Goal: Contribute content: Contribute content

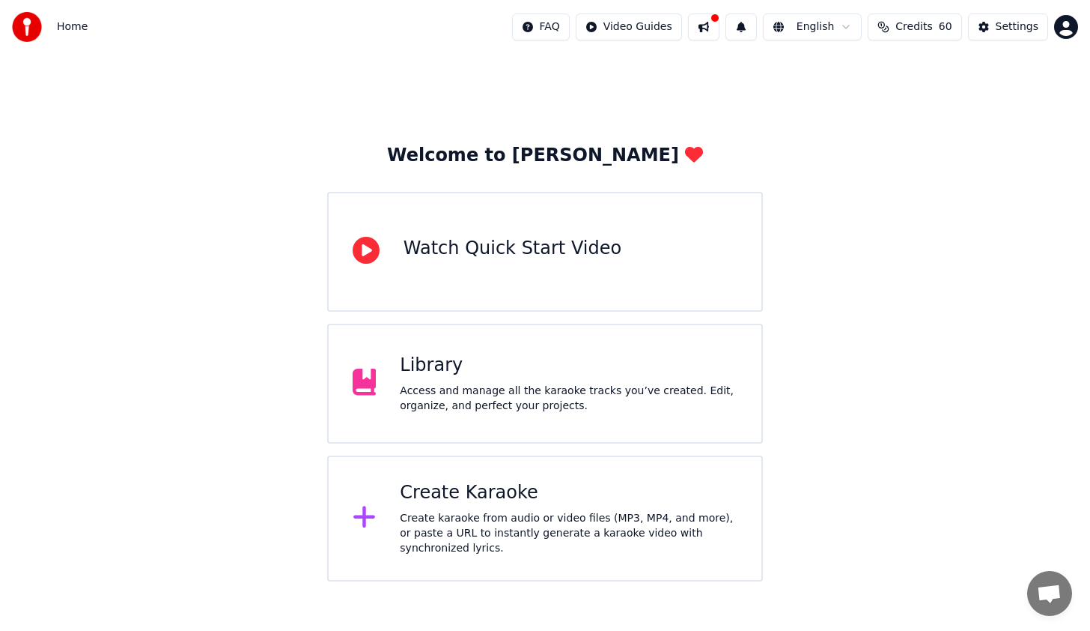
click at [652, 25] on html "Home FAQ Video Guides English Credits 60 Settings Welcome to Youka Watch Quick …" at bounding box center [545, 290] width 1090 height 581
click at [640, 83] on div "Lyrics Sync Guide" at bounding box center [651, 83] width 105 height 24
click at [476, 373] on div "Library" at bounding box center [569, 365] width 338 height 24
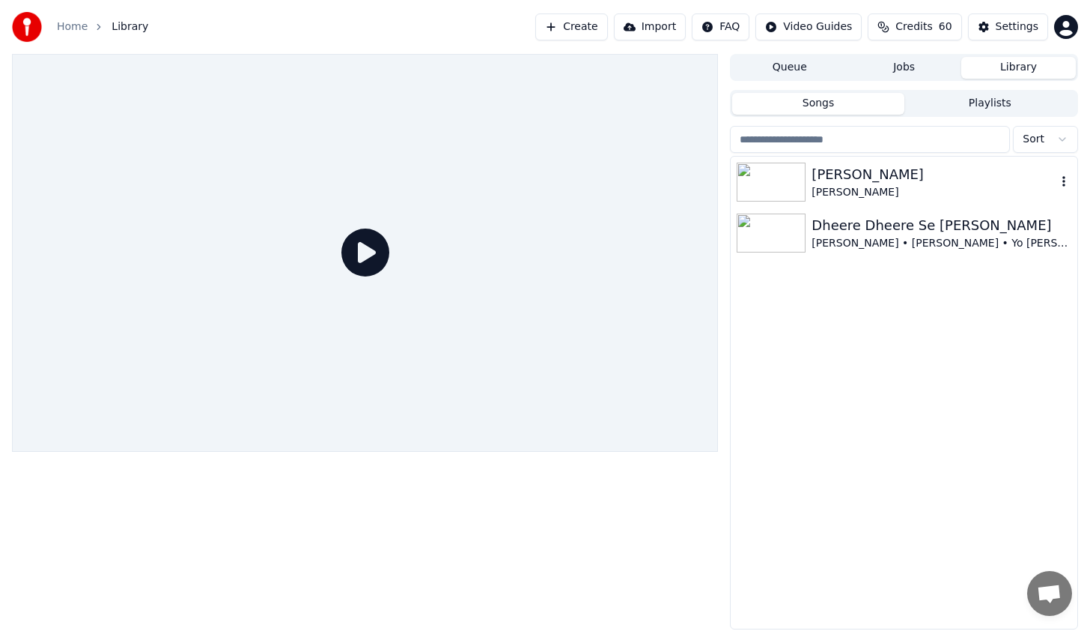
click at [901, 186] on div "[PERSON_NAME]" at bounding box center [934, 192] width 245 height 15
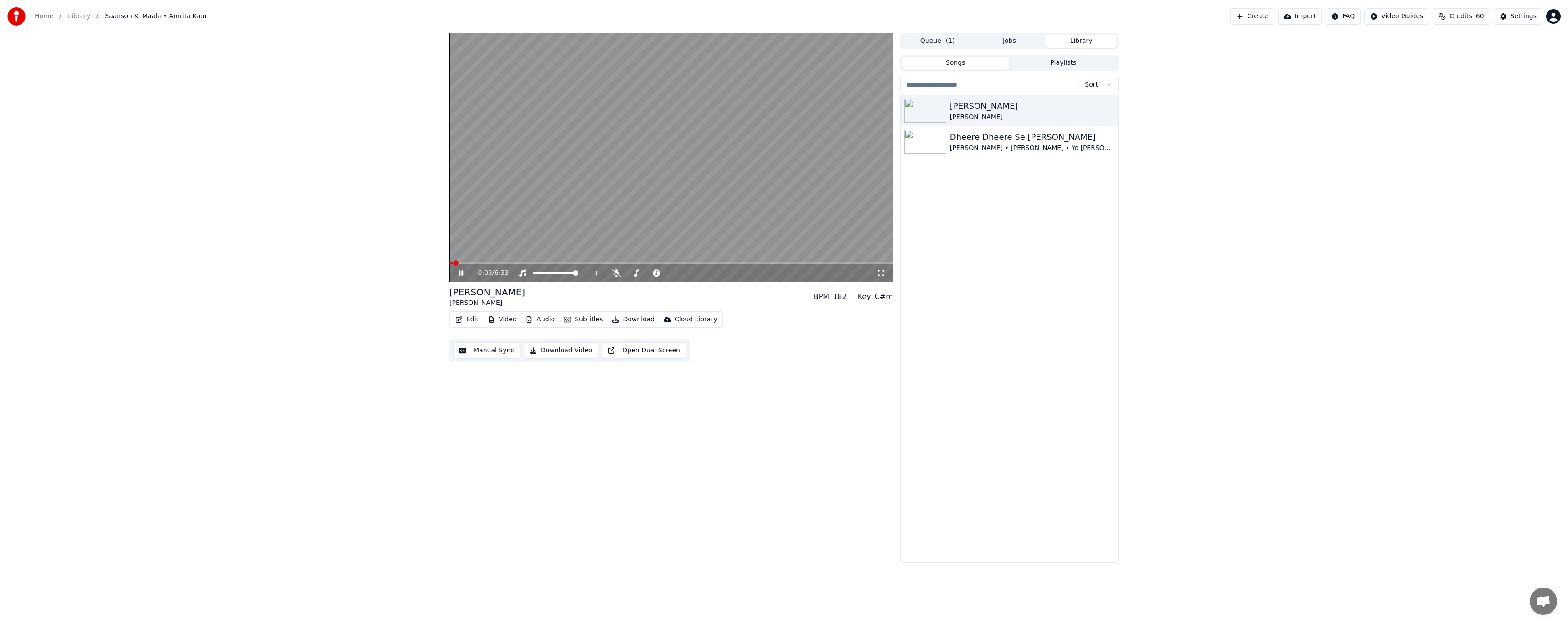
click at [475, 319] on button "Edit" at bounding box center [467, 319] width 30 height 13
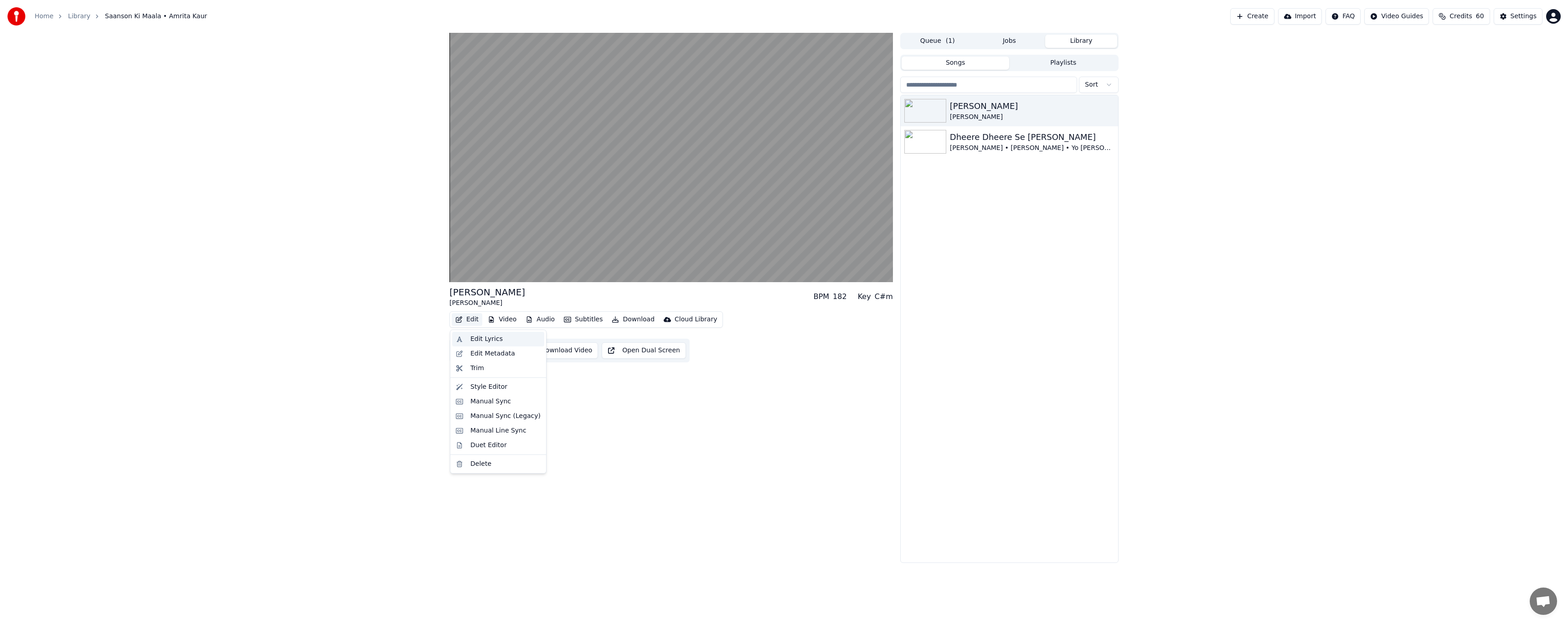
click at [482, 341] on div "Edit Lyrics" at bounding box center [486, 339] width 32 height 9
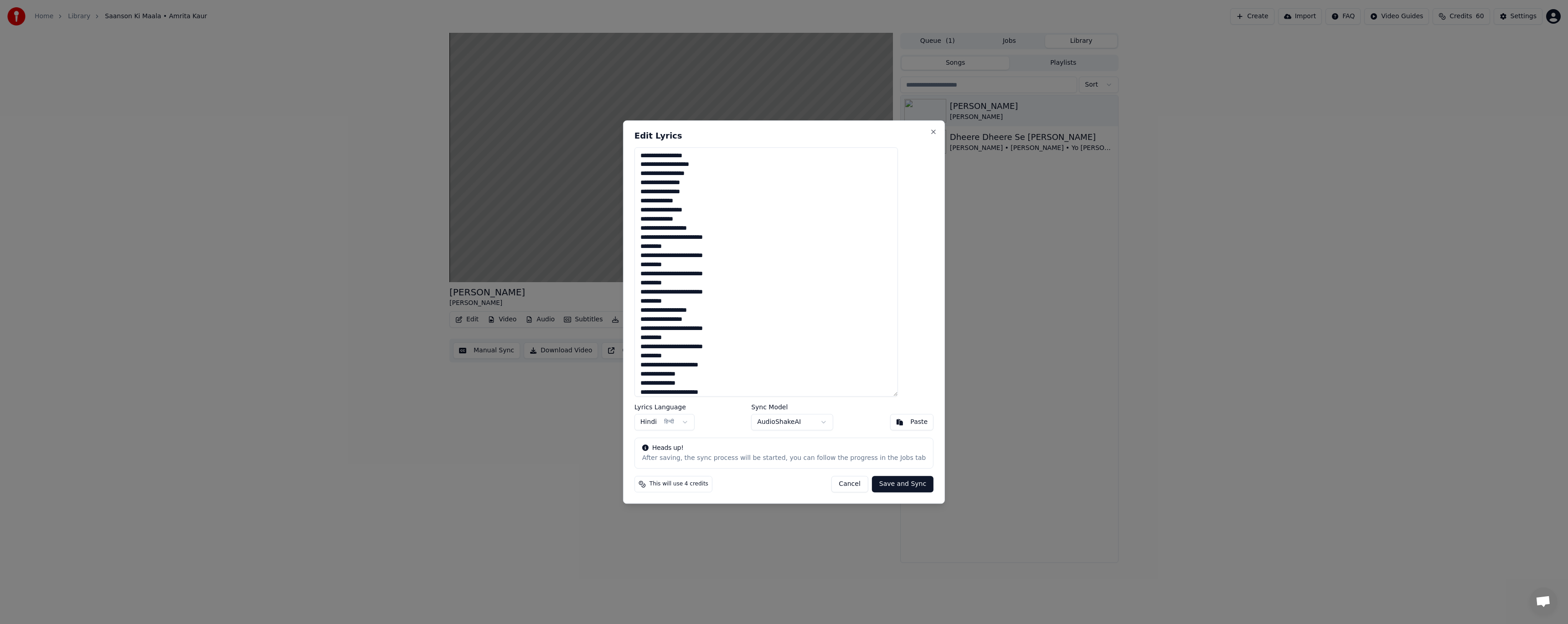
type textarea "**********"
click at [886, 483] on button "Save and Sync" at bounding box center [903, 484] width 61 height 16
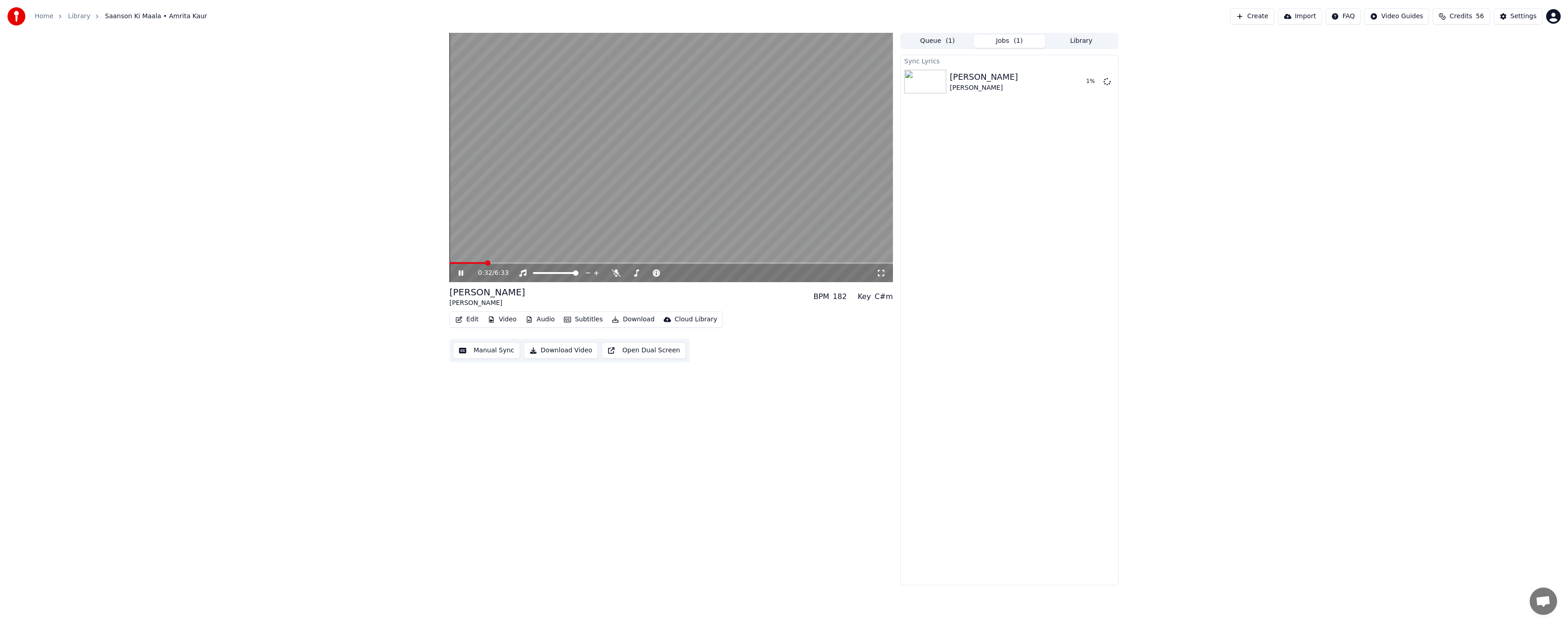
click at [475, 319] on button "Edit" at bounding box center [467, 319] width 30 height 13
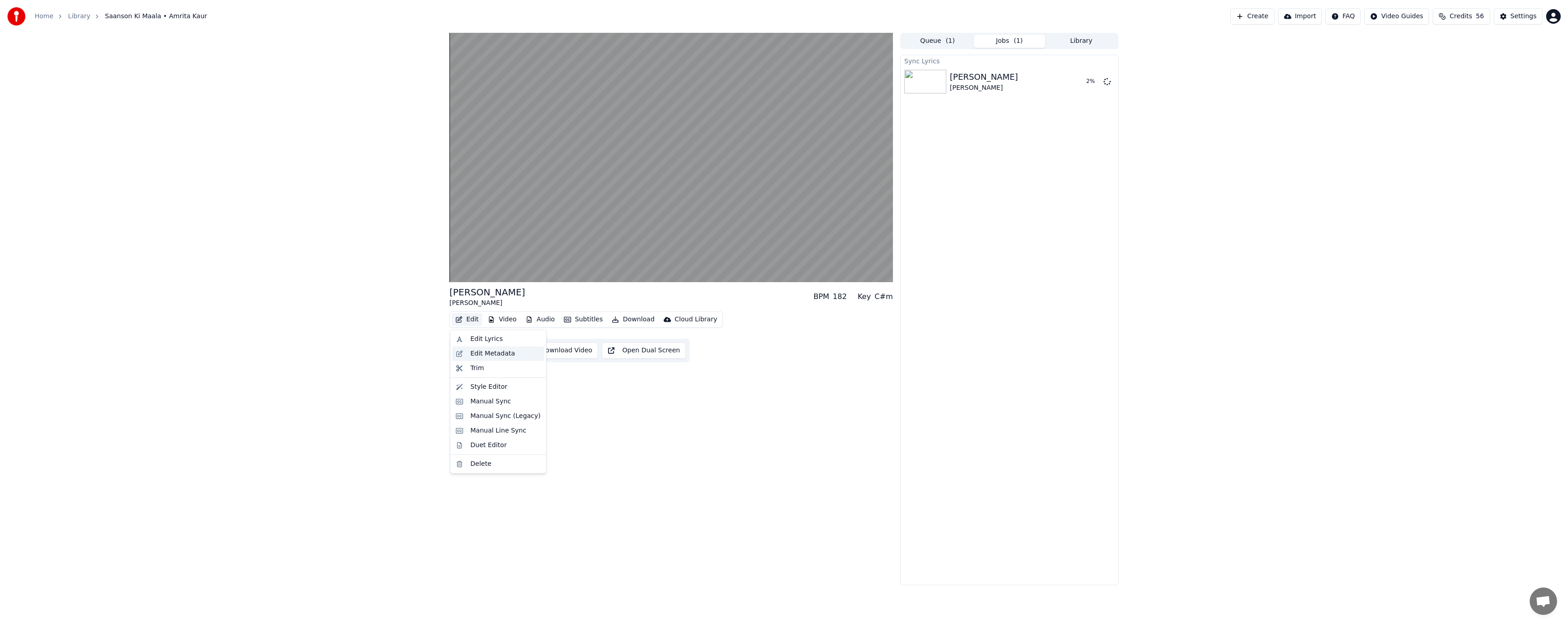
click at [478, 354] on div "Edit Metadata" at bounding box center [492, 354] width 44 height 9
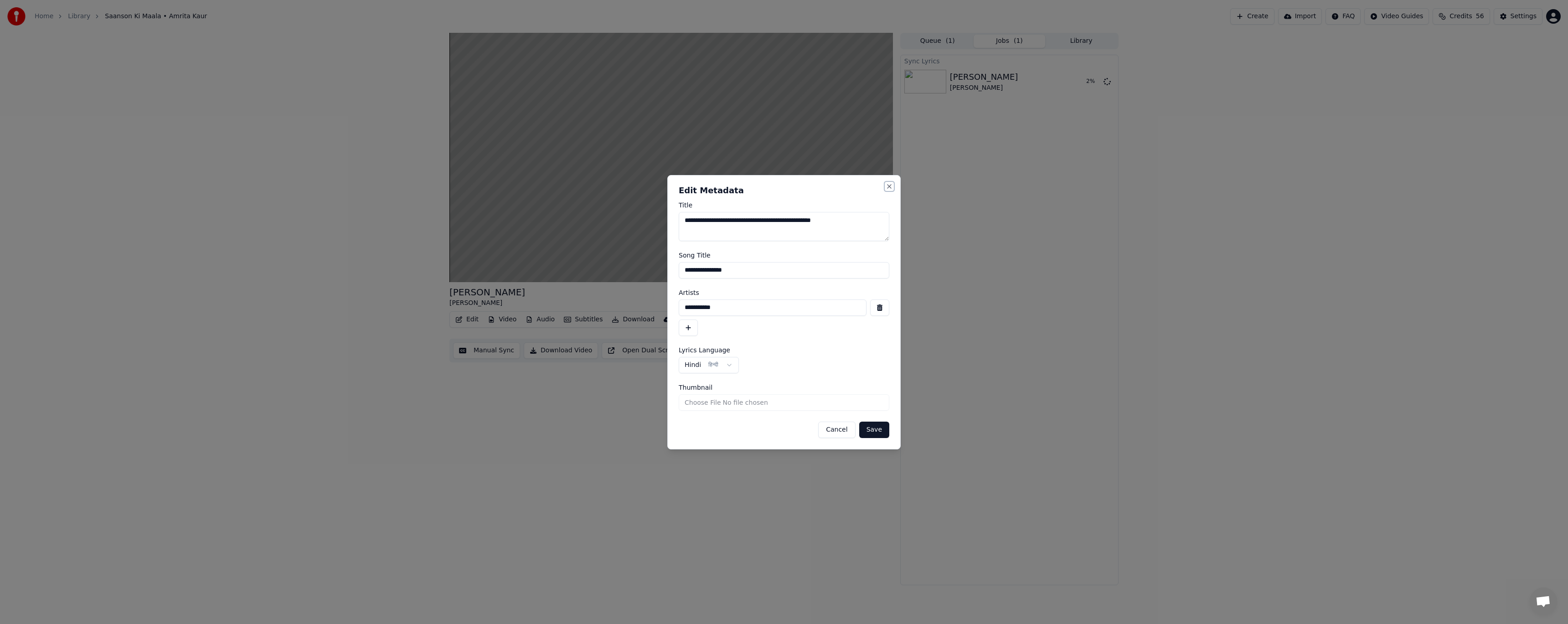
click at [889, 186] on button "Close" at bounding box center [889, 186] width 7 height 7
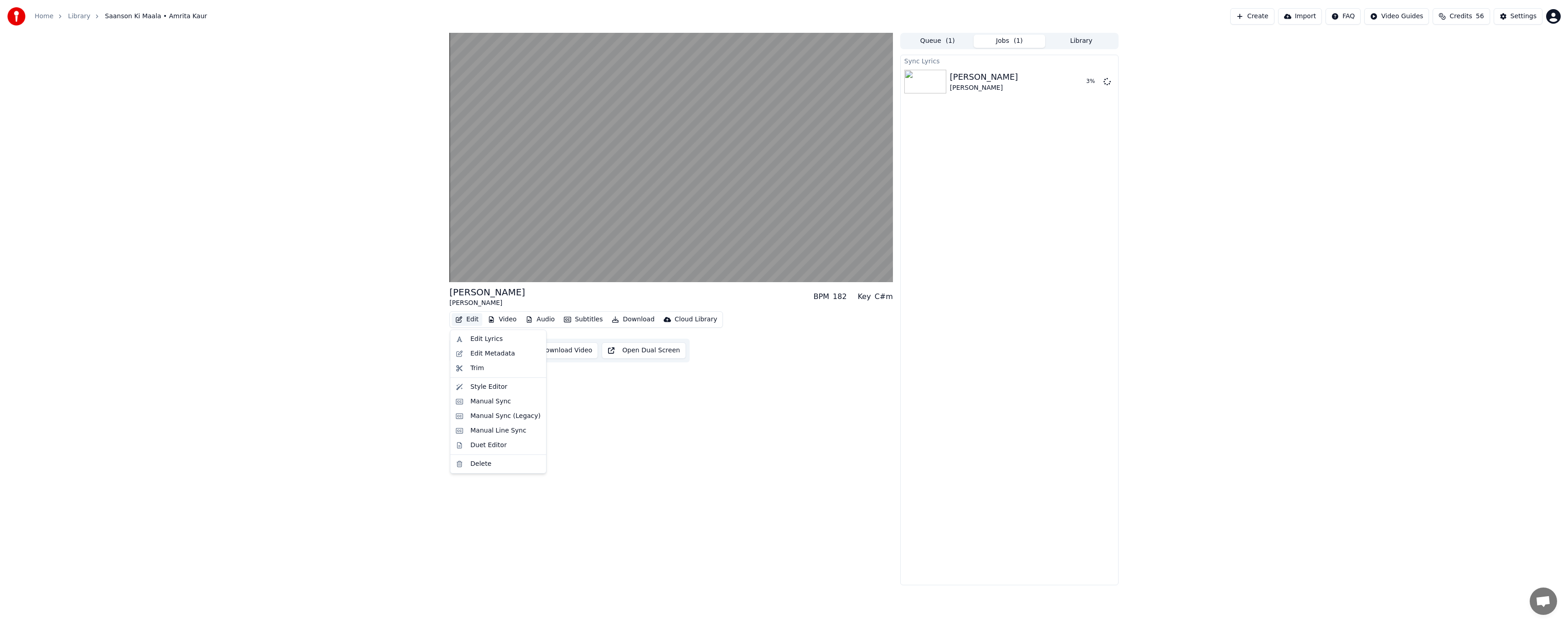
click at [463, 318] on button "Edit" at bounding box center [467, 319] width 30 height 13
click at [503, 324] on button "Video" at bounding box center [502, 319] width 36 height 13
click at [503, 320] on button "Video" at bounding box center [502, 319] width 36 height 13
click at [480, 404] on div "Manual Sync" at bounding box center [491, 401] width 41 height 9
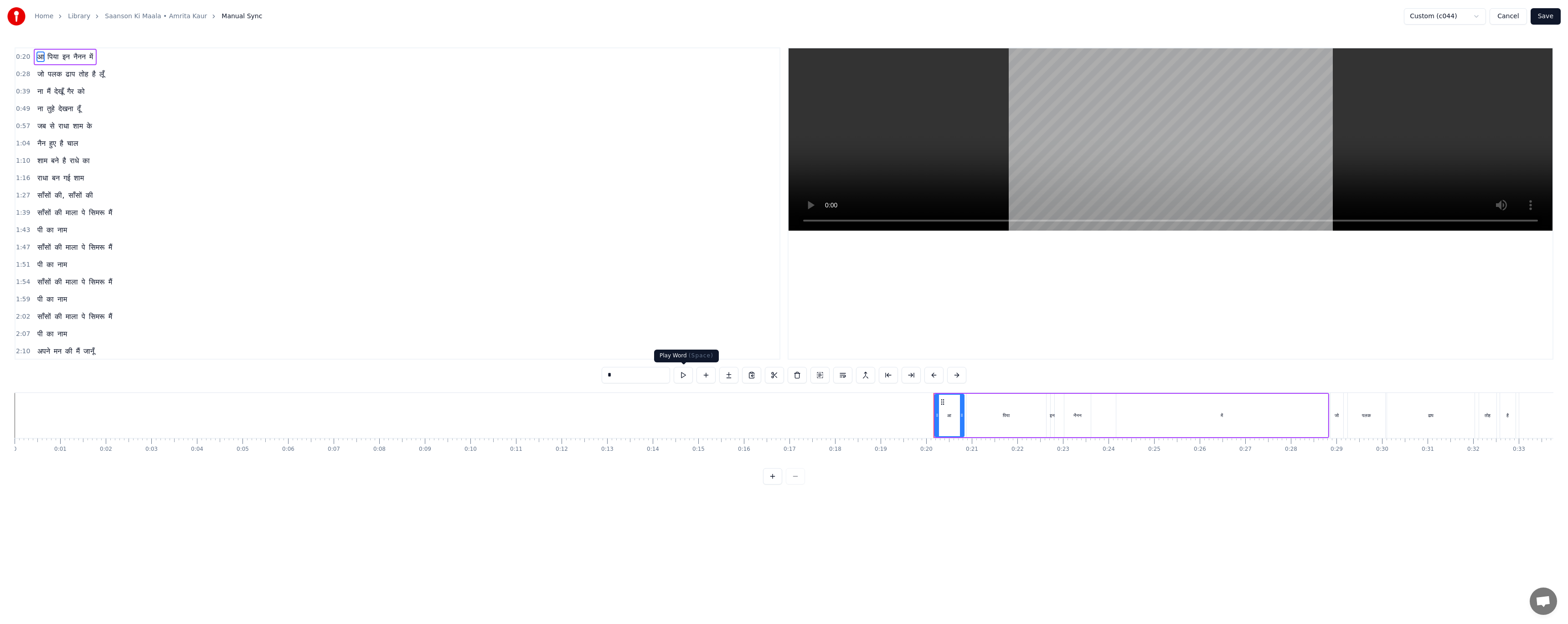
click at [684, 378] on button at bounding box center [683, 375] width 19 height 16
click at [687, 377] on button at bounding box center [683, 375] width 19 height 16
click at [1166, 17] on button "Cancel" at bounding box center [1508, 16] width 37 height 16
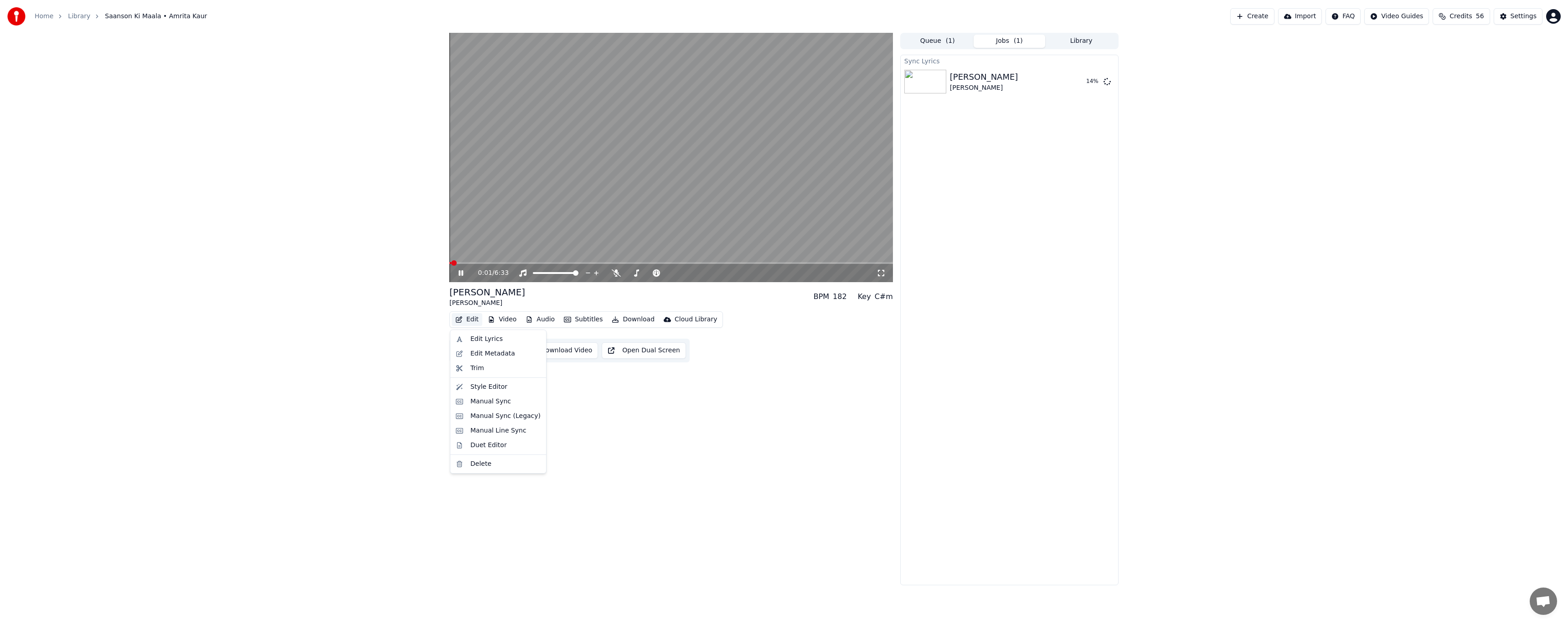
click at [473, 318] on button "Edit" at bounding box center [467, 319] width 30 height 13
click at [491, 404] on div "Manual Sync" at bounding box center [491, 401] width 41 height 9
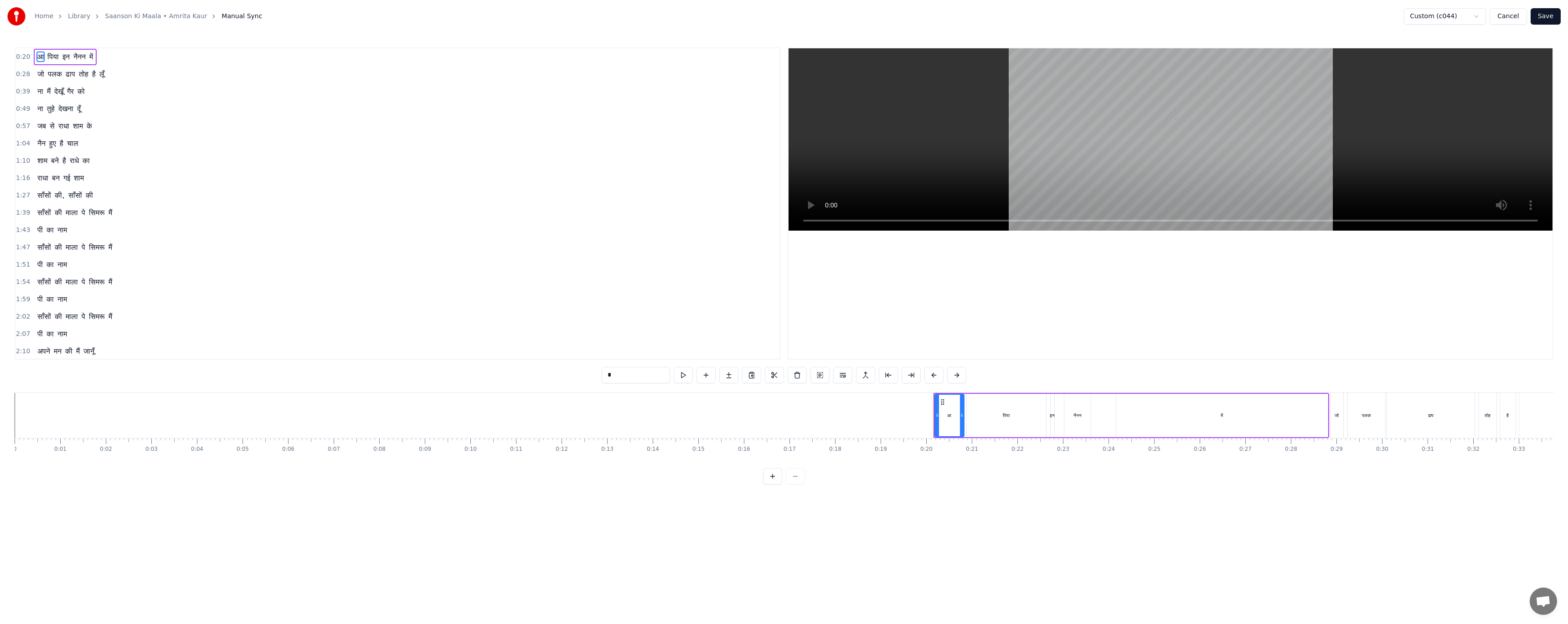
click at [1166, 16] on html "Home Library Saanson Ki Maala • [PERSON_NAME] Manual Sync Custom (c044) Cancel …" at bounding box center [784, 250] width 1568 height 499
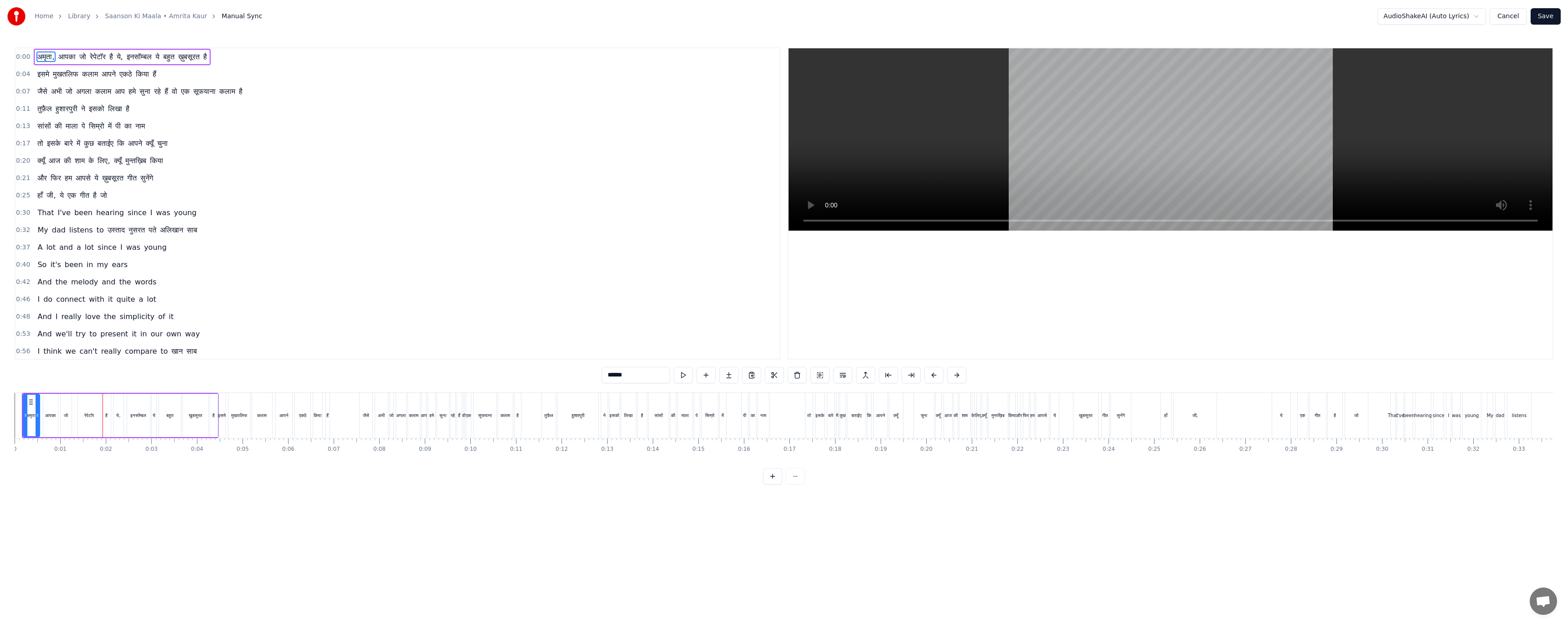
click at [1166, 19] on html "Home Library Saanson Ki Maala • [PERSON_NAME] Manual Sync AudioShakeAI (Auto Ly…" at bounding box center [784, 250] width 1568 height 499
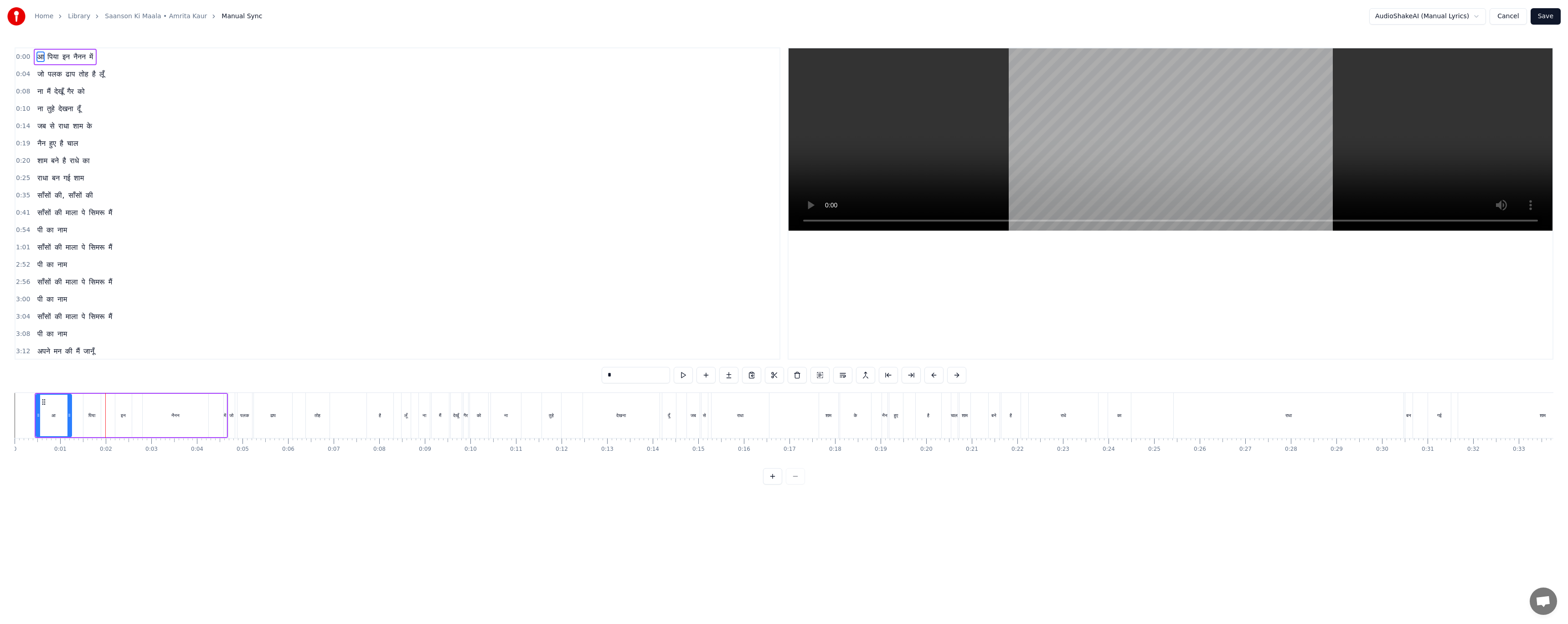
click at [1166, 4] on div "Home Library Saanson Ki Maala • [PERSON_NAME] Manual Sync AudioShakeAI (Manual …" at bounding box center [784, 16] width 1568 height 33
click at [1166, 15] on html "Home Library Saanson Ki Maala • [PERSON_NAME] Manual Sync AudioShakeAI (Manual …" at bounding box center [784, 250] width 1568 height 499
click at [1166, 20] on html "Home Library Saanson Ki Maala • [PERSON_NAME] Manual Sync Custom (c044) Cancel …" at bounding box center [784, 250] width 1568 height 499
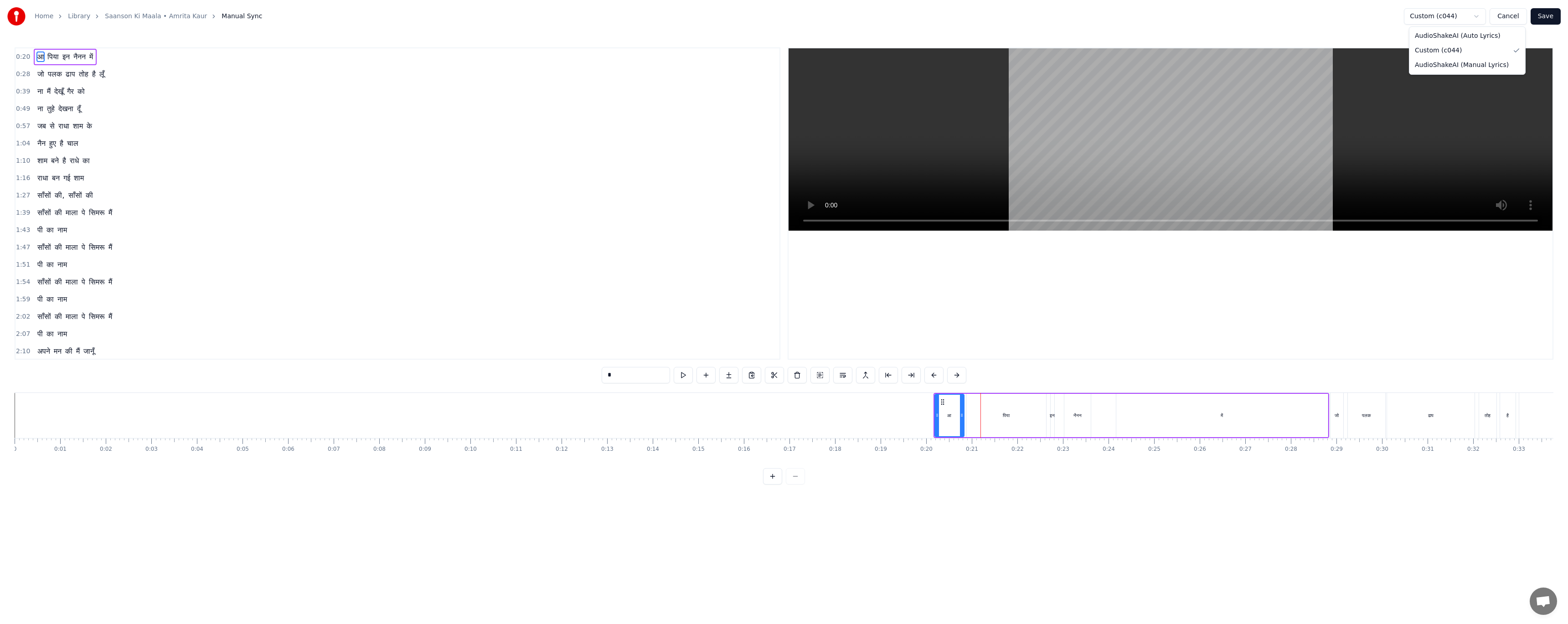
click at [1166, 20] on html "Home Library Saanson Ki Maala • [PERSON_NAME] Manual Sync Custom (c044) Cancel …" at bounding box center [784, 250] width 1568 height 499
click at [1166, 17] on button "Cancel" at bounding box center [1508, 16] width 37 height 16
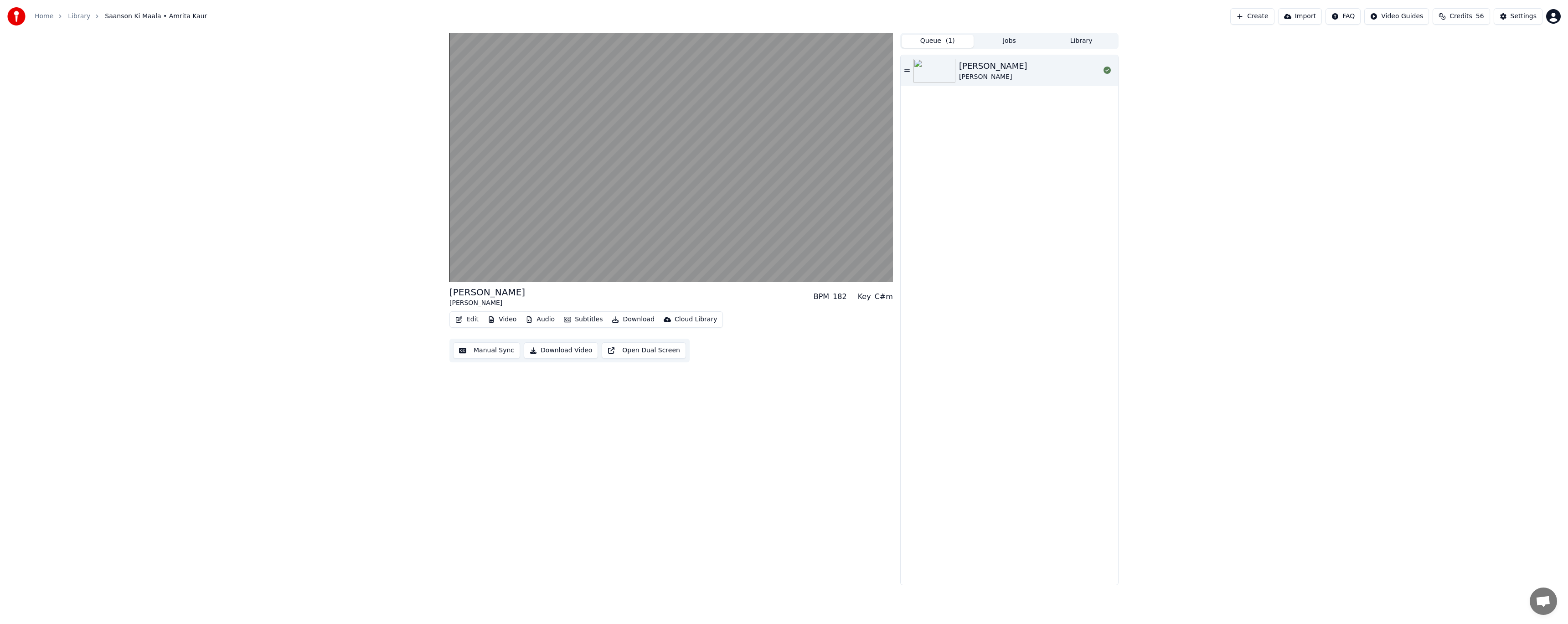
click at [940, 43] on button "Queue ( 1 )" at bounding box center [937, 41] width 72 height 13
click at [1109, 72] on icon at bounding box center [1107, 70] width 7 height 7
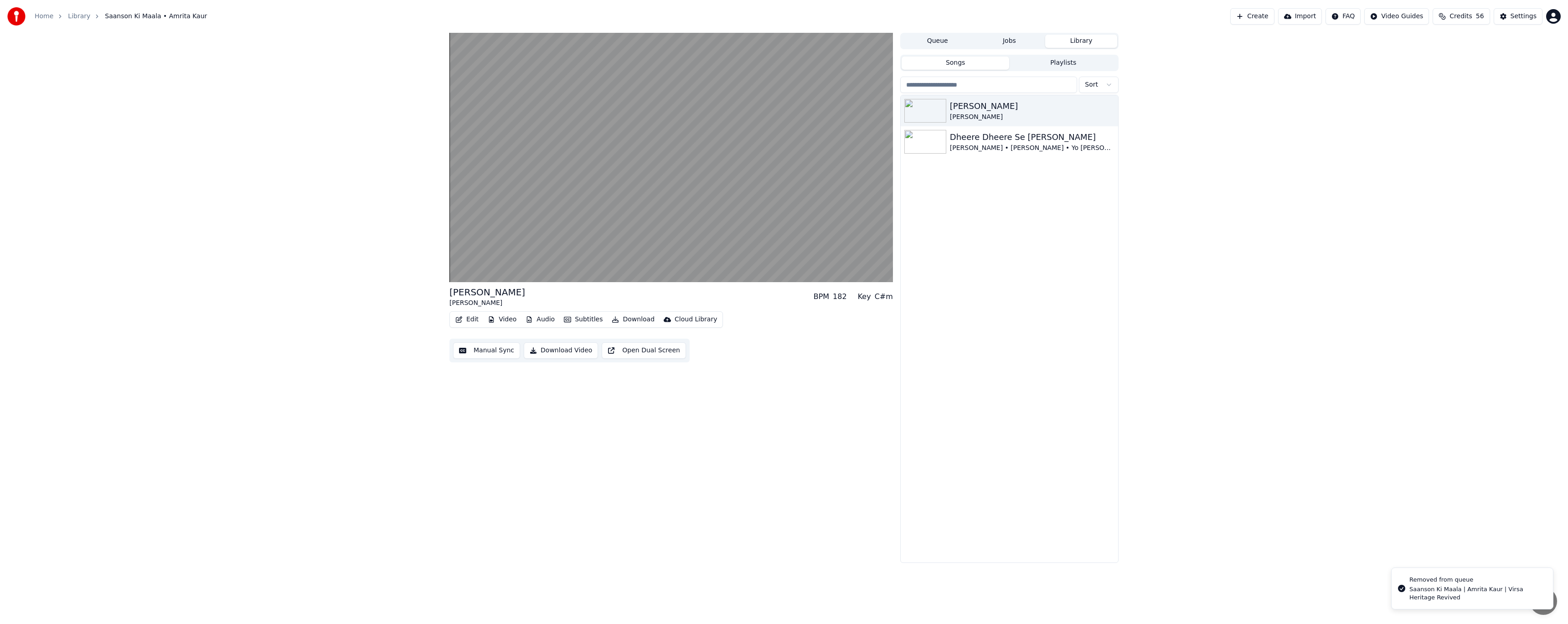
click at [1091, 46] on button "Library" at bounding box center [1081, 41] width 72 height 13
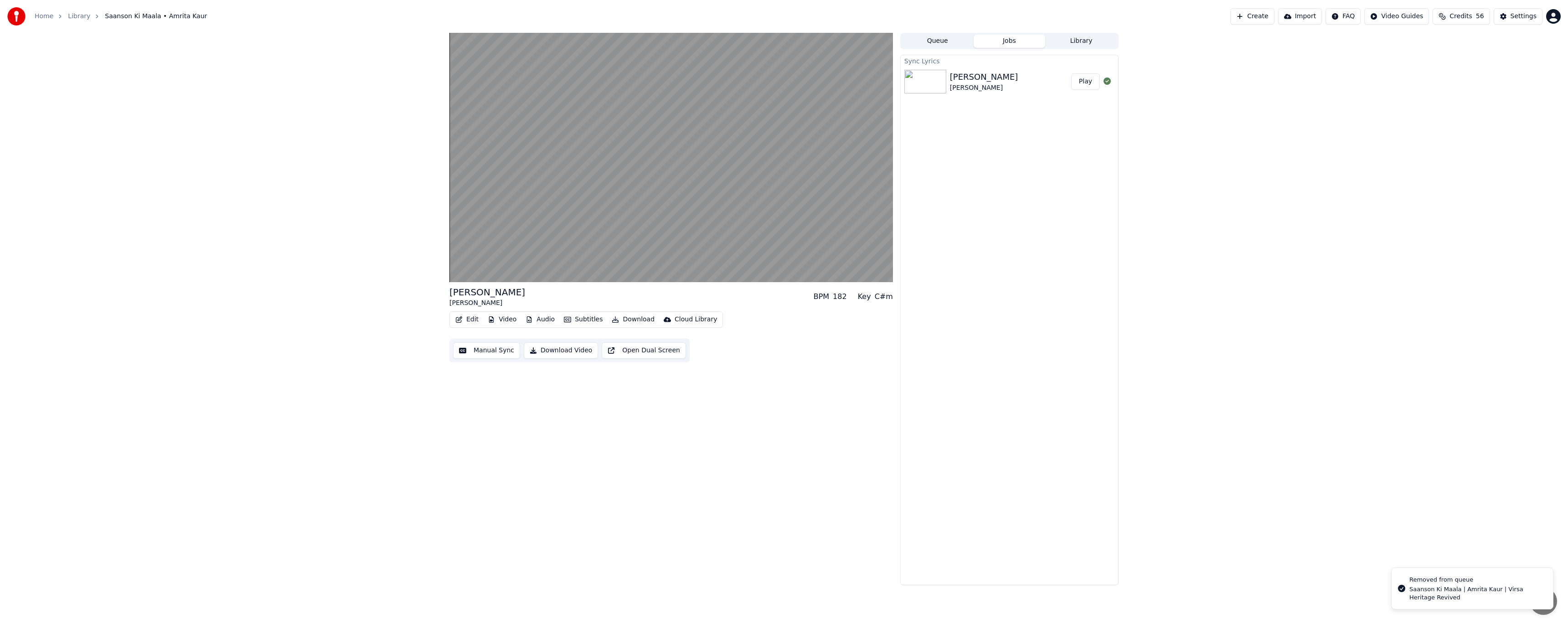
click at [1020, 41] on button "Jobs" at bounding box center [1010, 41] width 72 height 13
click at [999, 80] on div "[PERSON_NAME]" at bounding box center [984, 77] width 68 height 13
click at [618, 266] on body "Home Library [PERSON_NAME] • [PERSON_NAME] Create Import FAQ Video Guides Credi…" at bounding box center [784, 312] width 1568 height 624
click at [615, 274] on icon at bounding box center [616, 273] width 9 height 7
click at [709, 163] on video at bounding box center [671, 158] width 444 height 250
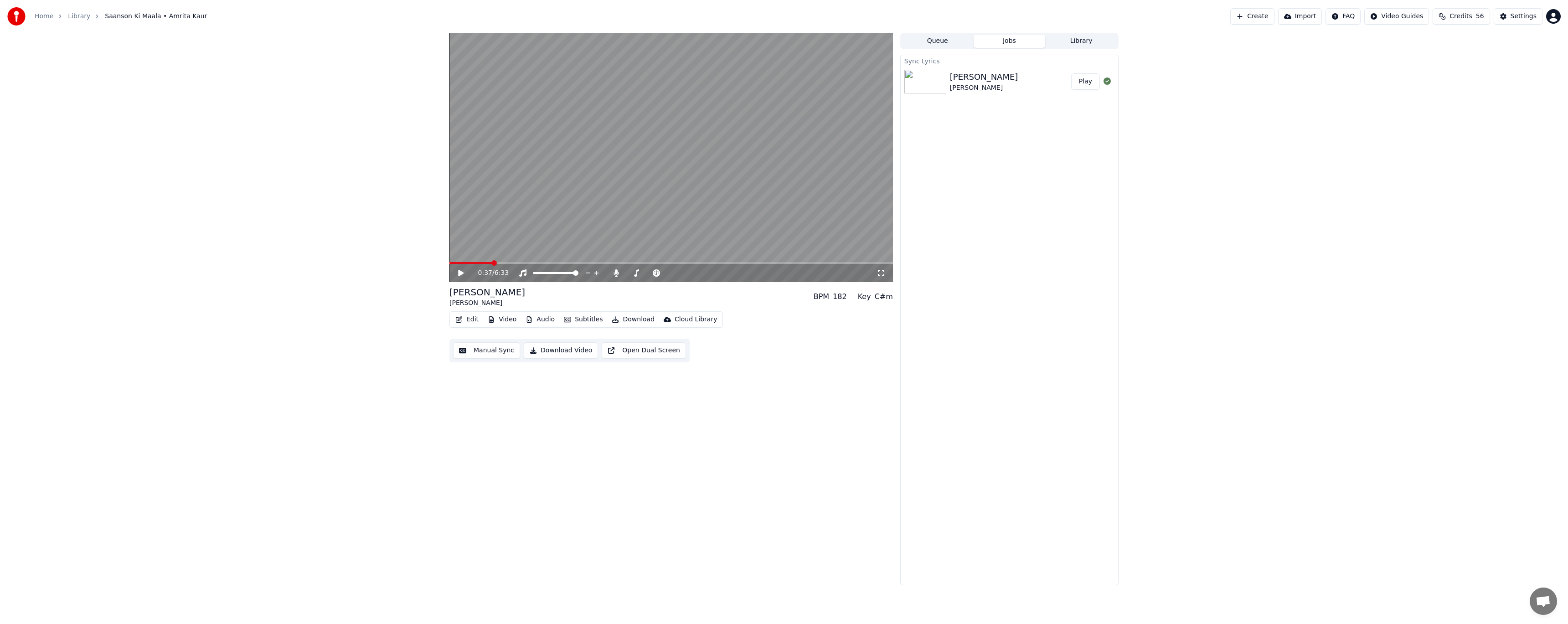
click at [466, 322] on button "Edit" at bounding box center [467, 319] width 30 height 13
click at [482, 343] on div "Edit Lyrics" at bounding box center [486, 339] width 32 height 9
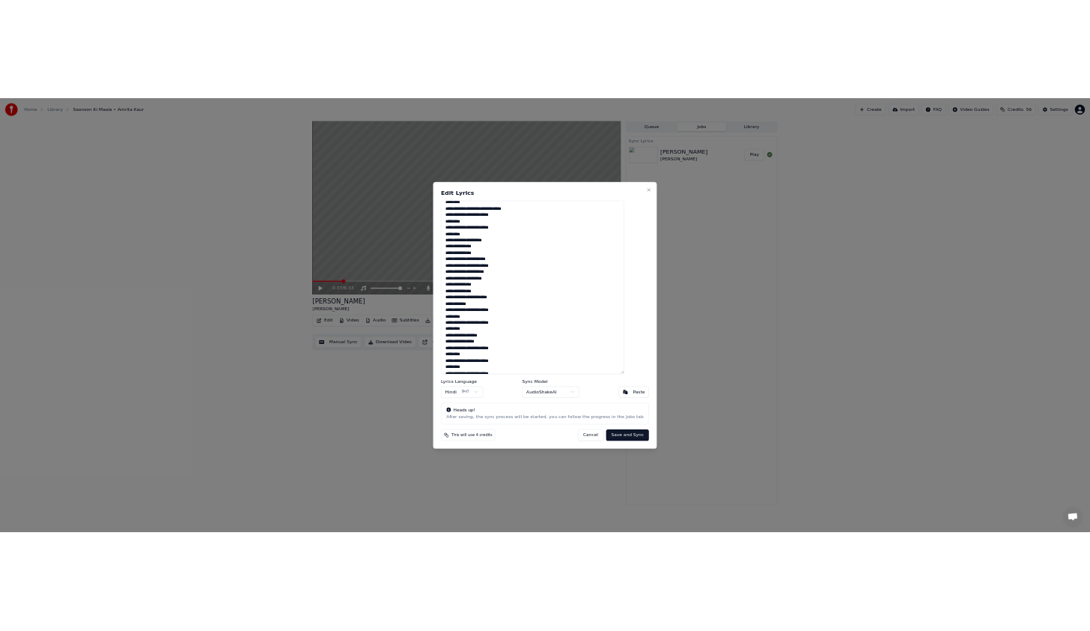
scroll to position [524, 0]
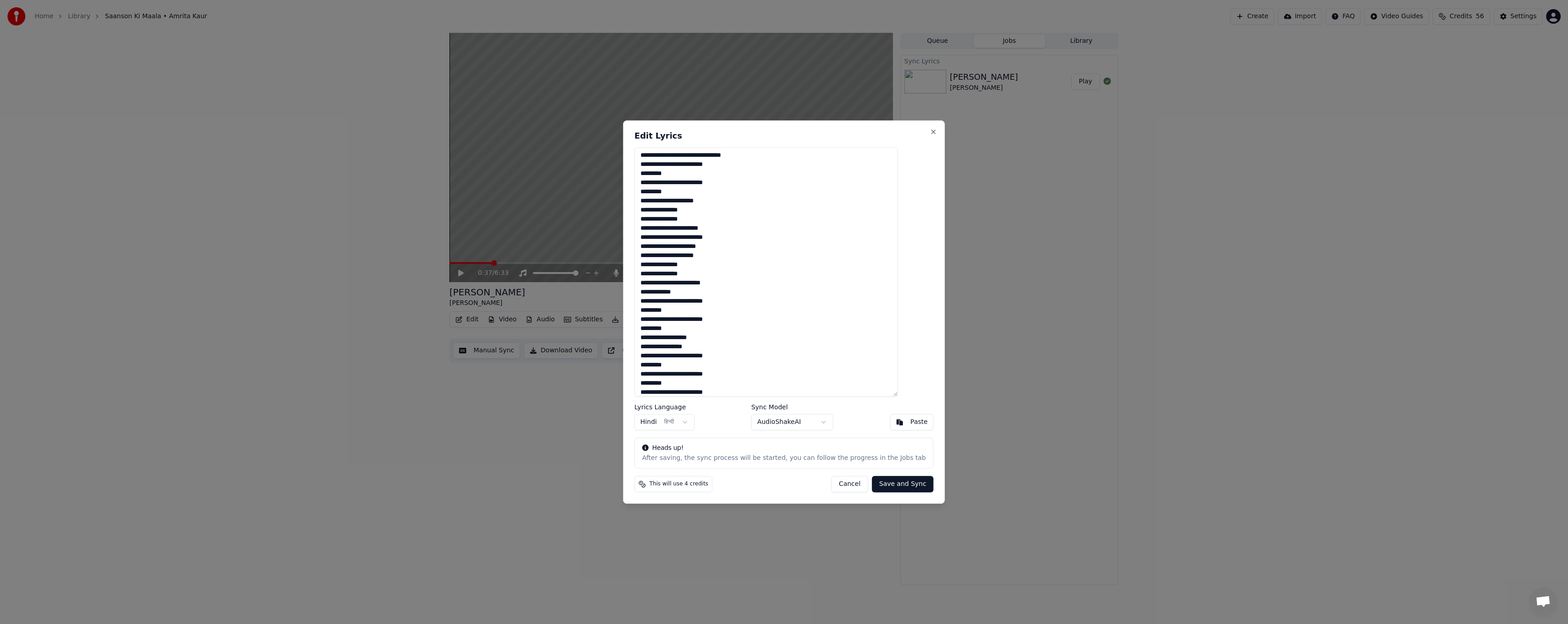
drag, startPoint x: 659, startPoint y: 228, endPoint x: 754, endPoint y: 243, distance: 96.2
click at [754, 243] on textarea at bounding box center [766, 272] width 264 height 250
click at [930, 134] on button "Close" at bounding box center [934, 131] width 7 height 7
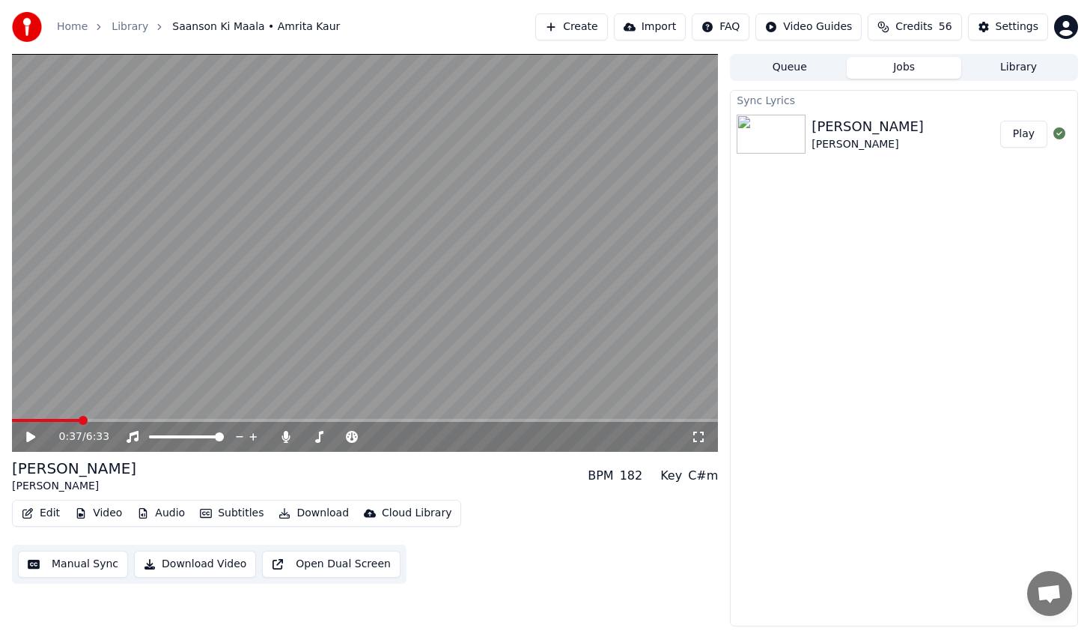
click at [809, 73] on button "Queue" at bounding box center [789, 68] width 115 height 22
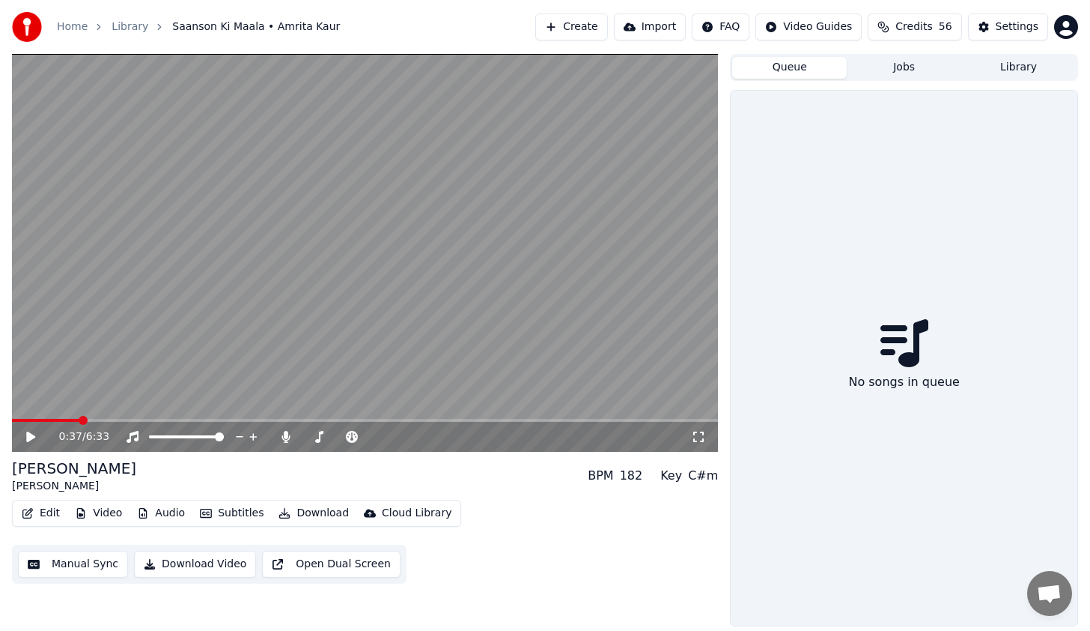
click at [600, 25] on button "Create" at bounding box center [571, 26] width 73 height 27
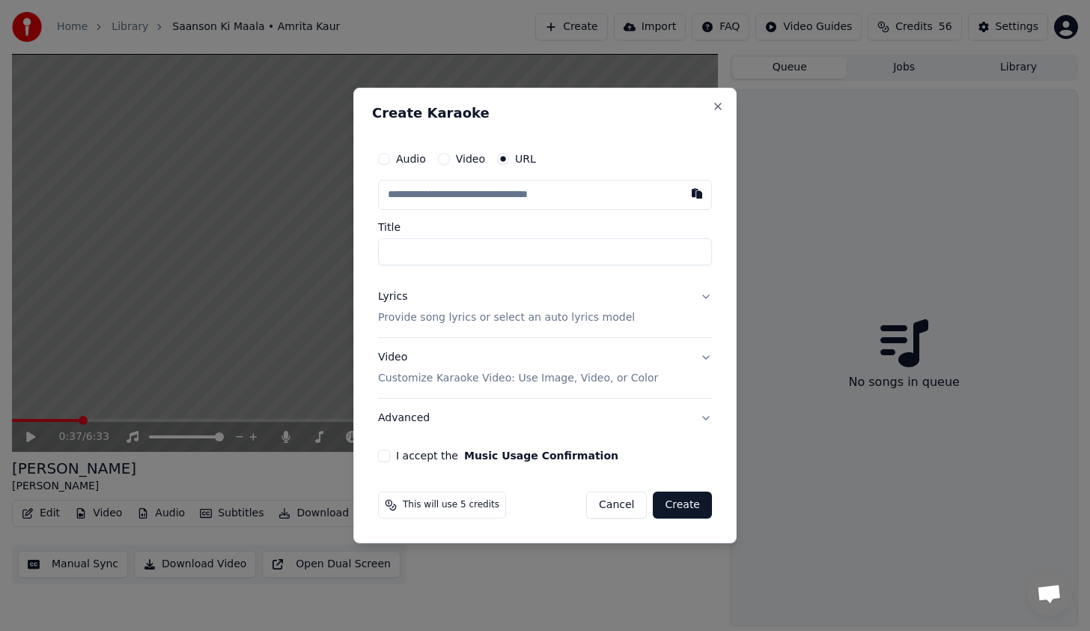
type input "**********"
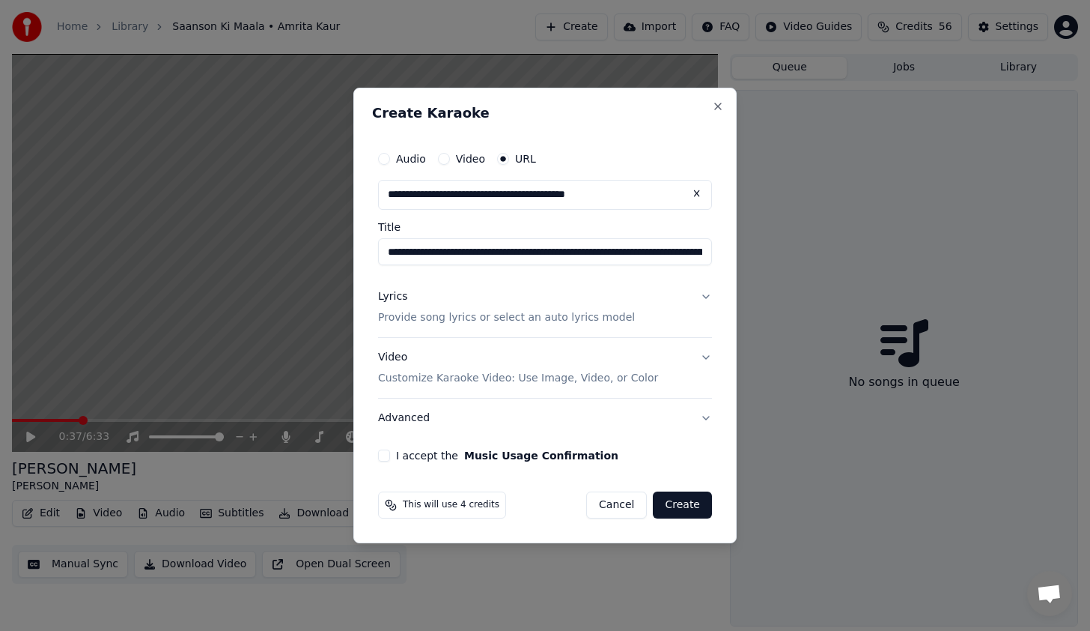
type input "**********"
click at [512, 318] on p "Provide song lyrics or select an auto lyrics model" at bounding box center [506, 317] width 257 height 15
type input "**********"
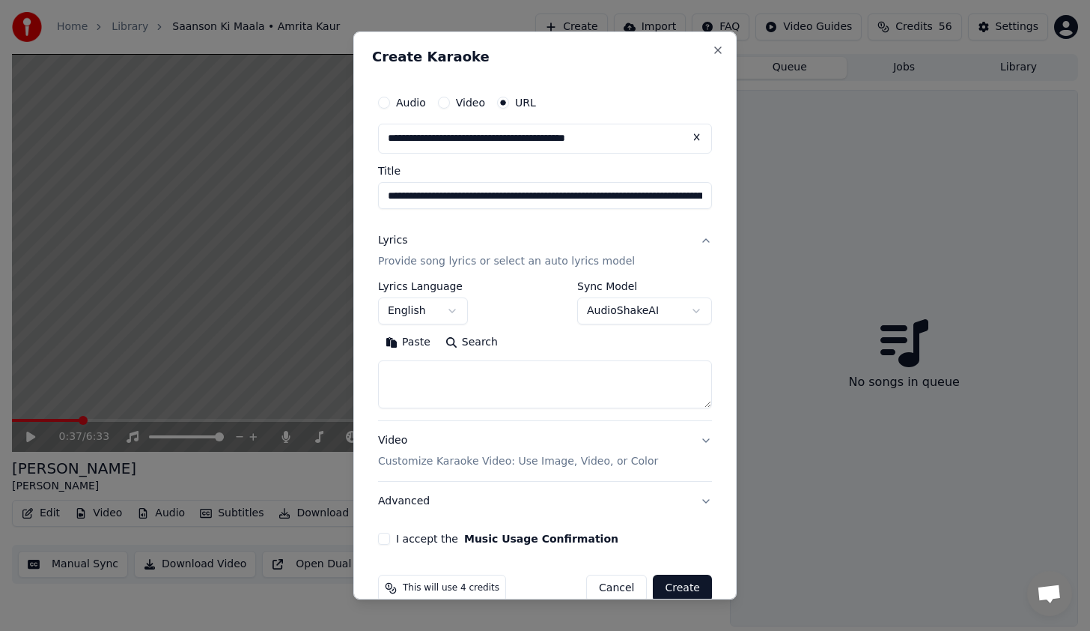
click at [467, 373] on textarea at bounding box center [545, 384] width 334 height 48
paste textarea "**********"
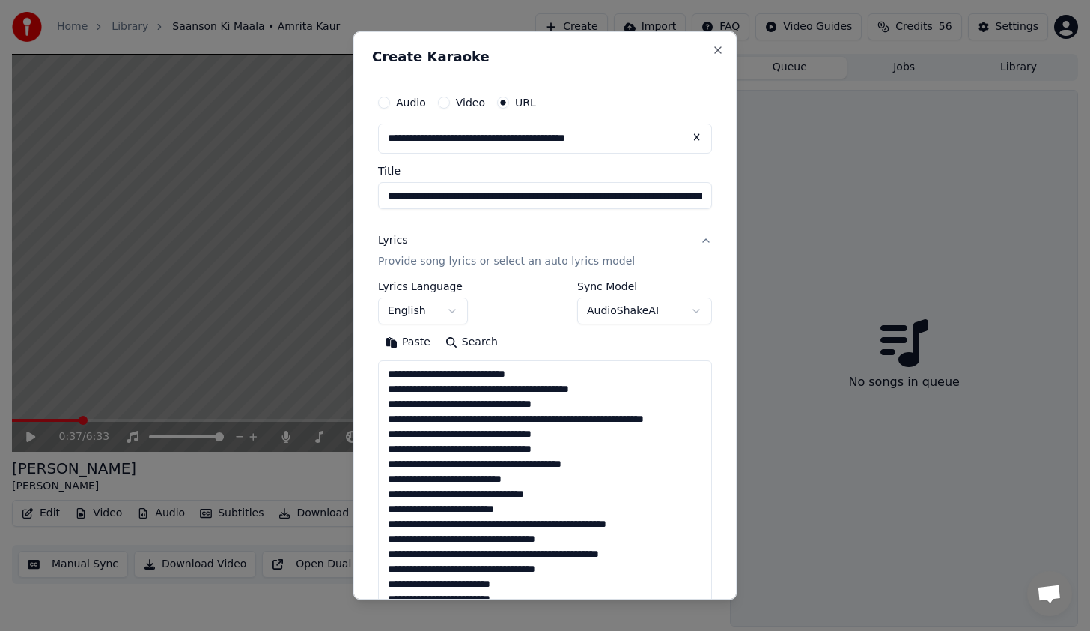
scroll to position [663, 0]
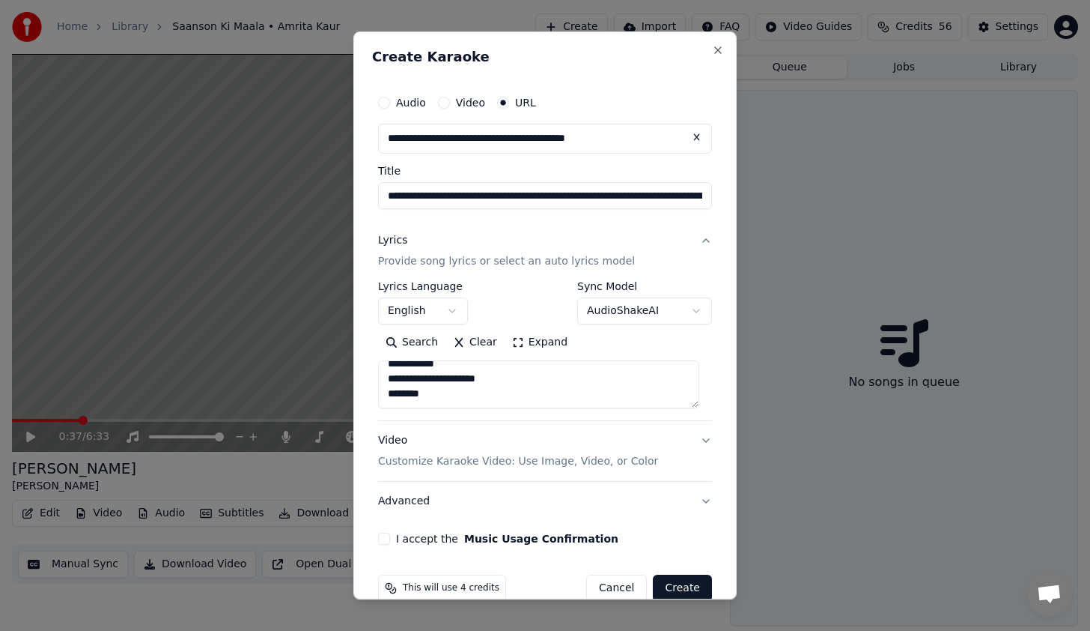
type textarea "**********"
click at [384, 536] on button "I accept the Music Usage Confirmation" at bounding box center [384, 538] width 12 height 12
click at [691, 439] on button "Video Customize Karaoke Video: Use Image, Video, or Color" at bounding box center [545, 451] width 334 height 60
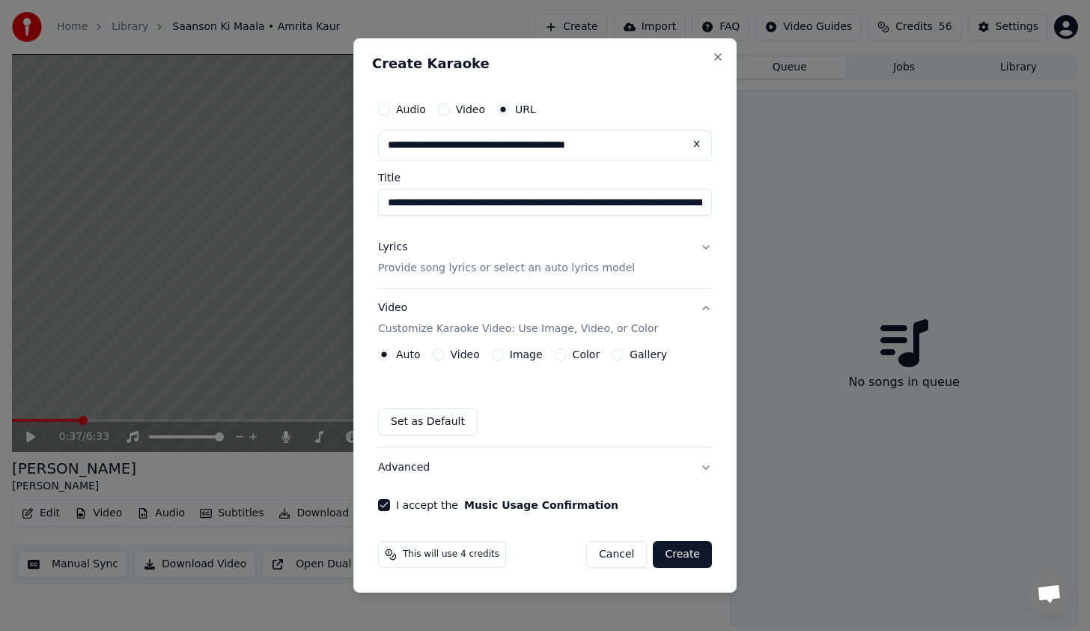
click at [613, 356] on button "Gallery" at bounding box center [618, 354] width 12 height 12
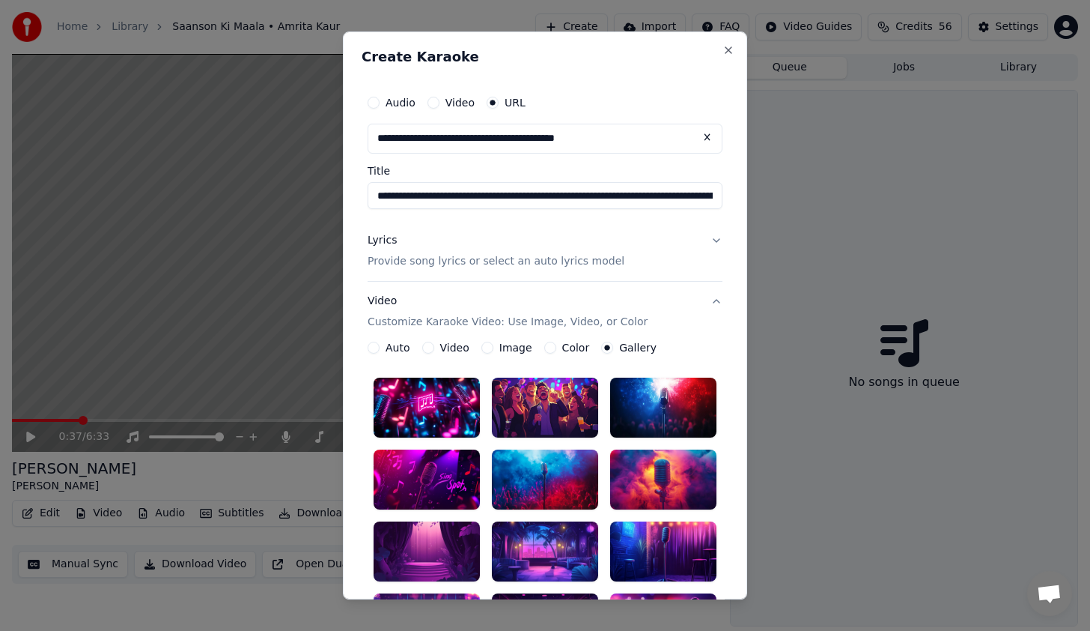
click at [650, 546] on div at bounding box center [663, 551] width 106 height 60
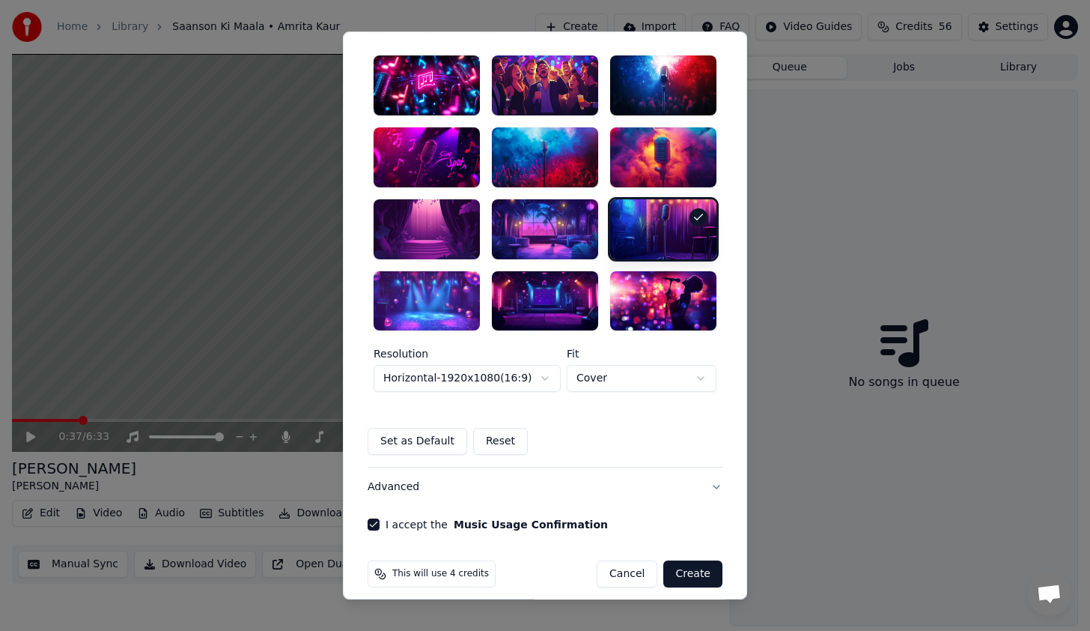
scroll to position [335, 0]
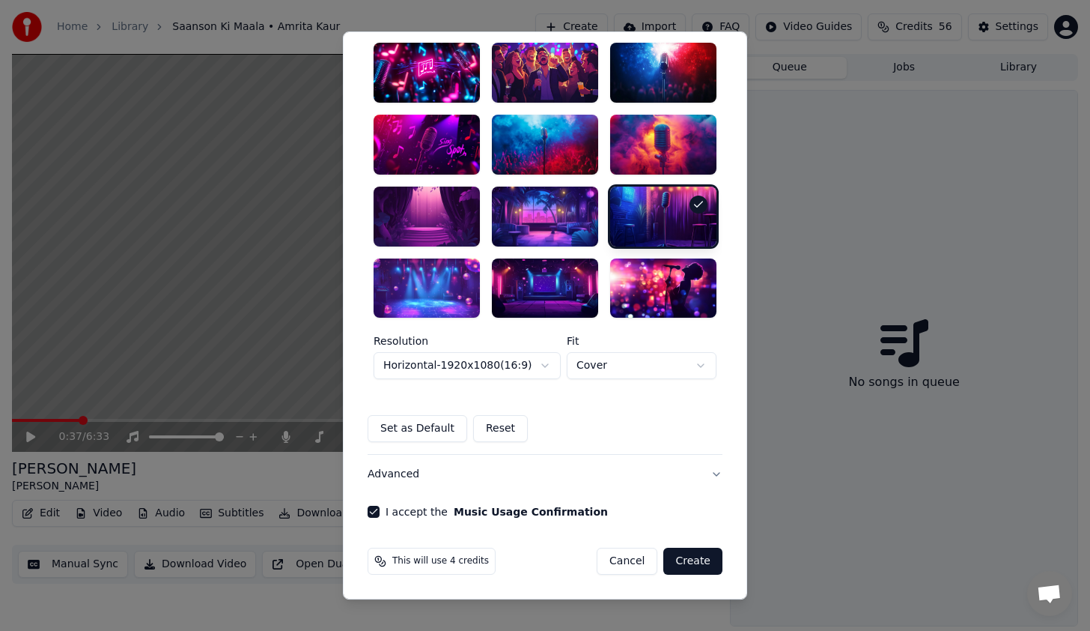
click at [708, 475] on button "Advanced" at bounding box center [545, 474] width 355 height 39
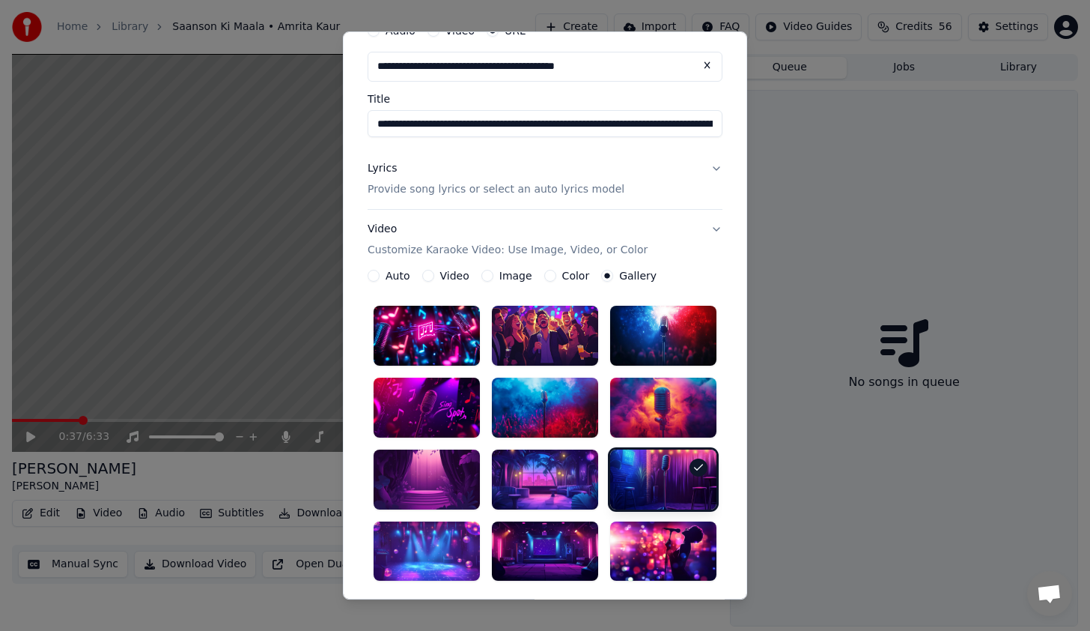
scroll to position [0, 0]
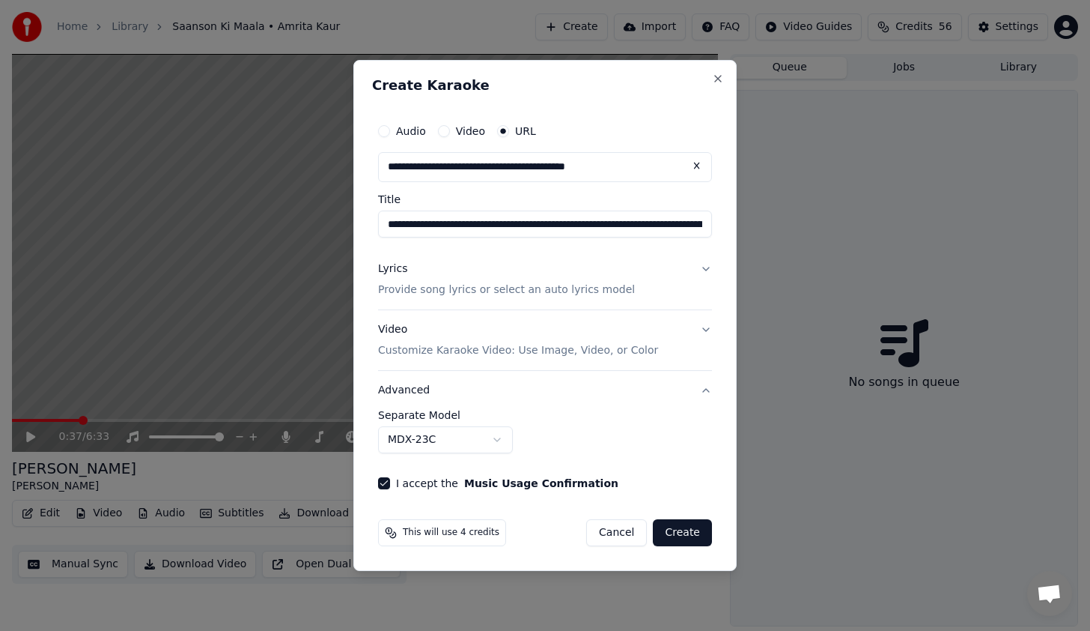
click at [501, 438] on body "**********" at bounding box center [545, 315] width 1090 height 631
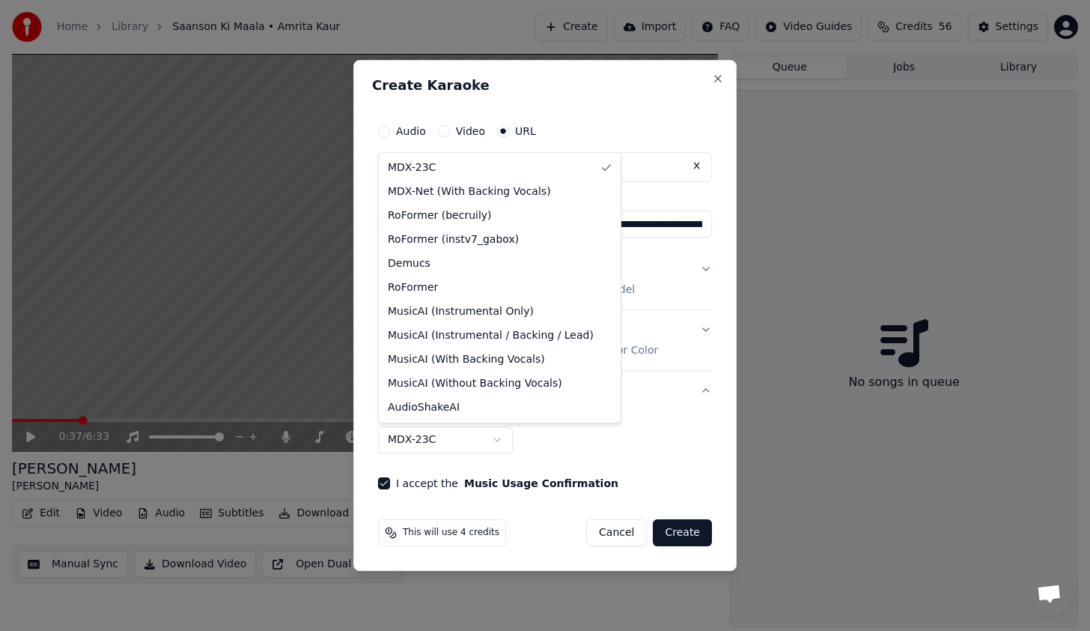
click at [496, 441] on body "**********" at bounding box center [545, 315] width 1090 height 631
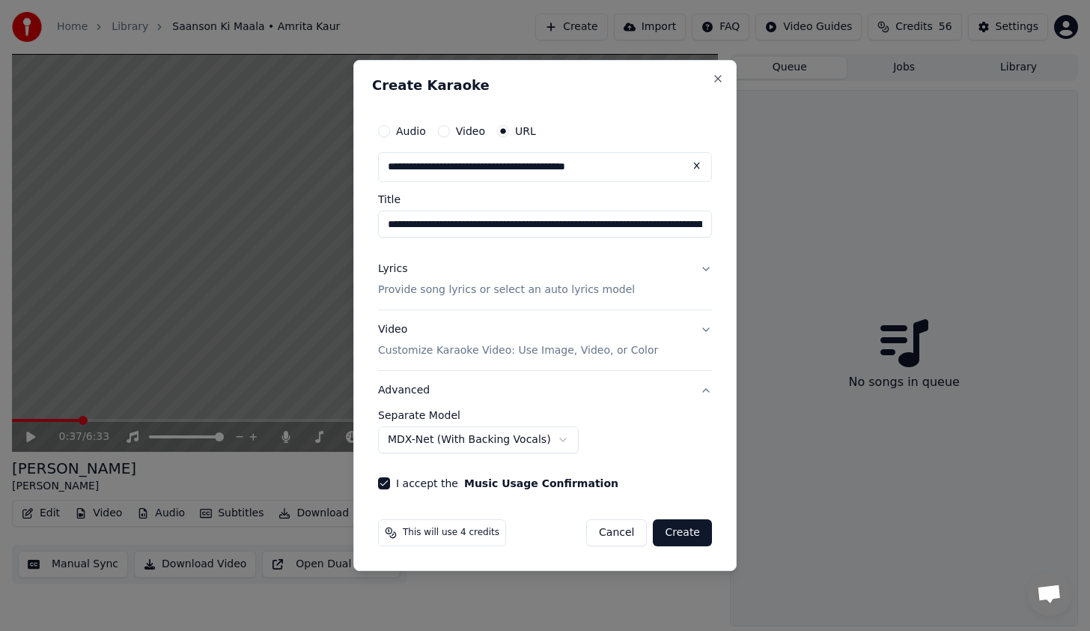
click at [674, 535] on button "Create" at bounding box center [682, 532] width 59 height 27
select select "******"
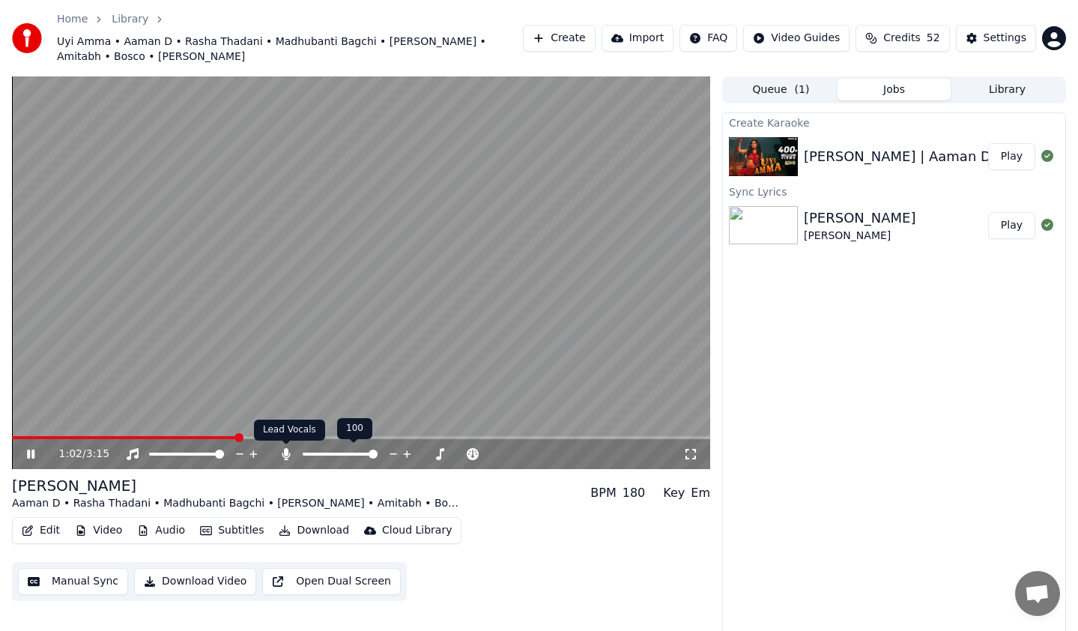
click at [287, 458] on icon at bounding box center [286, 454] width 15 height 12
click at [286, 447] on div "2:03 / 3:15" at bounding box center [371, 453] width 624 height 15
click at [288, 455] on icon at bounding box center [286, 454] width 15 height 12
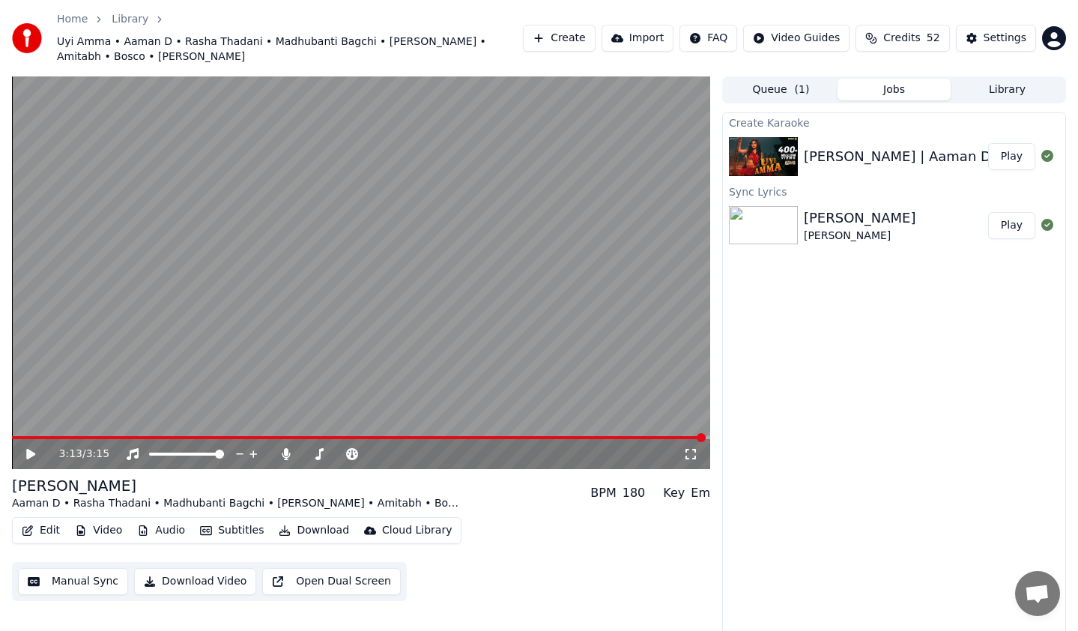
click at [27, 455] on icon at bounding box center [30, 454] width 9 height 10
click at [480, 318] on video at bounding box center [361, 272] width 698 height 392
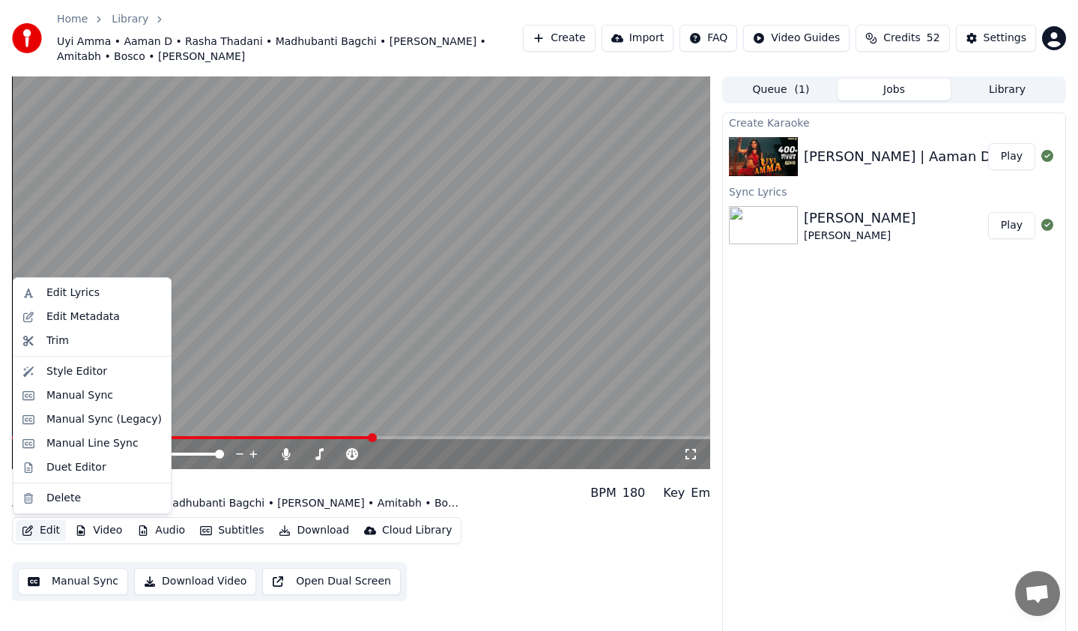
click at [49, 529] on button "Edit" at bounding box center [41, 530] width 50 height 21
click at [70, 443] on div "Manual Line Sync" at bounding box center [92, 443] width 92 height 15
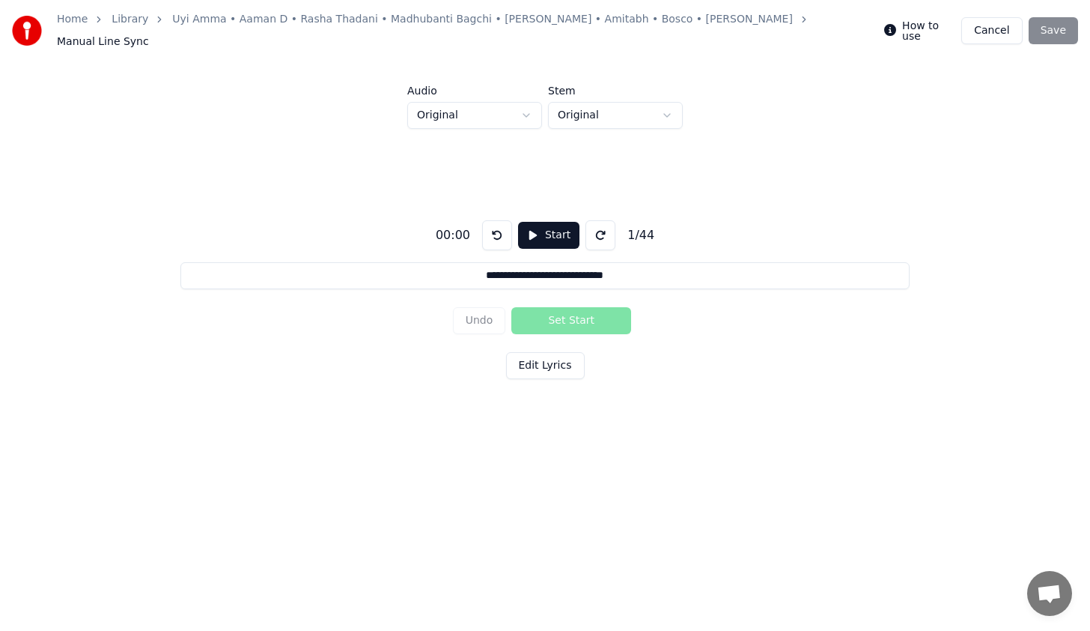
click at [538, 232] on button "Start" at bounding box center [548, 235] width 61 height 27
click at [535, 226] on button "Pause" at bounding box center [548, 235] width 67 height 27
click at [593, 112] on html "**********" at bounding box center [545, 243] width 1090 height 487
click at [519, 109] on html "**********" at bounding box center [545, 243] width 1090 height 487
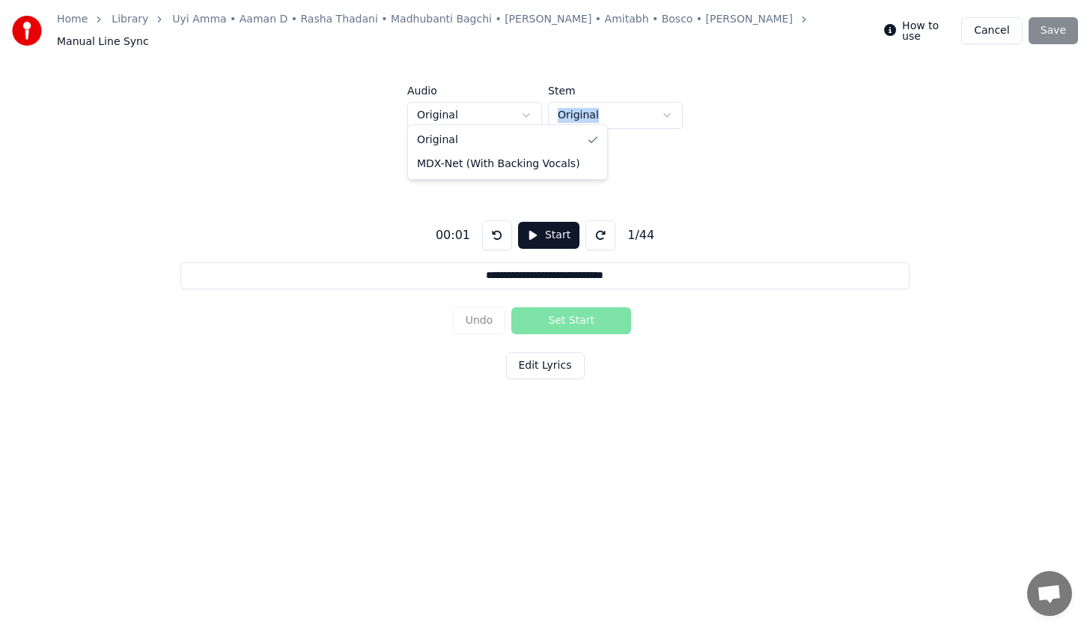
click at [519, 109] on html "**********" at bounding box center [545, 243] width 1090 height 487
click at [633, 269] on input "**********" at bounding box center [544, 275] width 729 height 27
click at [560, 359] on button "Edit Lyrics" at bounding box center [545, 365] width 79 height 27
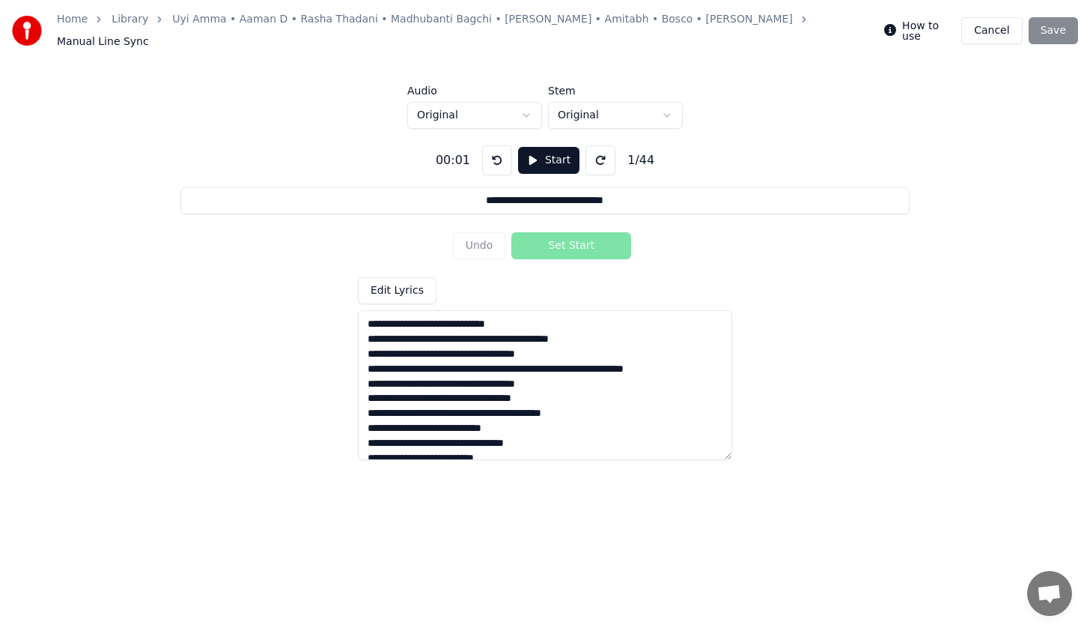
click at [483, 330] on textarea at bounding box center [545, 385] width 374 height 150
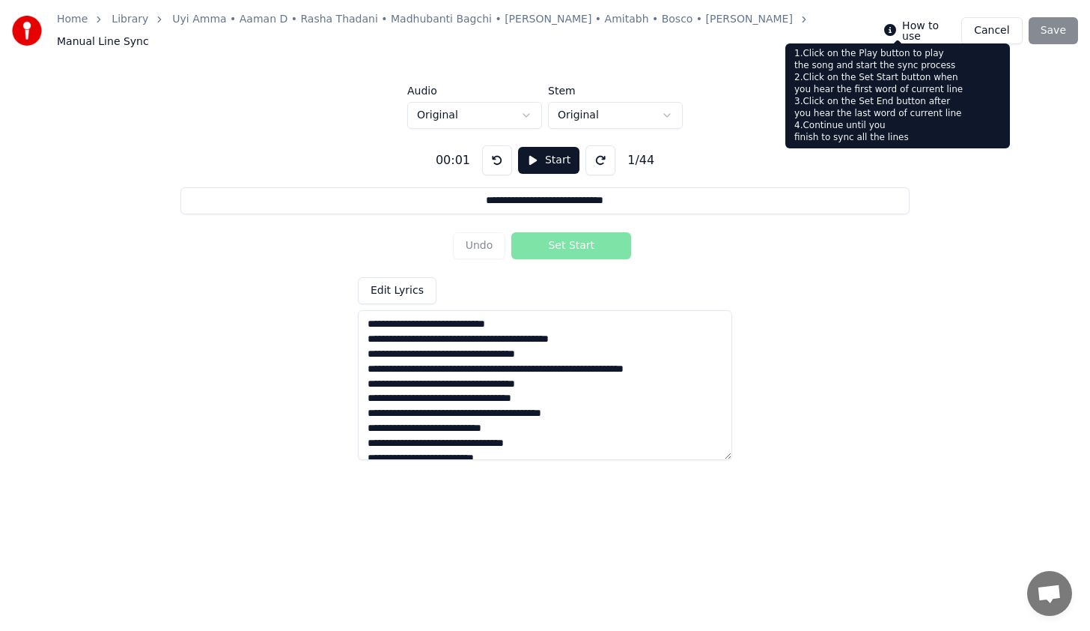
click at [896, 24] on icon at bounding box center [890, 30] width 12 height 12
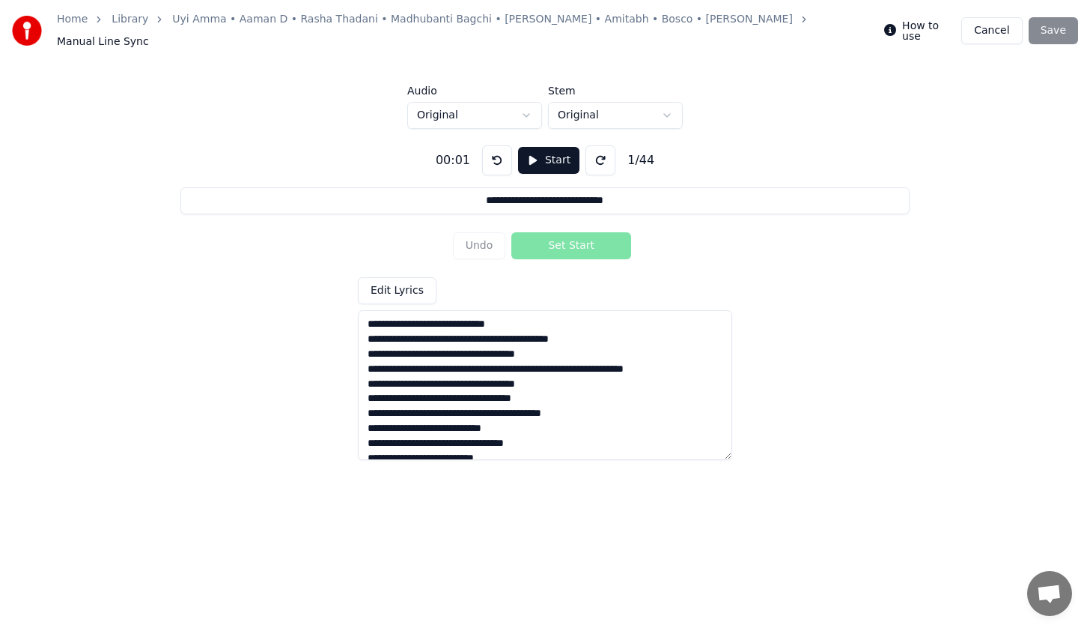
click at [1001, 32] on button "Cancel" at bounding box center [992, 30] width 61 height 27
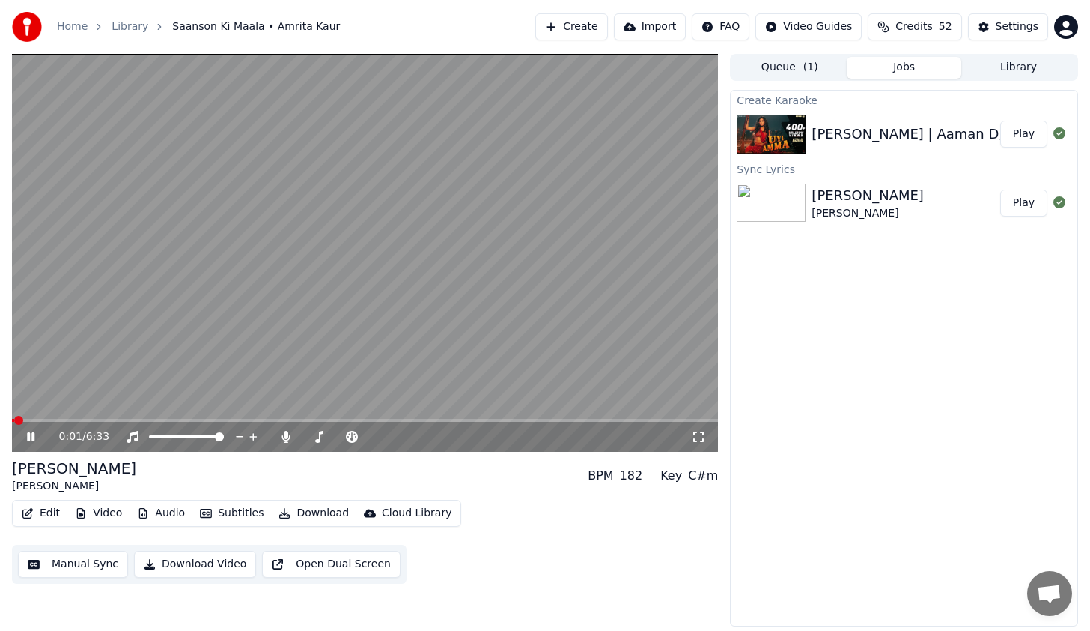
click at [70, 567] on button "Manual Sync" at bounding box center [73, 563] width 110 height 27
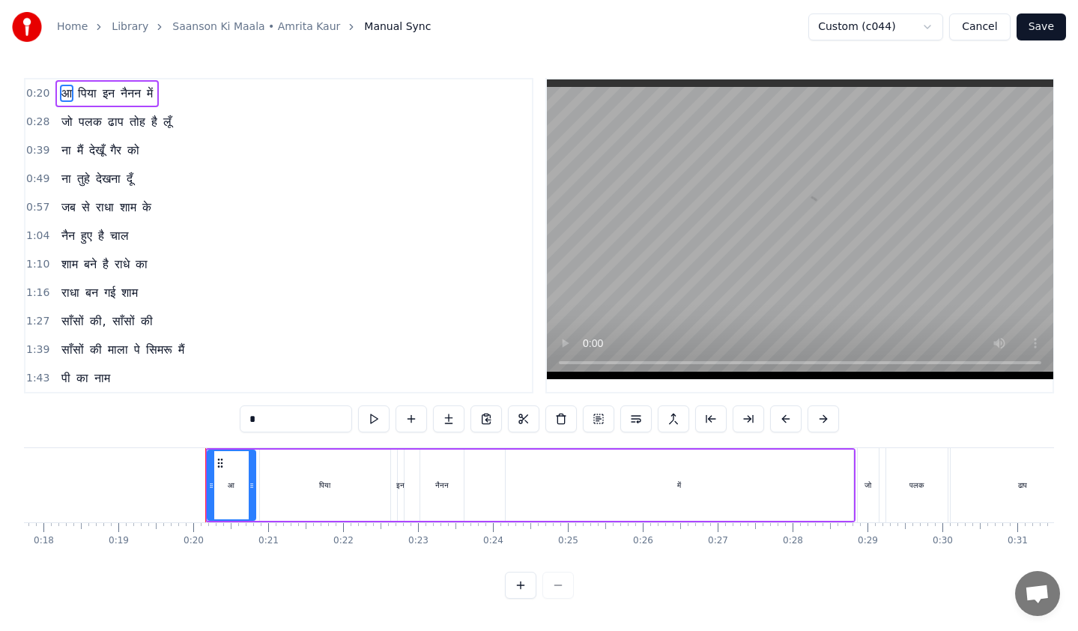
scroll to position [0, 1434]
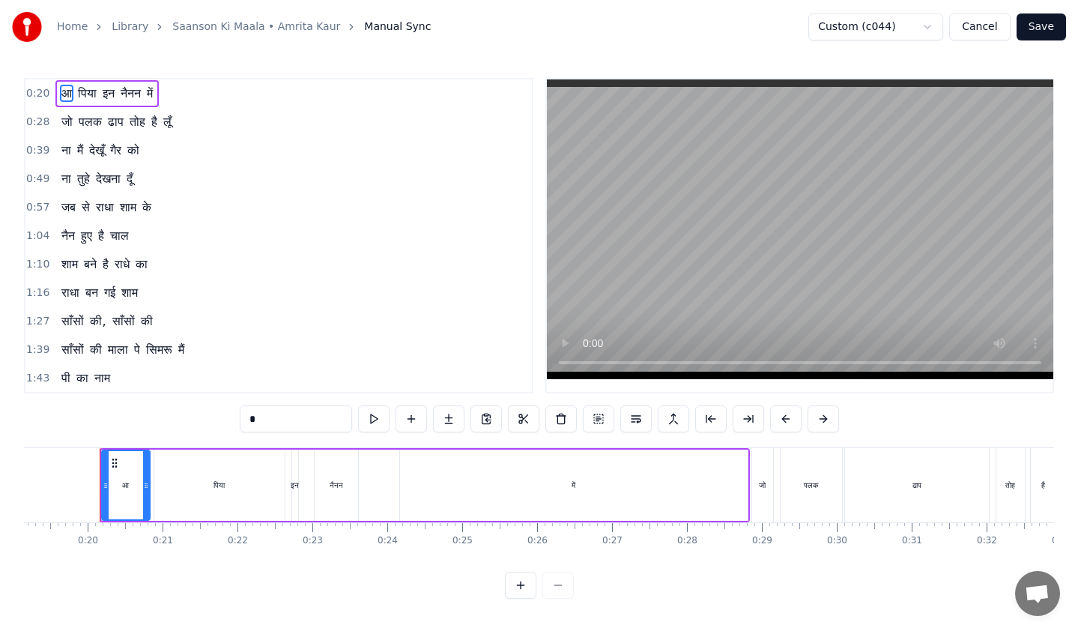
click at [982, 30] on button "Cancel" at bounding box center [979, 26] width 61 height 27
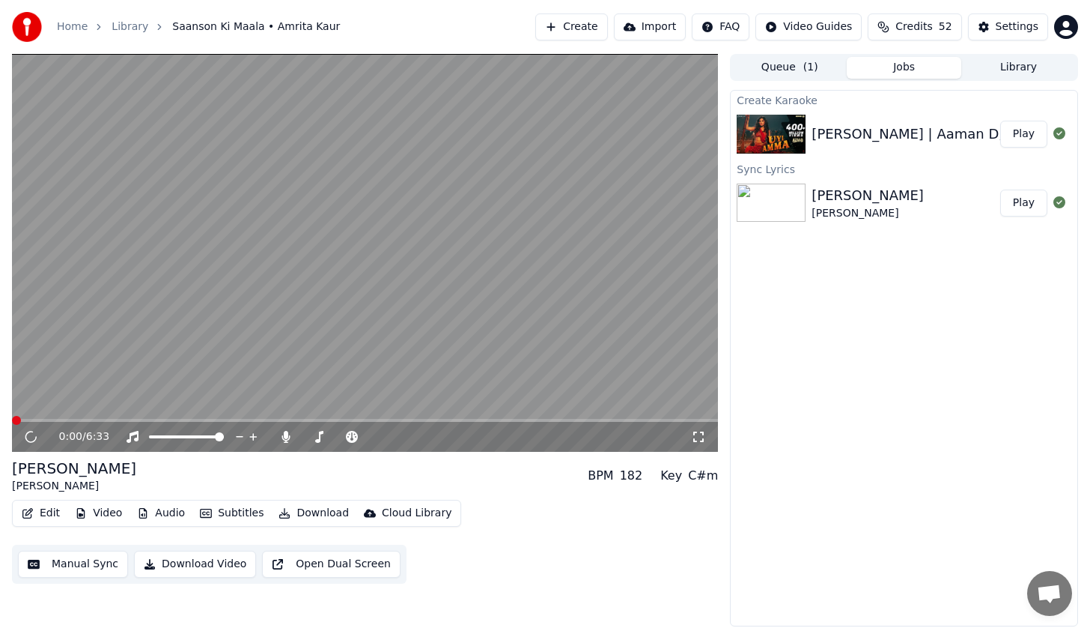
click at [97, 572] on button "Manual Sync" at bounding box center [73, 563] width 110 height 27
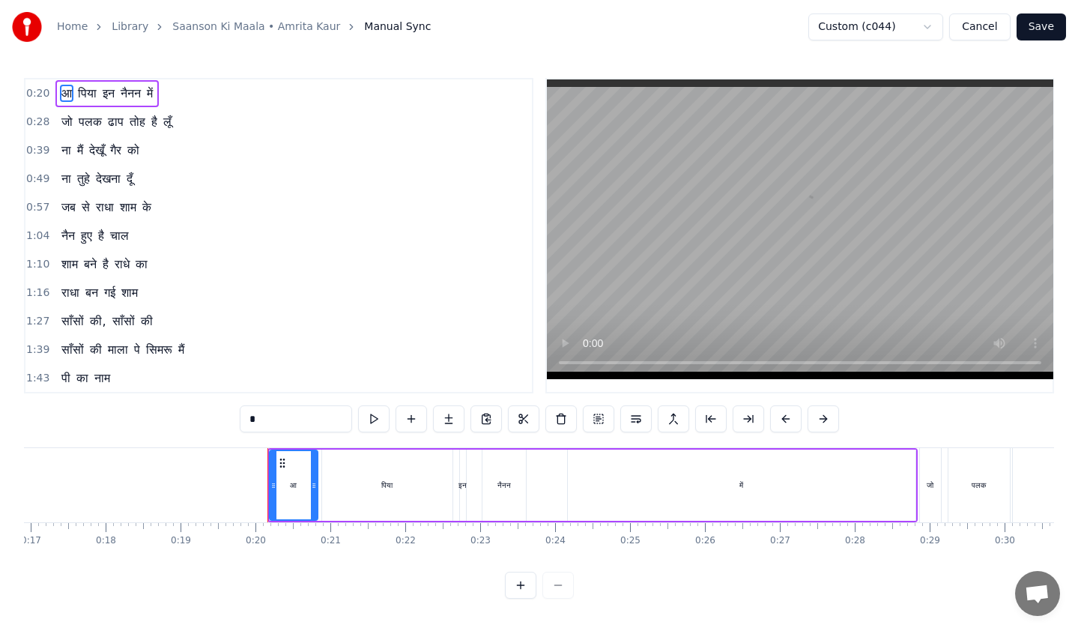
scroll to position [0, 1434]
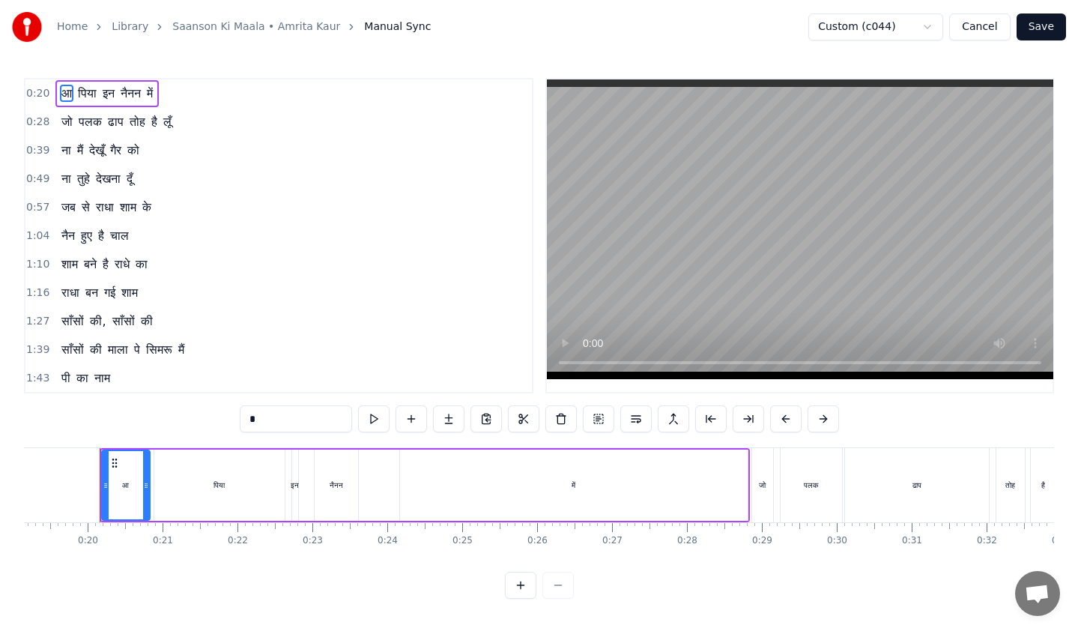
click at [976, 32] on button "Cancel" at bounding box center [979, 26] width 61 height 27
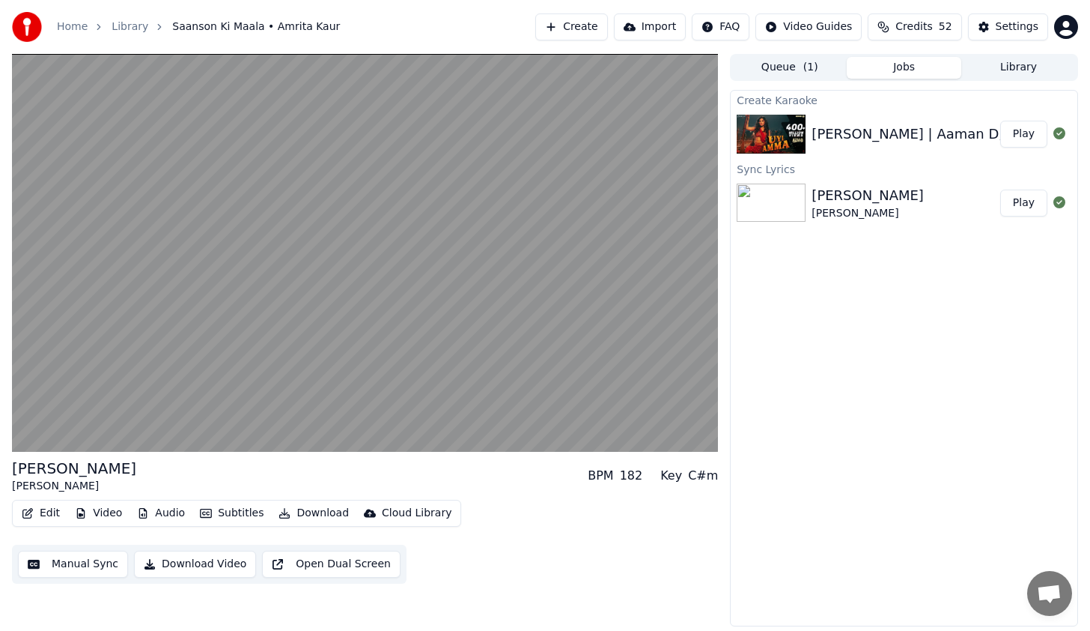
click at [994, 69] on button "Library" at bounding box center [1019, 68] width 115 height 22
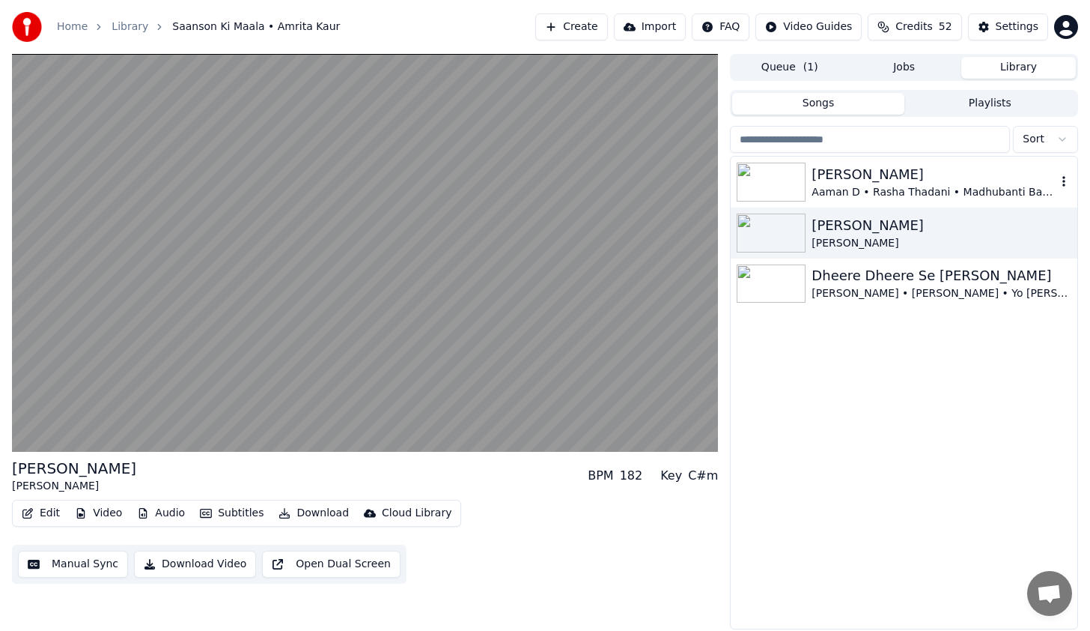
click at [884, 182] on div "[PERSON_NAME]" at bounding box center [934, 174] width 245 height 21
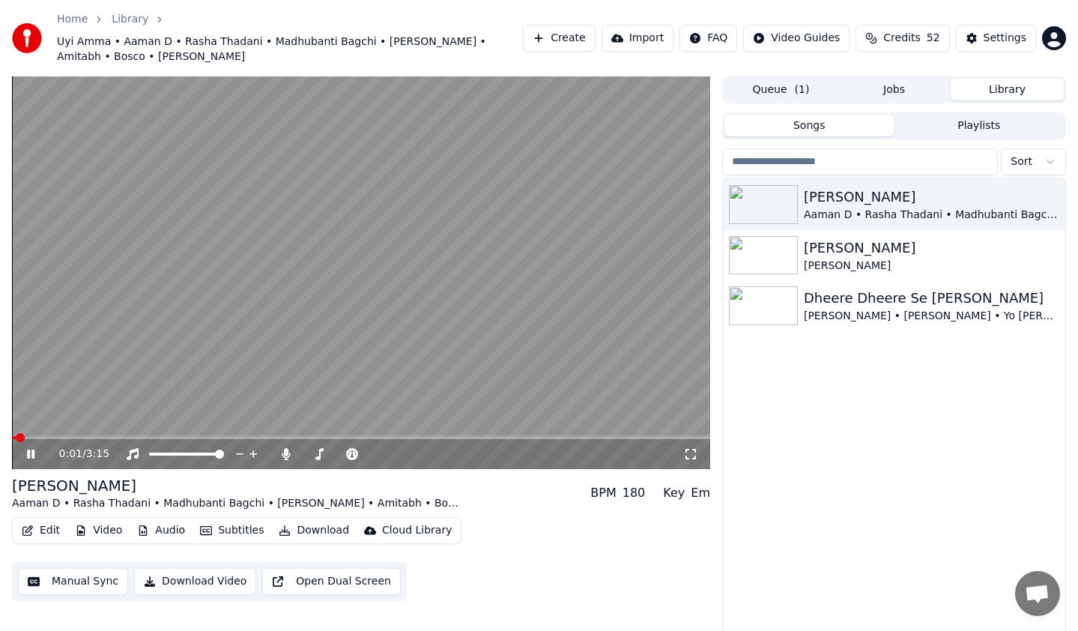
click at [89, 582] on button "Manual Sync" at bounding box center [73, 581] width 110 height 27
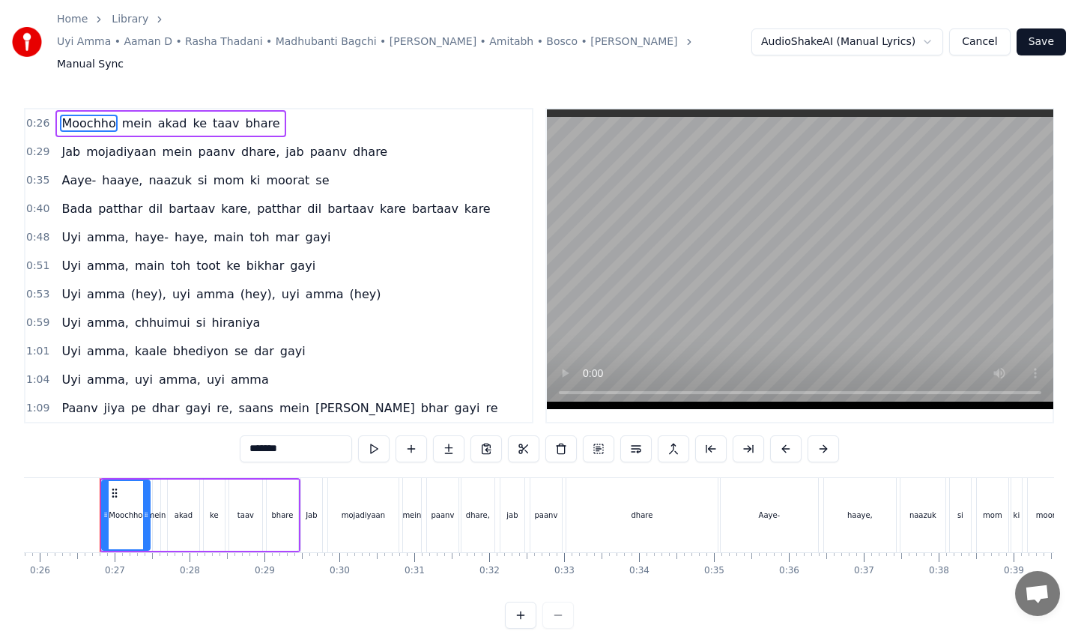
scroll to position [75, 0]
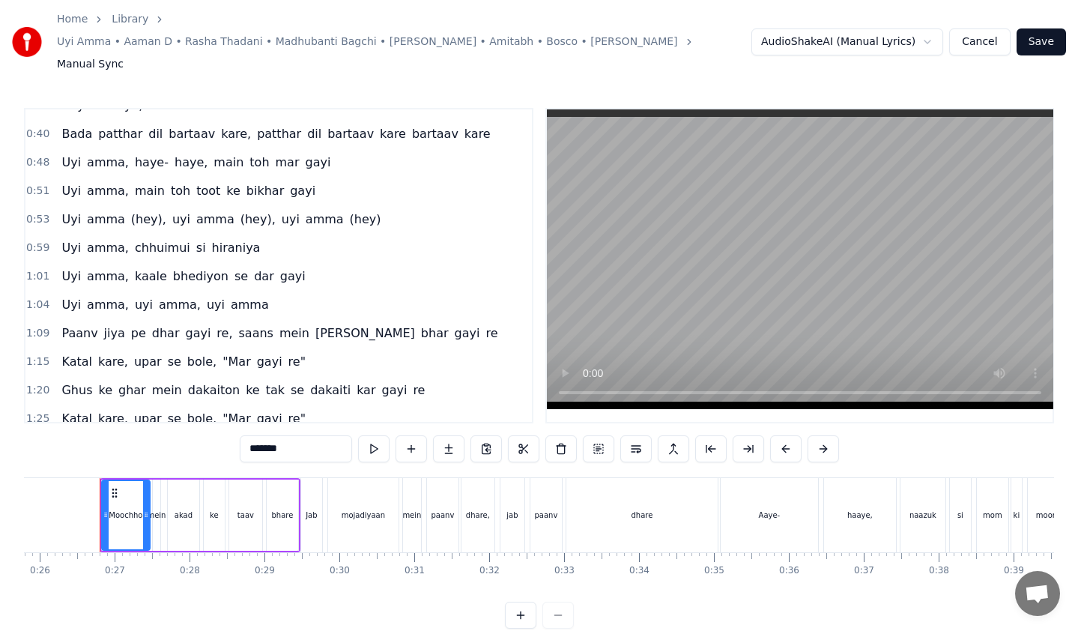
click at [80, 324] on span "Paanv" at bounding box center [79, 332] width 39 height 17
type input "*****"
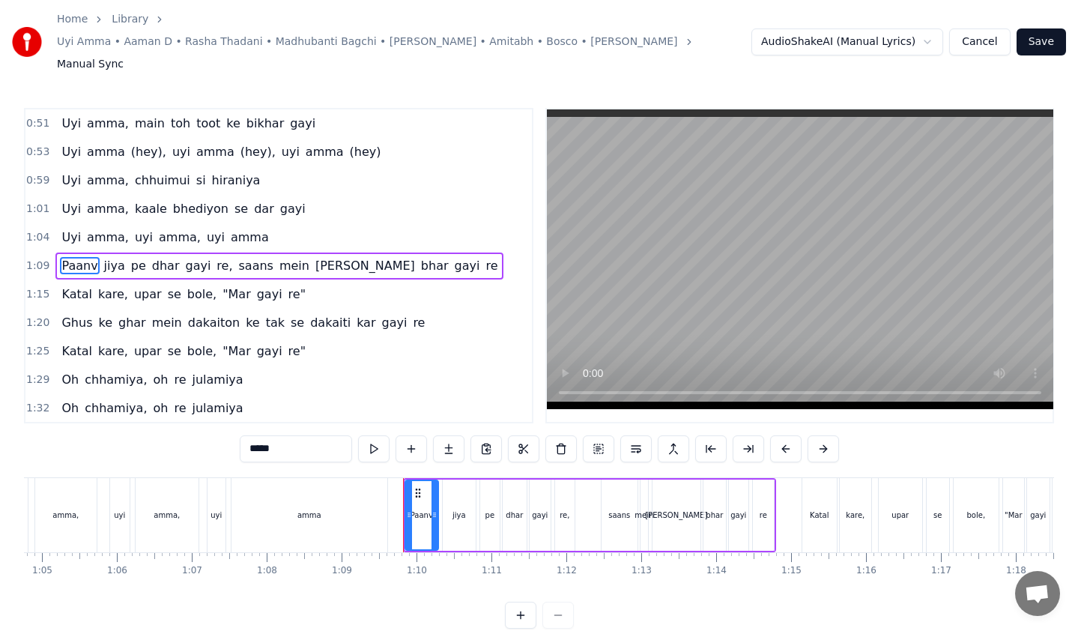
scroll to position [0, 5153]
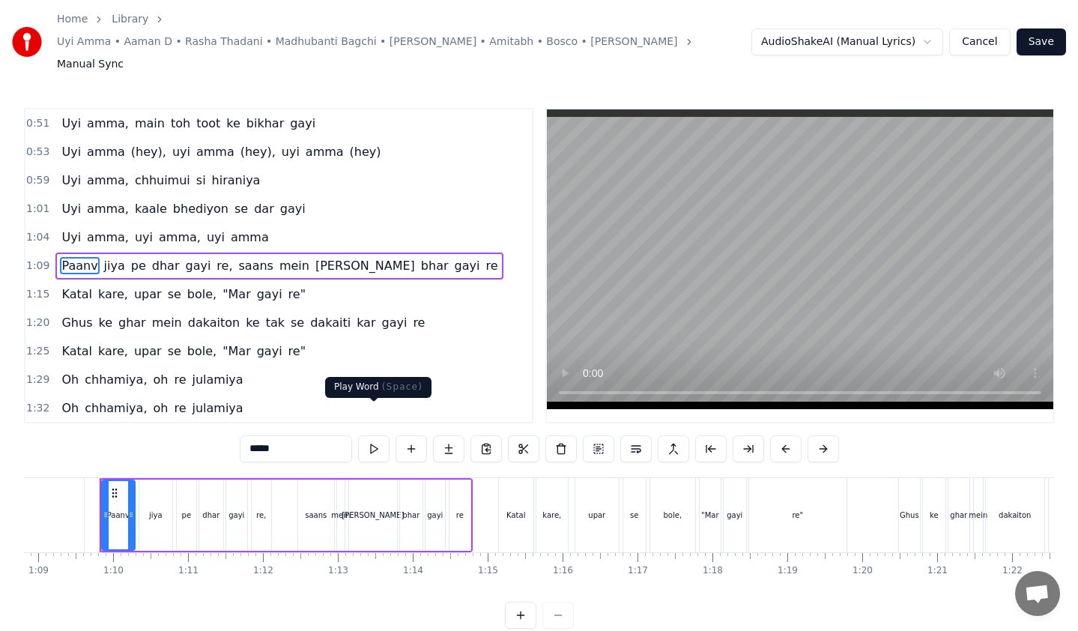
click at [376, 435] on button at bounding box center [373, 448] width 31 height 27
click at [380, 435] on button at bounding box center [373, 448] width 31 height 27
click at [392, 252] on div "Paanv jiya pe dhar gayi re, saans mein [PERSON_NAME] bhar gayi re" at bounding box center [279, 265] width 448 height 27
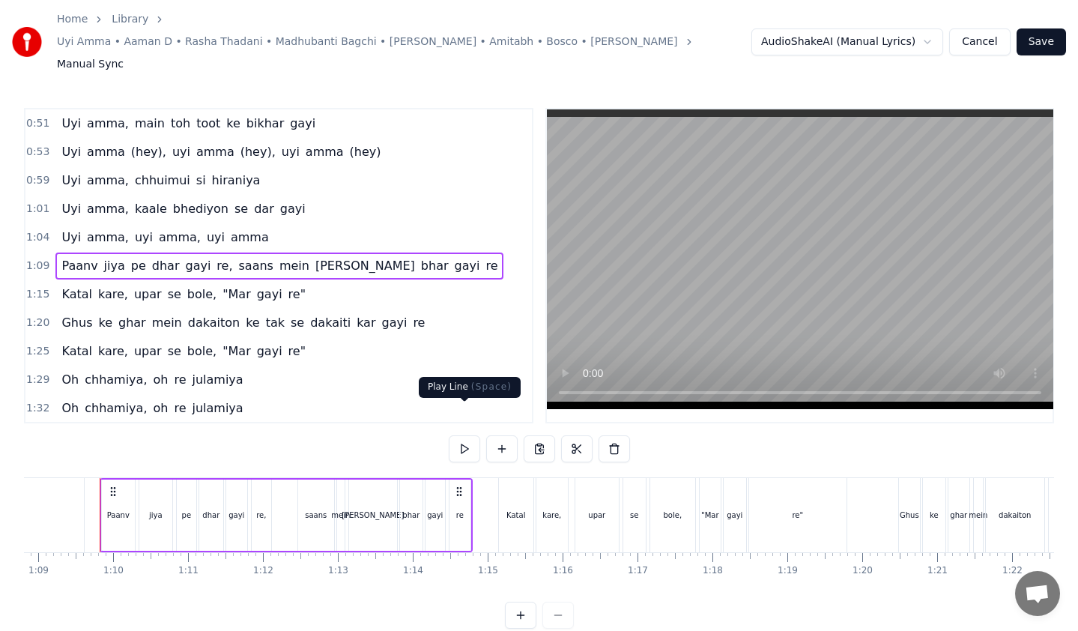
click at [460, 435] on button at bounding box center [464, 448] width 31 height 27
click at [271, 338] on div "Katal kare, upar se bole, "Mar gayi re"" at bounding box center [183, 351] width 256 height 27
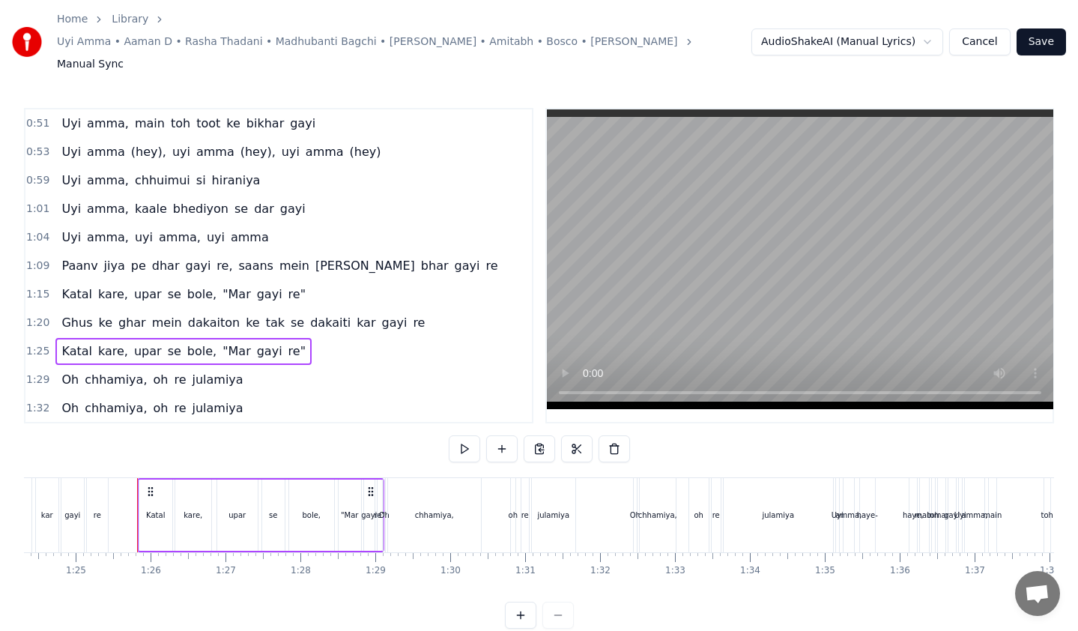
scroll to position [0, 6351]
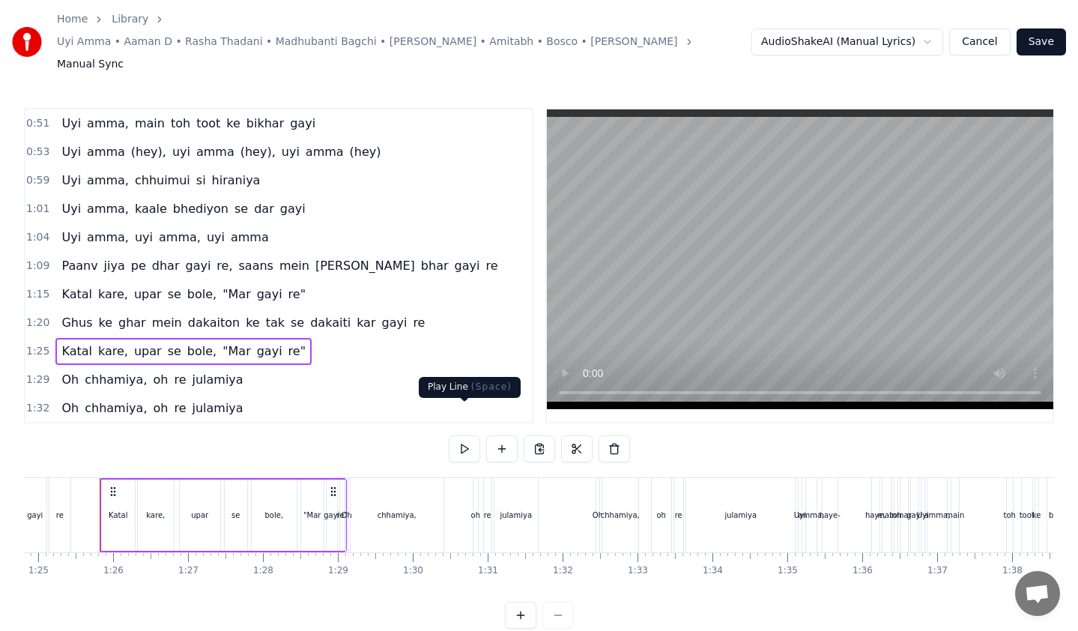
click at [464, 435] on button at bounding box center [464, 448] width 31 height 27
click at [243, 365] on div "1:29 Oh chhamiya, oh re [PERSON_NAME]" at bounding box center [278, 379] width 506 height 28
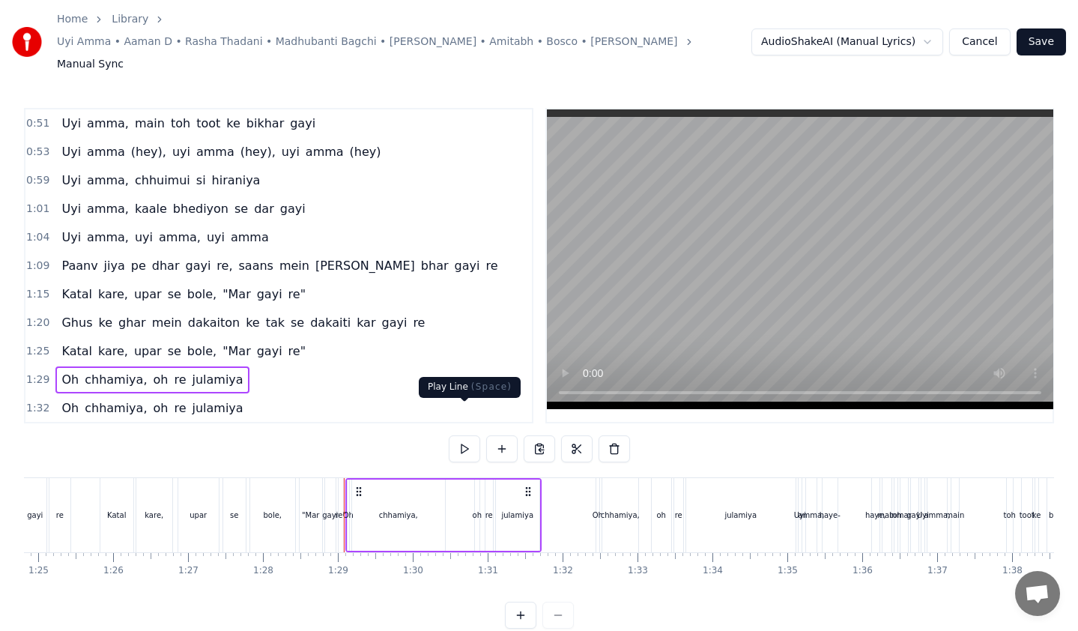
click at [458, 435] on button at bounding box center [464, 448] width 31 height 27
click at [69, 371] on span "Oh" at bounding box center [70, 379] width 20 height 17
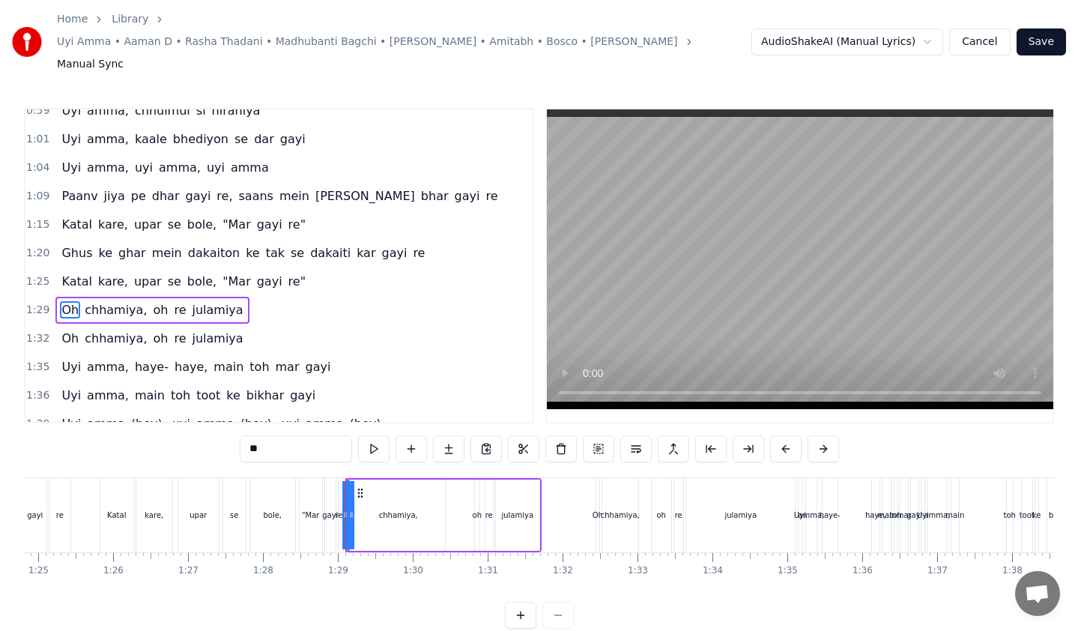
scroll to position [256, 0]
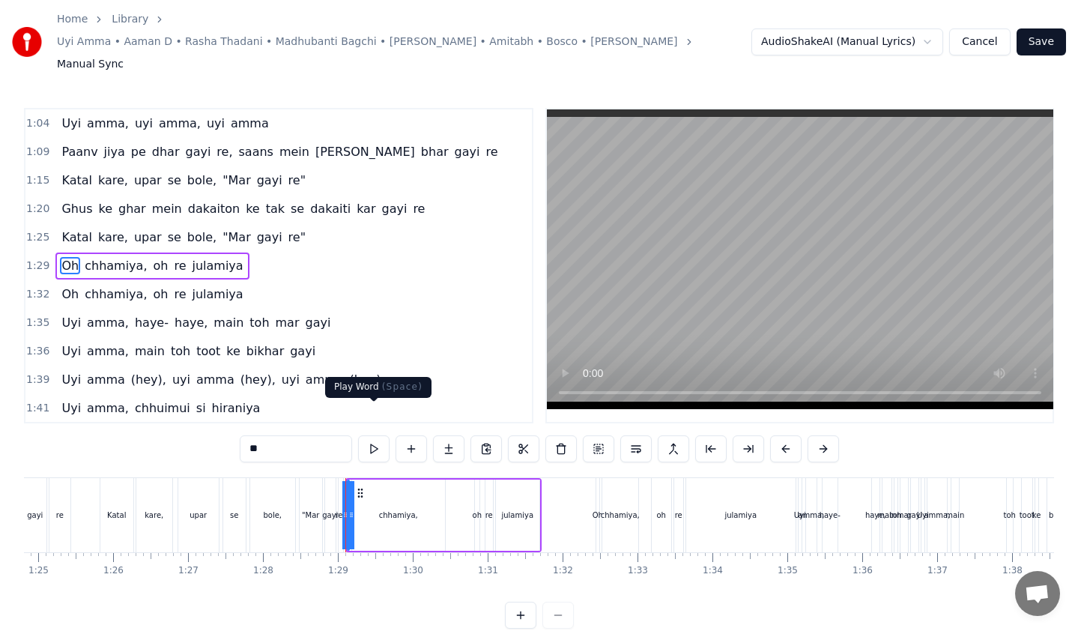
click at [375, 435] on button at bounding box center [373, 448] width 31 height 27
click at [118, 257] on span "chhamiya," at bounding box center [115, 265] width 65 height 17
type input "*********"
click at [364, 435] on button at bounding box center [373, 448] width 31 height 27
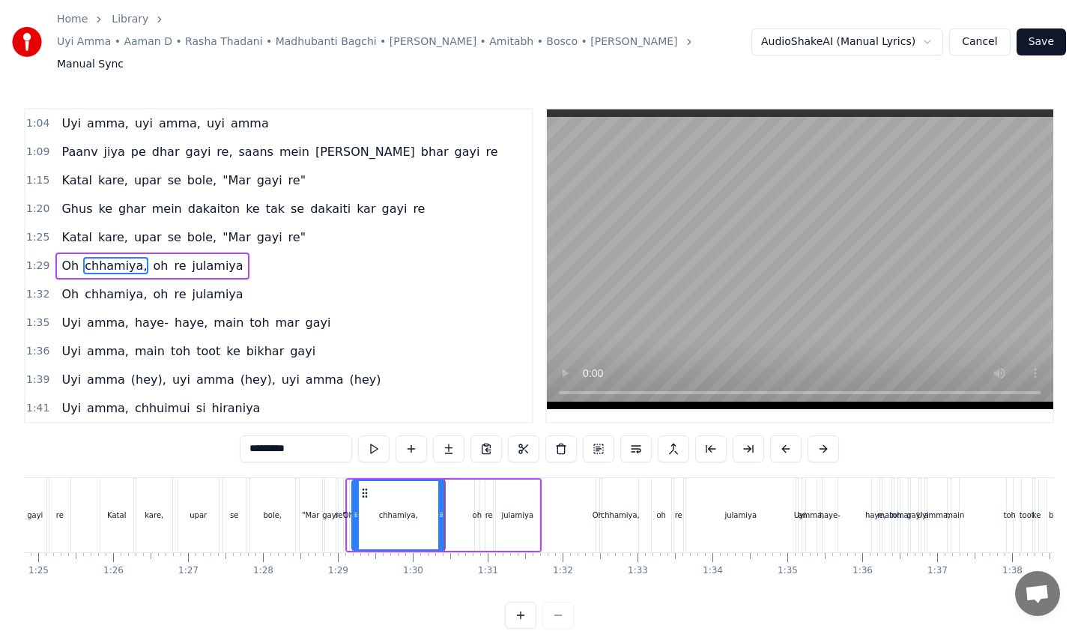
click at [358, 435] on button at bounding box center [373, 448] width 31 height 27
click at [287, 228] on span "re"" at bounding box center [297, 236] width 20 height 17
type input "***"
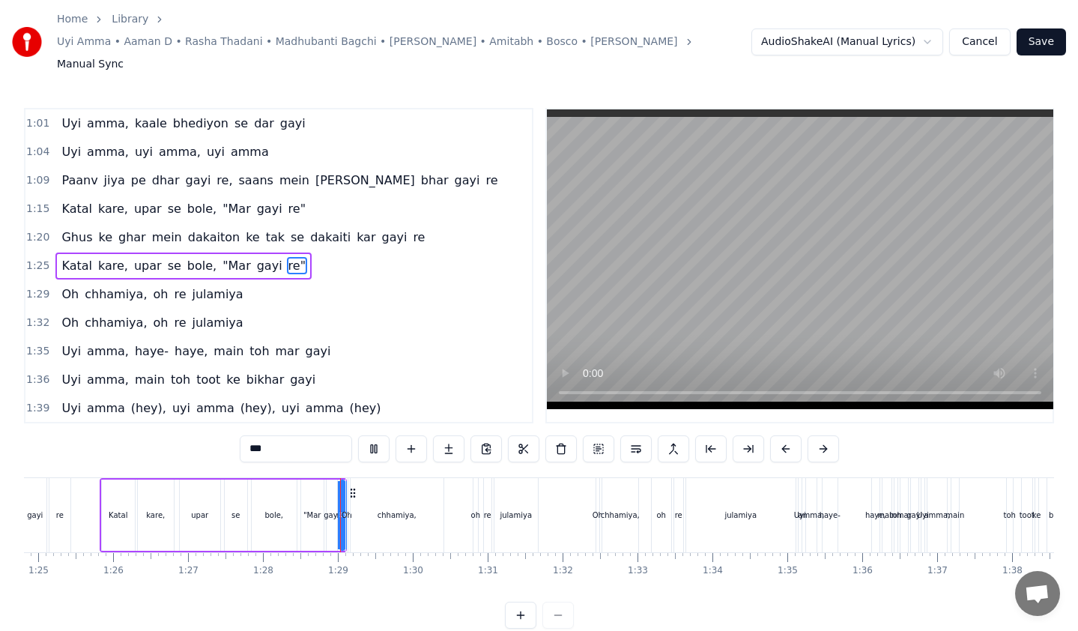
scroll to position [500, 0]
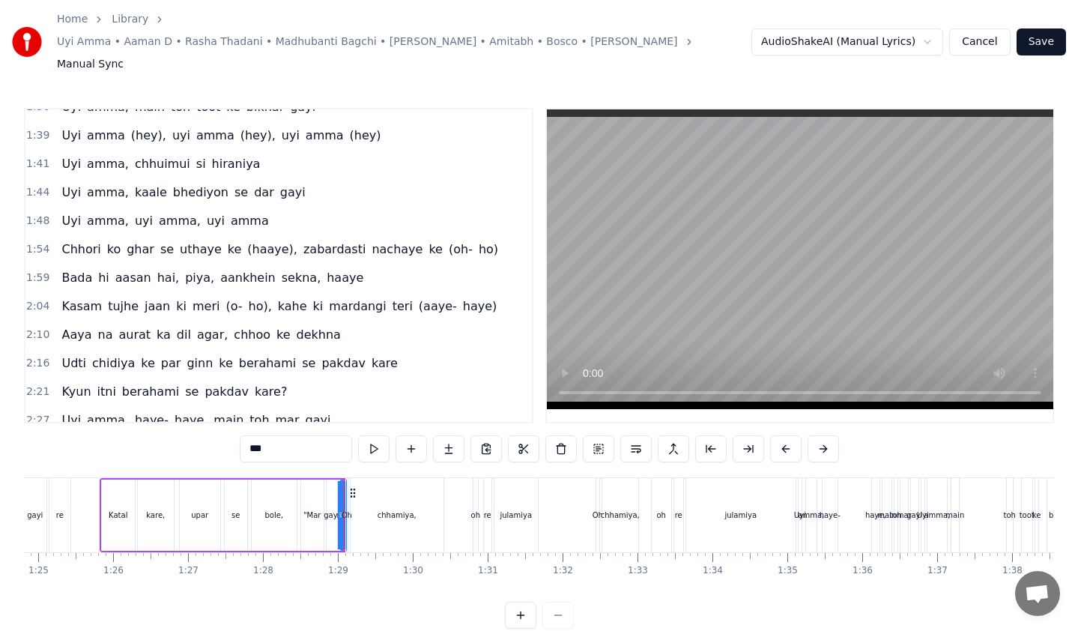
click at [526, 601] on button at bounding box center [520, 614] width 31 height 27
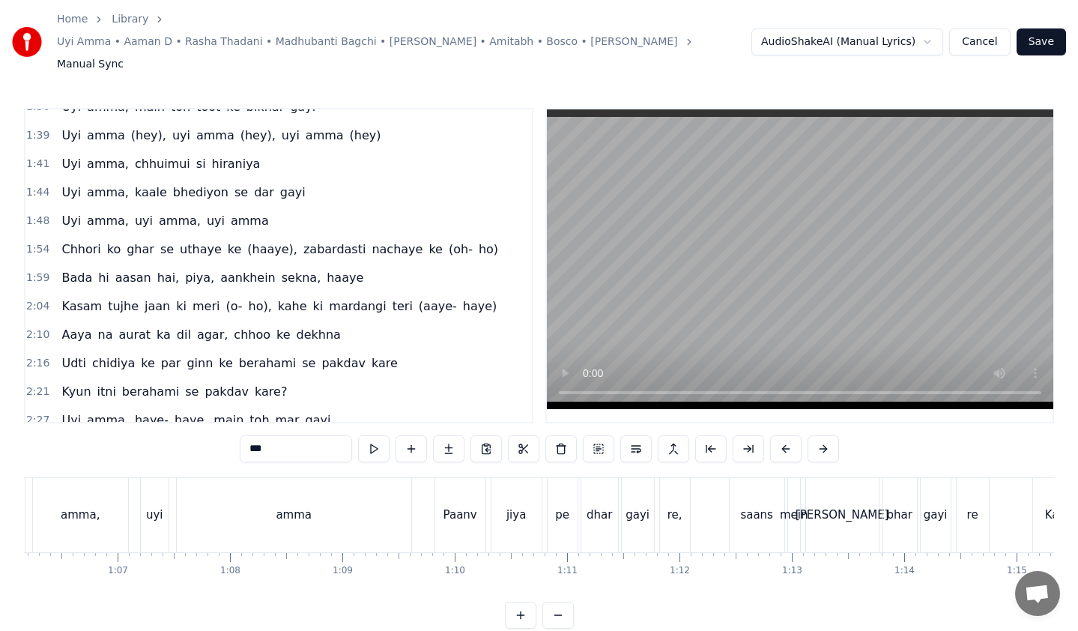
click at [526, 601] on button at bounding box center [520, 614] width 31 height 27
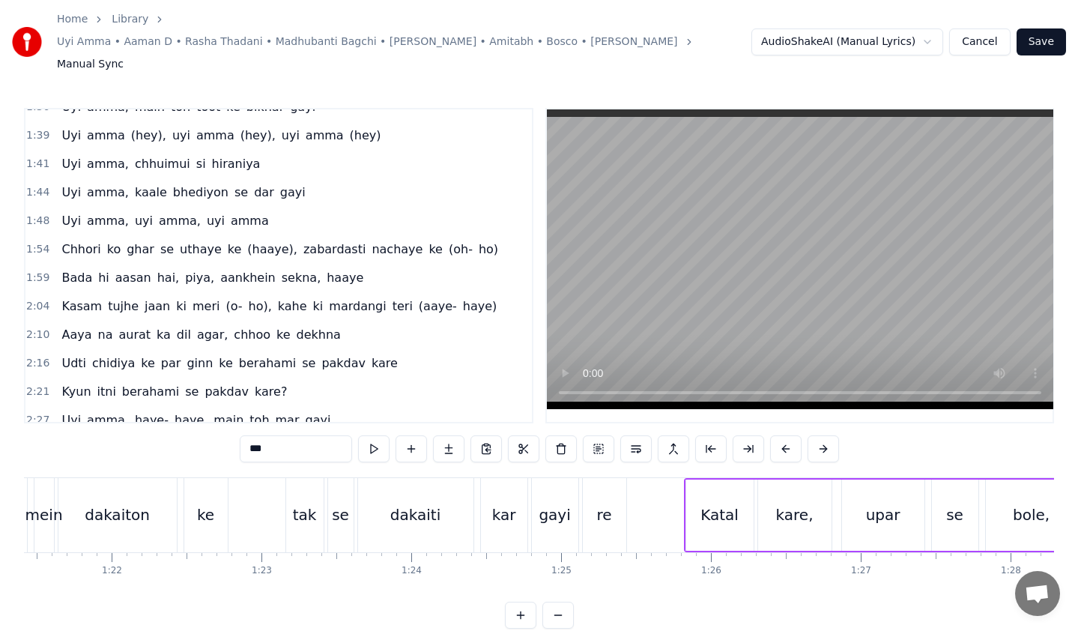
scroll to position [0, 12433]
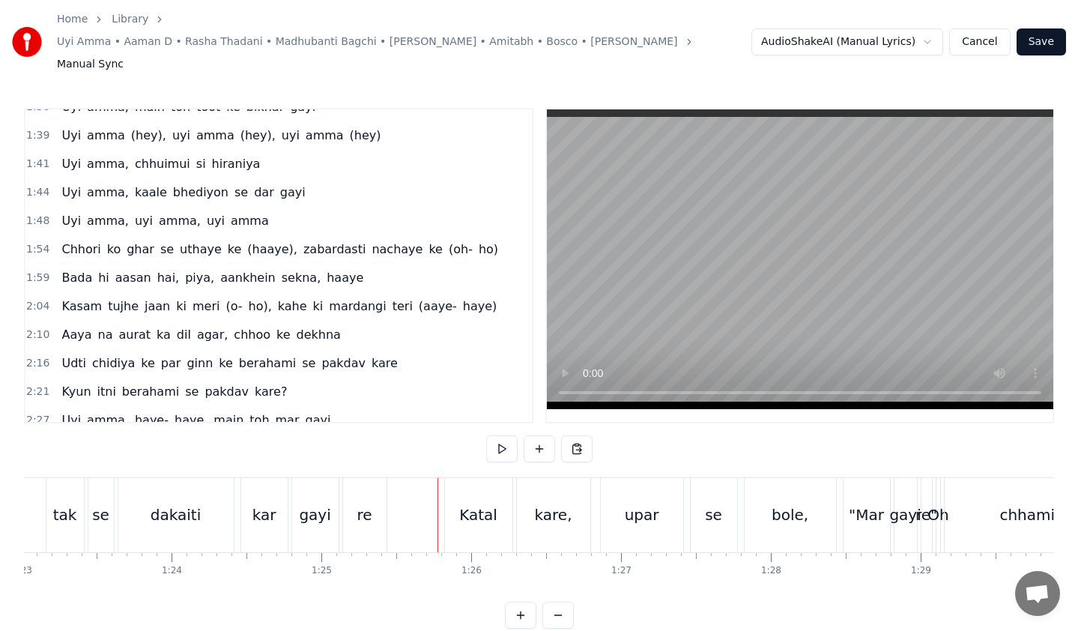
click at [461, 478] on div "Katal" at bounding box center [478, 515] width 67 height 74
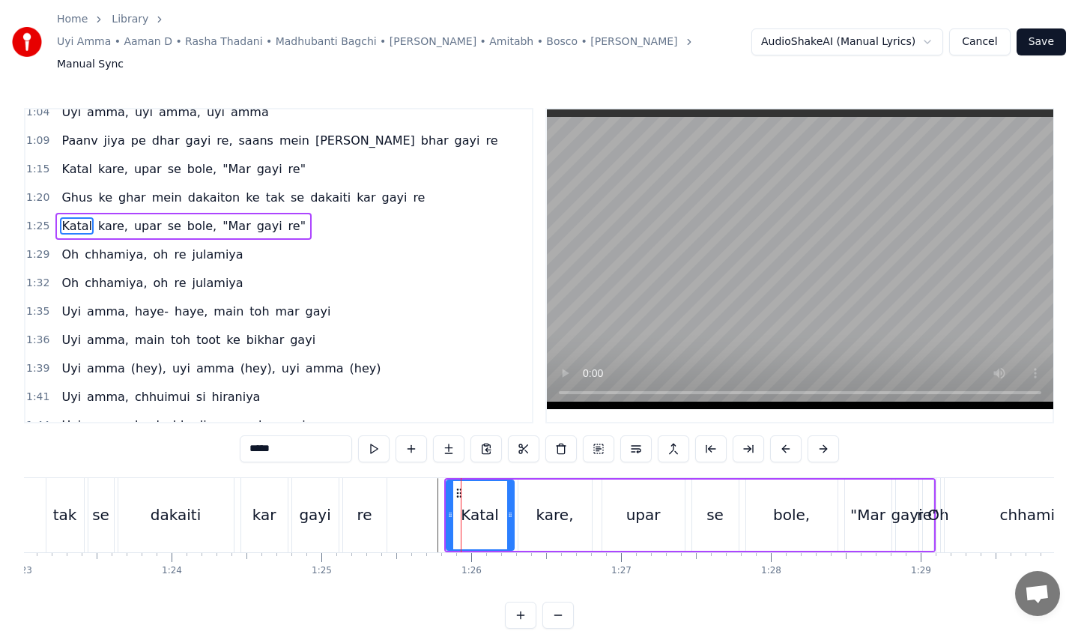
scroll to position [228, 0]
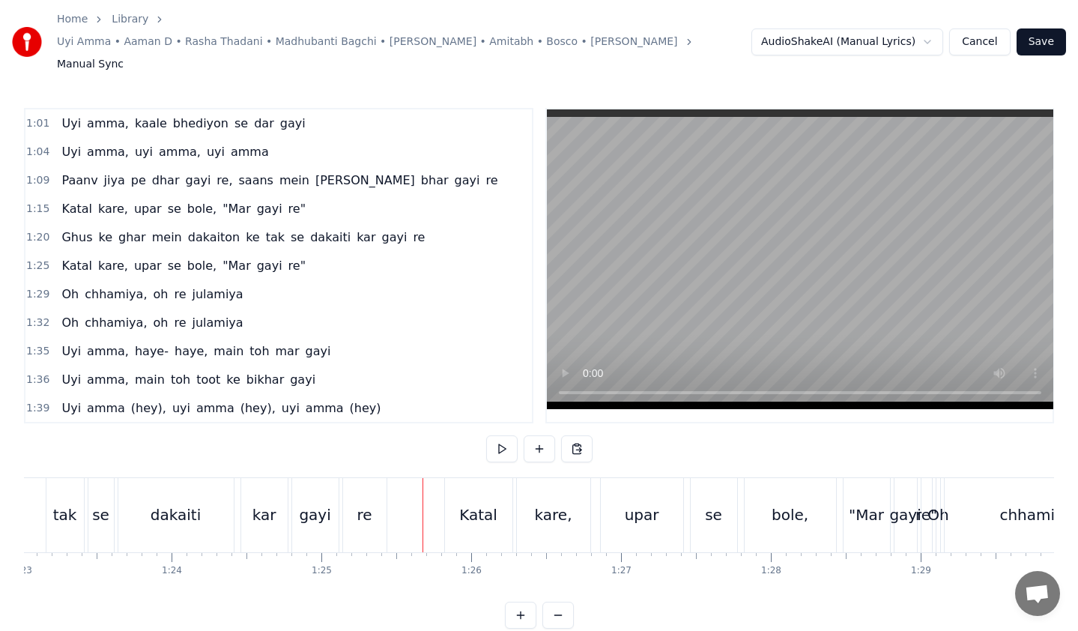
click at [357, 503] on div "re" at bounding box center [364, 514] width 15 height 22
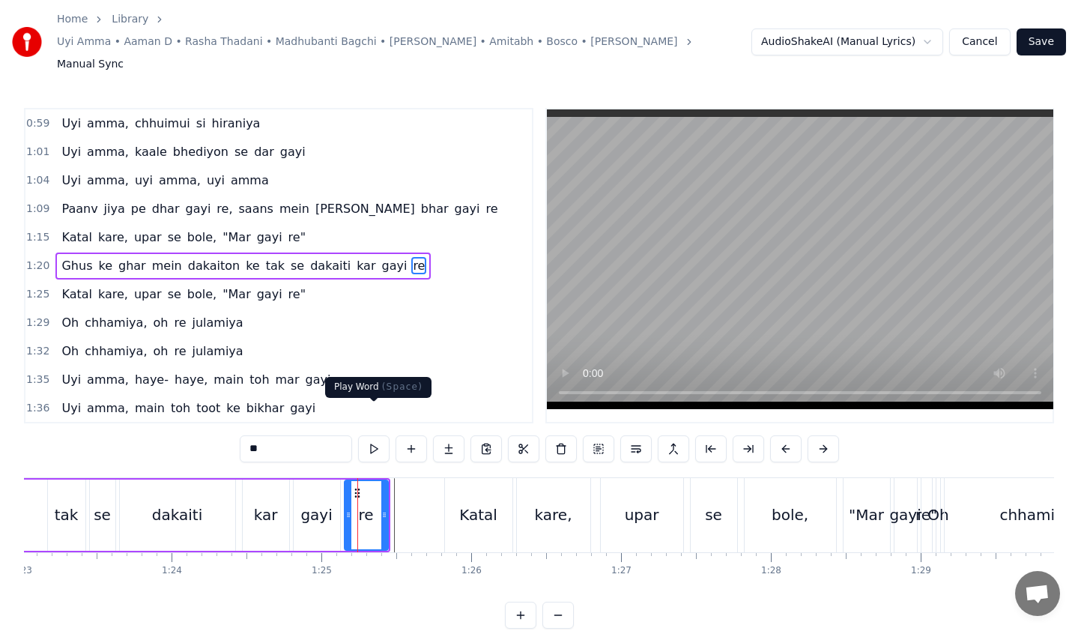
click at [380, 435] on button at bounding box center [373, 448] width 31 height 27
click at [358, 435] on button at bounding box center [373, 448] width 31 height 27
click at [327, 280] on div "1:25 Katal kare, upar se bole, "Mar gayi re"" at bounding box center [278, 294] width 506 height 28
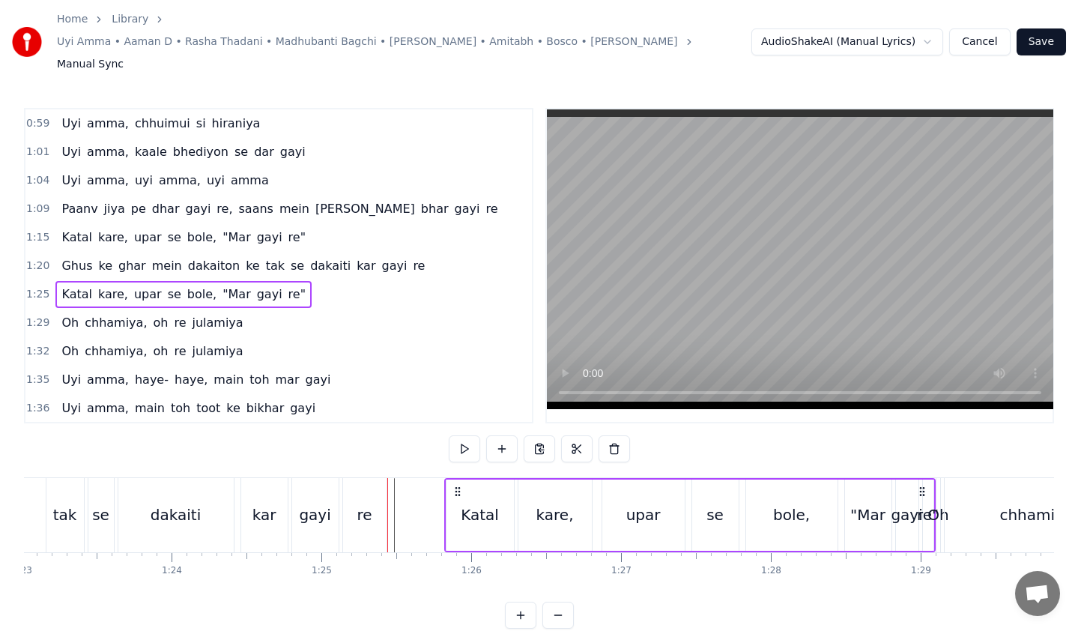
click at [253, 309] on div "1:29 Oh chhamiya, oh re [PERSON_NAME]" at bounding box center [278, 323] width 506 height 28
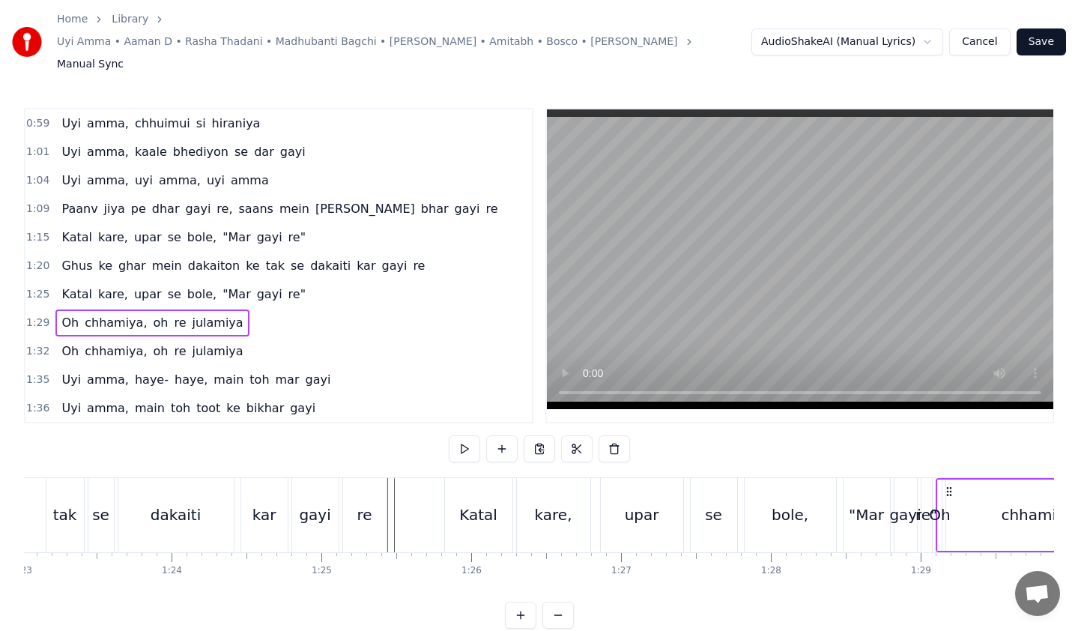
click at [288, 280] on div "1:25 Katal kare, upar se bole, "Mar gayi re"" at bounding box center [278, 294] width 506 height 28
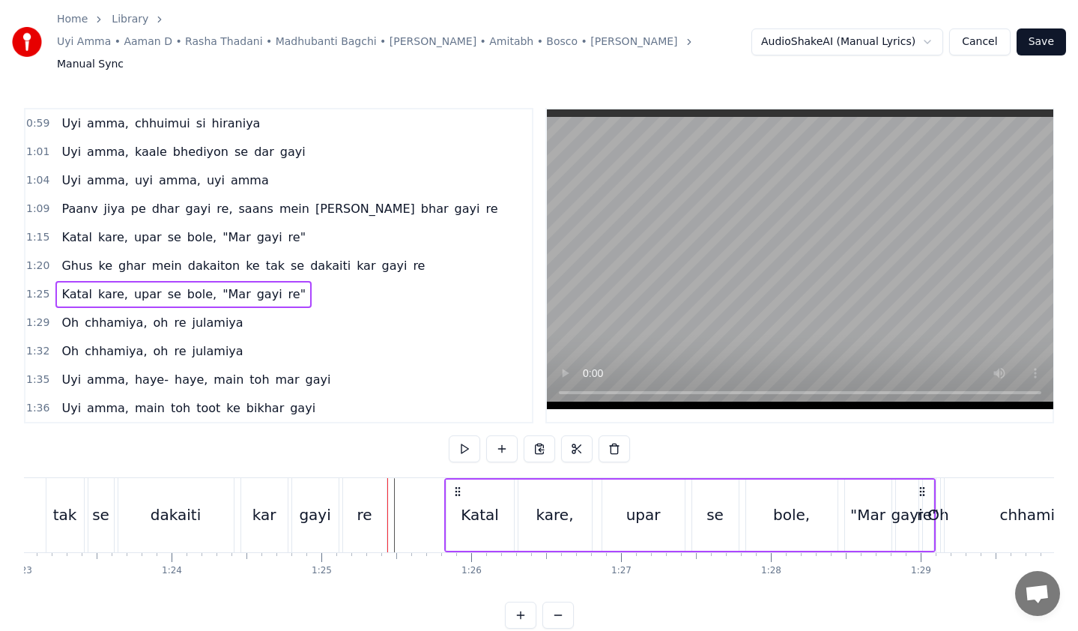
click at [267, 309] on div "1:29 Oh chhamiya, oh re [PERSON_NAME]" at bounding box center [278, 323] width 506 height 28
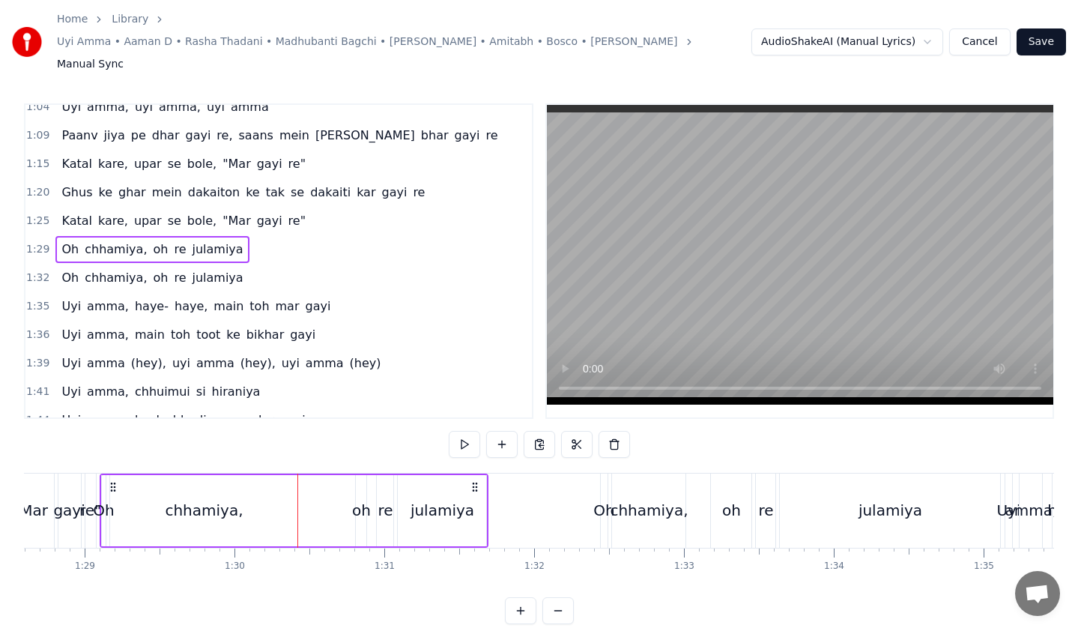
scroll to position [266, 0]
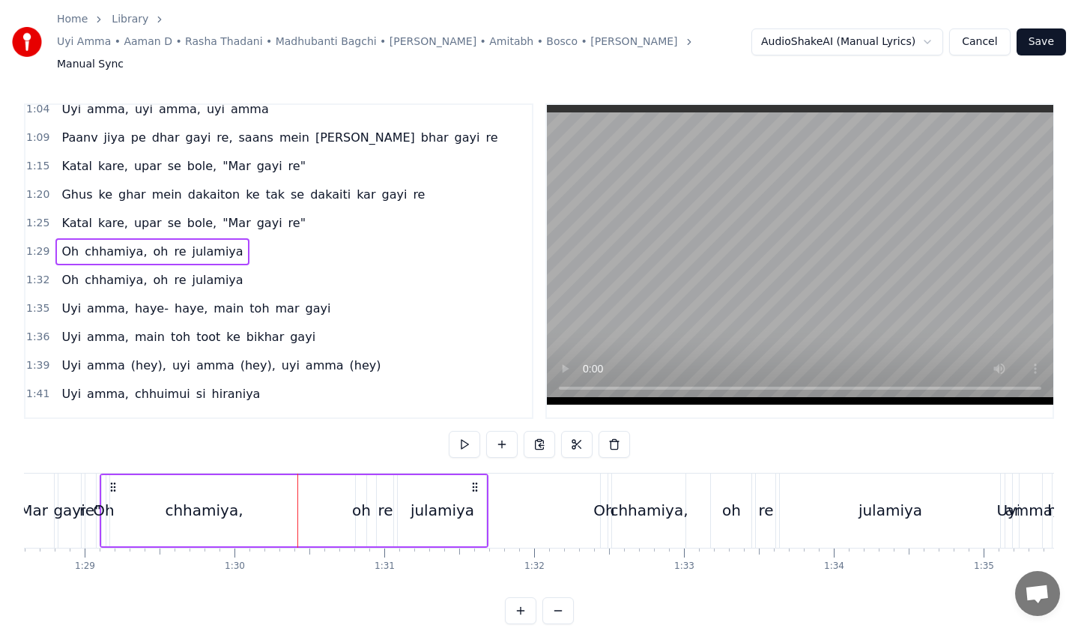
click at [151, 243] on span "oh" at bounding box center [160, 251] width 18 height 17
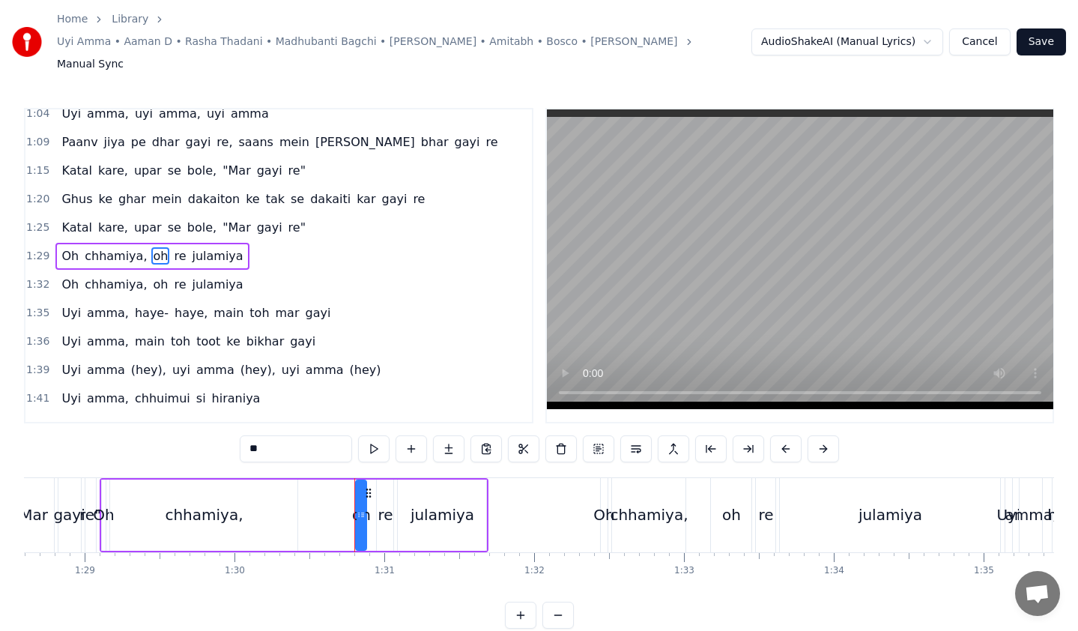
scroll to position [256, 0]
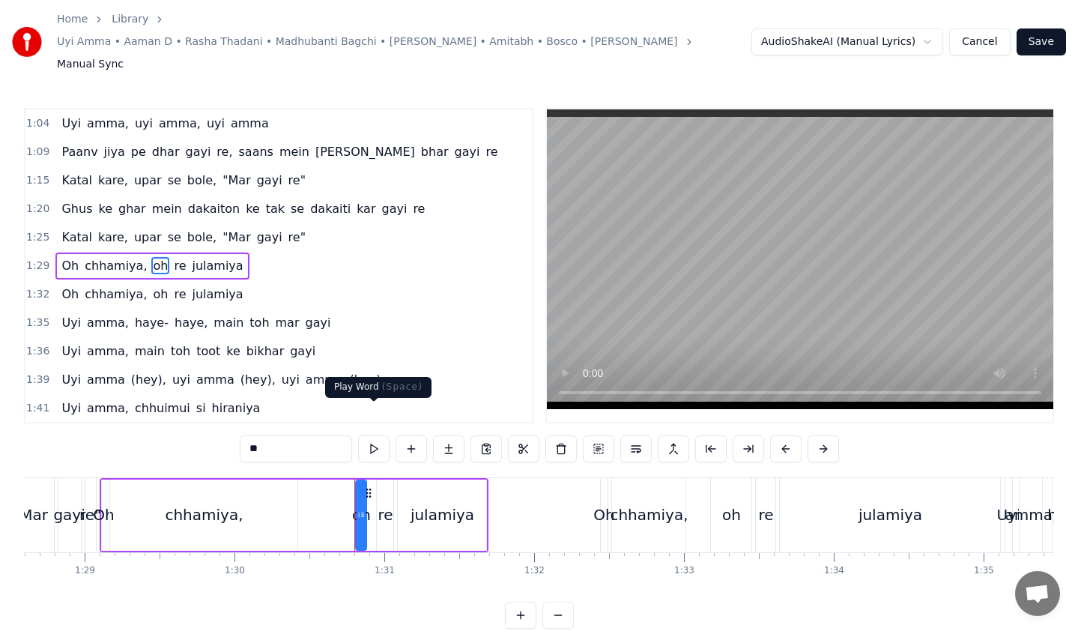
click at [369, 435] on button at bounding box center [373, 448] width 31 height 27
click at [221, 252] on div "Oh chhamiya, oh re [PERSON_NAME]" at bounding box center [151, 265] width 193 height 27
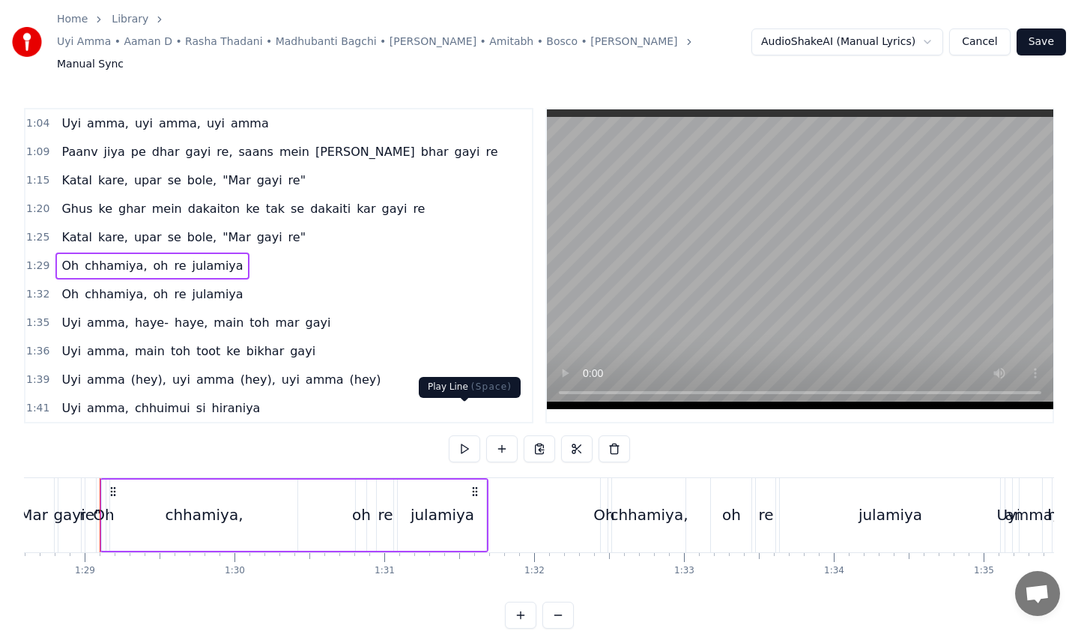
click at [458, 435] on button at bounding box center [464, 448] width 31 height 27
click at [456, 435] on button at bounding box center [464, 448] width 31 height 27
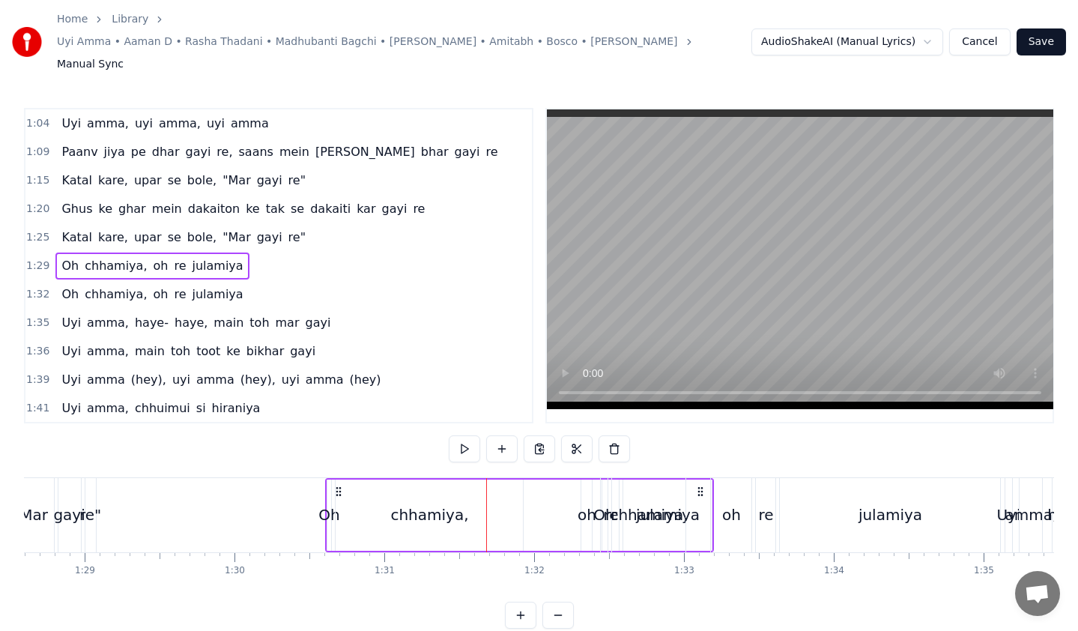
drag, startPoint x: 114, startPoint y: 463, endPoint x: 339, endPoint y: 465, distance: 225.4
click at [339, 485] on icon at bounding box center [338, 491] width 12 height 12
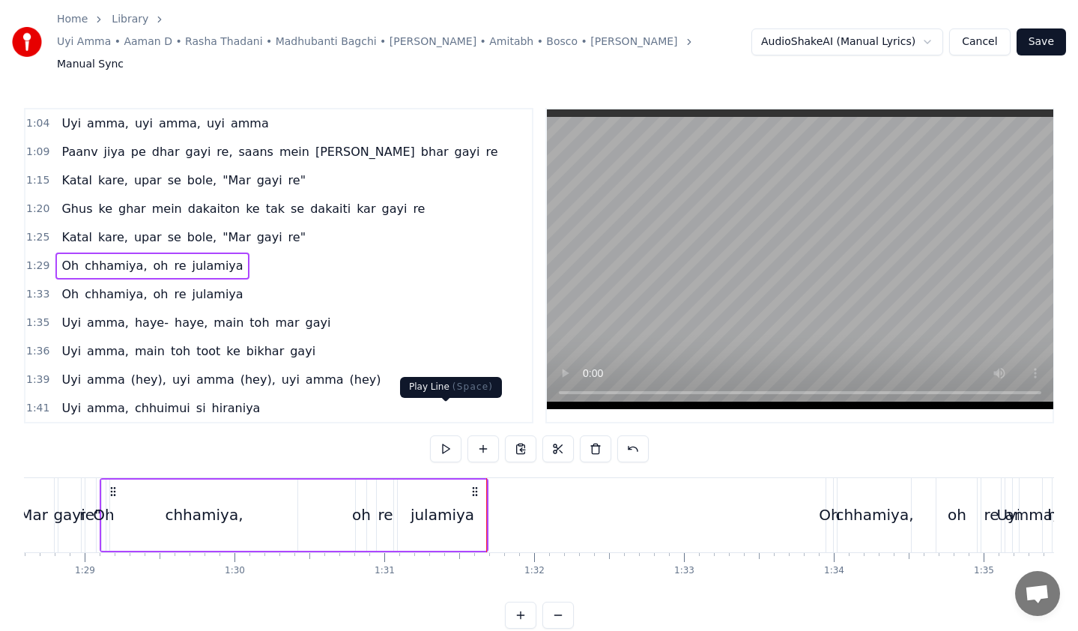
click at [437, 435] on button at bounding box center [445, 448] width 31 height 27
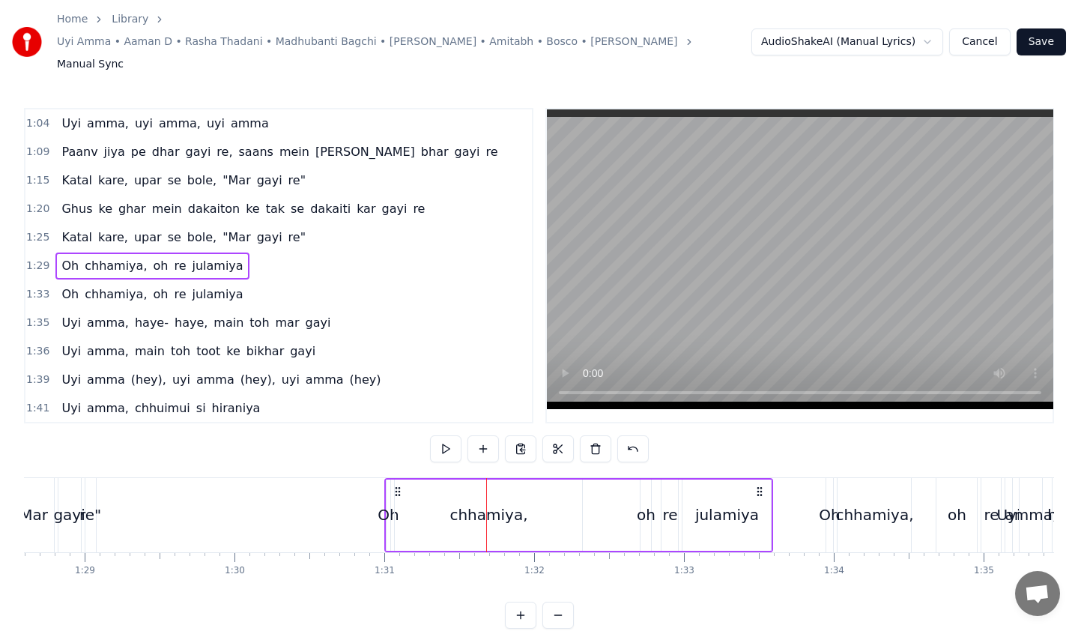
drag, startPoint x: 114, startPoint y: 463, endPoint x: 398, endPoint y: 463, distance: 284.6
click at [398, 485] on icon at bounding box center [398, 491] width 12 height 12
click at [440, 435] on button at bounding box center [445, 448] width 31 height 27
click at [280, 224] on div "Katal kare, upar se bole, "Mar gayi re"" at bounding box center [183, 237] width 256 height 27
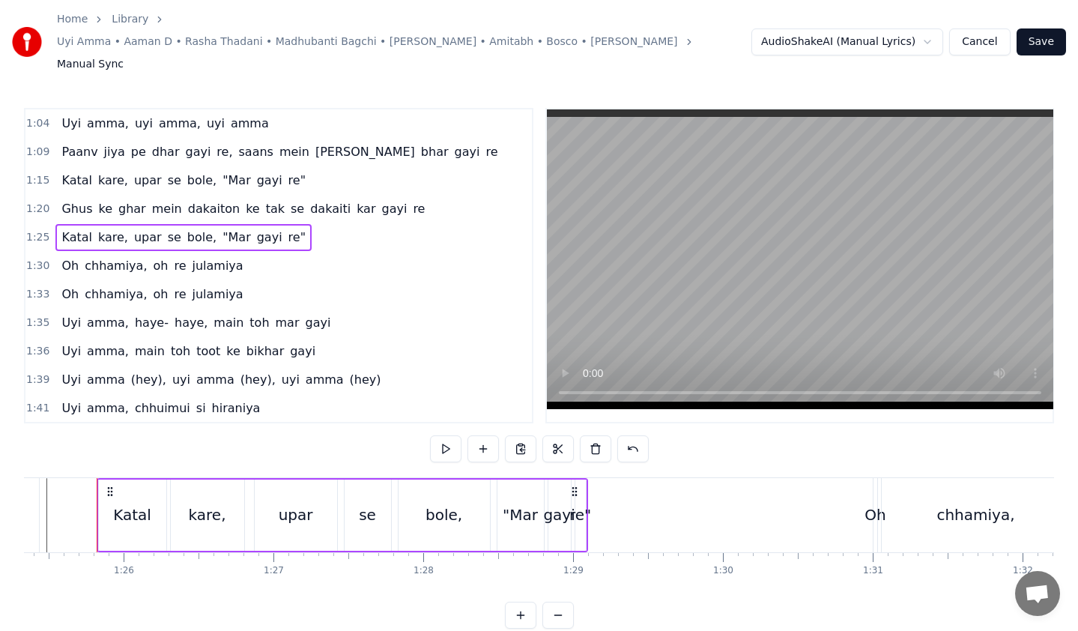
scroll to position [0, 12777]
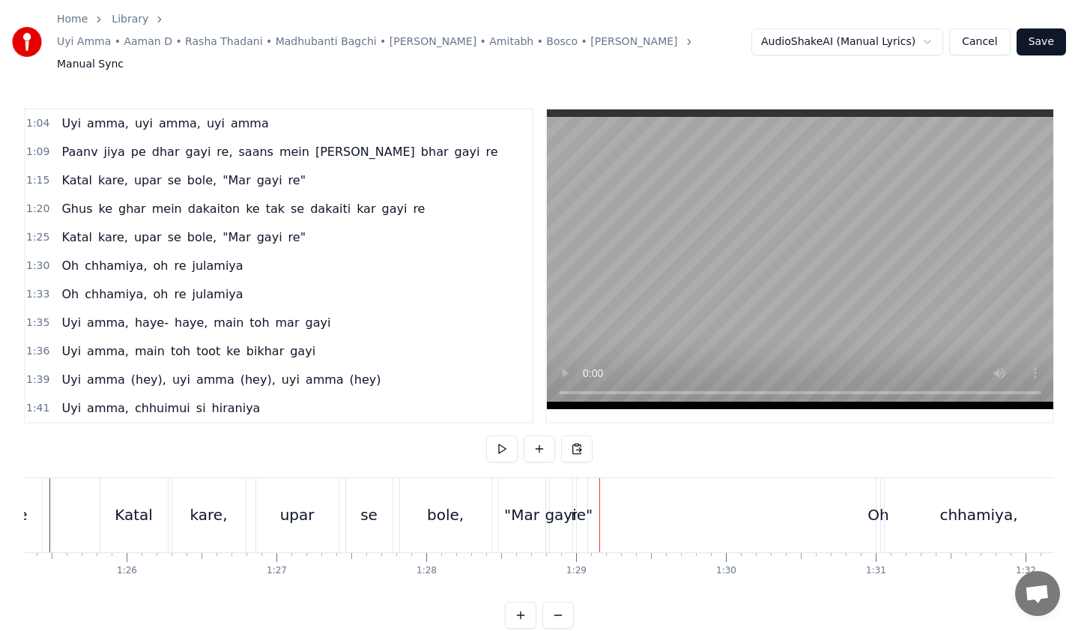
click at [567, 496] on div "gayi" at bounding box center [561, 515] width 22 height 74
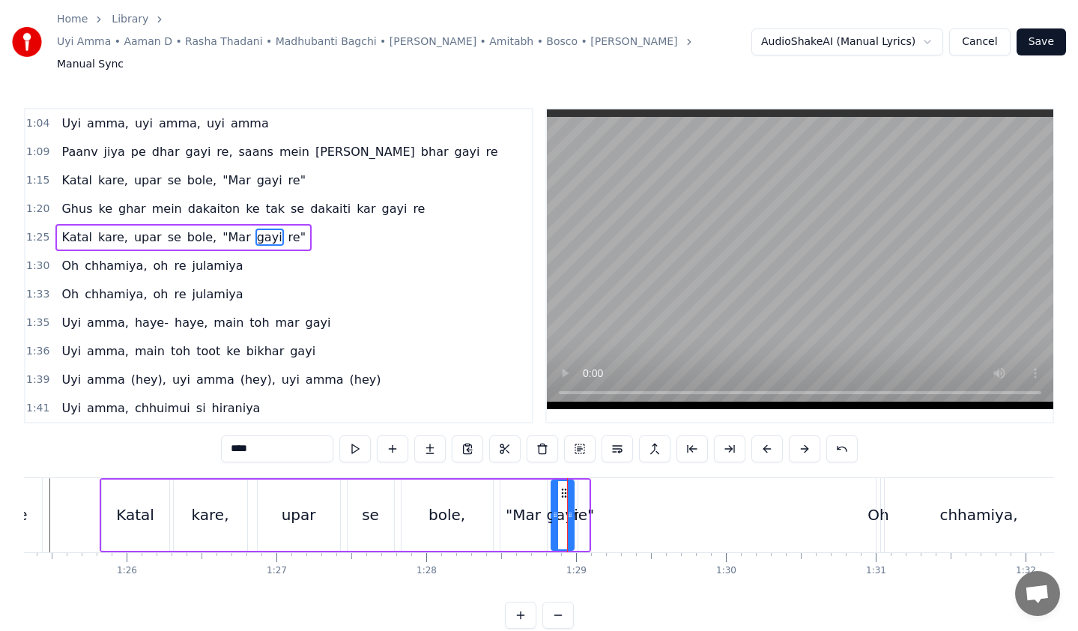
scroll to position [228, 0]
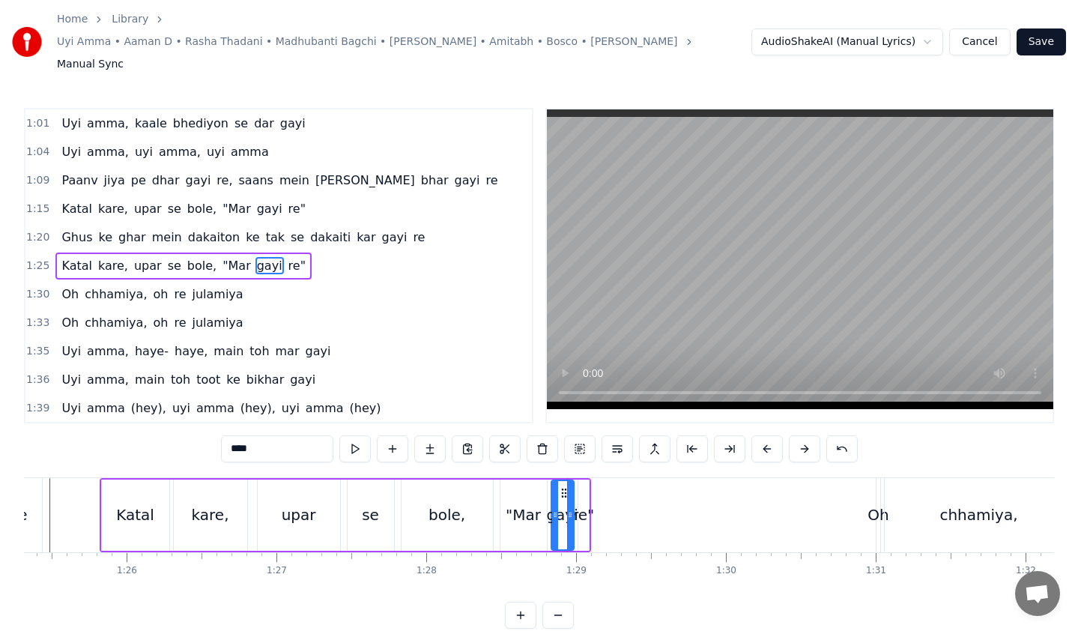
click at [492, 478] on div "Katal kare, upar se bole, "Mar gayi re"" at bounding box center [345, 515] width 491 height 74
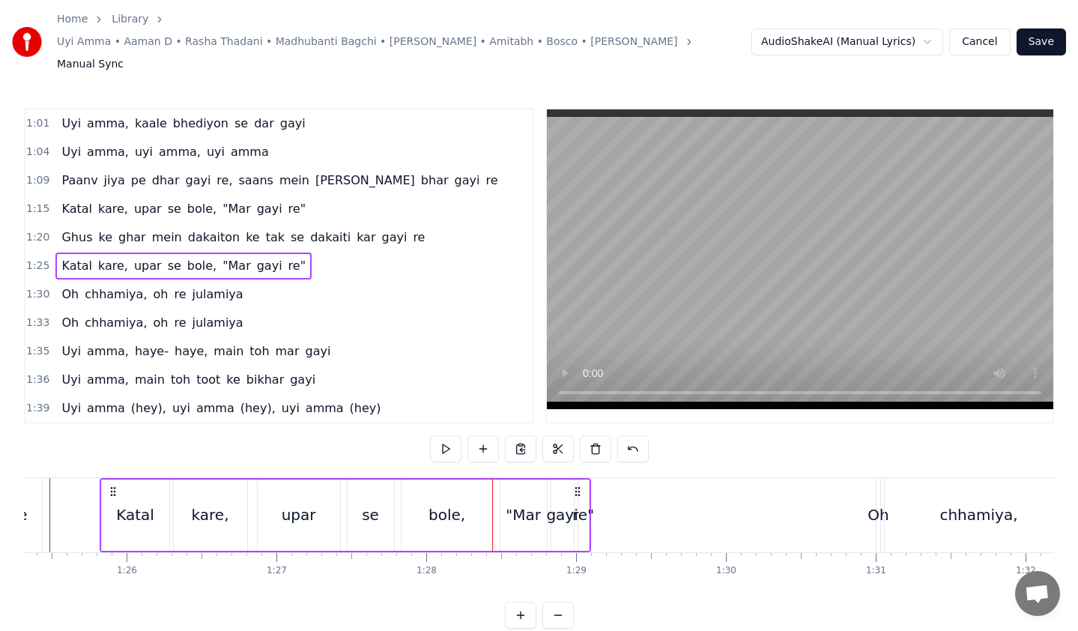
click at [287, 257] on span "re"" at bounding box center [297, 265] width 20 height 17
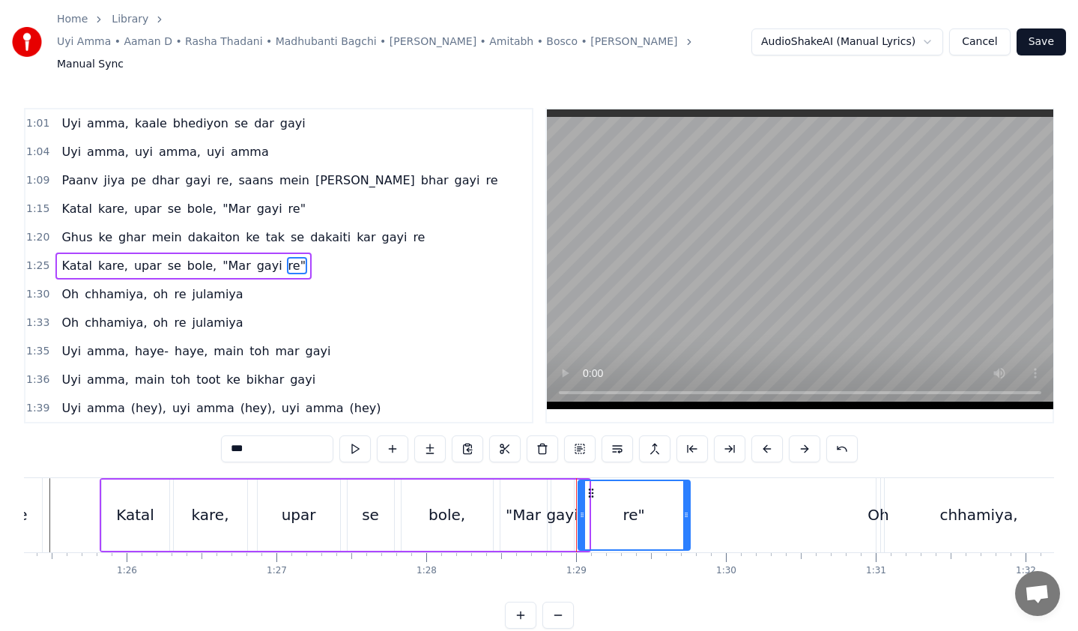
drag, startPoint x: 586, startPoint y: 484, endPoint x: 687, endPoint y: 484, distance: 101.1
click at [687, 508] on icon at bounding box center [686, 514] width 6 height 12
click at [306, 252] on div "1:25 Katal kare, upar se bole, "Mar gayi re"" at bounding box center [278, 266] width 506 height 28
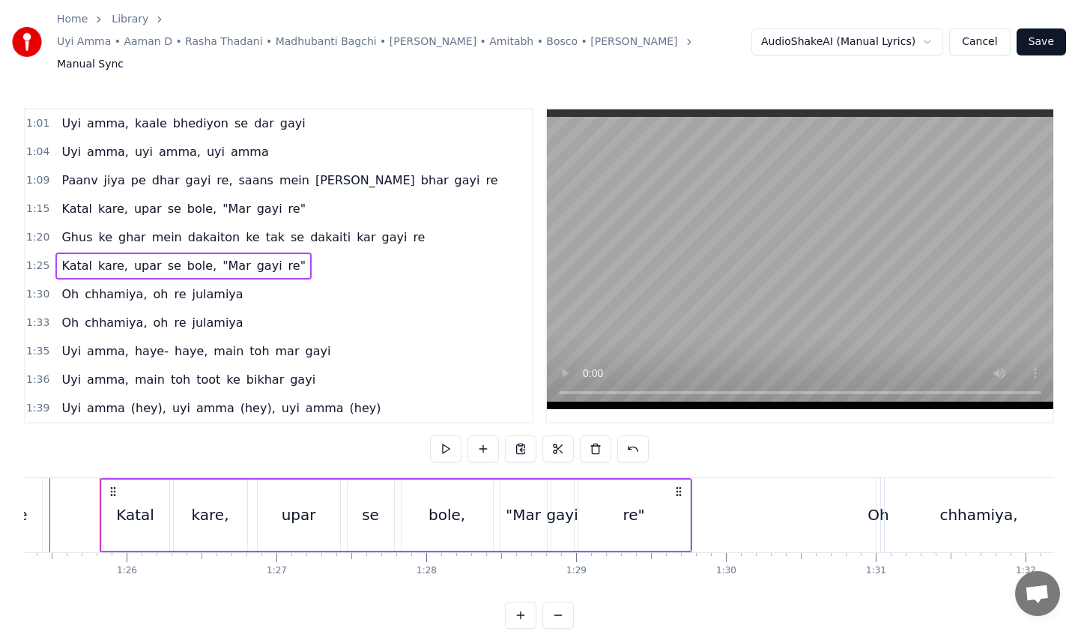
click at [244, 252] on div "Katal kare, upar se bole, "Mar gayi re"" at bounding box center [183, 265] width 256 height 27
click at [243, 252] on div "Katal kare, upar se bole, "Mar gayi re"" at bounding box center [183, 265] width 256 height 27
click at [637, 503] on div "re"" at bounding box center [633, 514] width 22 height 22
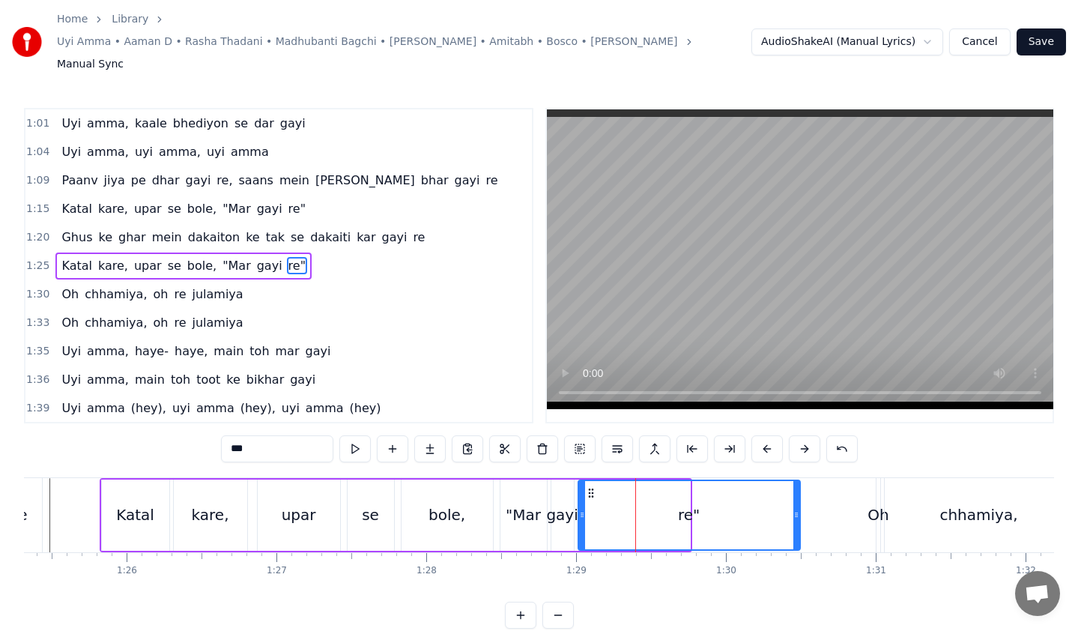
drag, startPoint x: 687, startPoint y: 487, endPoint x: 797, endPoint y: 490, distance: 110.1
click at [797, 508] on icon at bounding box center [796, 514] width 6 height 12
click at [464, 479] on div "bole," at bounding box center [446, 514] width 91 height 71
type input "*****"
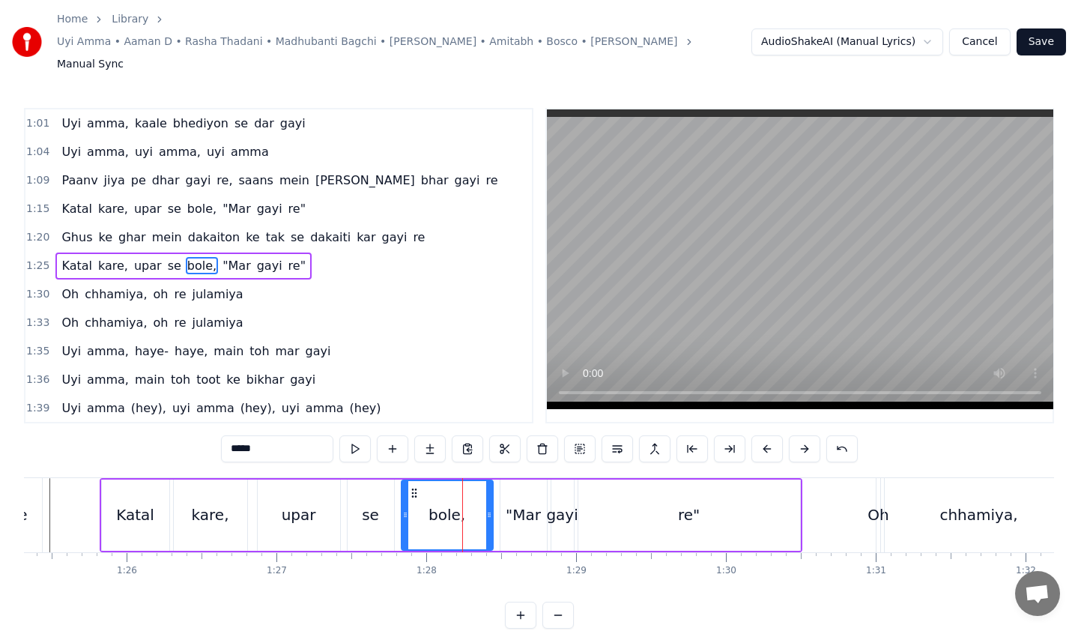
click at [180, 478] on div "Katal kare, upar se bole, "Mar gayi re"" at bounding box center [451, 515] width 702 height 74
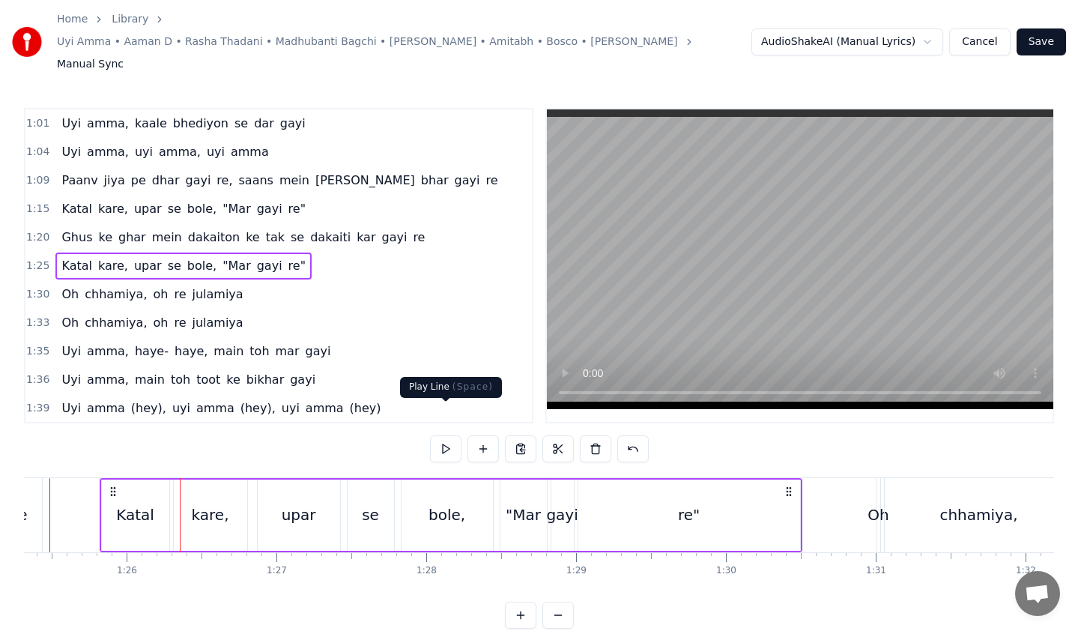
click at [440, 435] on button at bounding box center [445, 448] width 31 height 27
click at [1048, 28] on button "Save" at bounding box center [1040, 41] width 49 height 27
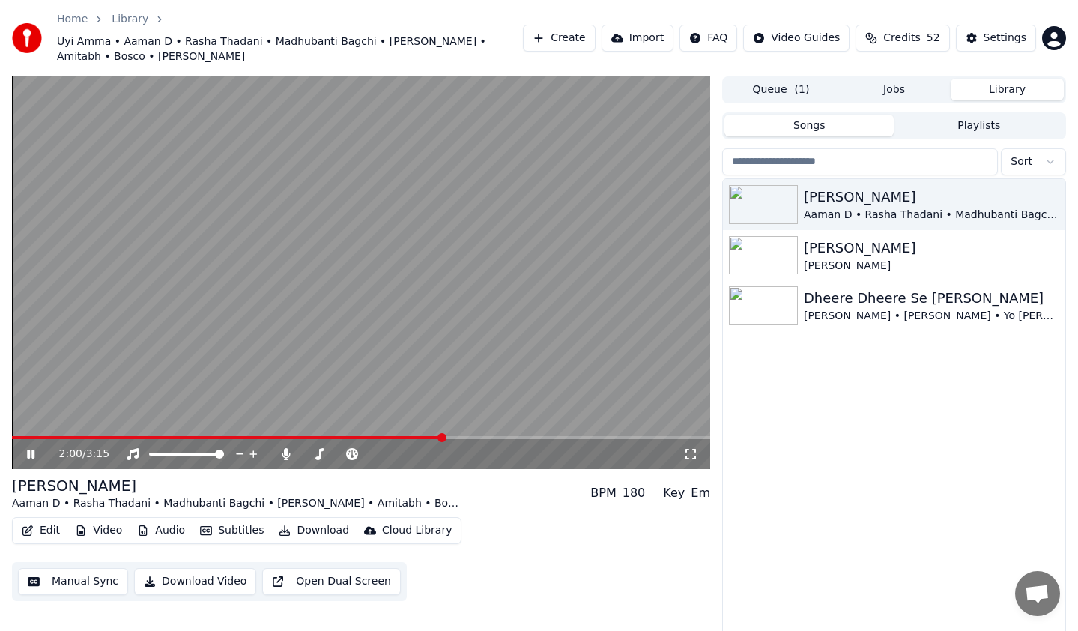
click at [340, 435] on video at bounding box center [361, 272] width 698 height 392
click at [330, 437] on span at bounding box center [171, 437] width 318 height 3
click at [31, 452] on icon at bounding box center [30, 454] width 9 height 10
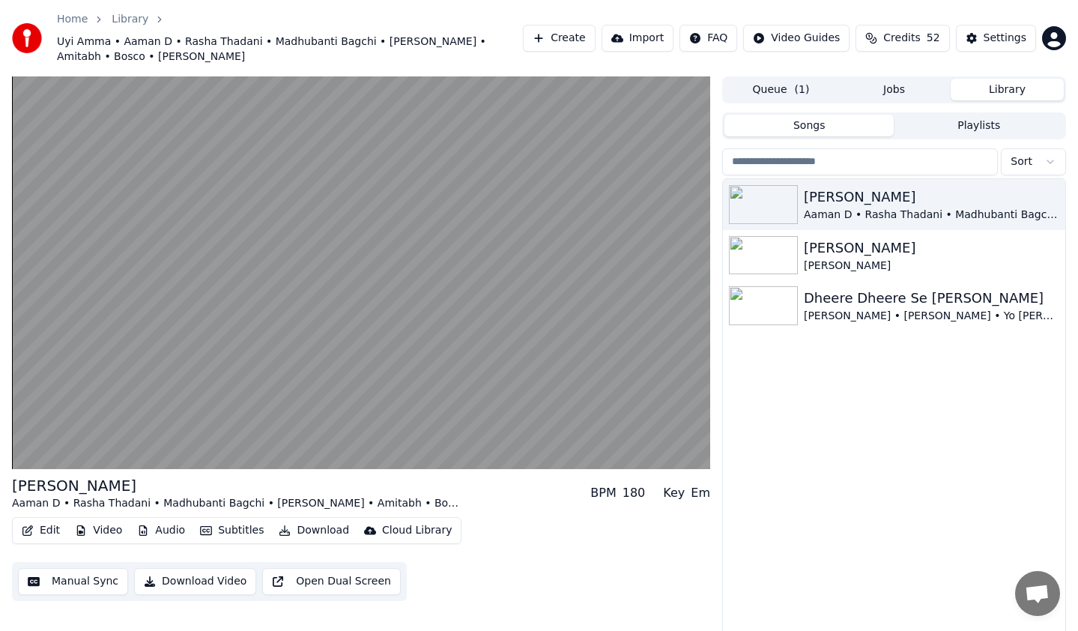
click at [68, 577] on button "Manual Sync" at bounding box center [73, 581] width 110 height 27
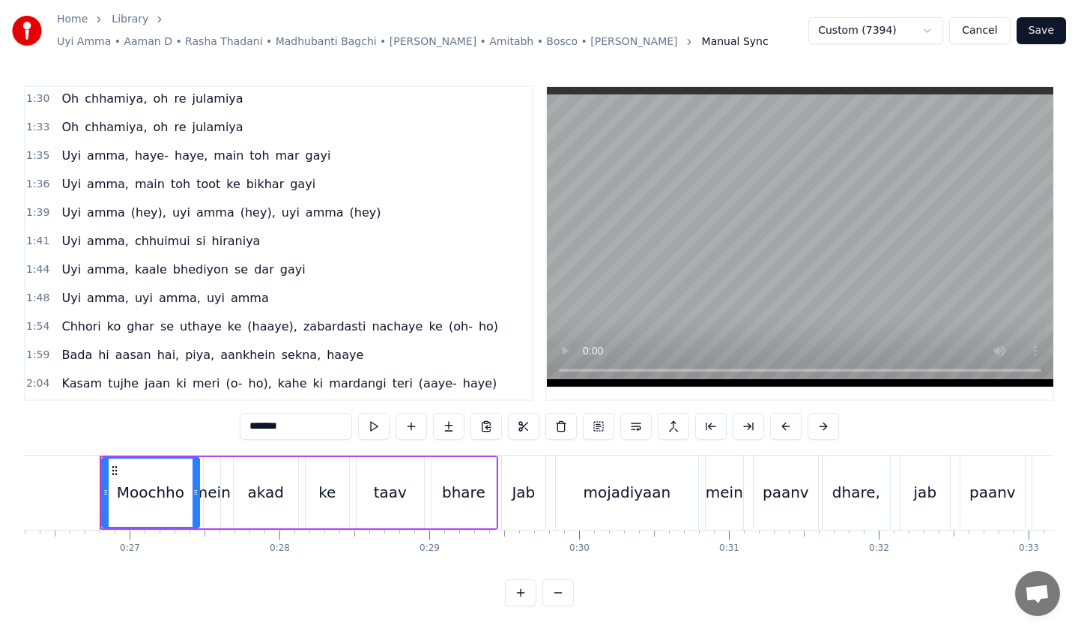
scroll to position [374, 0]
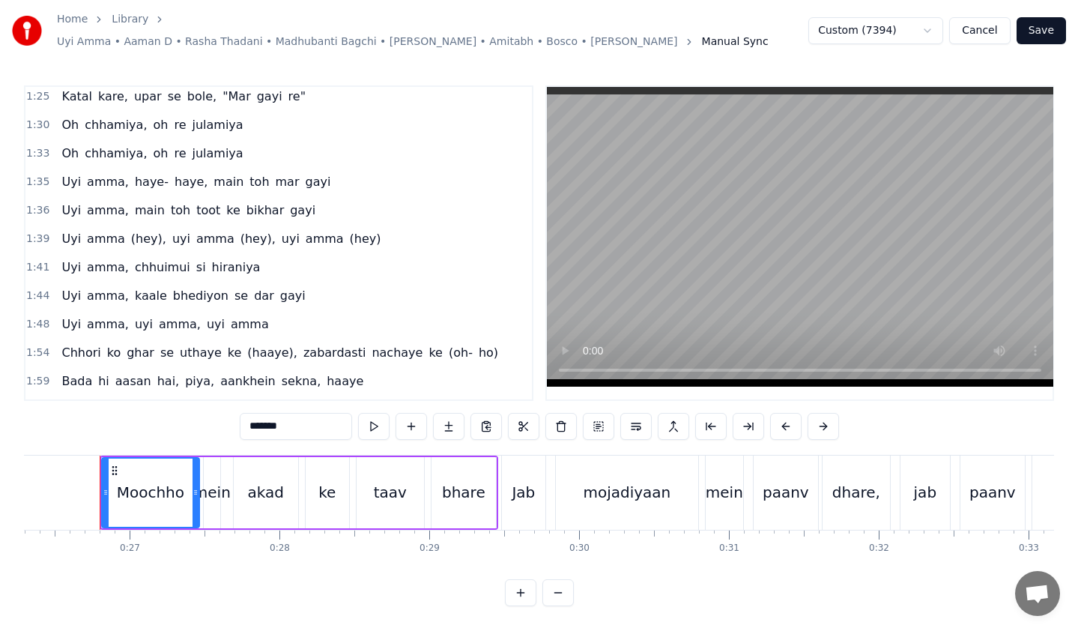
click at [273, 197] on div "[PERSON_NAME], main toh toot ke bikhar gayi" at bounding box center [188, 210] width 266 height 27
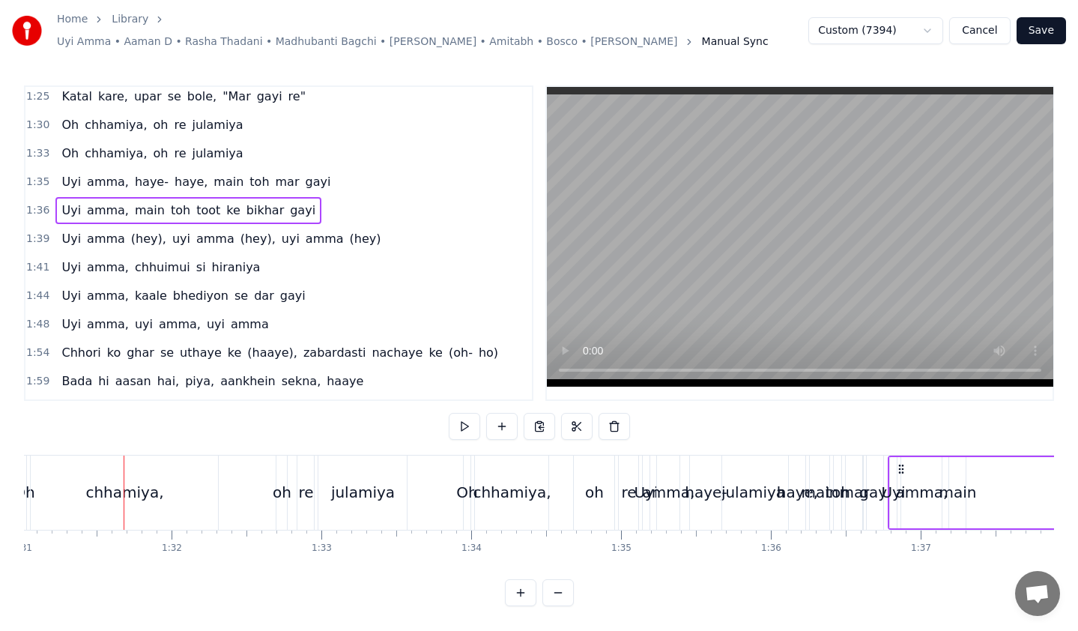
scroll to position [0, 13655]
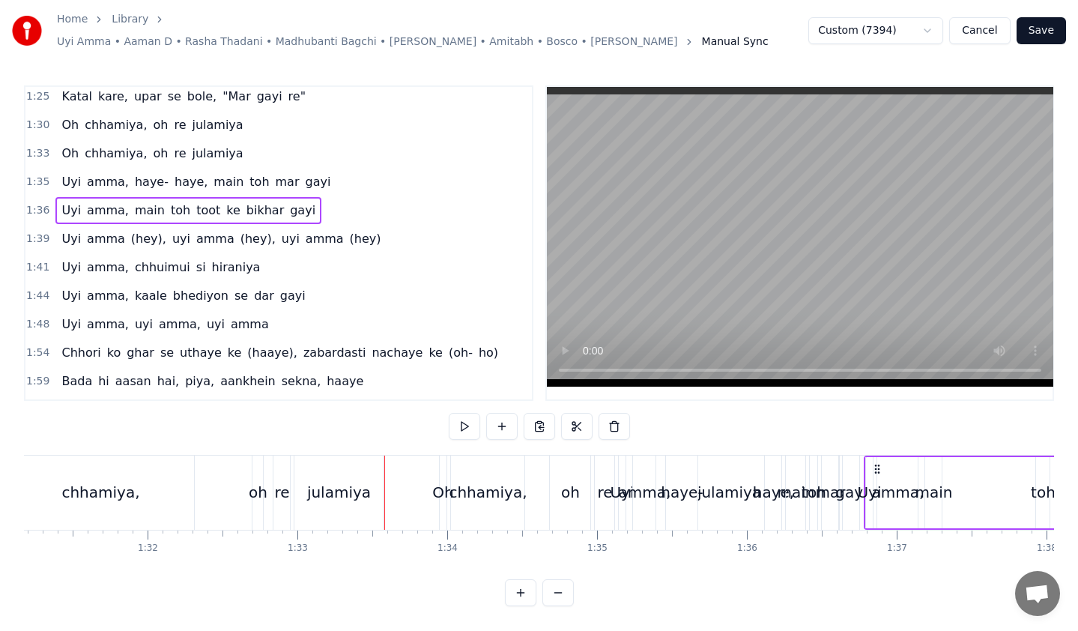
drag, startPoint x: 252, startPoint y: 261, endPoint x: 231, endPoint y: 258, distance: 21.9
click at [251, 261] on div "1:41 [PERSON_NAME], chhuimui si hiraniya" at bounding box center [278, 267] width 506 height 28
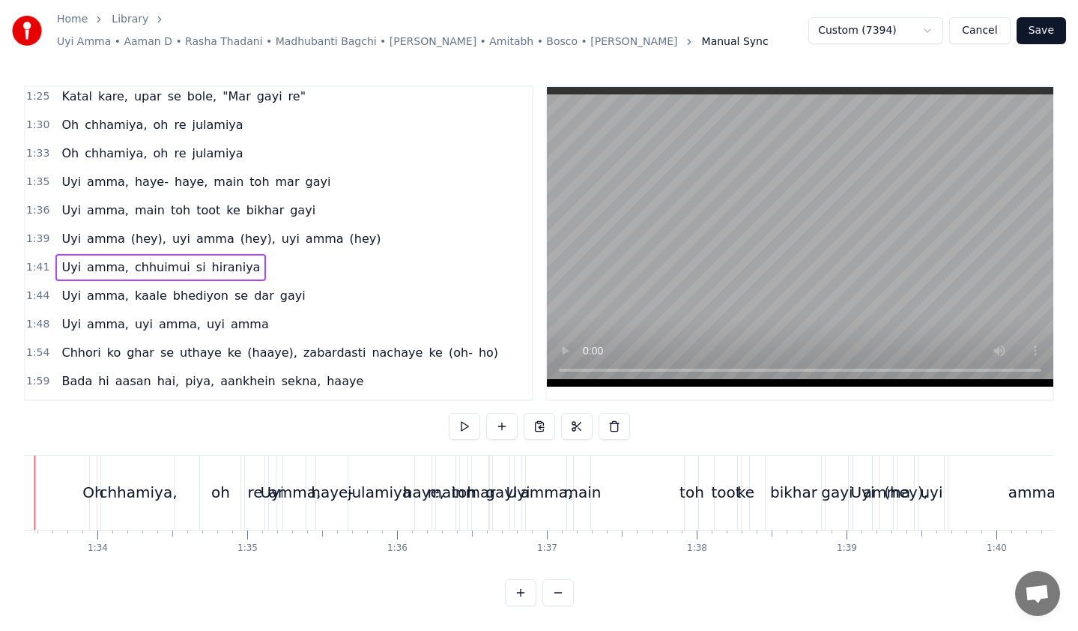
scroll to position [0, 13940]
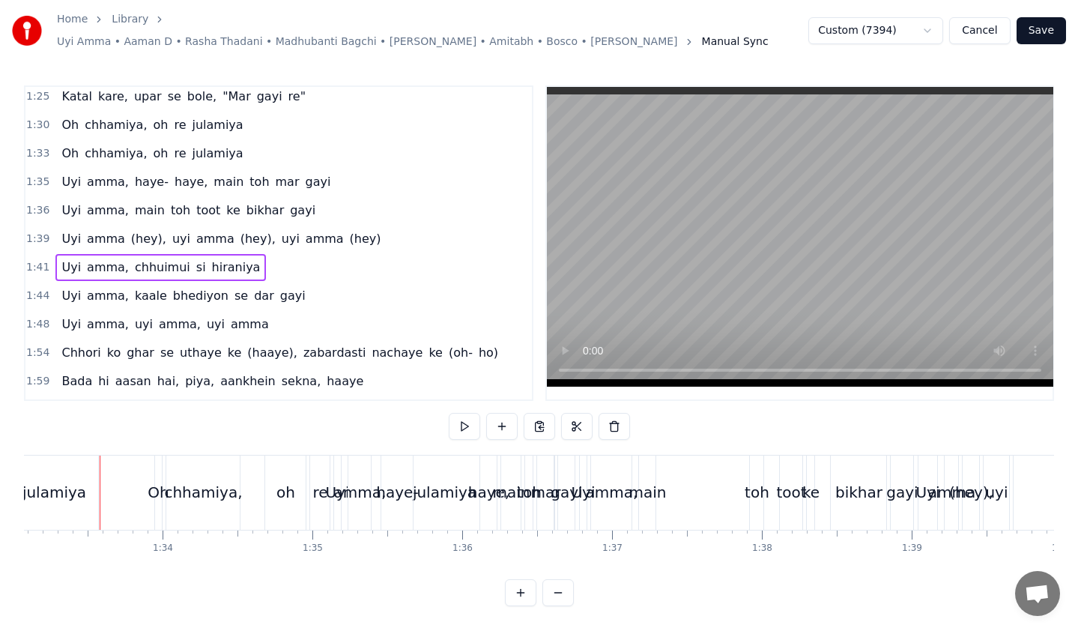
click at [303, 210] on div "1:36 [PERSON_NAME], main toh toot ke bikhar gayi" at bounding box center [278, 210] width 506 height 28
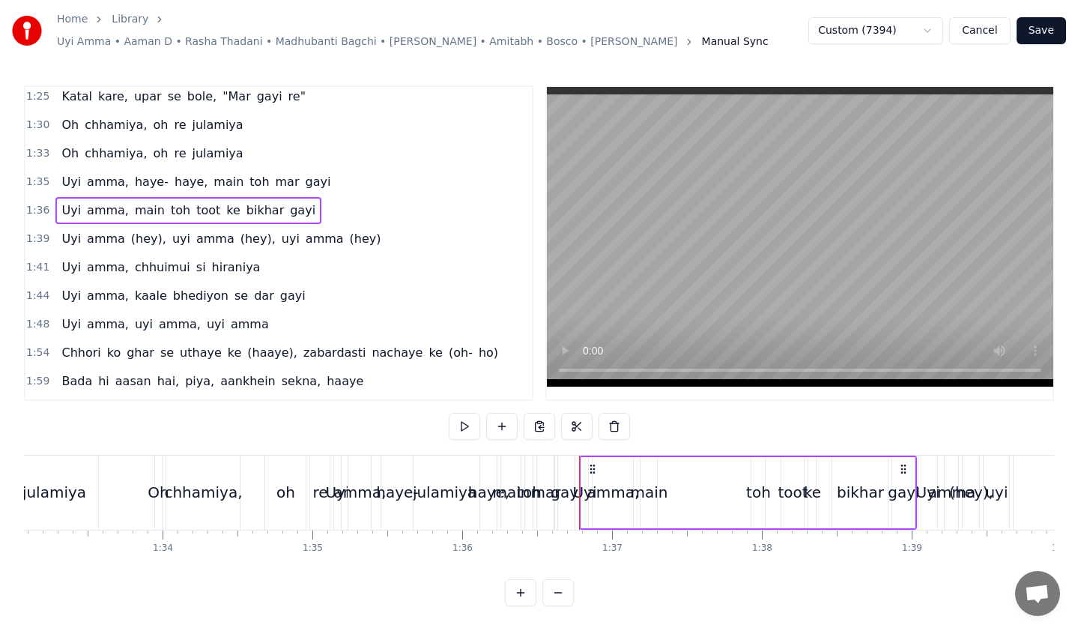
click at [308, 177] on div "1:35 [PERSON_NAME], [PERSON_NAME], main toh mar gayi" at bounding box center [278, 182] width 506 height 28
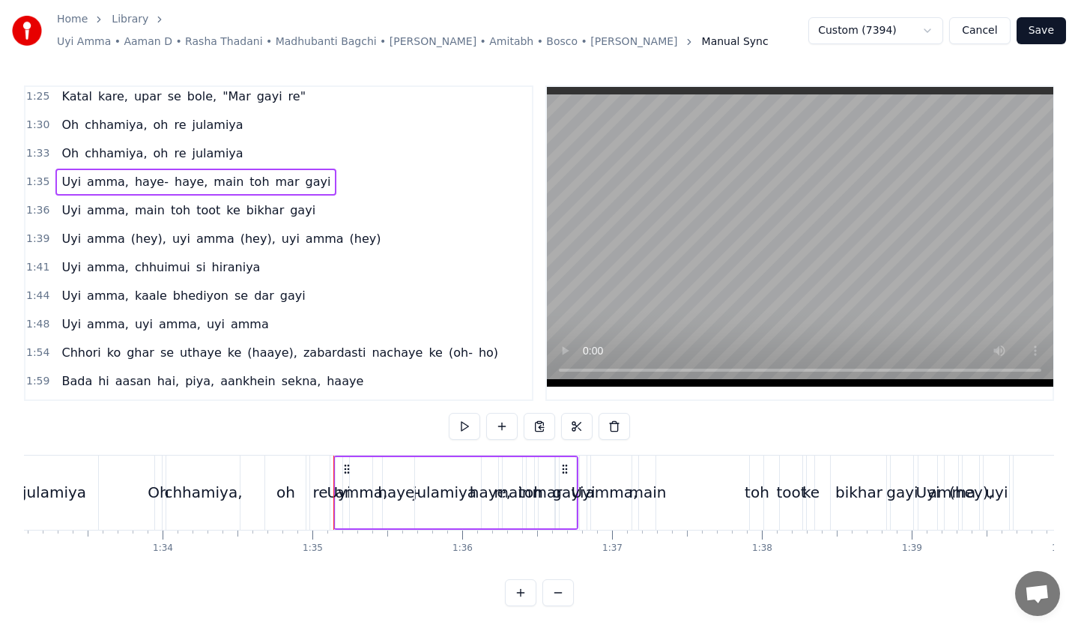
click at [520, 600] on button at bounding box center [520, 592] width 31 height 27
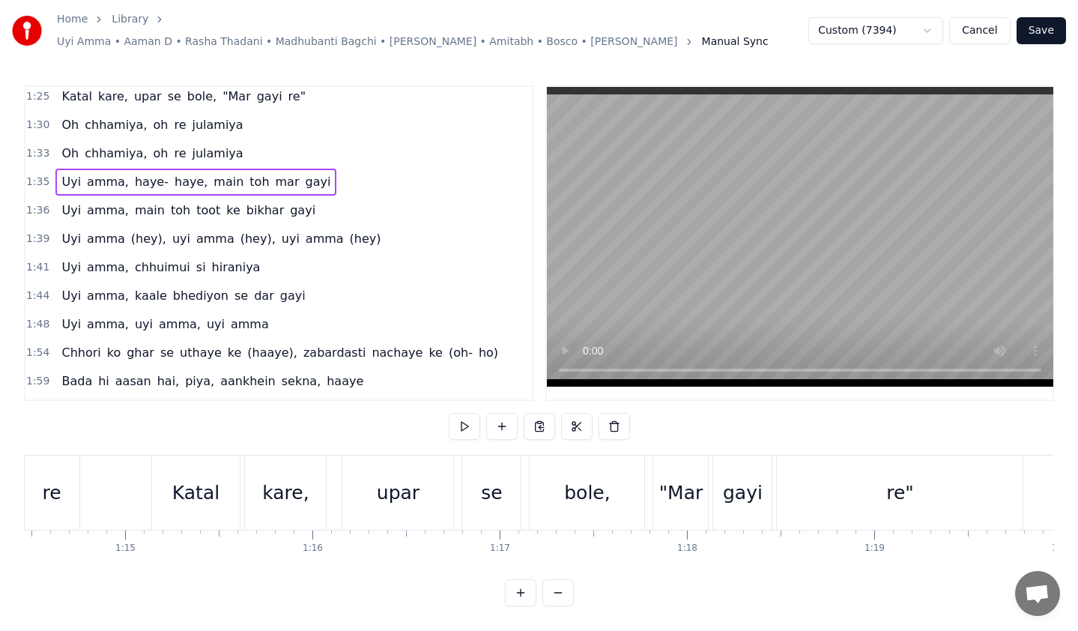
click at [520, 600] on button at bounding box center [520, 592] width 31 height 27
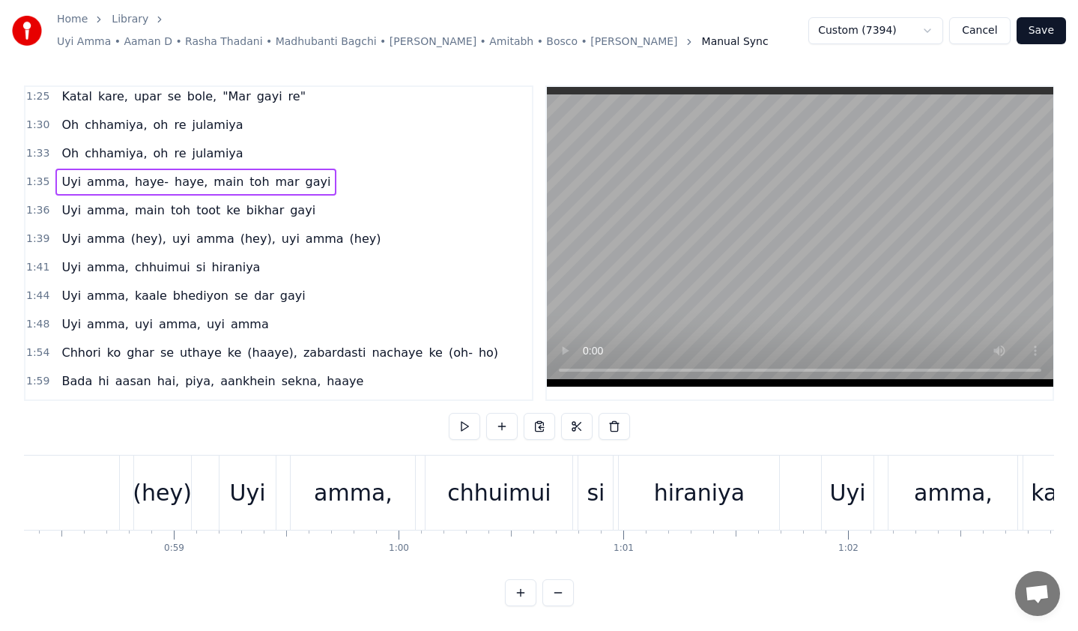
scroll to position [0, 12255]
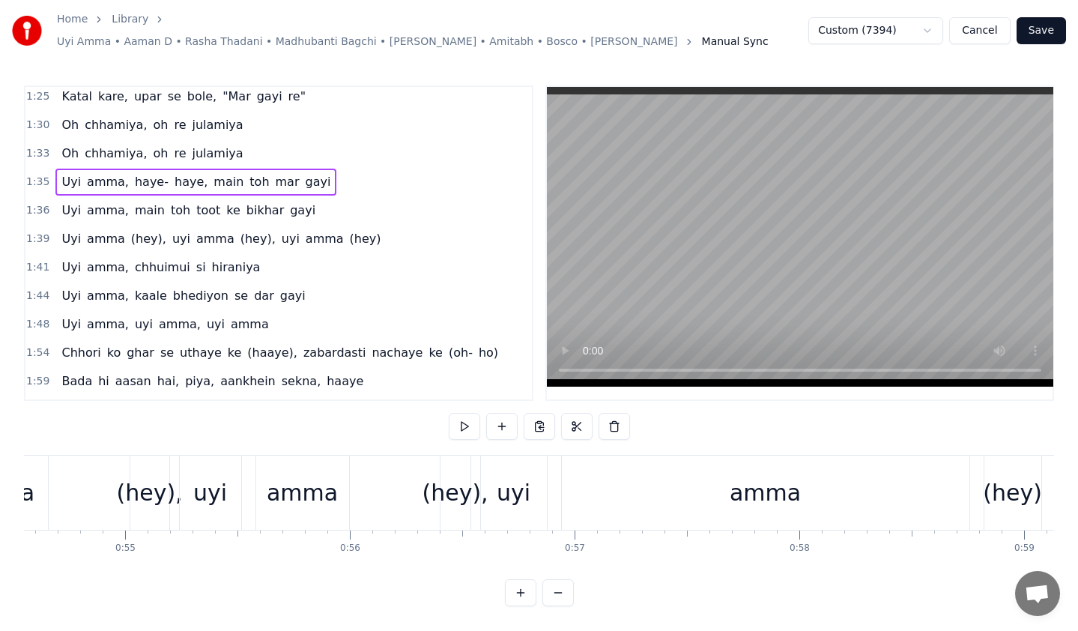
click at [135, 344] on span "ghar" at bounding box center [140, 352] width 31 height 17
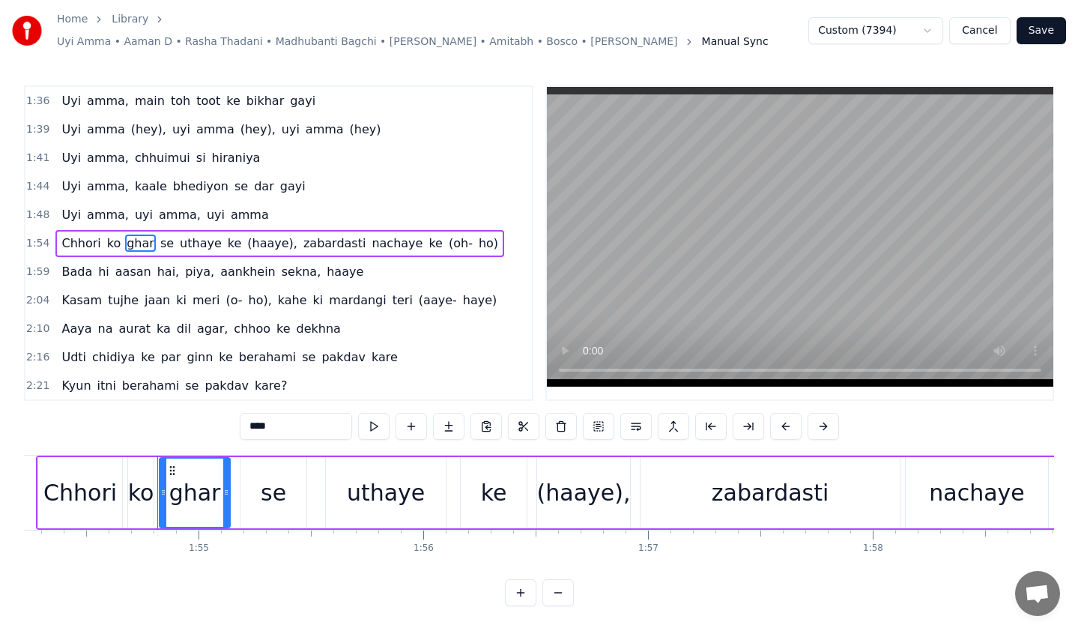
scroll to position [0, 25719]
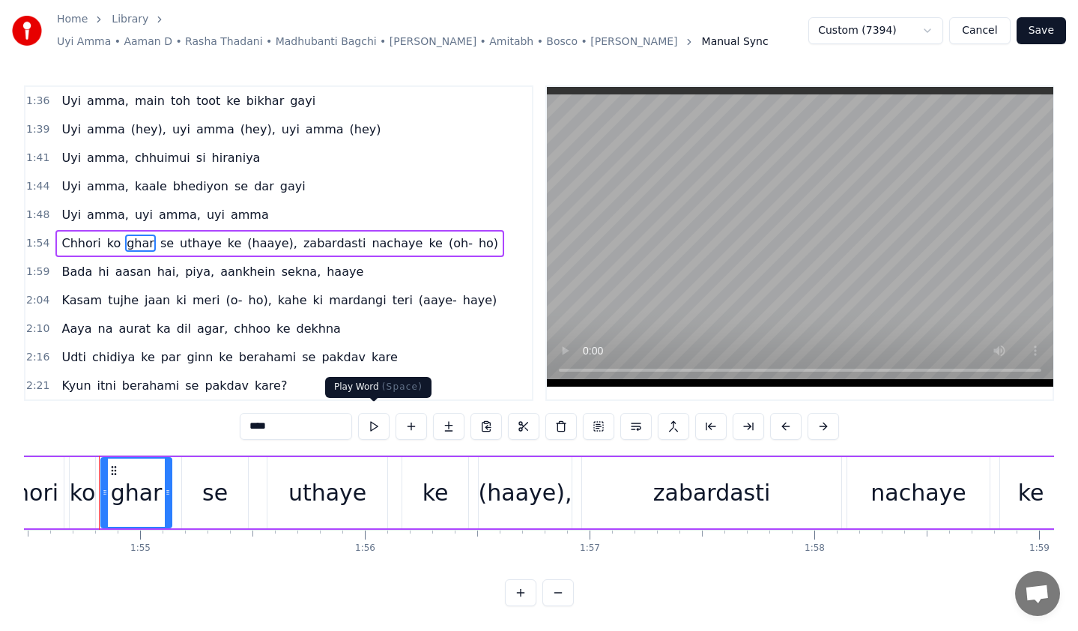
click at [359, 426] on button at bounding box center [373, 426] width 31 height 27
click at [448, 230] on div "Chhori ko ghar se uthaye ke (haaye), zabardasti nachaye ke (oh- ho)" at bounding box center [279, 243] width 449 height 27
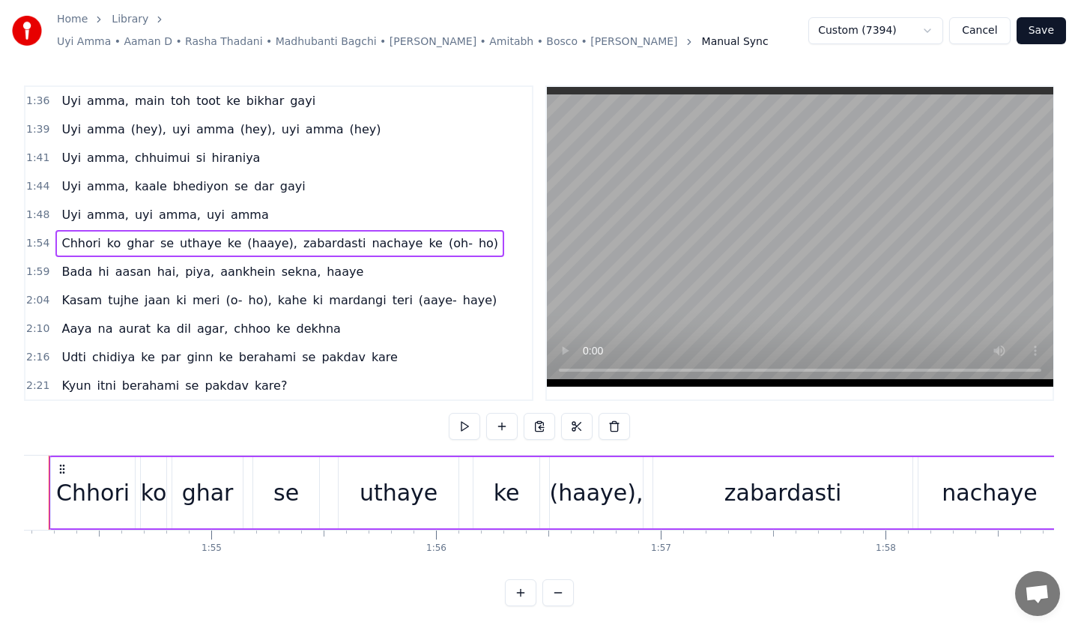
scroll to position [0, 25598]
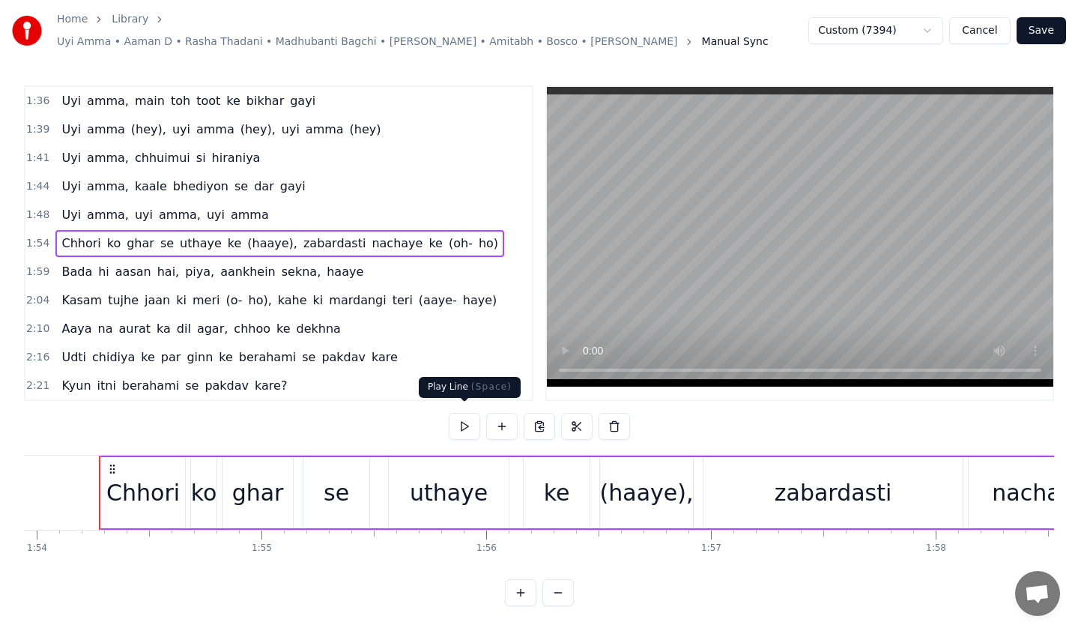
click at [475, 422] on button at bounding box center [464, 426] width 31 height 27
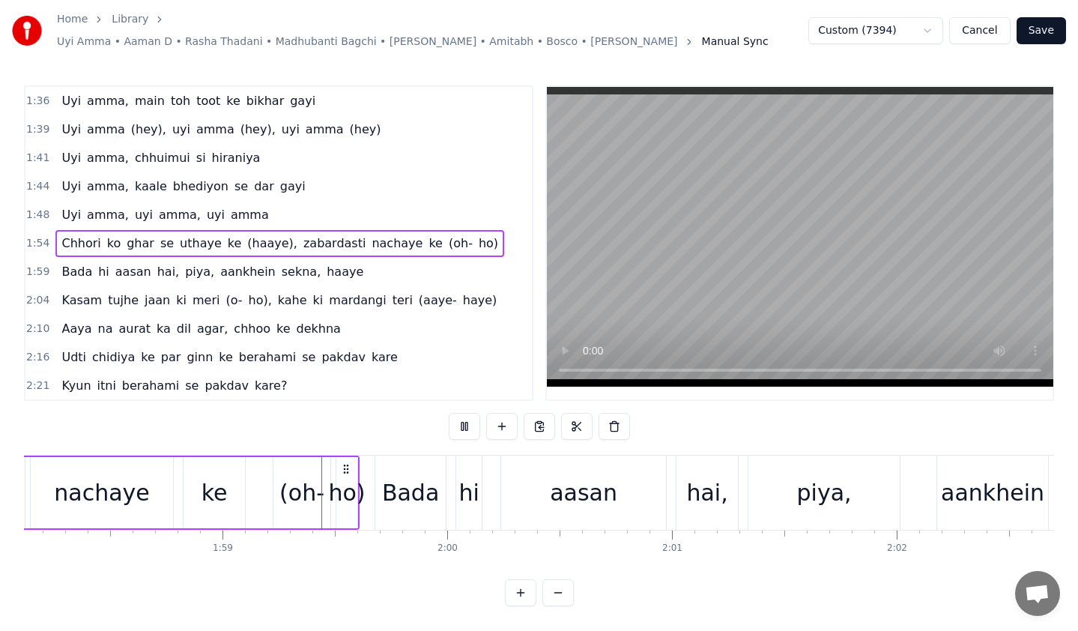
click at [269, 204] on div "1:48 [PERSON_NAME], uyi amma, uyi amma" at bounding box center [278, 215] width 506 height 28
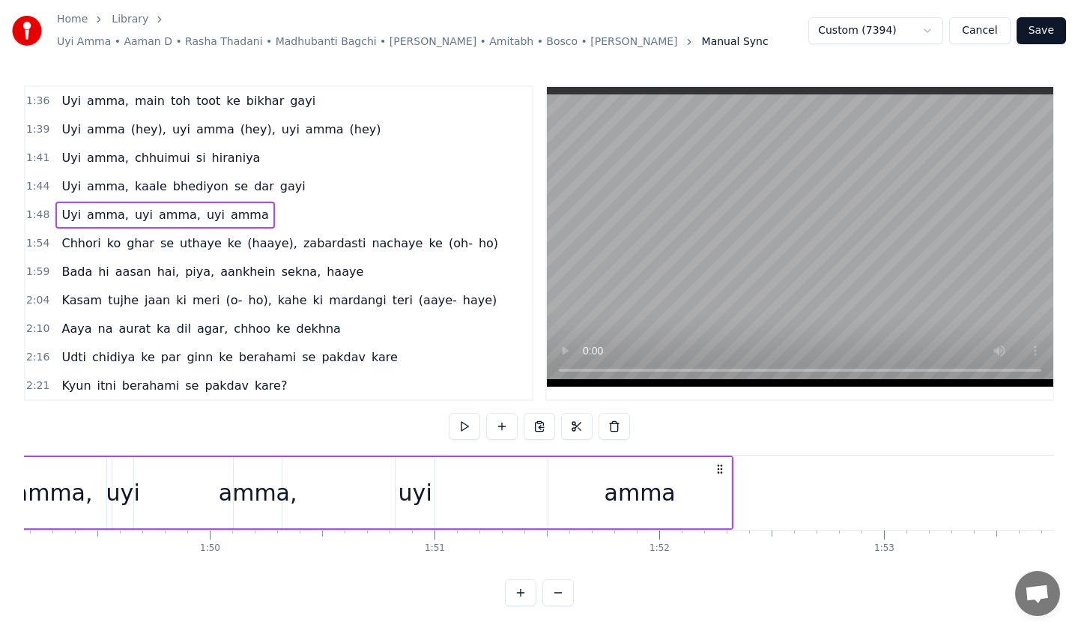
scroll to position [0, 24371]
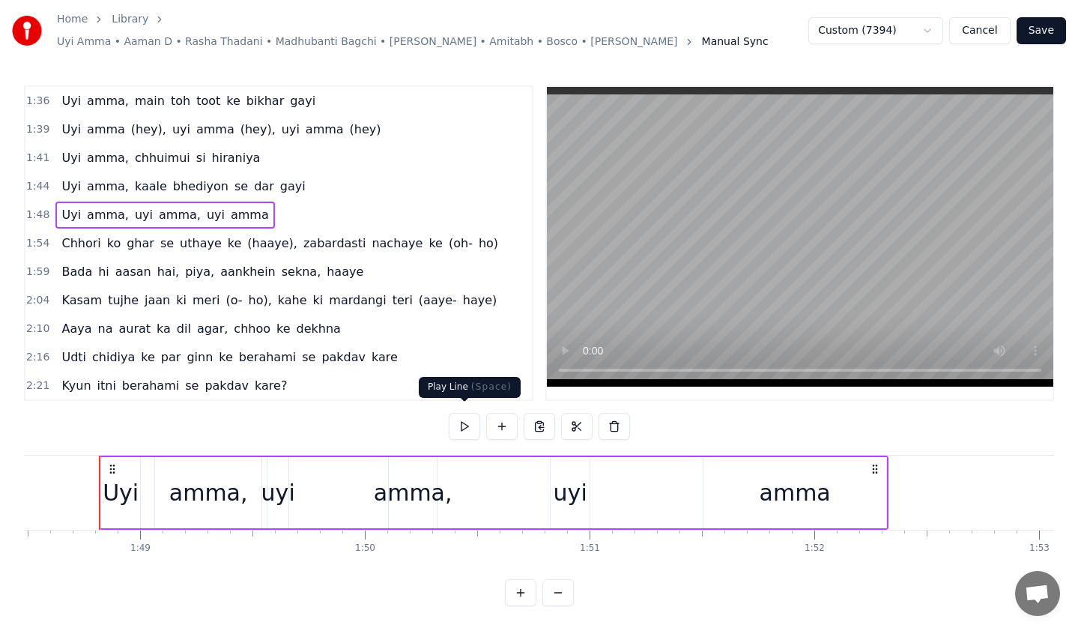
click at [458, 423] on button at bounding box center [464, 426] width 31 height 27
click at [283, 179] on div "1:44 [PERSON_NAME], kaale bhediyon se dar gayi" at bounding box center [278, 186] width 506 height 28
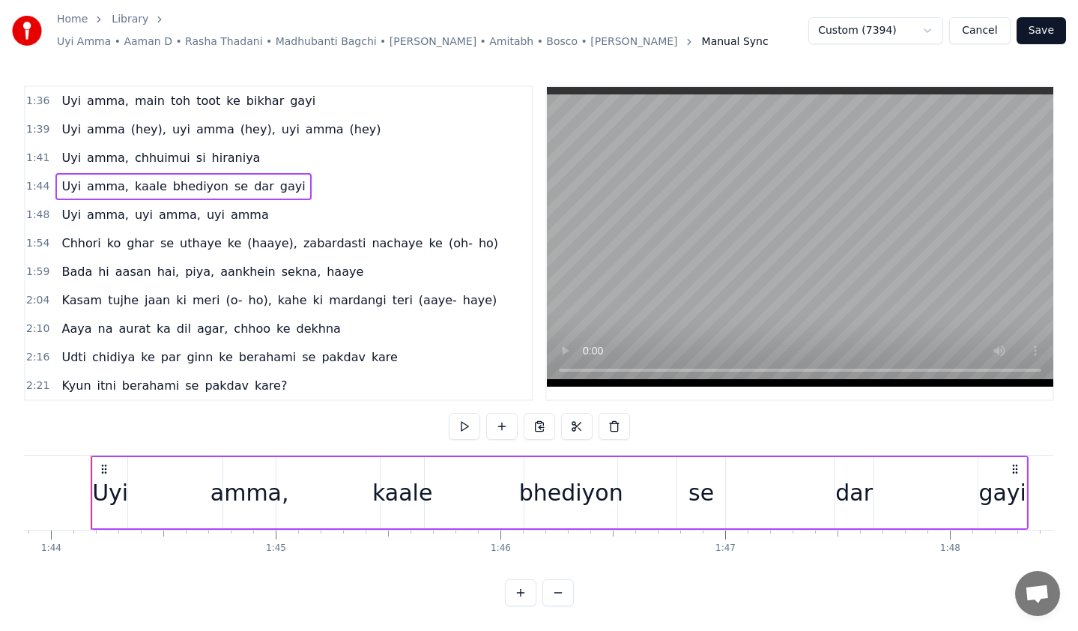
scroll to position [0, 23329]
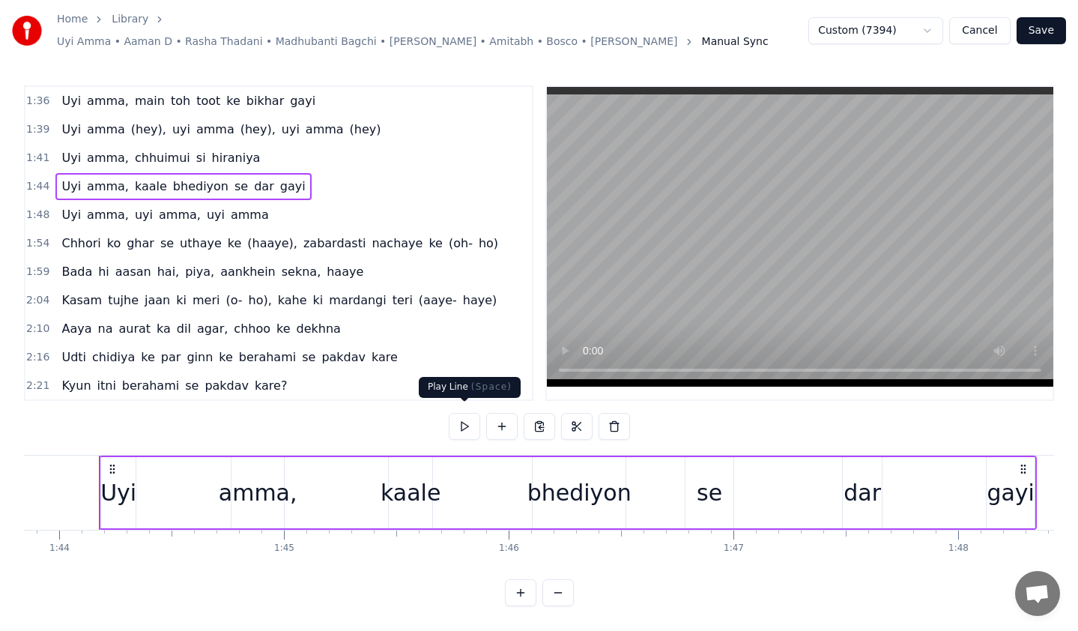
click at [456, 418] on button at bounding box center [464, 426] width 31 height 27
click at [245, 152] on div "1:41 [PERSON_NAME], chhuimui si hiraniya" at bounding box center [278, 158] width 506 height 28
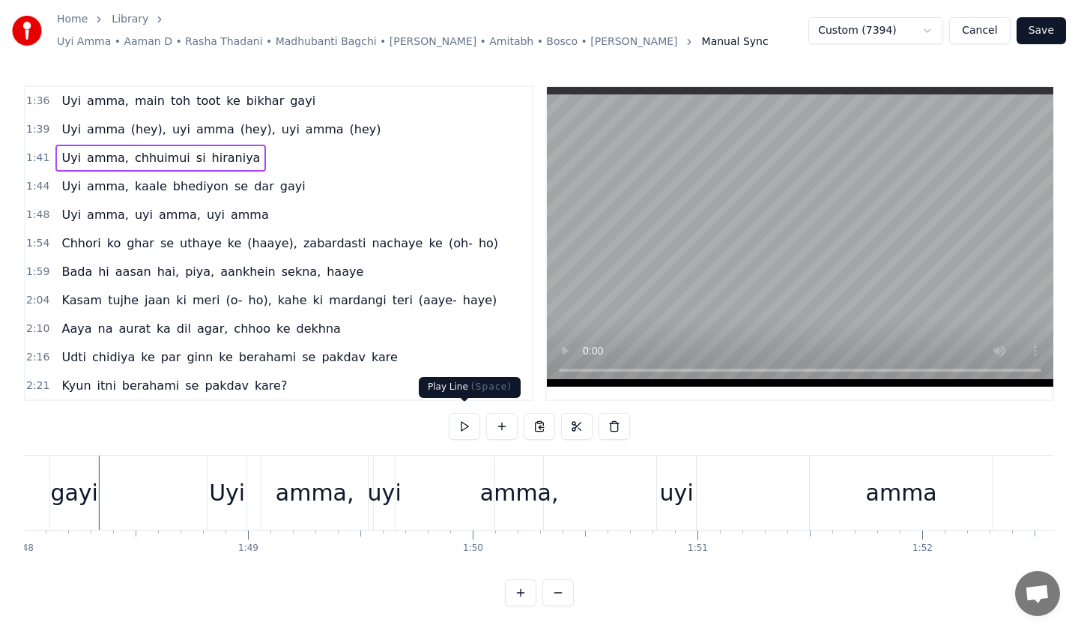
click at [464, 424] on button at bounding box center [464, 426] width 31 height 27
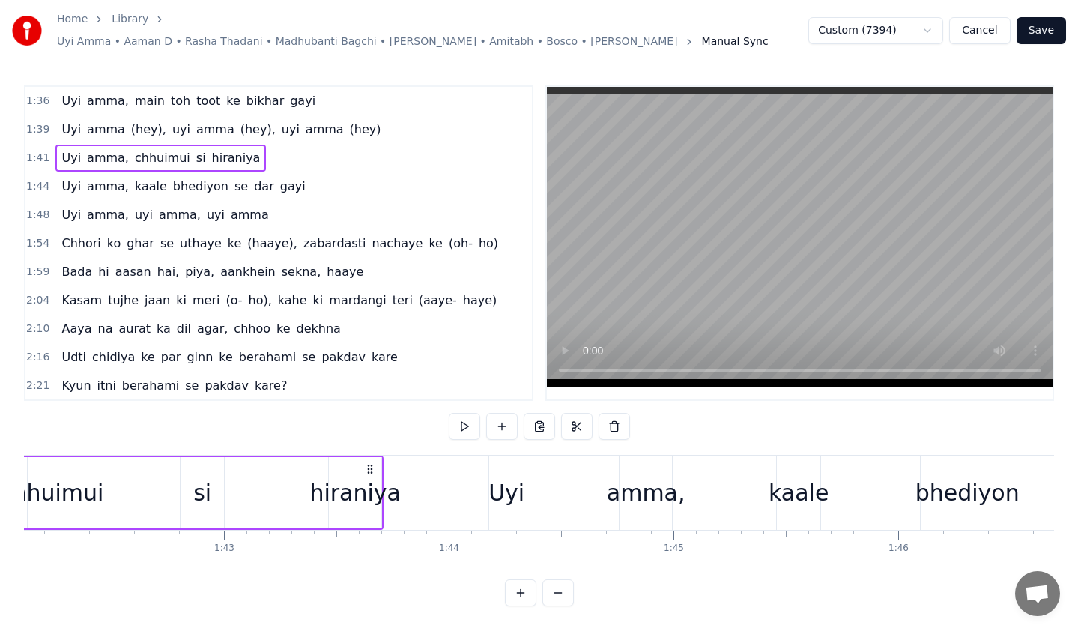
scroll to position [409, 0]
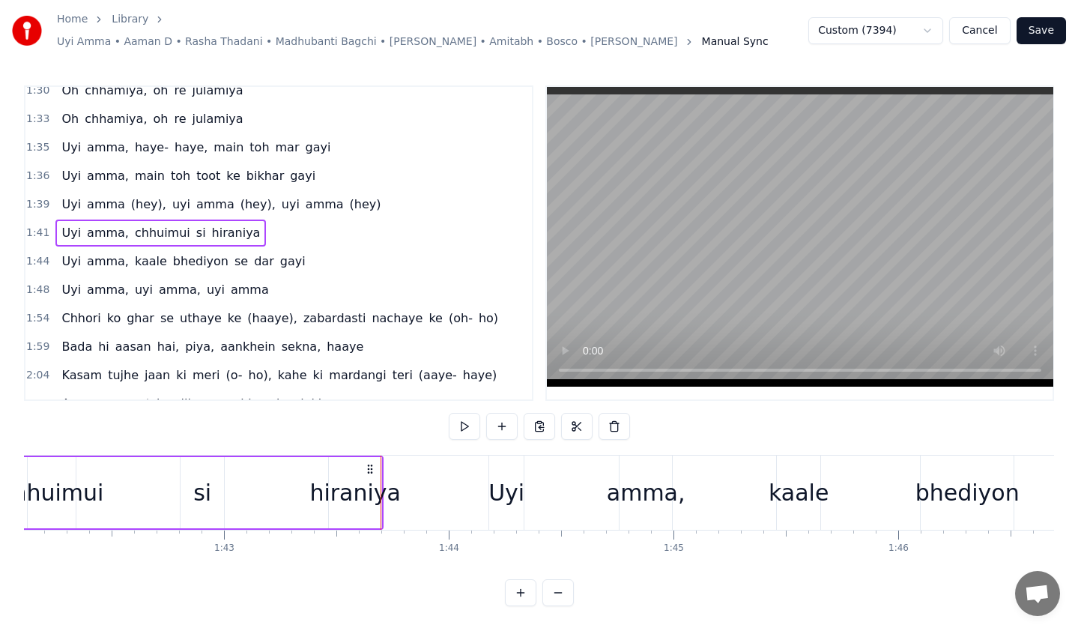
click at [347, 199] on div "1:39 [PERSON_NAME] (hey), [PERSON_NAME] (hey), [PERSON_NAME] (hey)" at bounding box center [278, 204] width 506 height 28
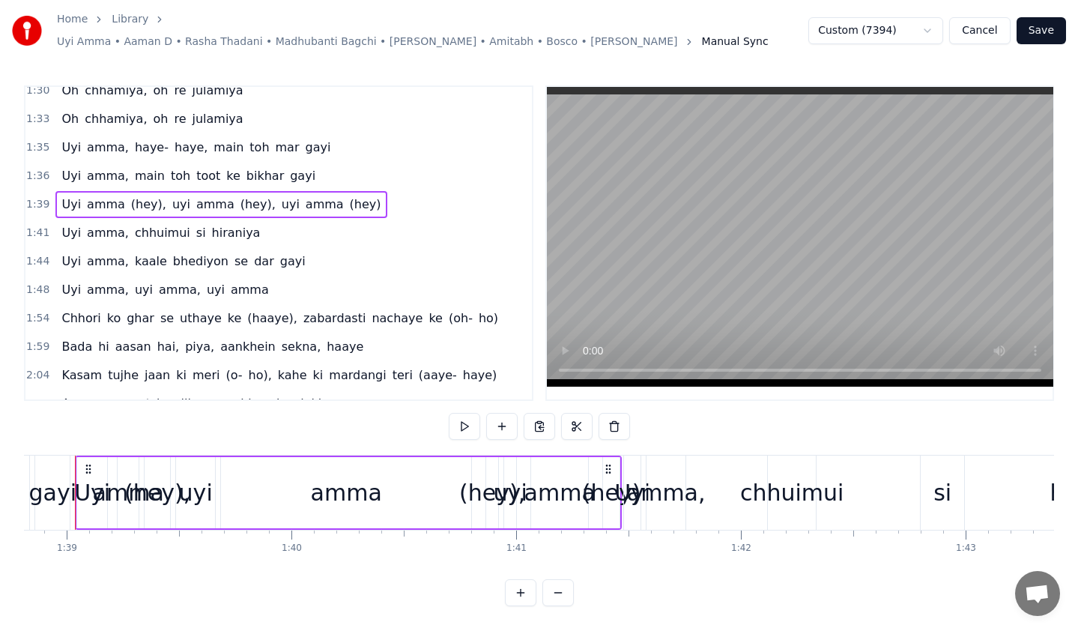
scroll to position [0, 22174]
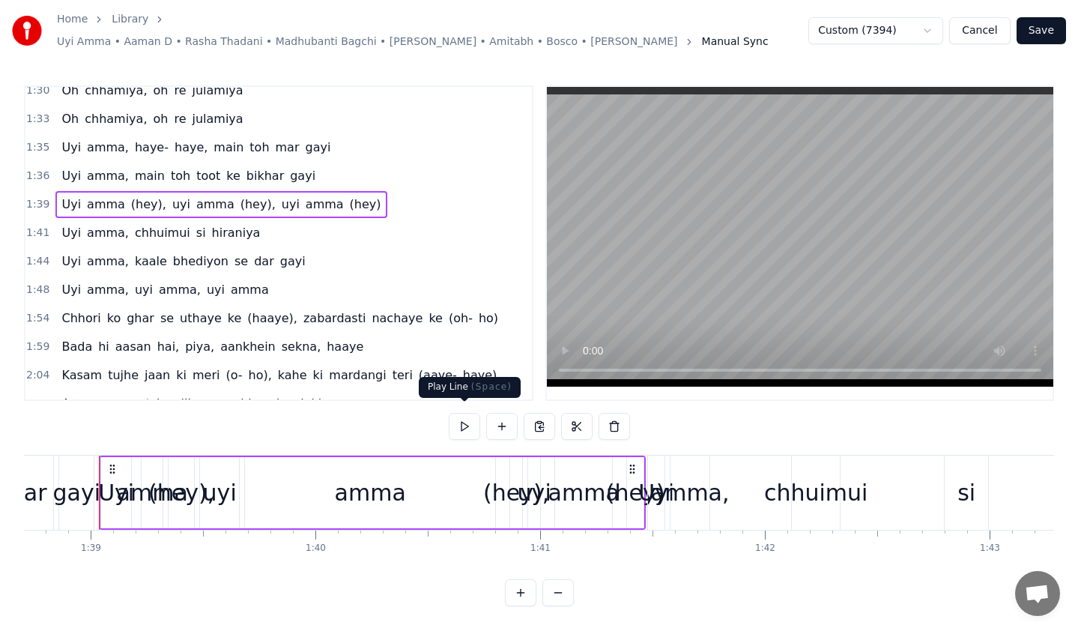
click at [464, 416] on button at bounding box center [464, 426] width 31 height 27
click at [274, 225] on div "1:41 [PERSON_NAME], chhuimui si hiraniya" at bounding box center [278, 233] width 506 height 28
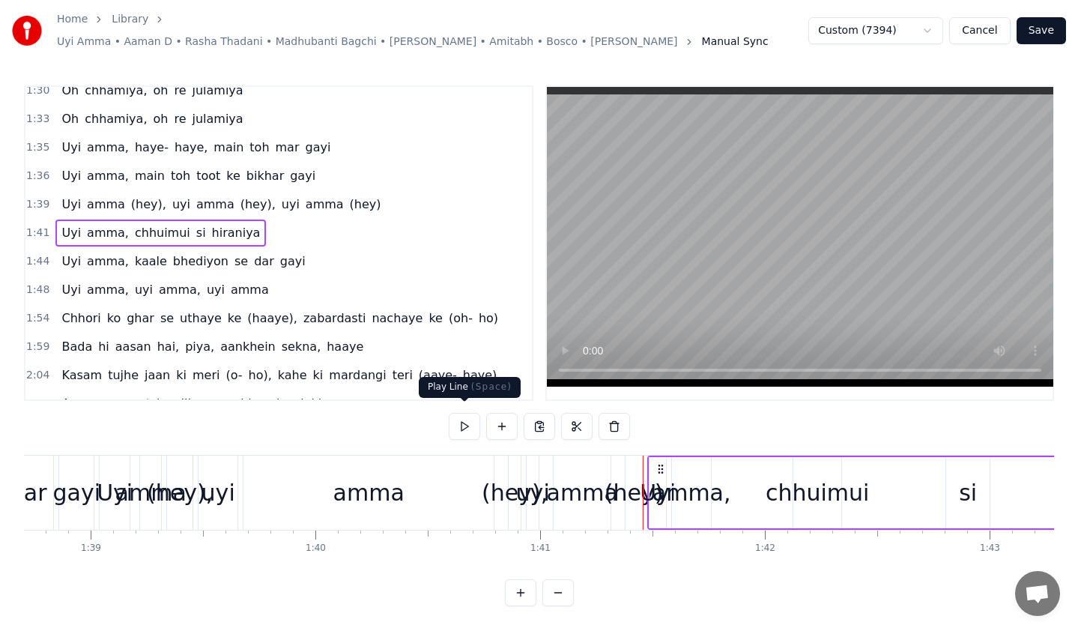
click at [455, 417] on button at bounding box center [464, 426] width 31 height 27
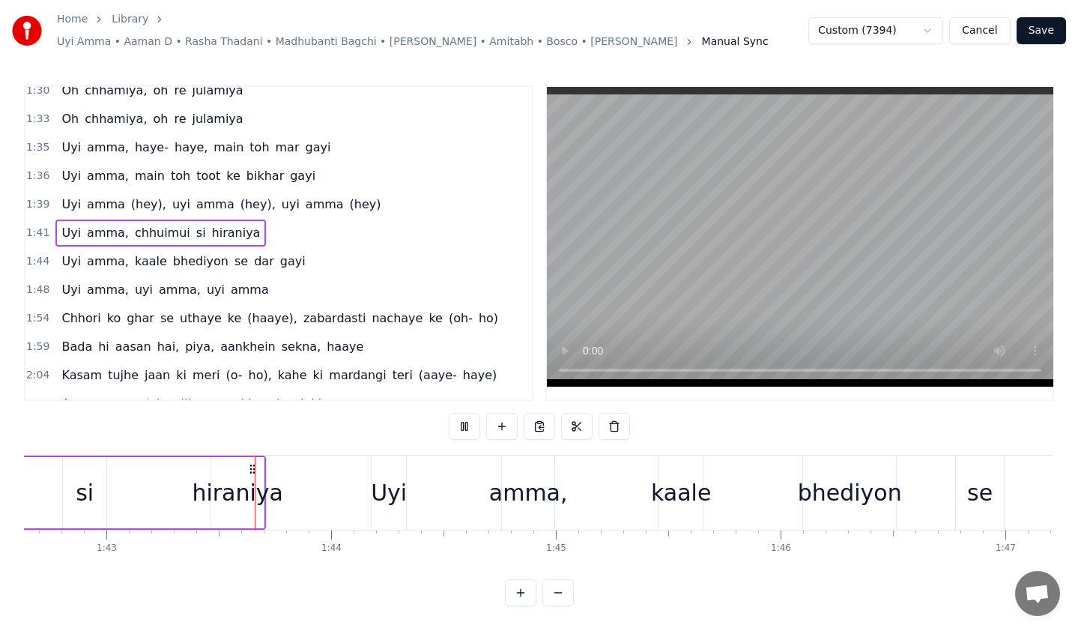
scroll to position [0, 23060]
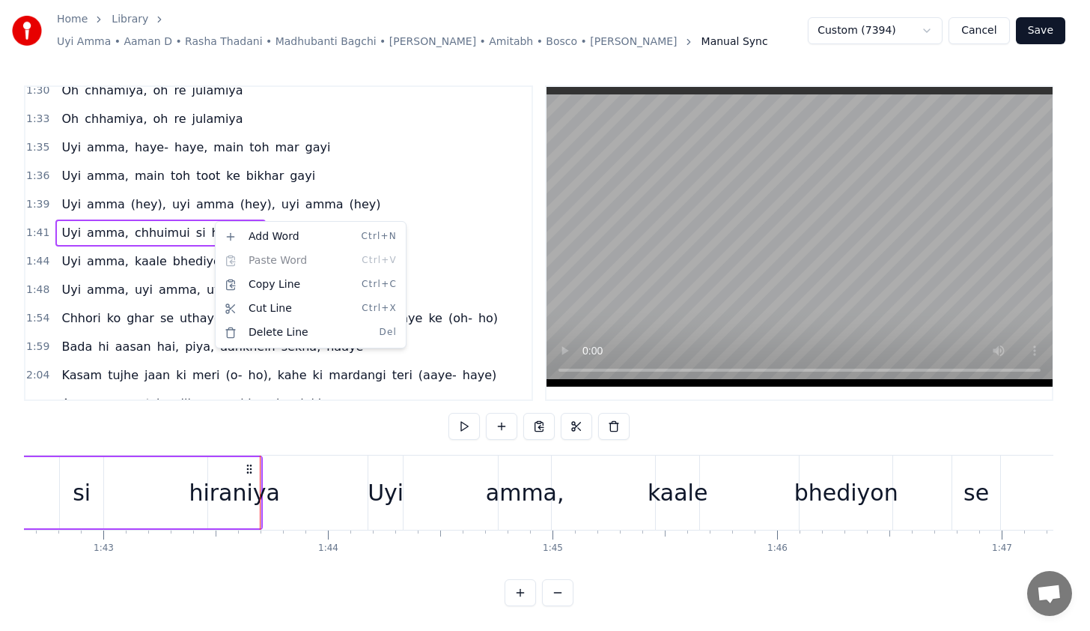
click at [446, 236] on html "Home Library Uyi Amma • Aaman D • Rasha Thadani • Madhubanti Bagchi • [PERSON_N…" at bounding box center [545, 315] width 1090 height 630
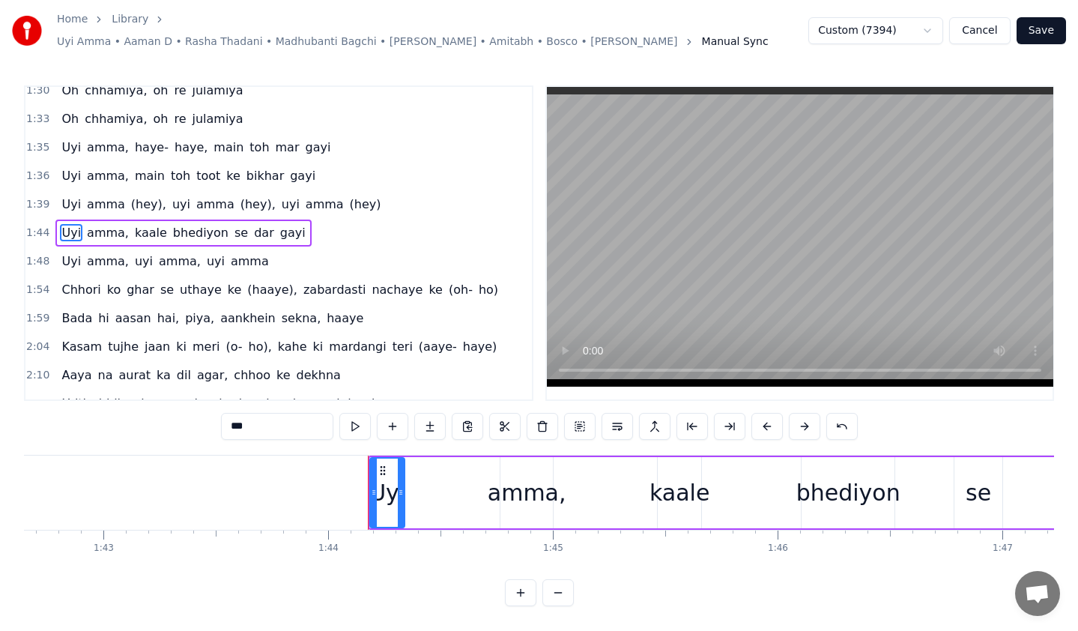
scroll to position [398, 0]
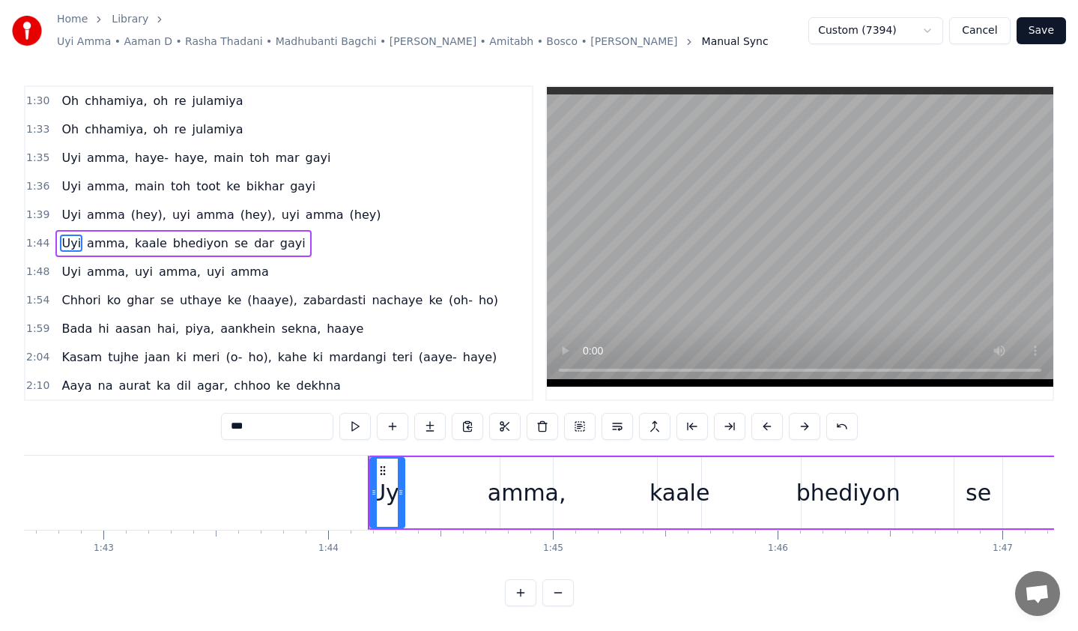
type input "*****"
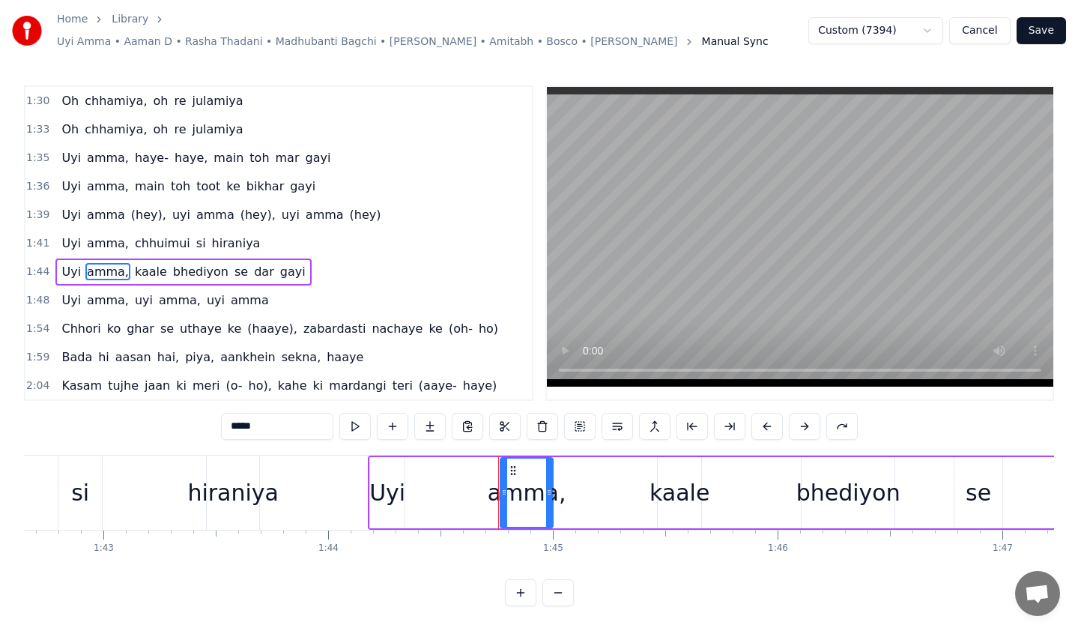
click at [238, 240] on div "1:41 [PERSON_NAME], chhuimui si hiraniya" at bounding box center [278, 243] width 506 height 28
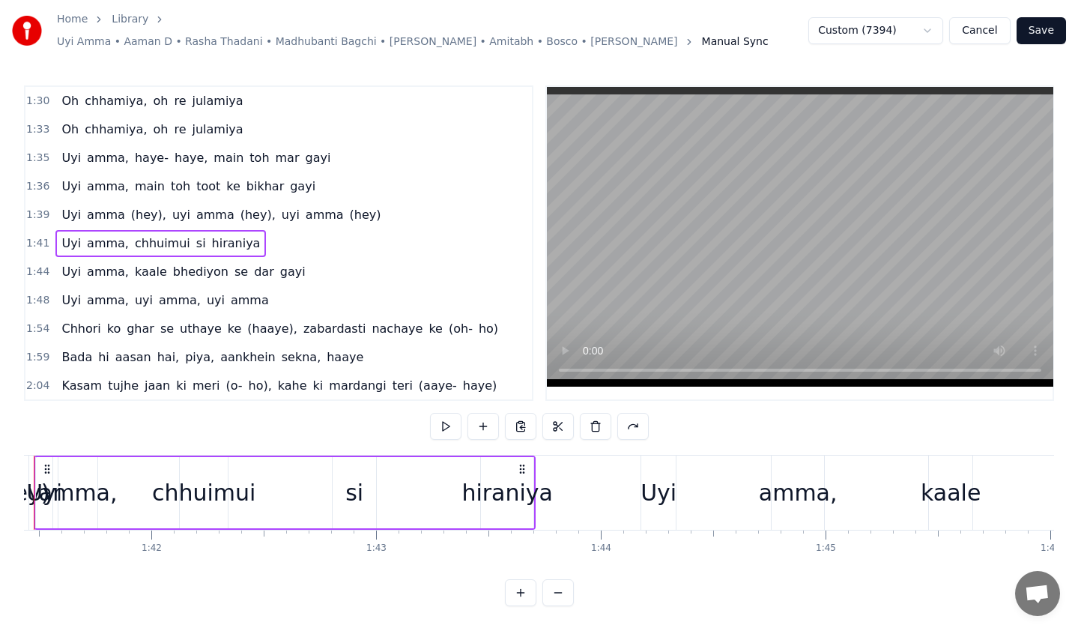
scroll to position [0, 22722]
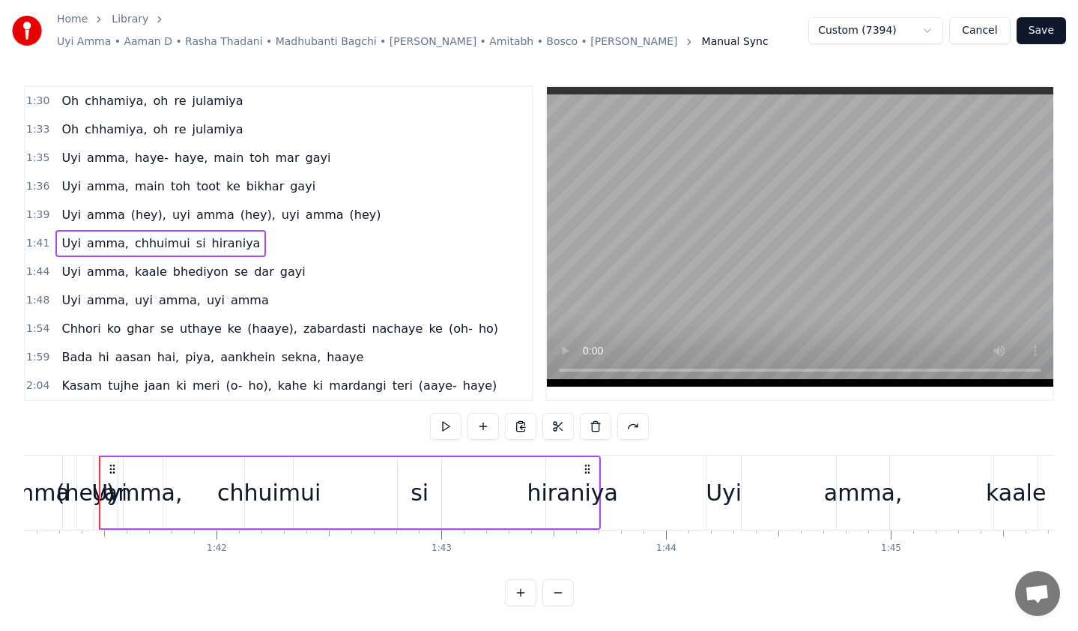
drag, startPoint x: 69, startPoint y: 237, endPoint x: 207, endPoint y: 237, distance: 137.8
click at [207, 237] on div "[PERSON_NAME], chhuimui si hiraniya" at bounding box center [160, 243] width 210 height 27
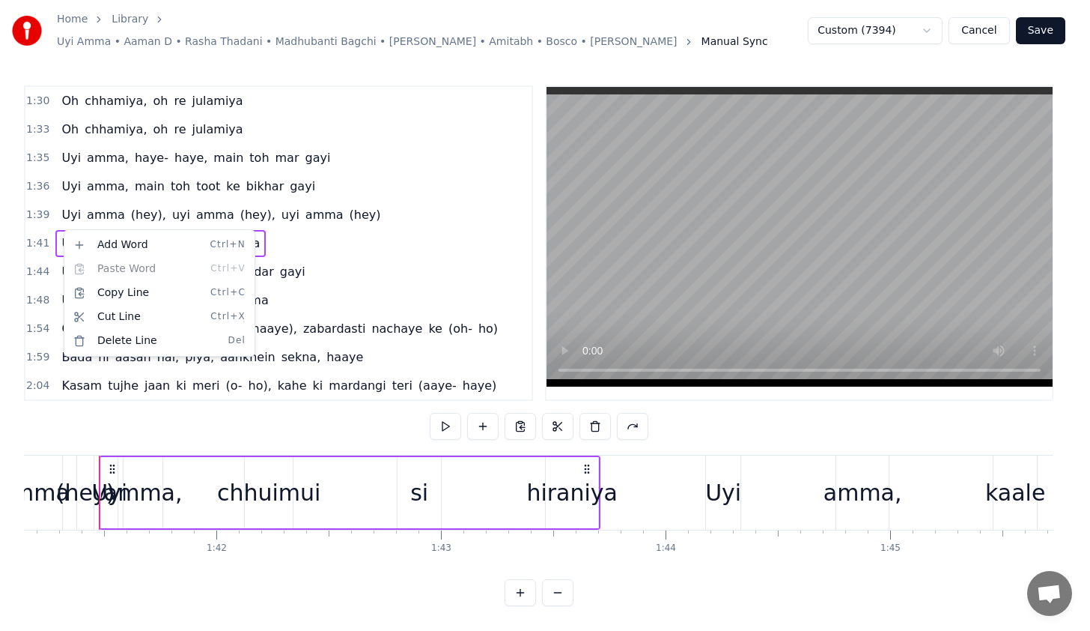
click at [308, 230] on html "Home Library Uyi Amma • Aaman D • Rasha Thadani • Madhubanti Bagchi • [PERSON_N…" at bounding box center [545, 315] width 1090 height 630
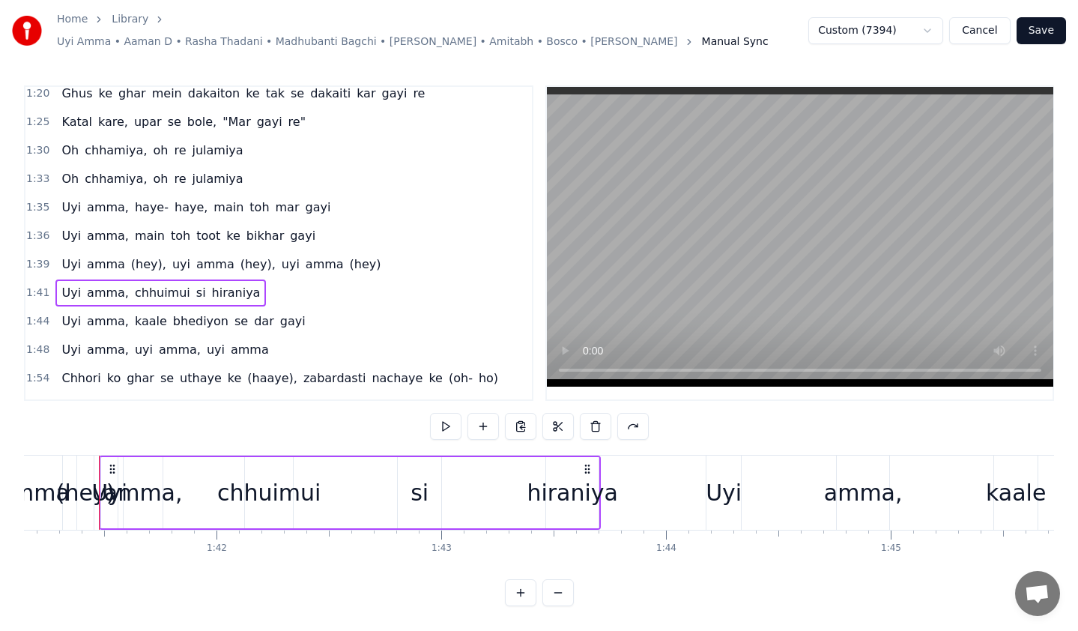
scroll to position [374, 0]
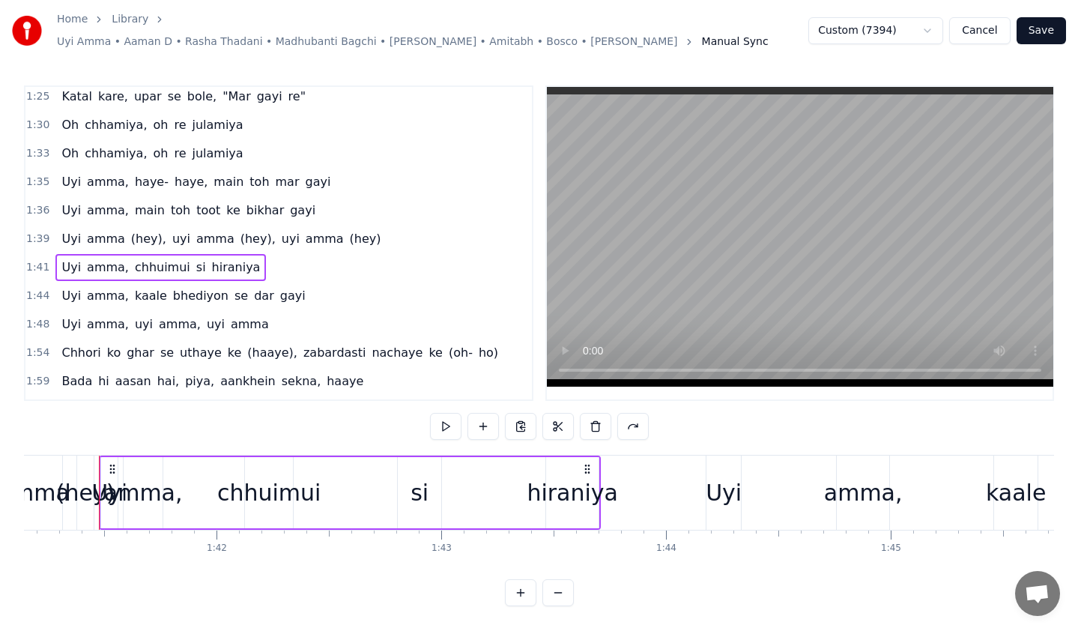
click at [246, 264] on div "1:41 [PERSON_NAME], chhuimui si hiraniya" at bounding box center [278, 267] width 506 height 28
click at [250, 282] on div "[PERSON_NAME], kaale bhediyon se dar gayi" at bounding box center [182, 295] width 255 height 27
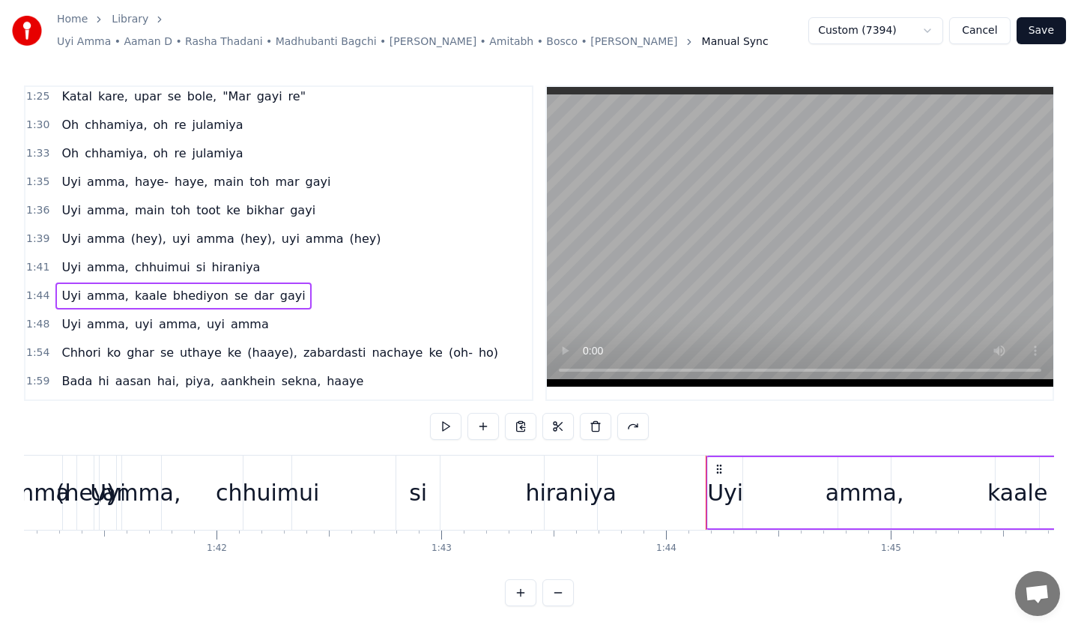
click at [227, 267] on span "hiraniya" at bounding box center [236, 266] width 52 height 17
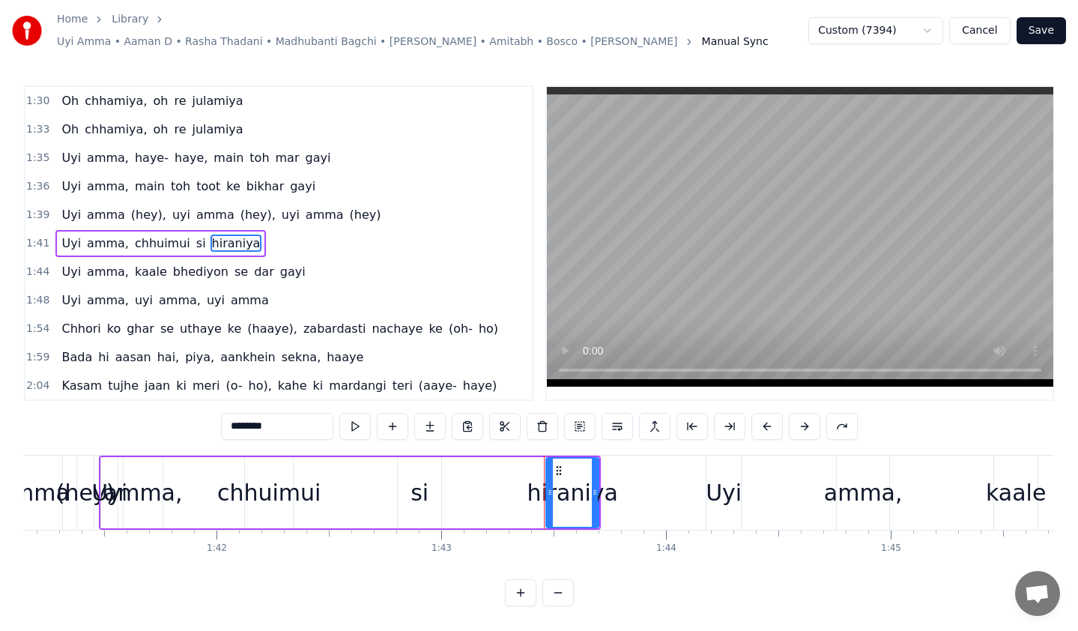
click at [233, 263] on span "se" at bounding box center [241, 271] width 16 height 17
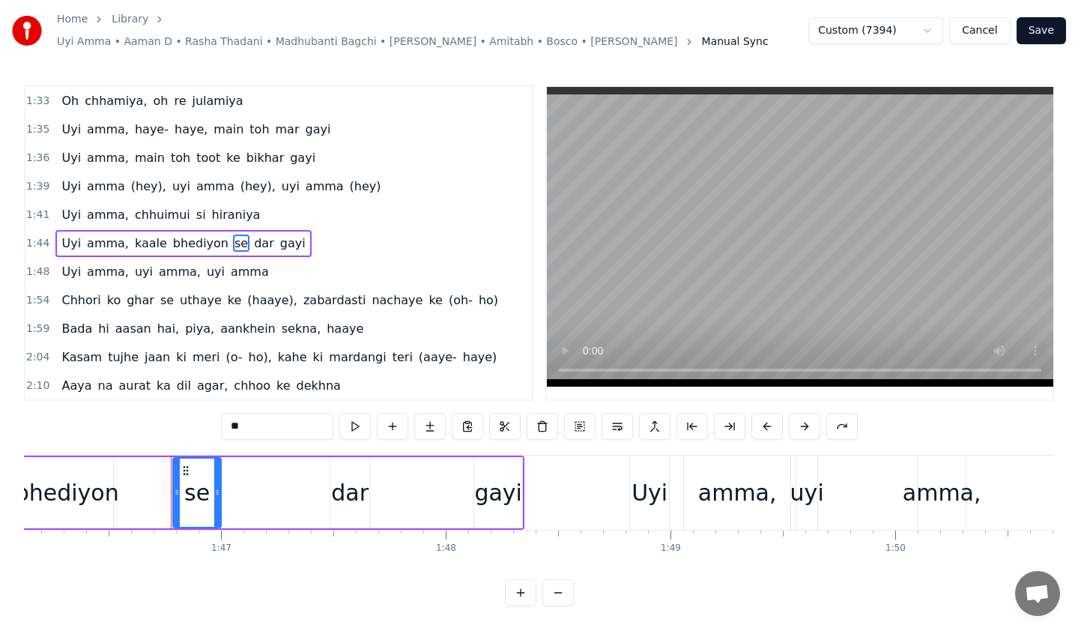
scroll to position [0, 23913]
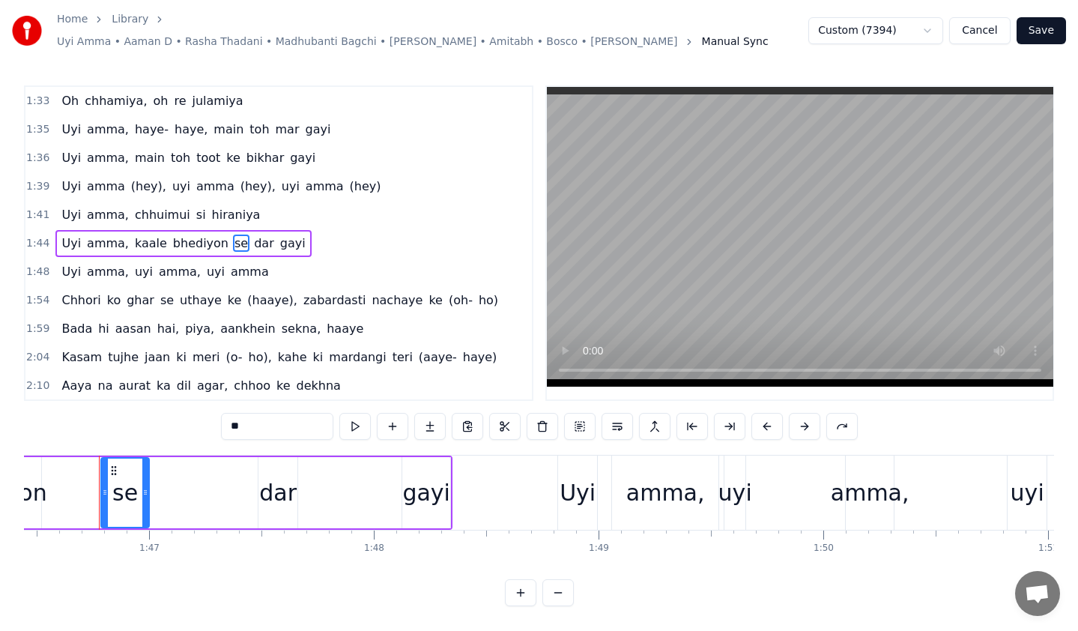
click at [210, 206] on span "hiraniya" at bounding box center [236, 214] width 52 height 17
type input "********"
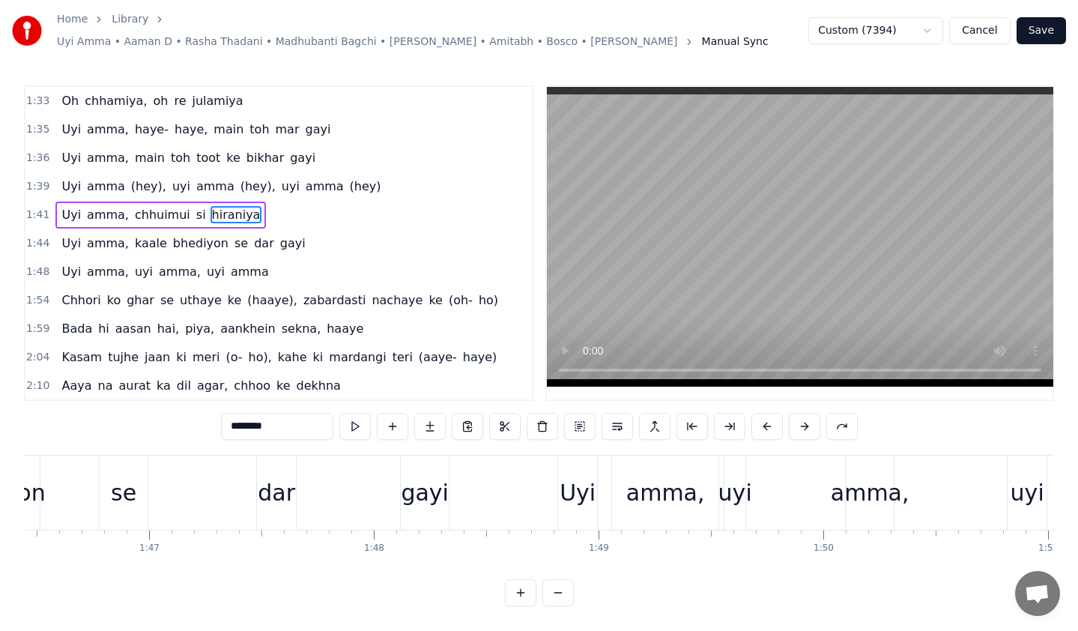
scroll to position [398, 0]
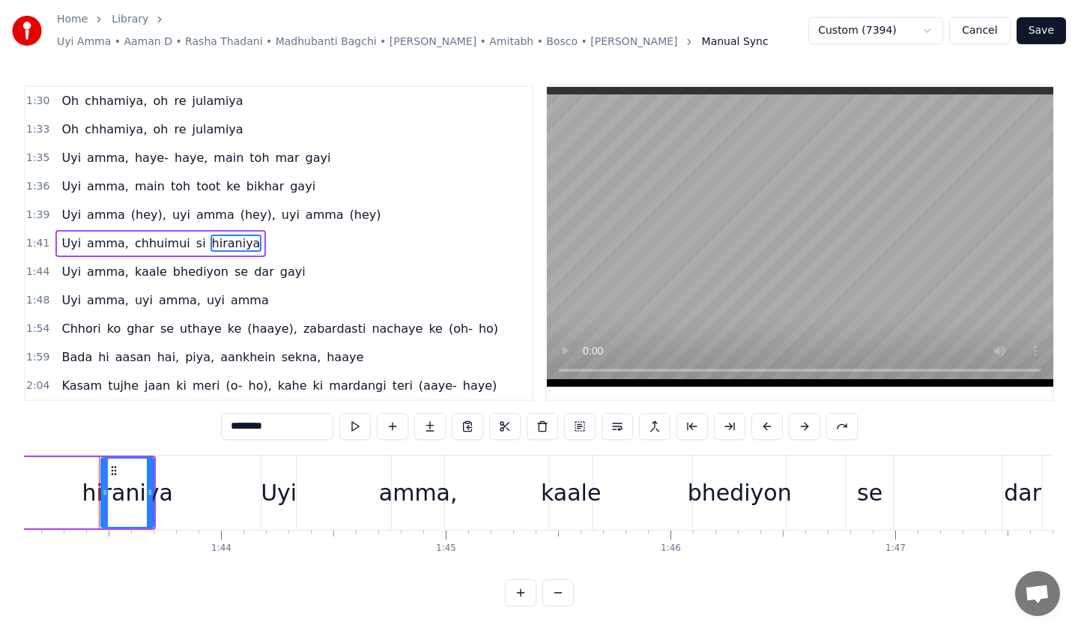
click at [264, 235] on div "1:41 [PERSON_NAME], chhuimui si hiraniya" at bounding box center [278, 243] width 506 height 28
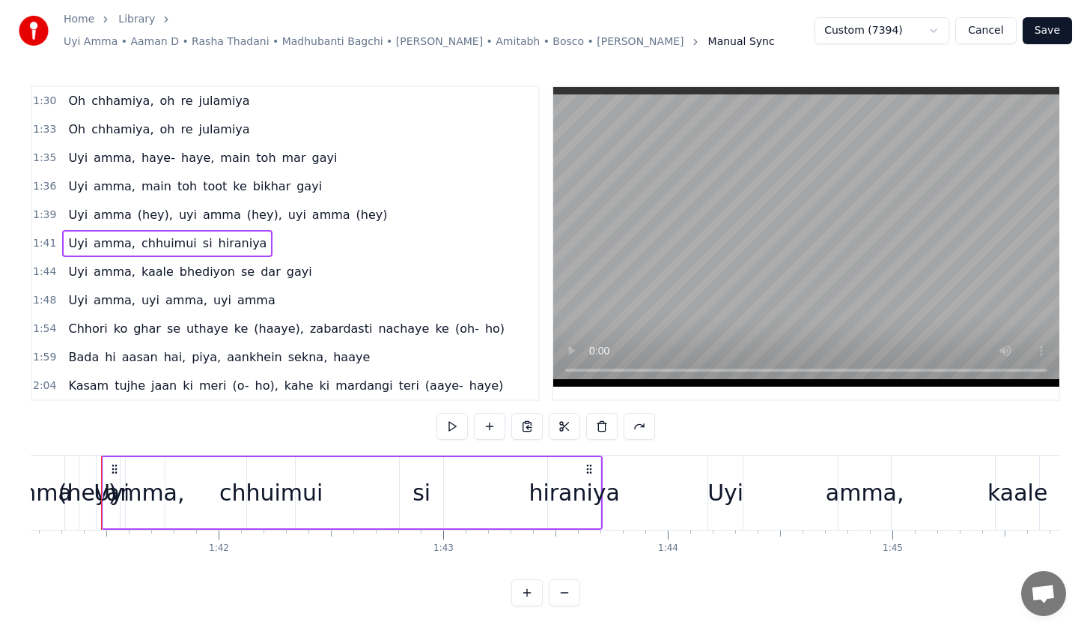
scroll to position [0, 22722]
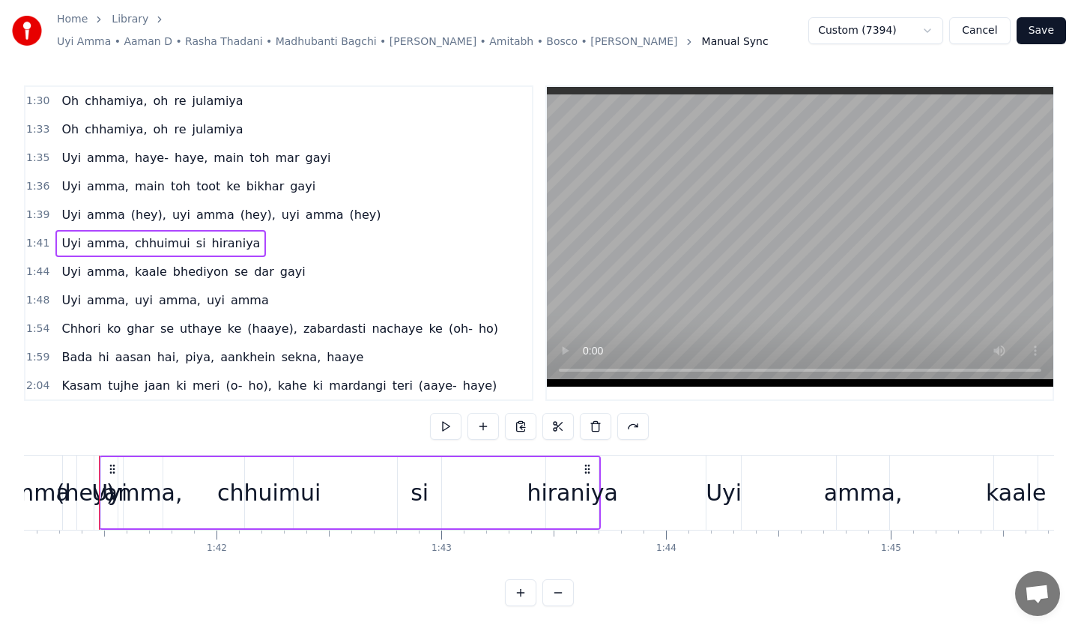
click at [227, 234] on span "hiraniya" at bounding box center [236, 242] width 52 height 17
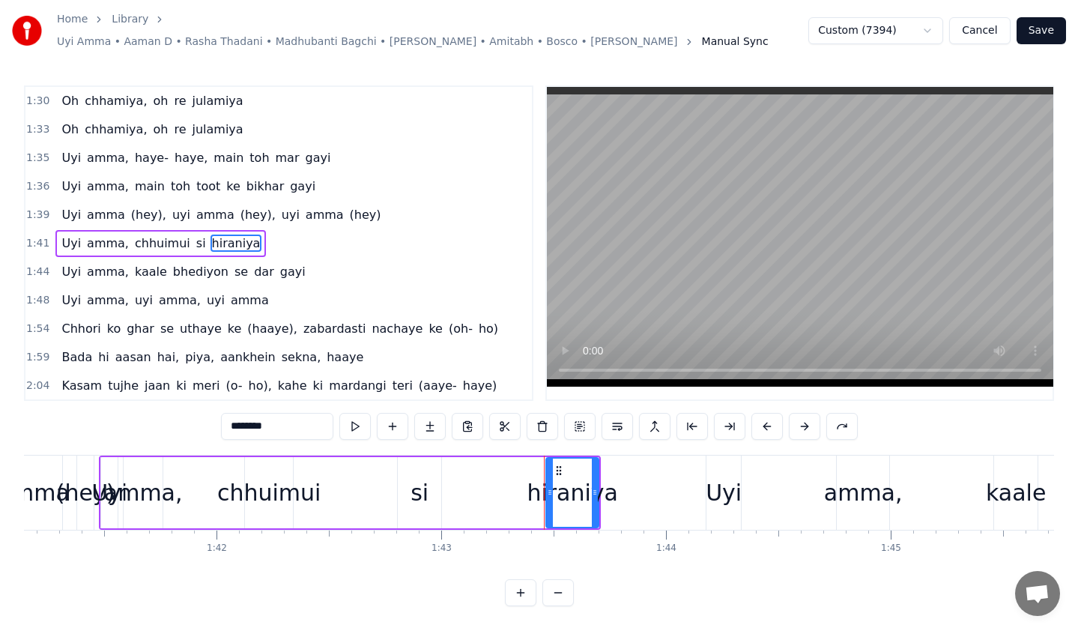
click at [218, 234] on span "hiraniya" at bounding box center [236, 242] width 52 height 17
click at [195, 234] on span "si" at bounding box center [201, 242] width 13 height 17
type input "**"
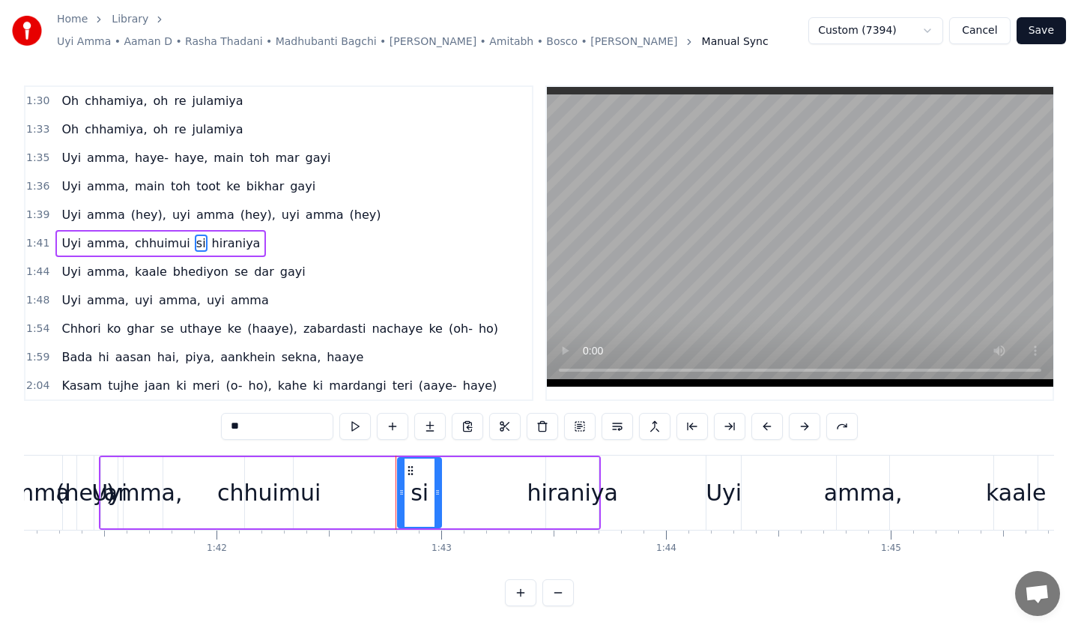
click at [983, 32] on button "Cancel" at bounding box center [979, 30] width 61 height 27
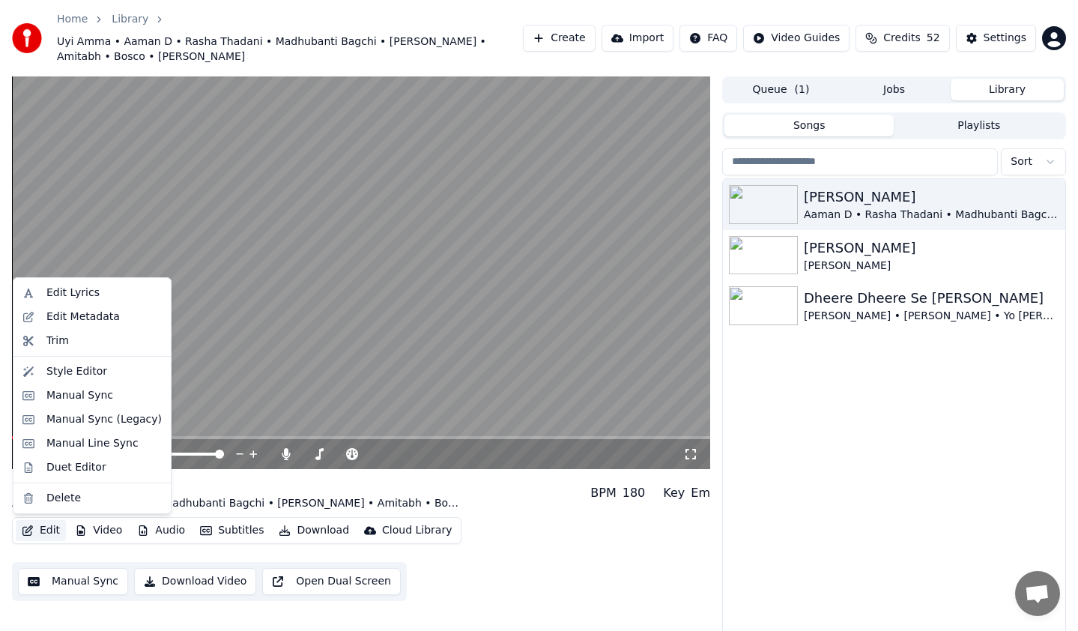
click at [52, 529] on button "Edit" at bounding box center [41, 530] width 50 height 21
click at [79, 297] on div "Edit Lyrics" at bounding box center [72, 292] width 53 height 15
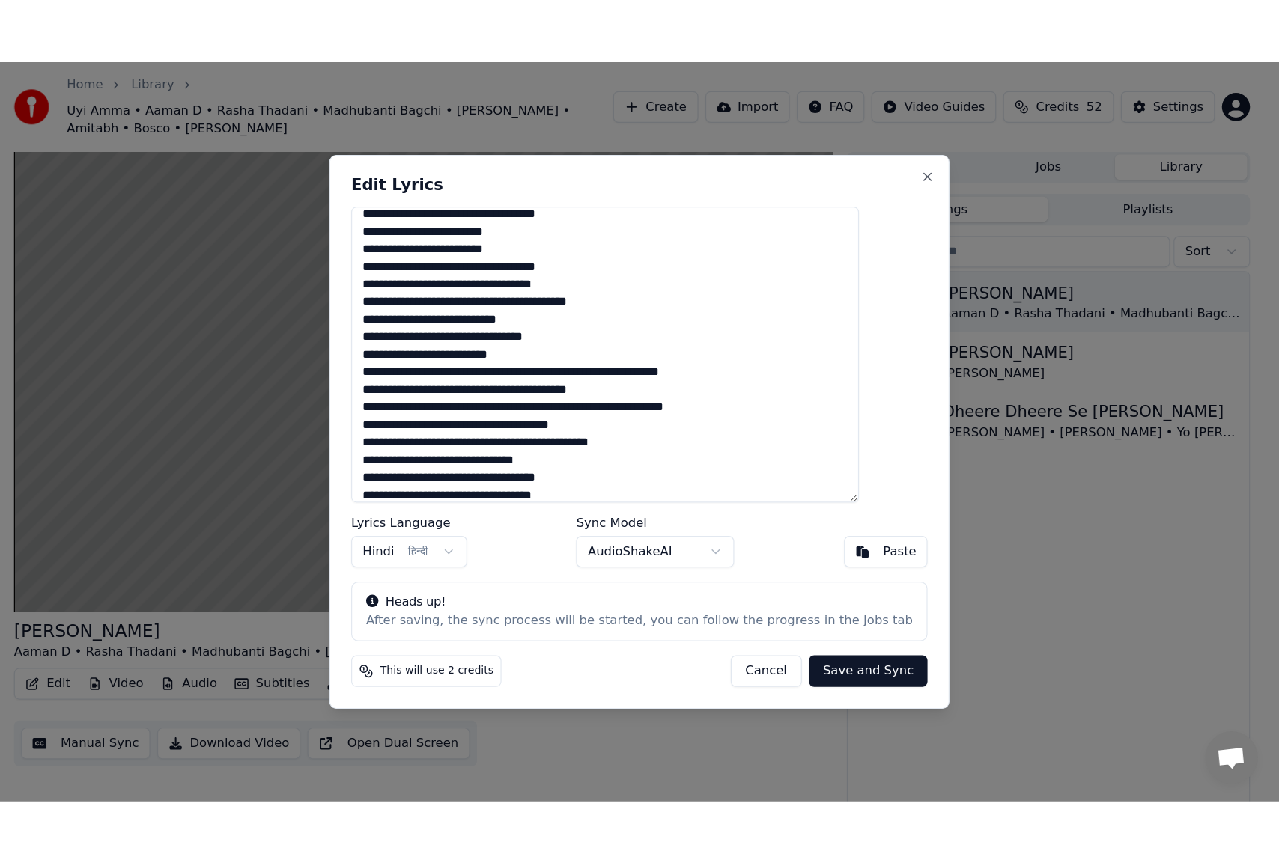
scroll to position [225, 0]
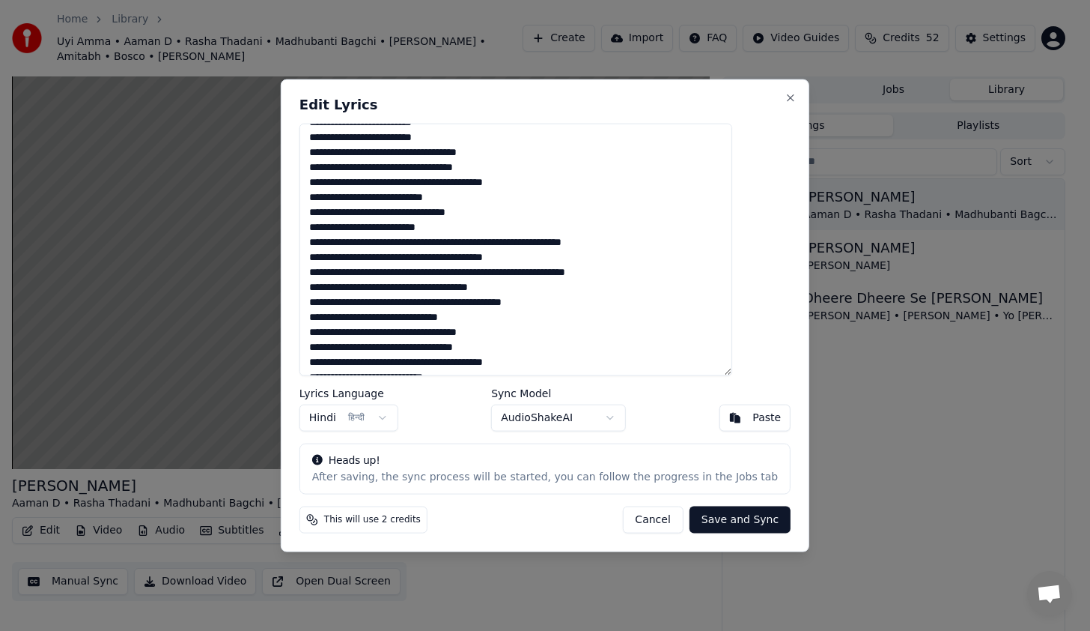
click at [494, 230] on textarea at bounding box center [516, 250] width 433 height 252
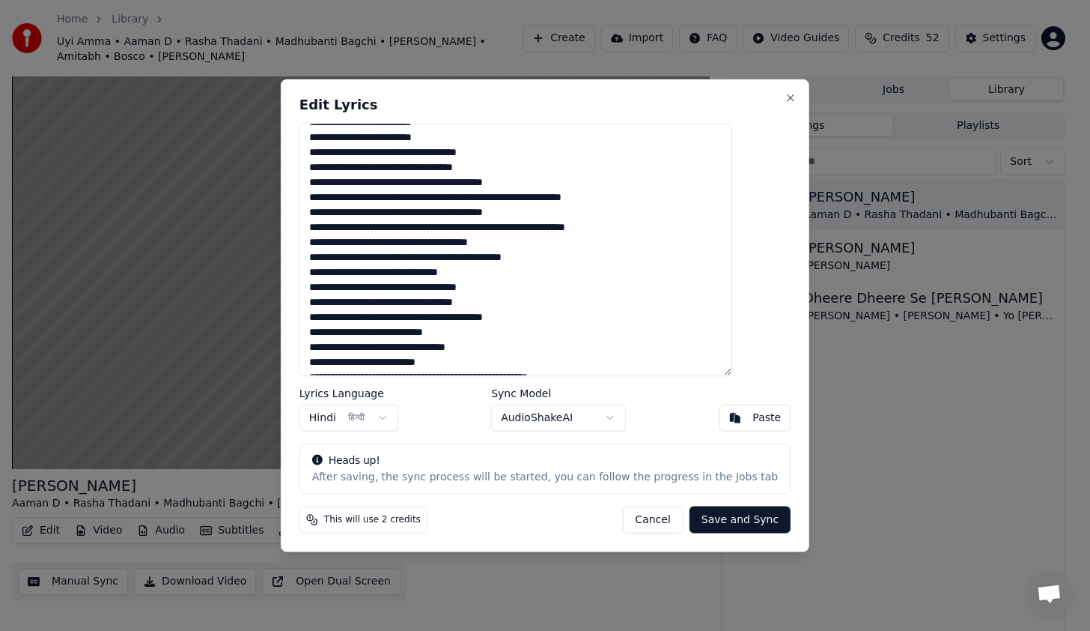
type textarea "**********"
click at [693, 518] on button "Save and Sync" at bounding box center [740, 518] width 101 height 27
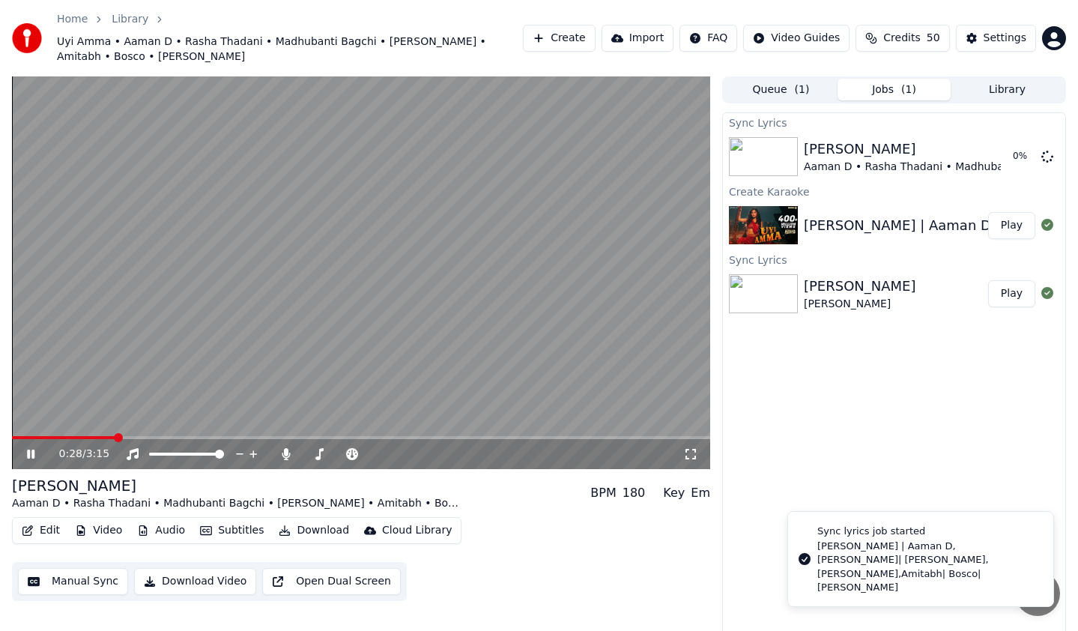
click at [428, 283] on video at bounding box center [361, 272] width 698 height 392
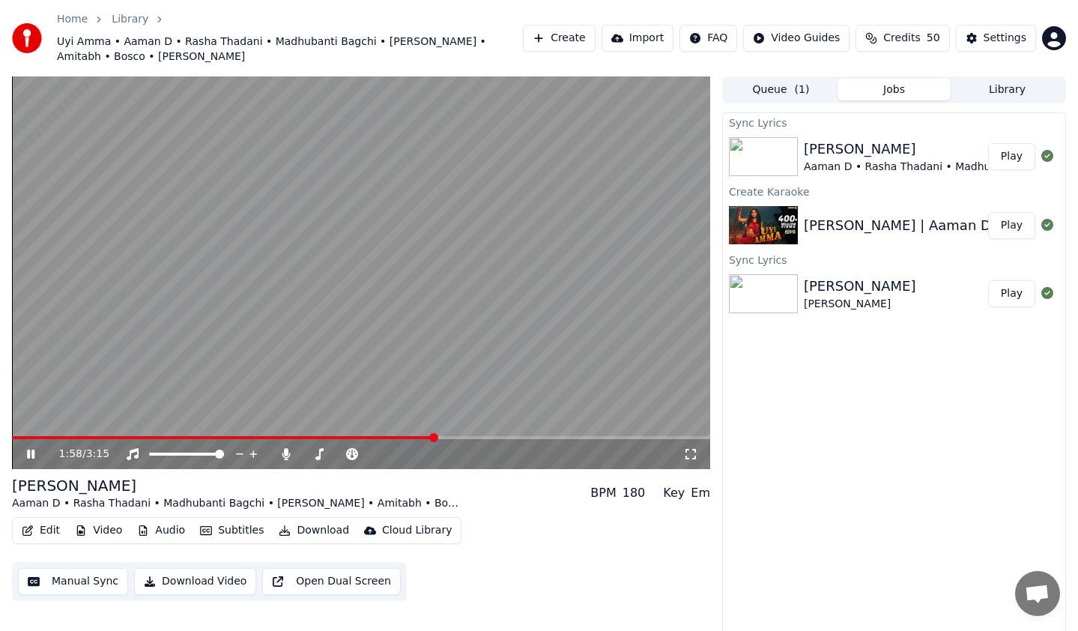
click at [410, 335] on video at bounding box center [361, 272] width 698 height 392
click at [822, 165] on div "Aaman D • Rasha Thadani • Madhubanti Bagchi • [PERSON_NAME] • Amitabh • Bosco •…" at bounding box center [1080, 167] width 553 height 15
click at [33, 454] on icon at bounding box center [30, 454] width 9 height 10
click at [300, 431] on video at bounding box center [361, 272] width 698 height 392
click at [302, 438] on span at bounding box center [157, 437] width 290 height 3
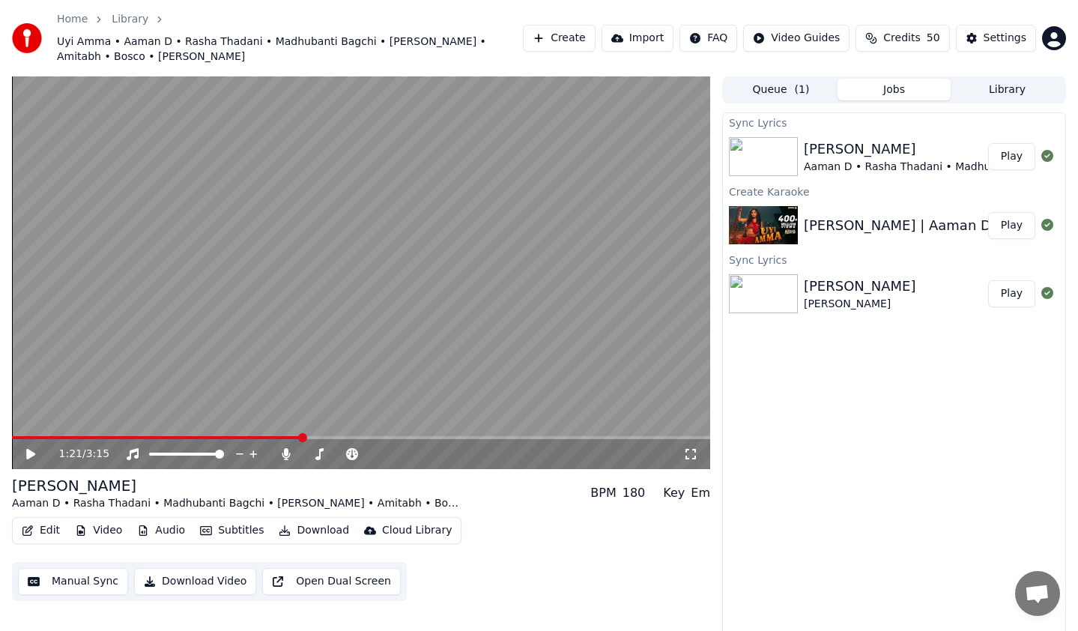
click at [28, 452] on icon at bounding box center [30, 454] width 9 height 10
click at [804, 91] on span "( 1 )" at bounding box center [802, 89] width 15 height 15
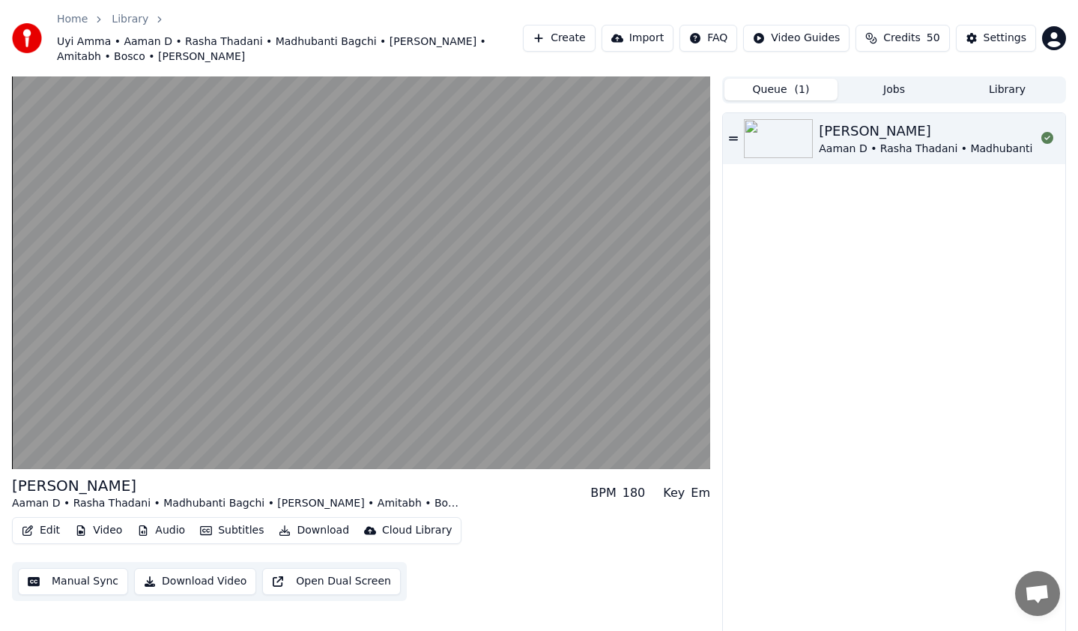
click at [877, 88] on button "Jobs" at bounding box center [893, 90] width 113 height 22
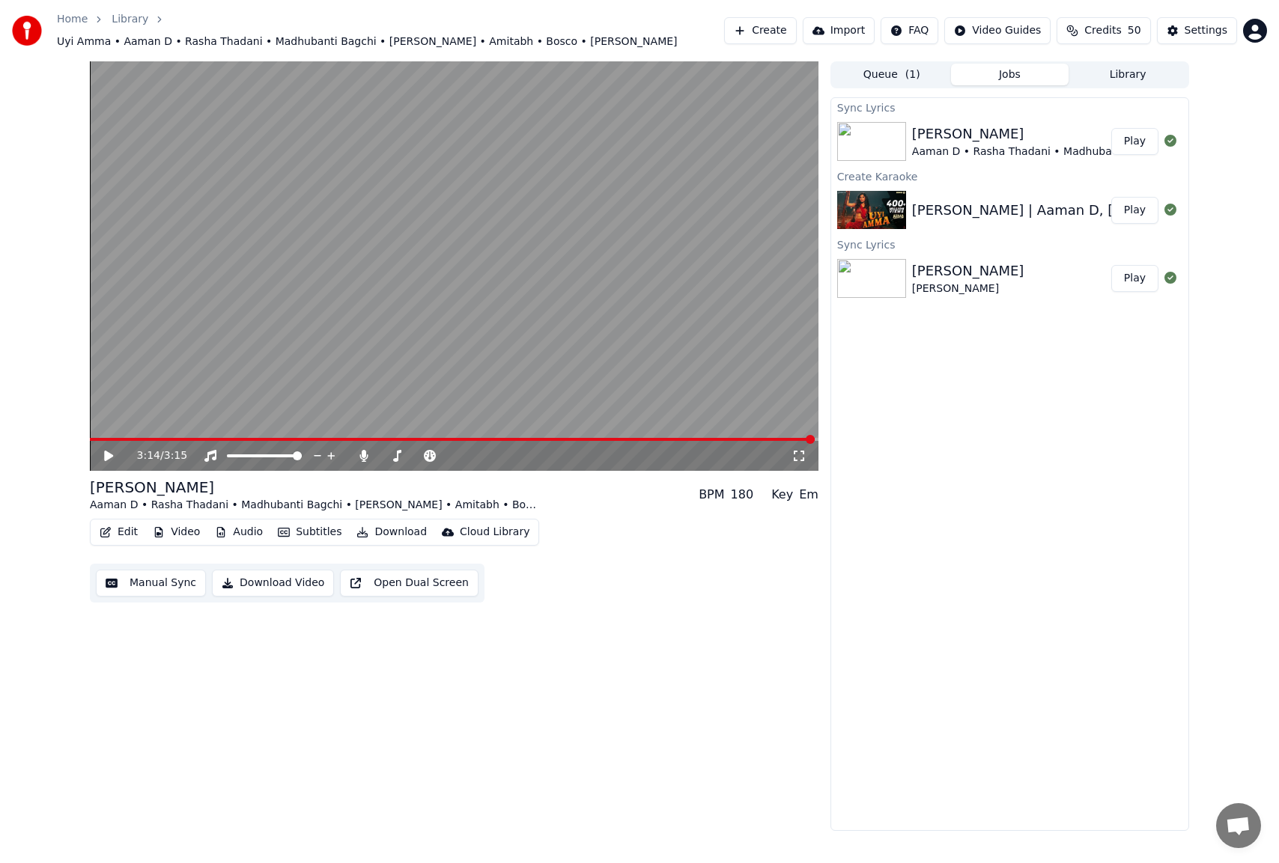
click at [171, 577] on button "Manual Sync" at bounding box center [151, 583] width 110 height 27
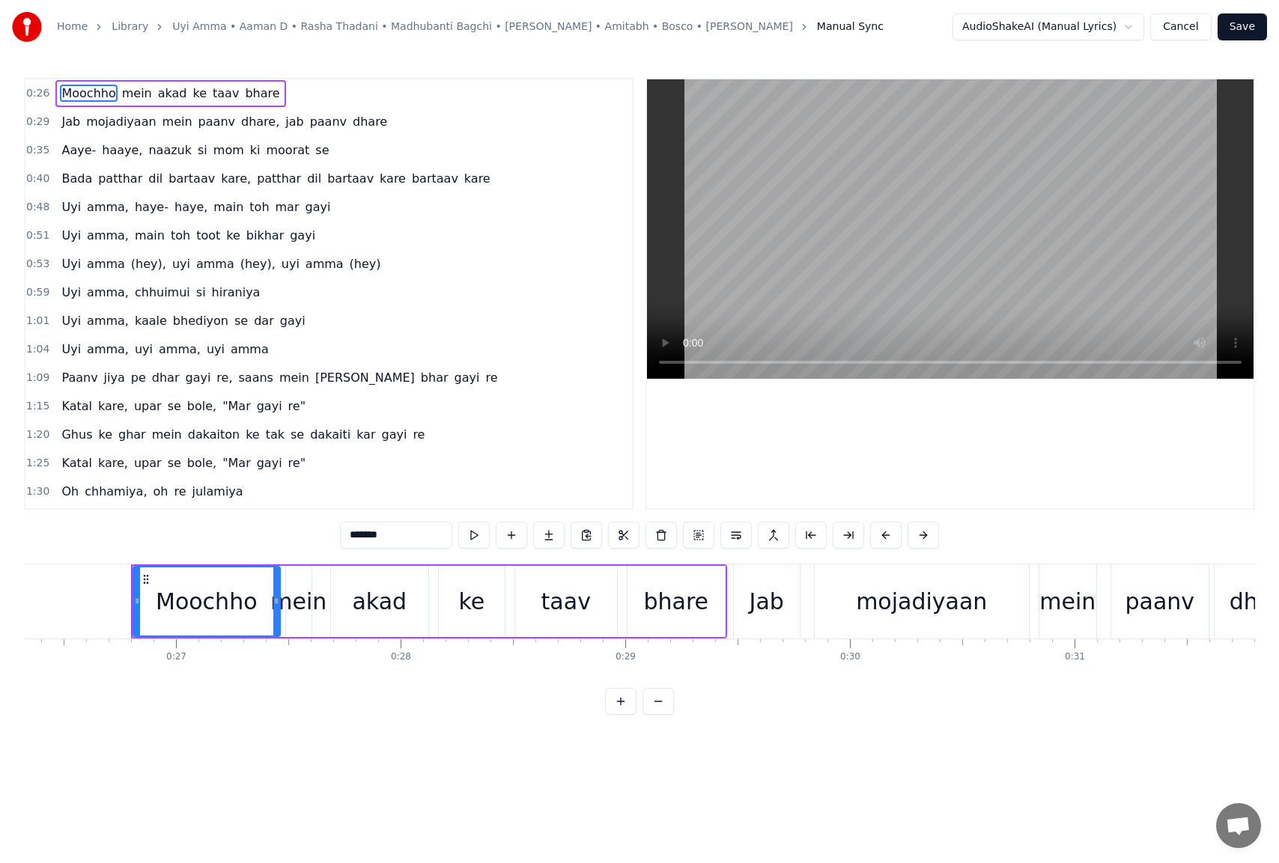
scroll to position [0, 5945]
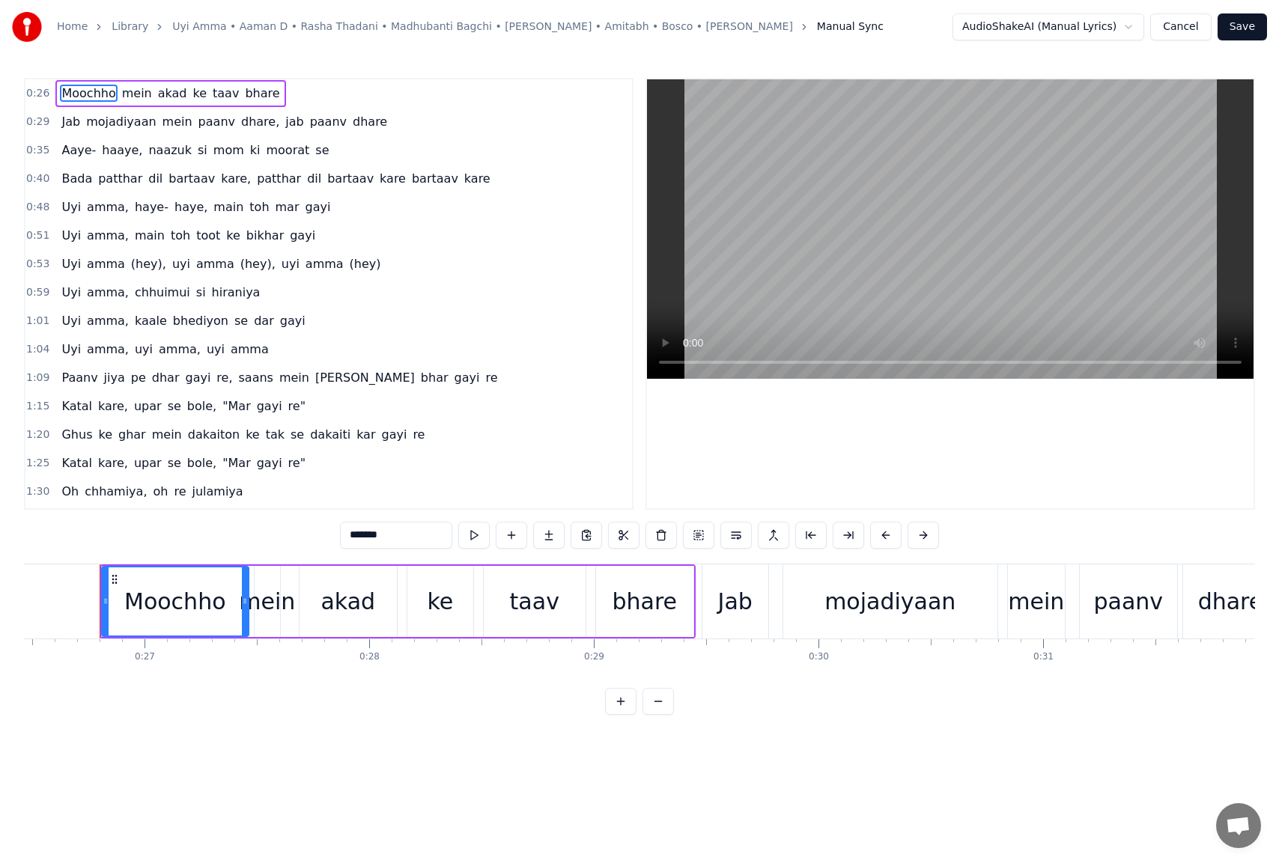
click at [359, 118] on div "0:29 Jab mojadiyaan mein paanv dhare, jab paanv dhare" at bounding box center [328, 122] width 607 height 28
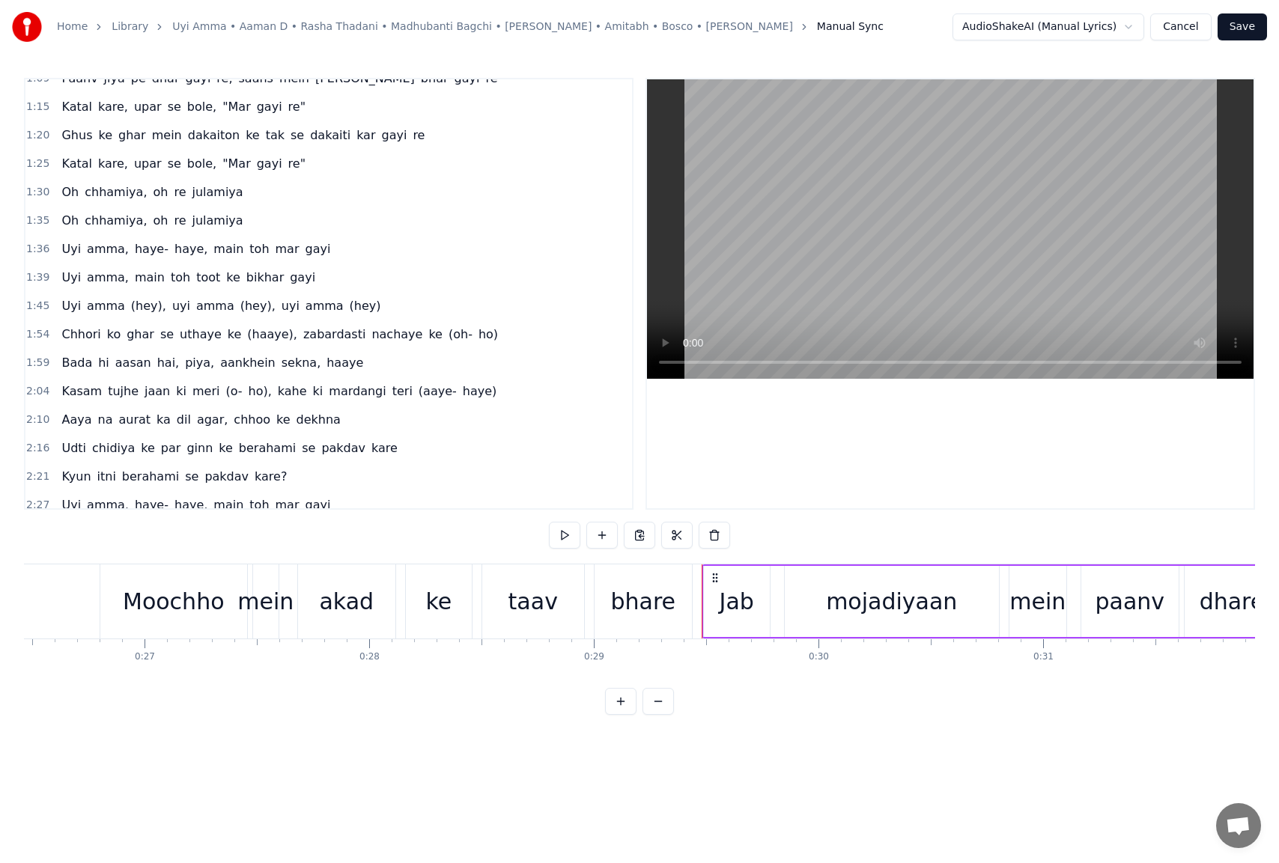
scroll to position [374, 0]
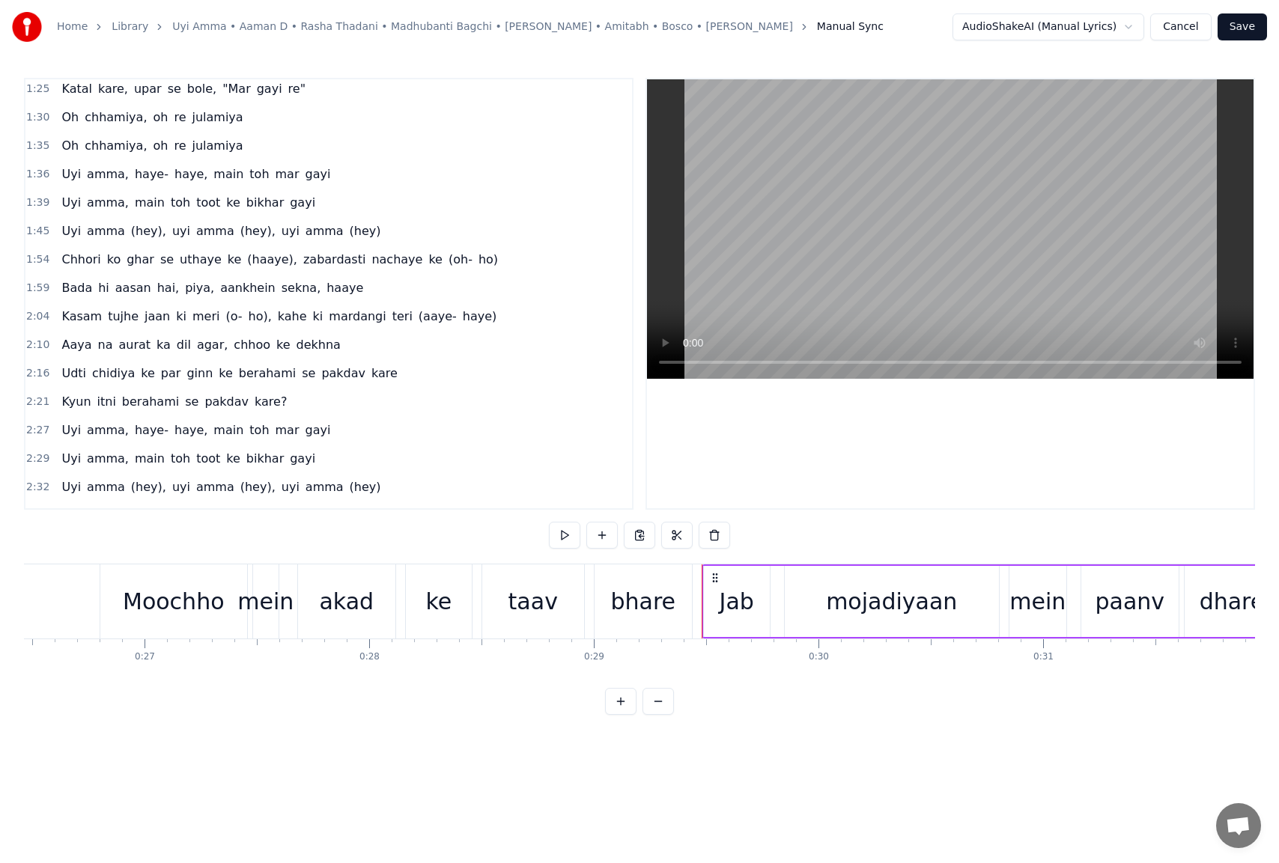
click at [467, 266] on div "1:54 Chhori ko ghar se uthaye ke (haaye), zabardasti nachaye ke (oh- ho)" at bounding box center [328, 260] width 607 height 28
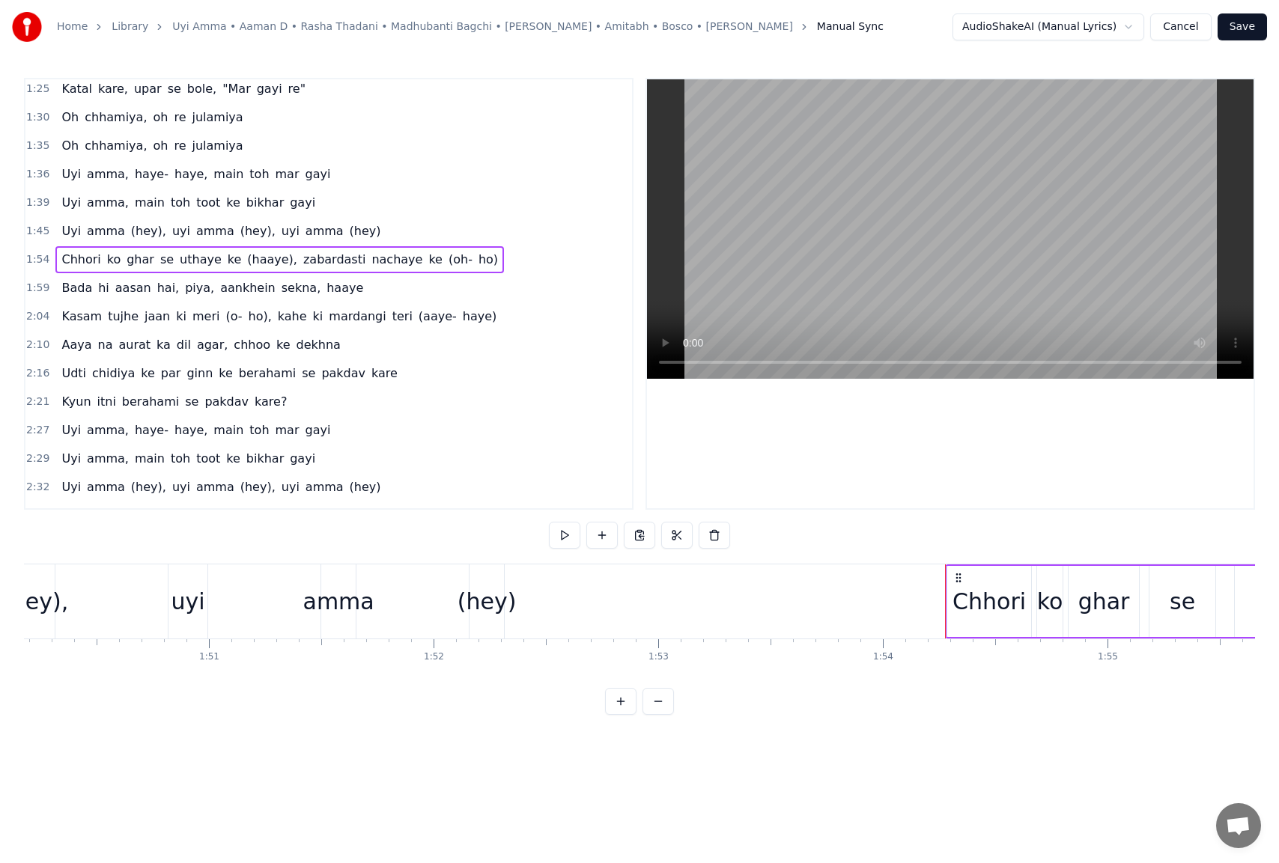
scroll to position [0, 25598]
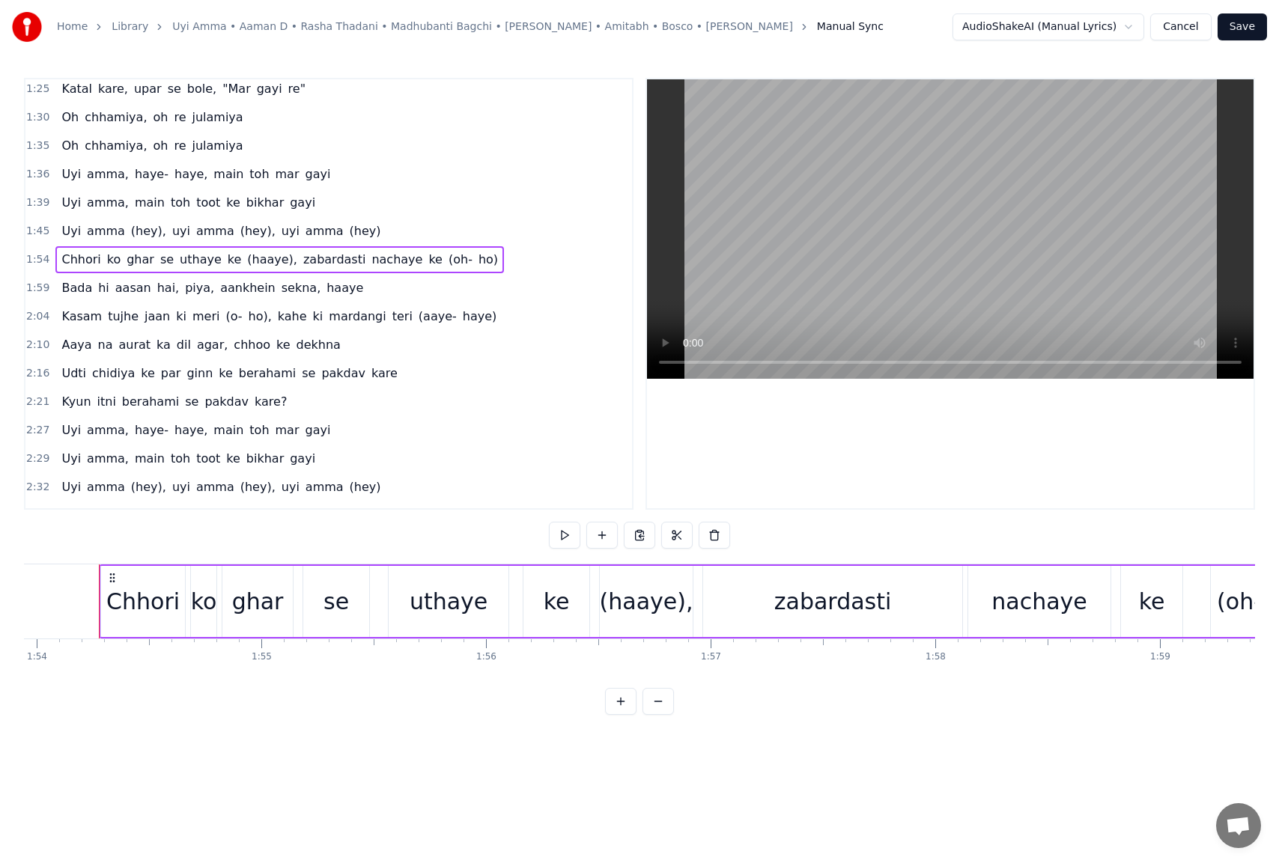
click at [365, 233] on div "1:45 [PERSON_NAME] (hey), [PERSON_NAME] (hey), [PERSON_NAME] (hey)" at bounding box center [328, 231] width 607 height 28
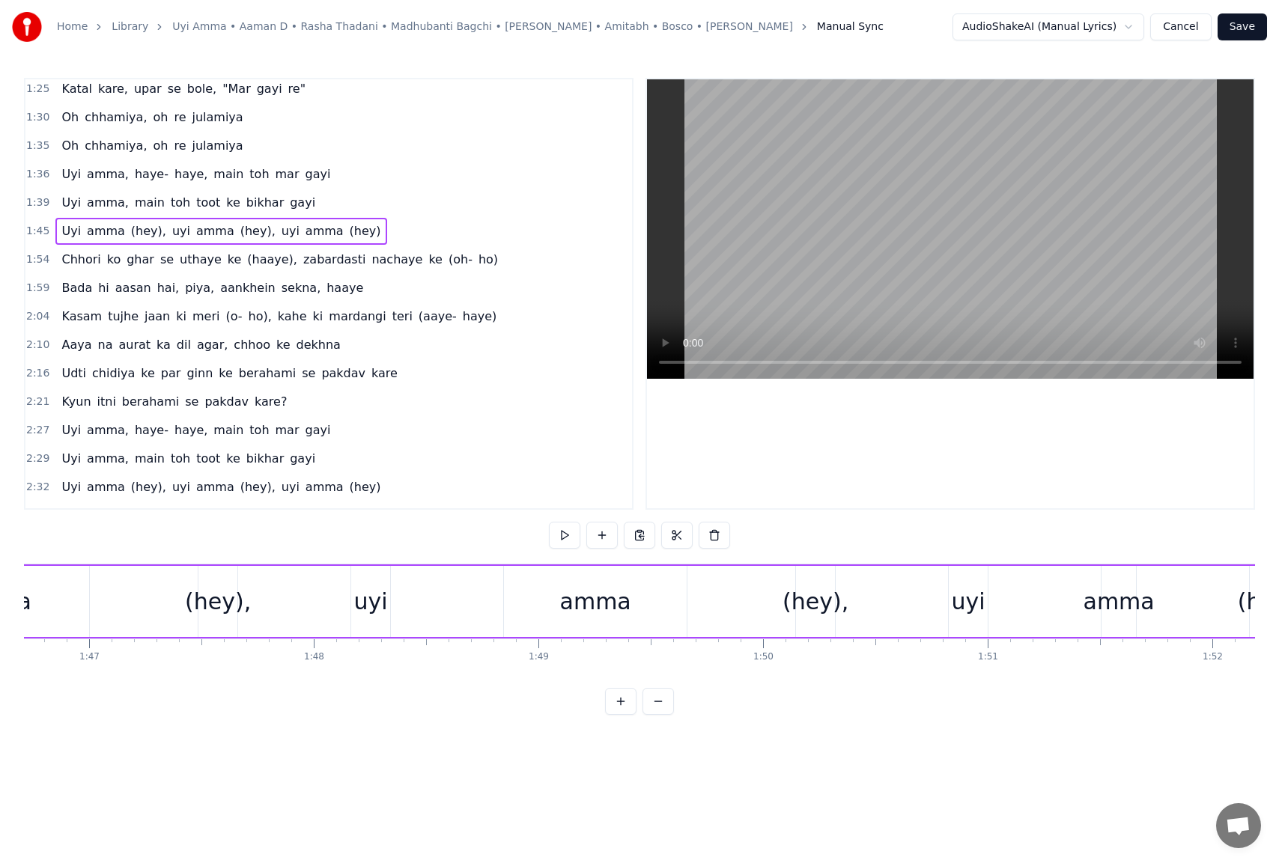
scroll to position [0, 23625]
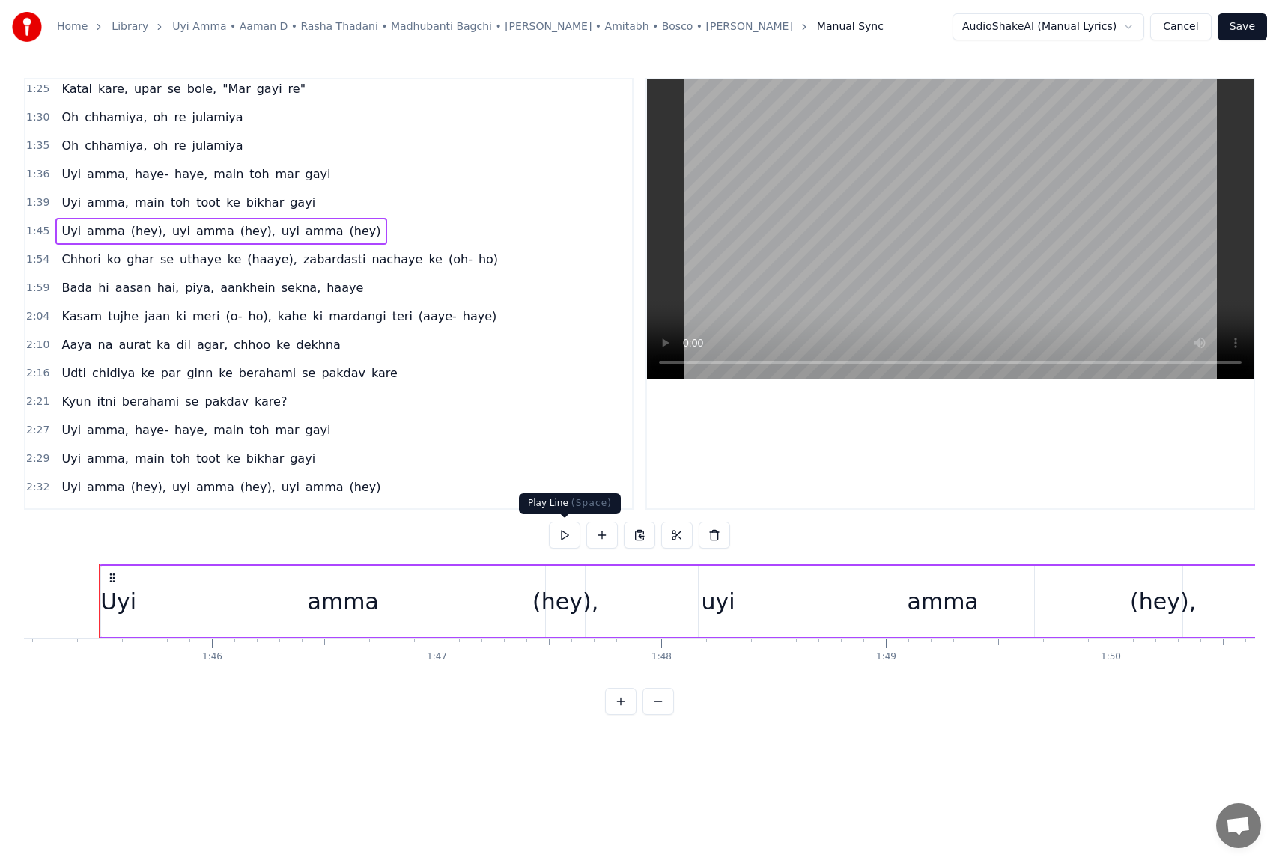
click at [572, 534] on button at bounding box center [564, 535] width 31 height 27
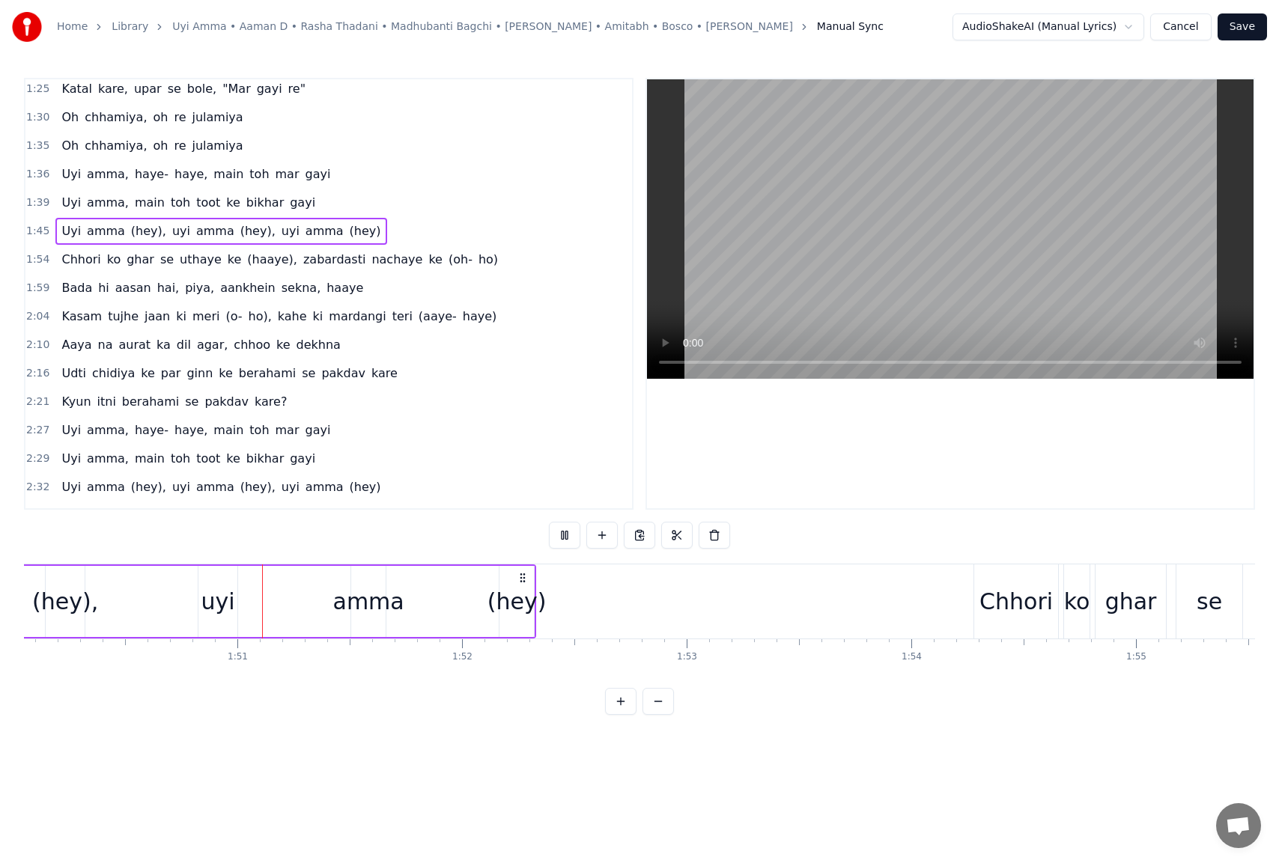
scroll to position [0, 24742]
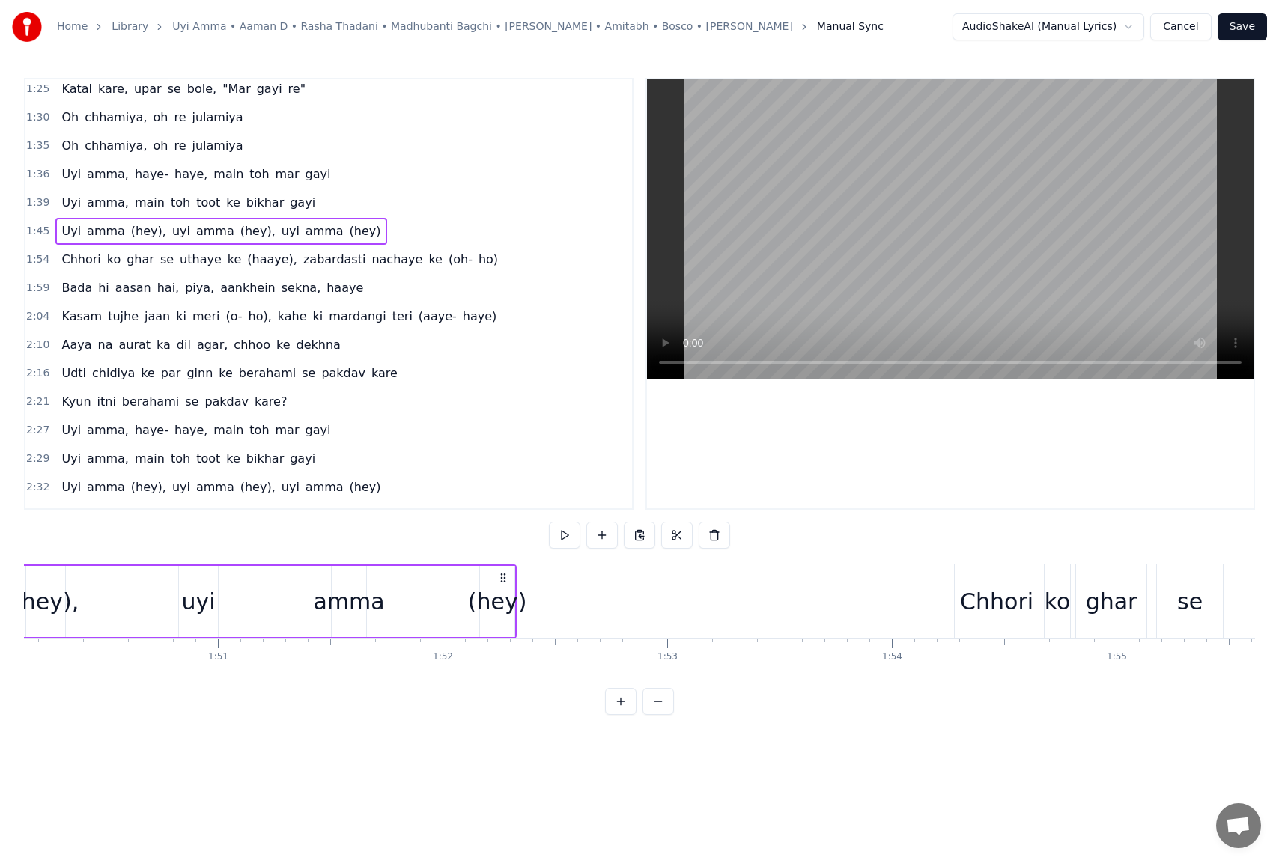
click at [461, 262] on div "1:54 Chhori ko ghar se uthaye ke (haaye), zabardasti nachaye ke (oh- ho)" at bounding box center [328, 260] width 607 height 28
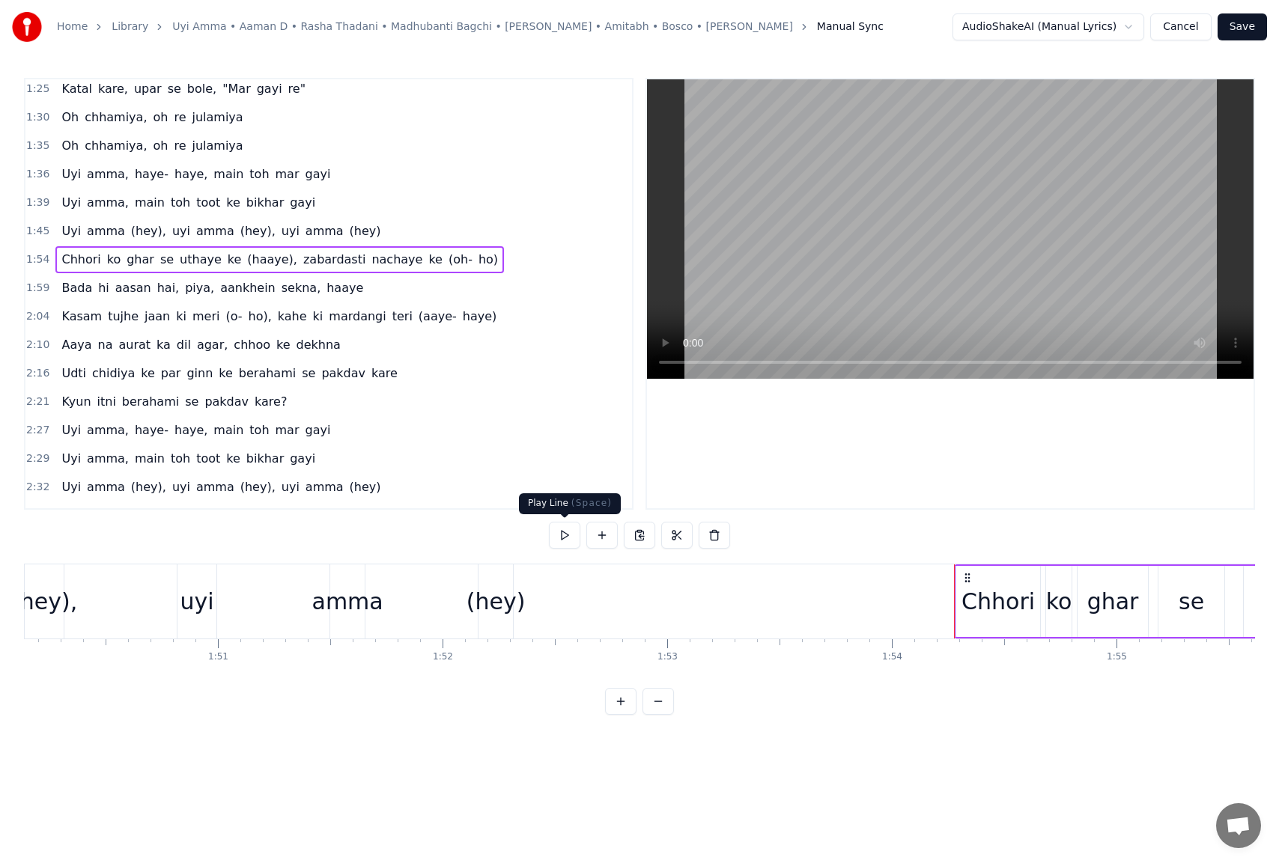
click at [554, 535] on button at bounding box center [564, 535] width 31 height 27
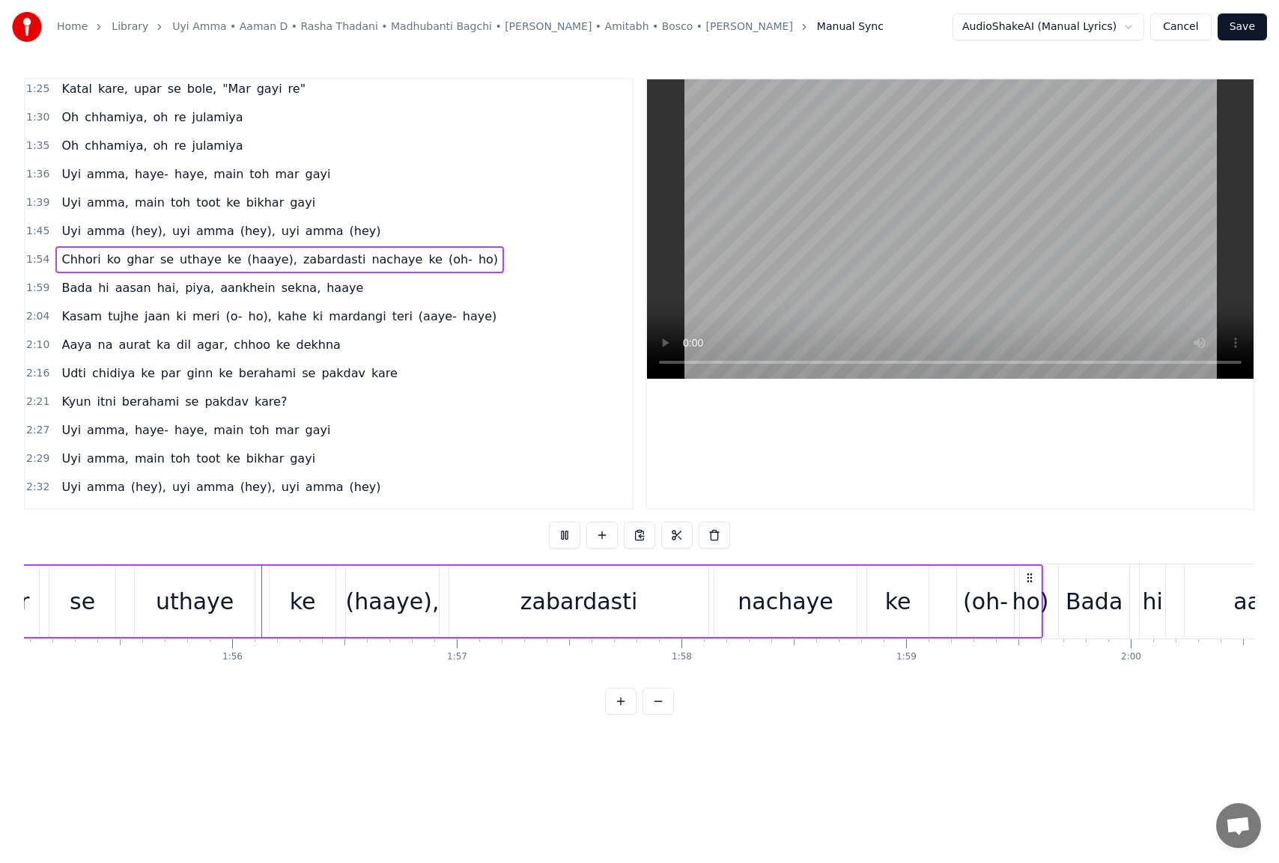
scroll to position [0, 25873]
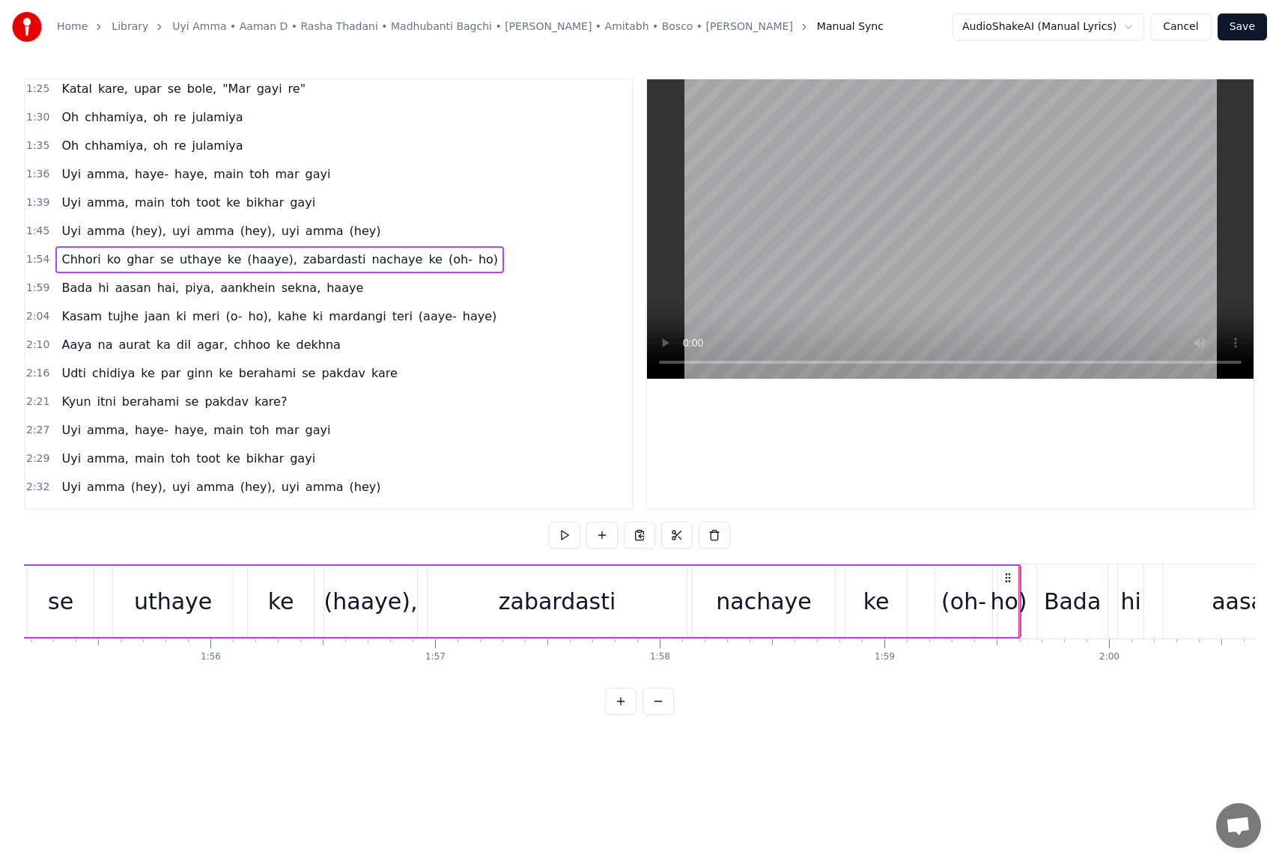
click at [362, 230] on div "1:45 [PERSON_NAME] (hey), [PERSON_NAME] (hey), [PERSON_NAME] (hey)" at bounding box center [328, 231] width 607 height 28
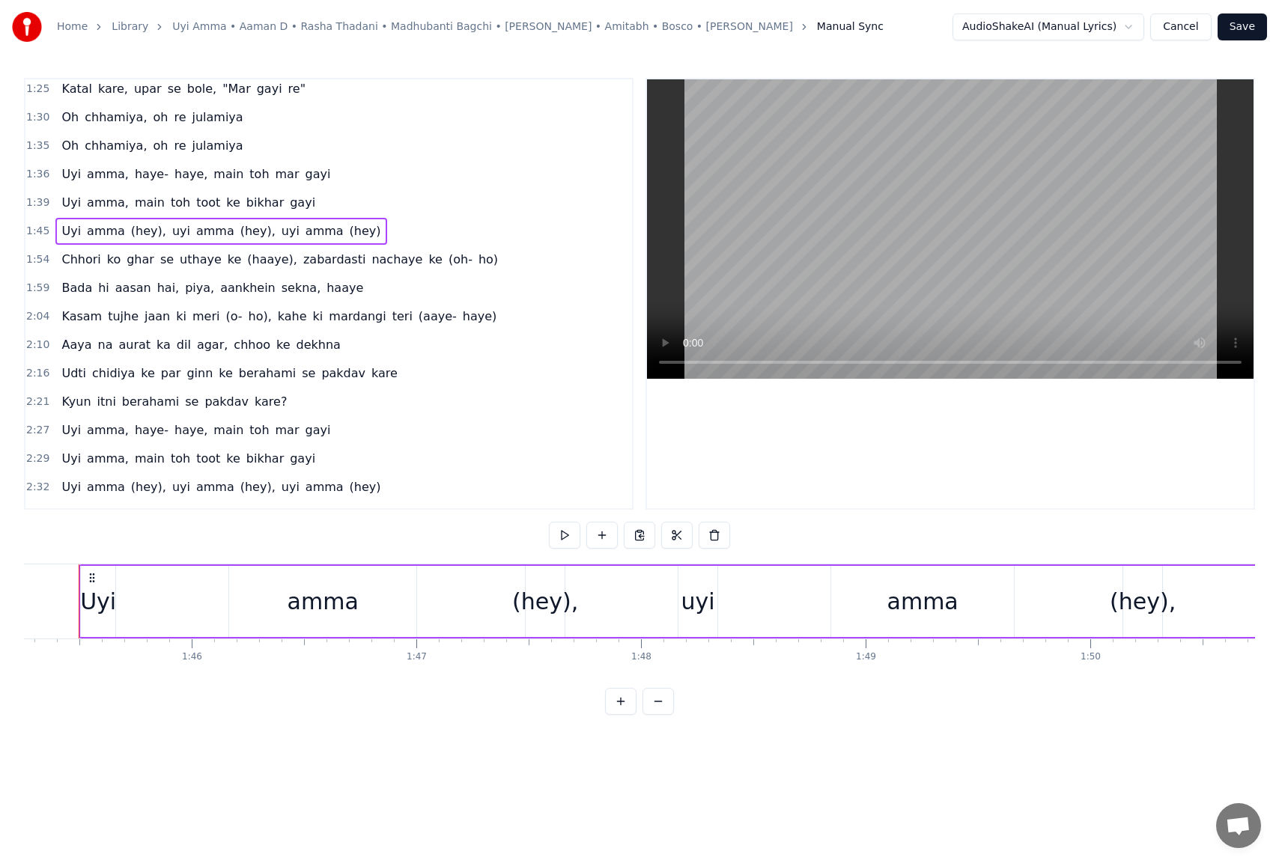
scroll to position [0, 23625]
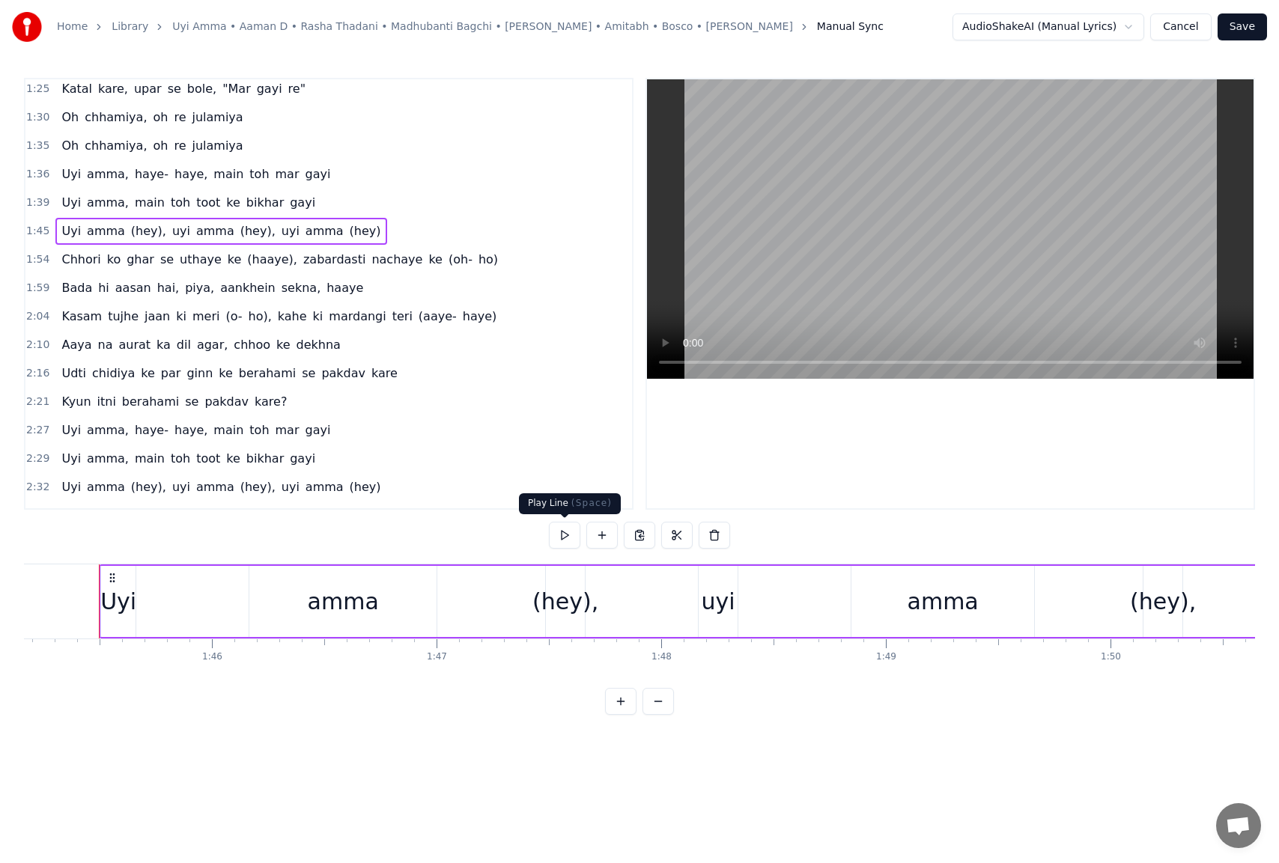
drag, startPoint x: 562, startPoint y: 540, endPoint x: 553, endPoint y: 504, distance: 37.1
click at [562, 540] on button at bounding box center [564, 535] width 31 height 27
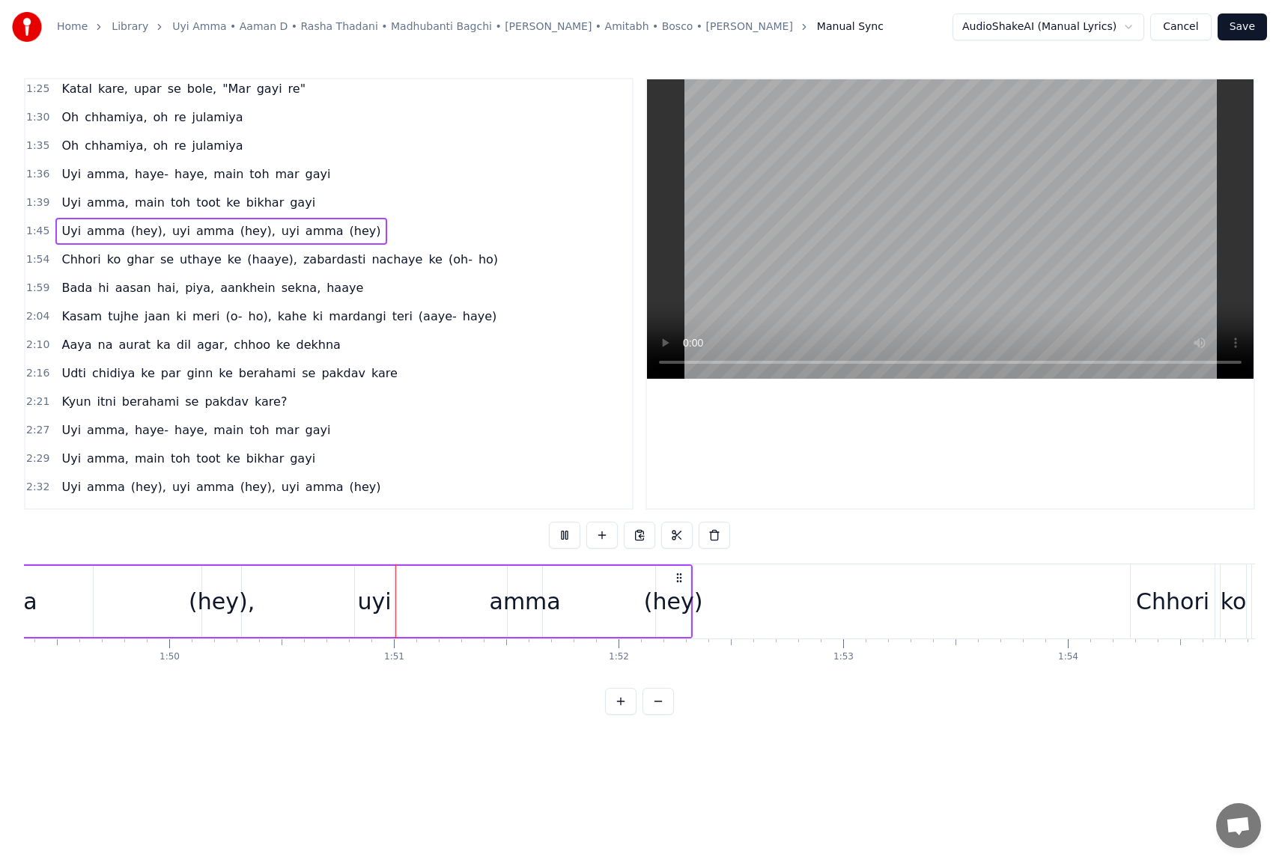
scroll to position [0, 24742]
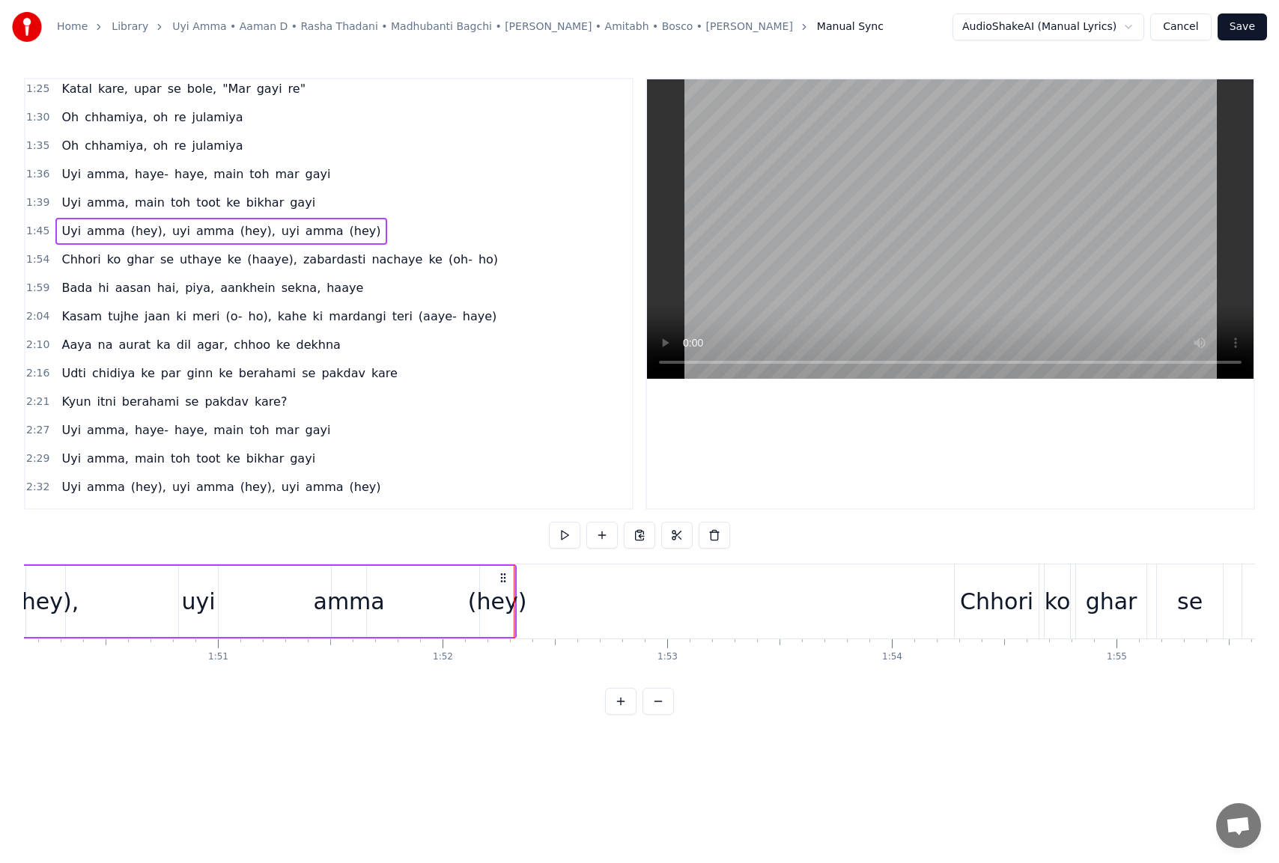
click at [450, 261] on div "Chhori ko ghar se uthaye ke (haaye), zabardasti nachaye ke (oh- ho)" at bounding box center [279, 259] width 449 height 27
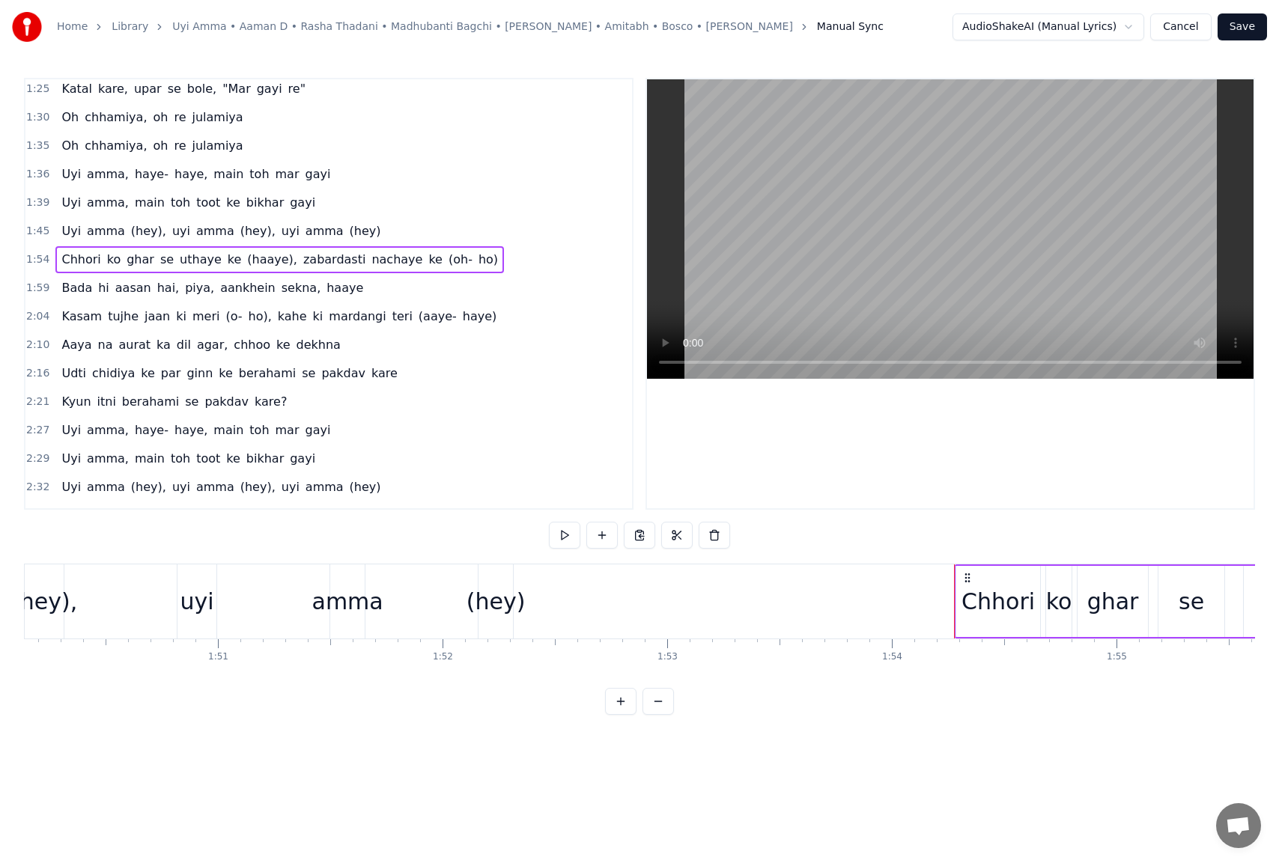
click at [1239, 27] on button "Save" at bounding box center [1242, 26] width 49 height 27
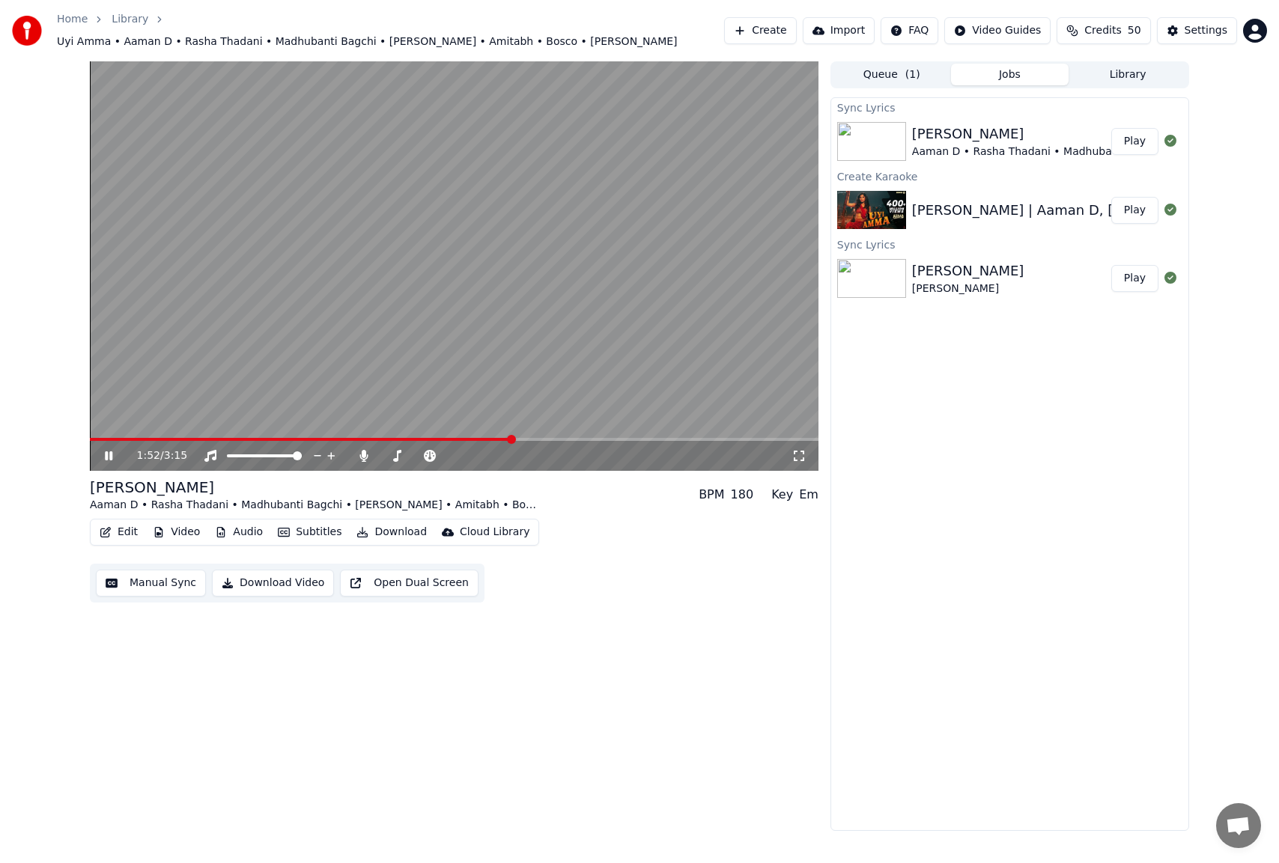
click at [106, 452] on icon at bounding box center [108, 456] width 7 height 9
click at [763, 25] on button "Create" at bounding box center [760, 30] width 73 height 27
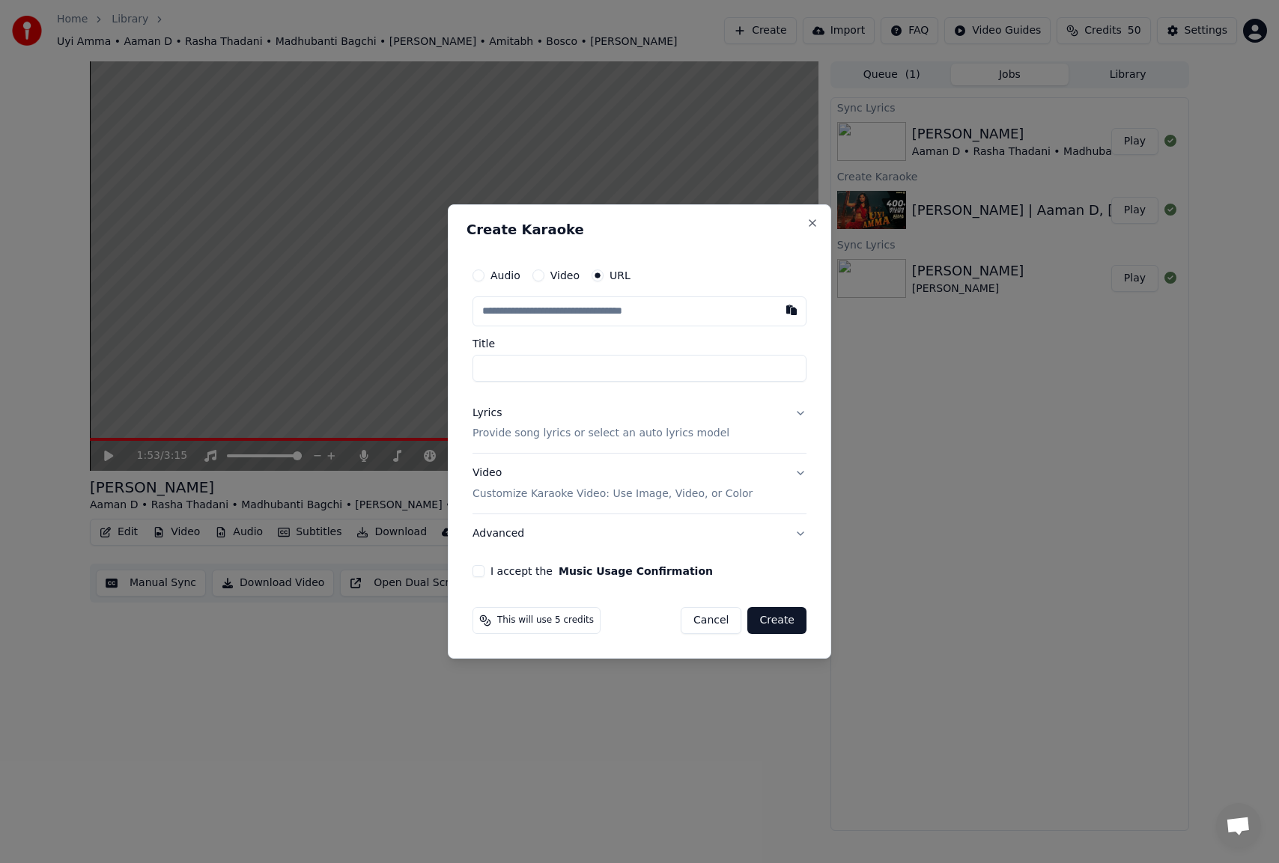
click at [589, 313] on input "text" at bounding box center [640, 312] width 334 height 30
type input "**********"
click at [711, 623] on button "Cancel" at bounding box center [711, 620] width 61 height 27
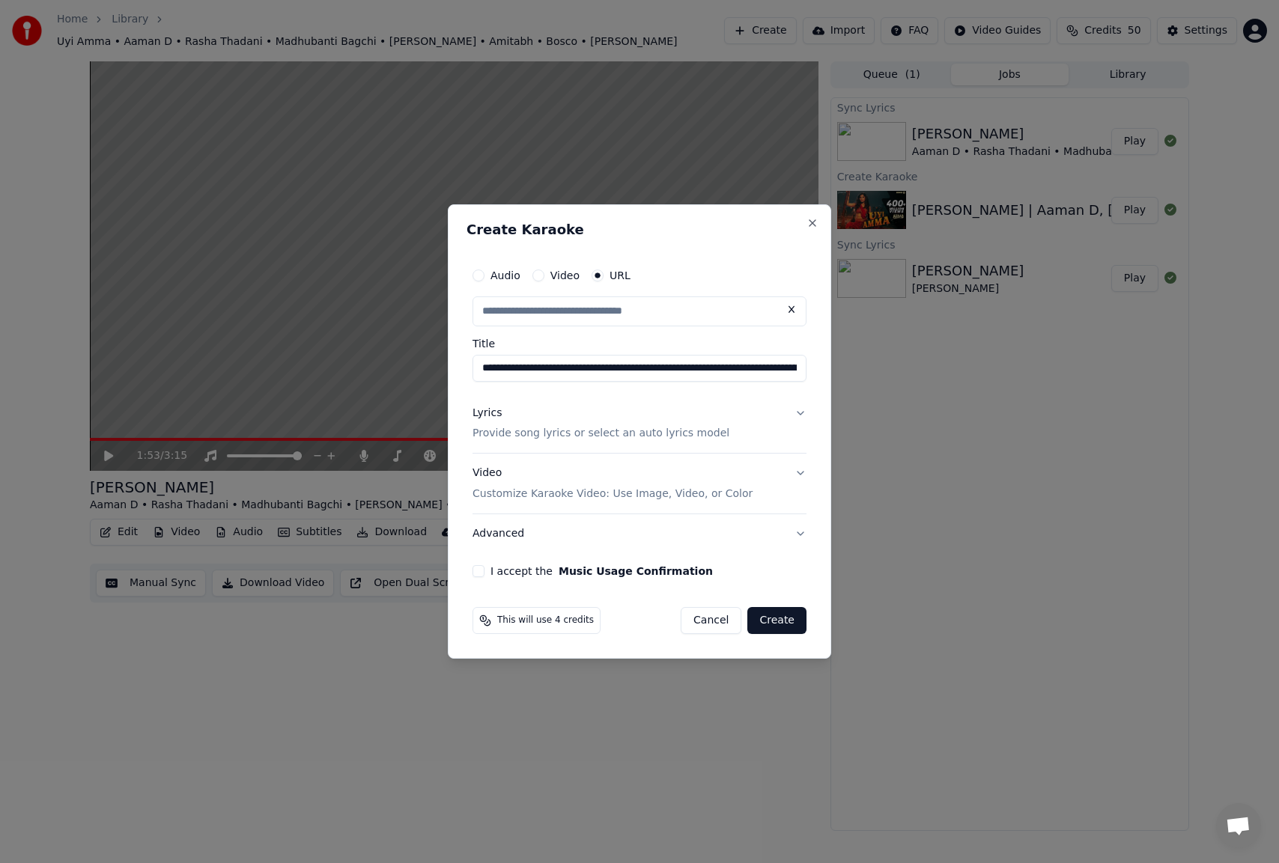
type input "**********"
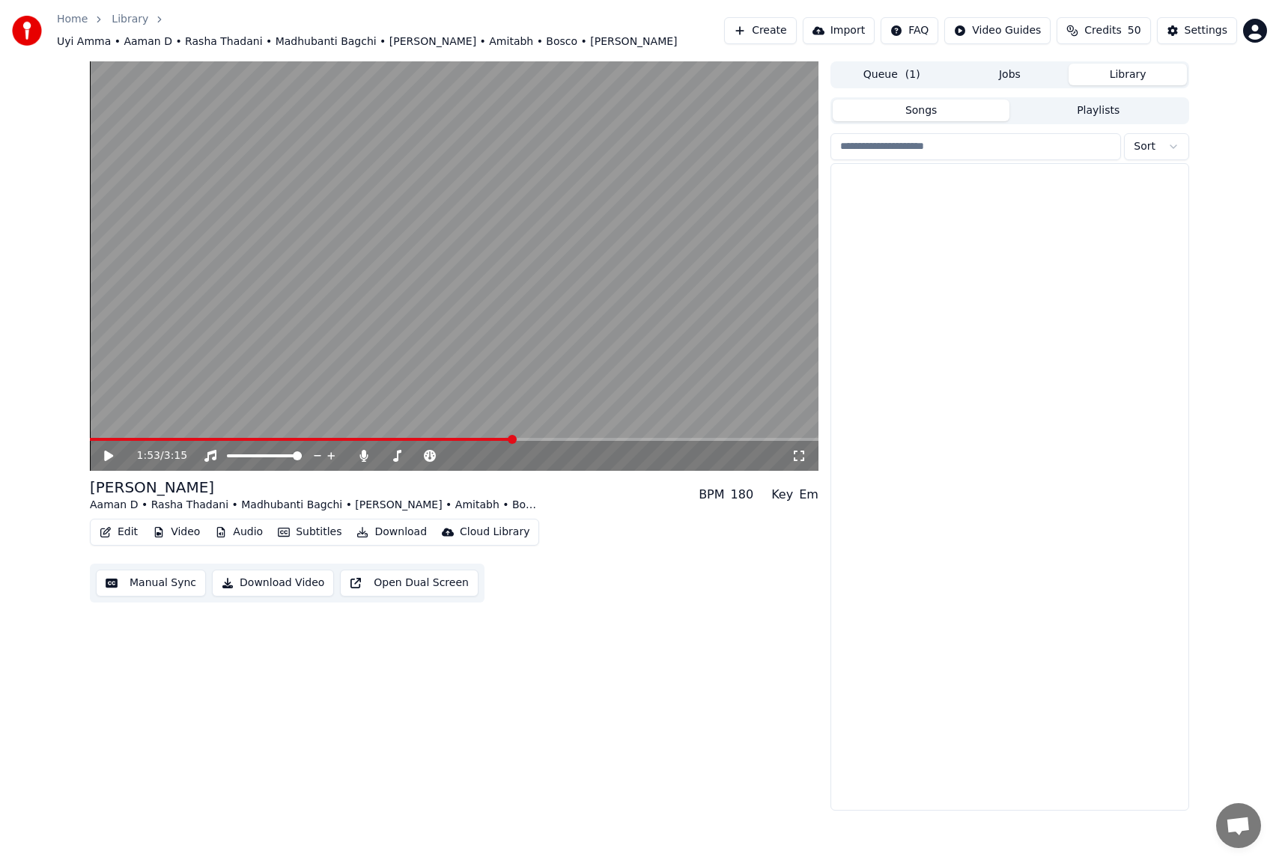
click at [1114, 76] on button "Library" at bounding box center [1128, 75] width 118 height 22
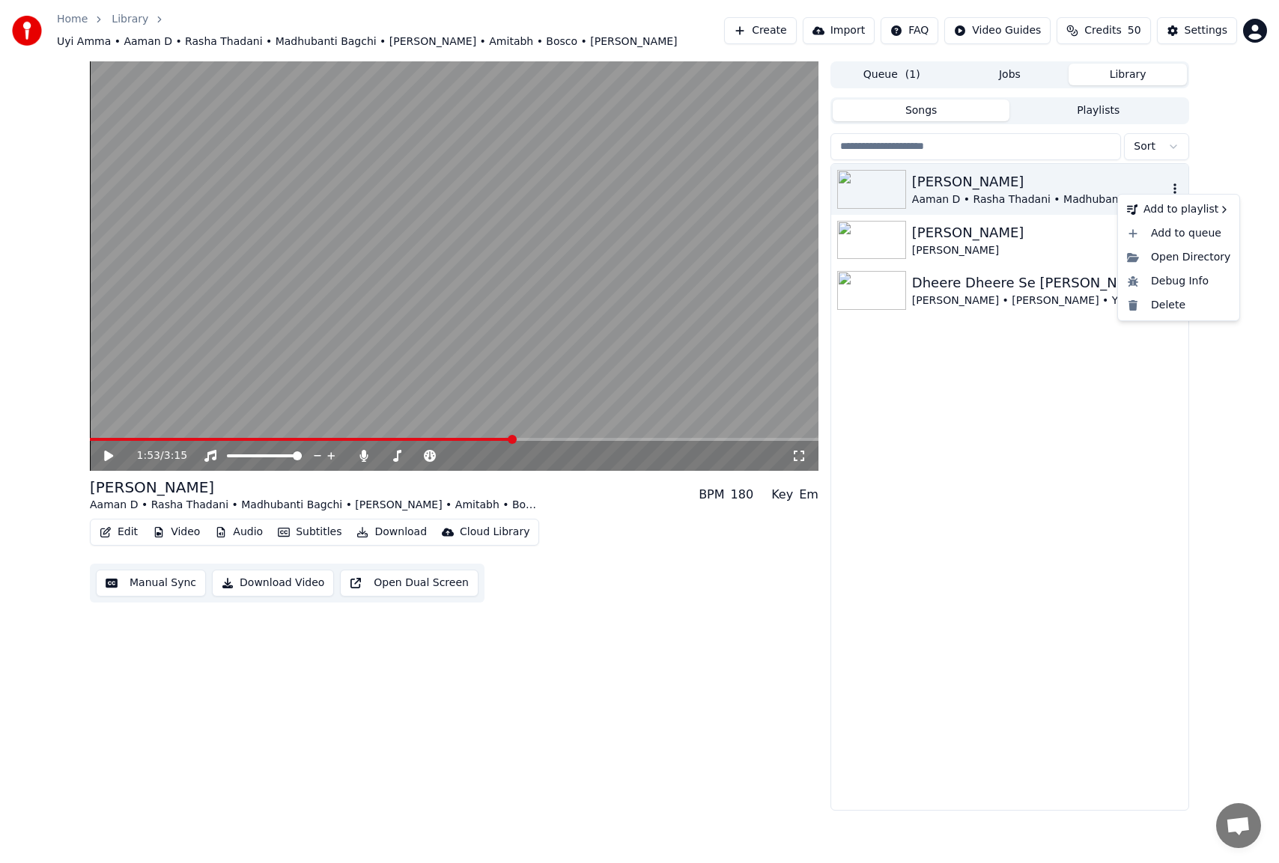
click at [1173, 183] on icon "button" at bounding box center [1174, 189] width 15 height 12
click at [1168, 305] on div "Delete" at bounding box center [1178, 306] width 115 height 24
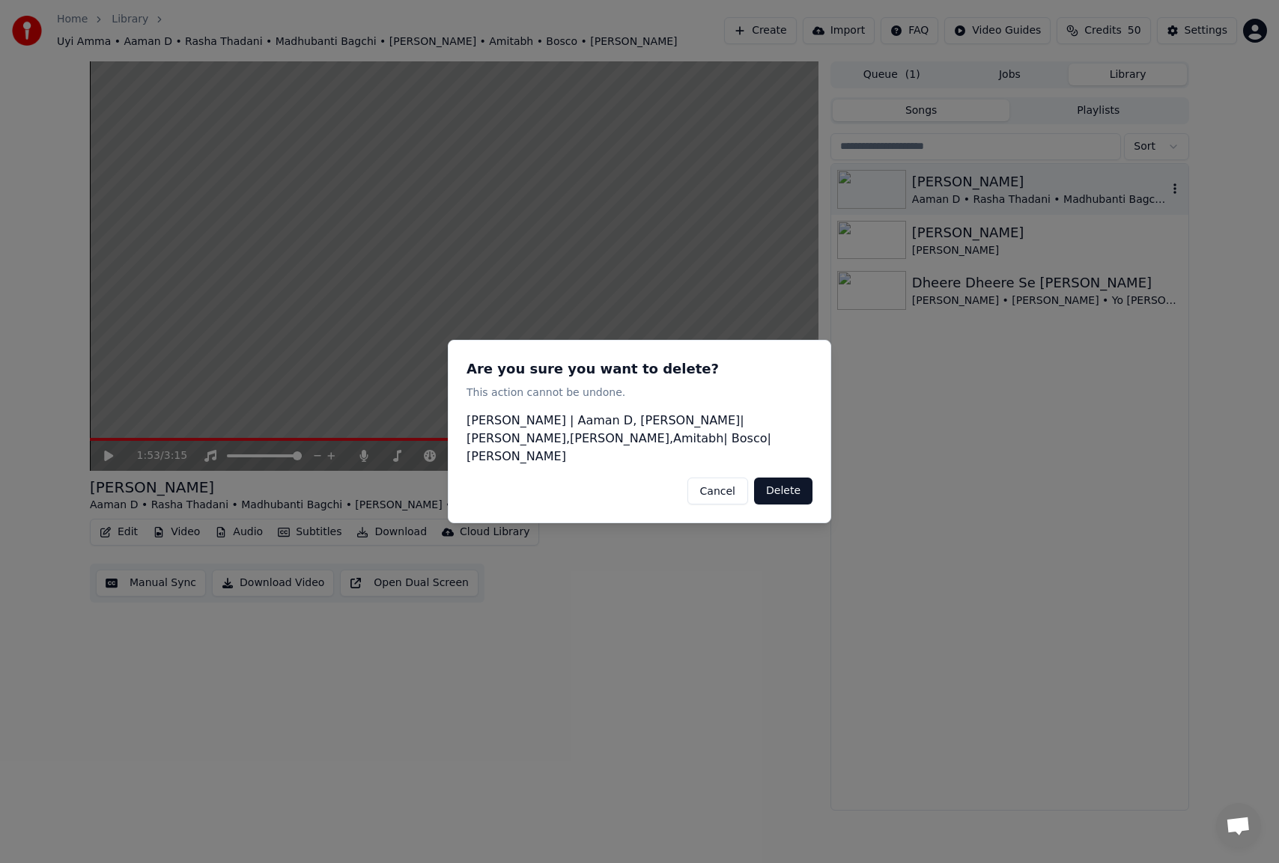
click at [783, 486] on button "Delete" at bounding box center [783, 491] width 58 height 27
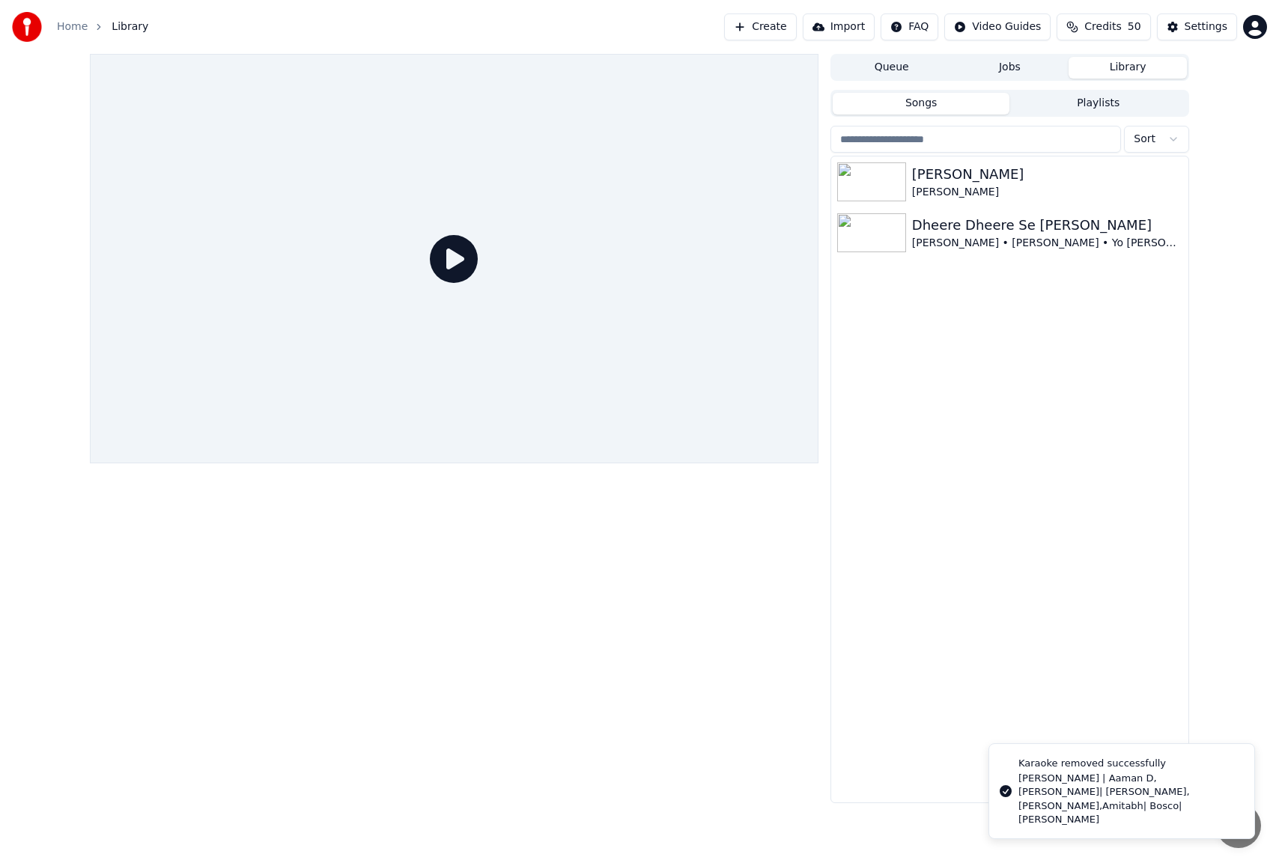
click at [998, 75] on button "Jobs" at bounding box center [1010, 68] width 118 height 22
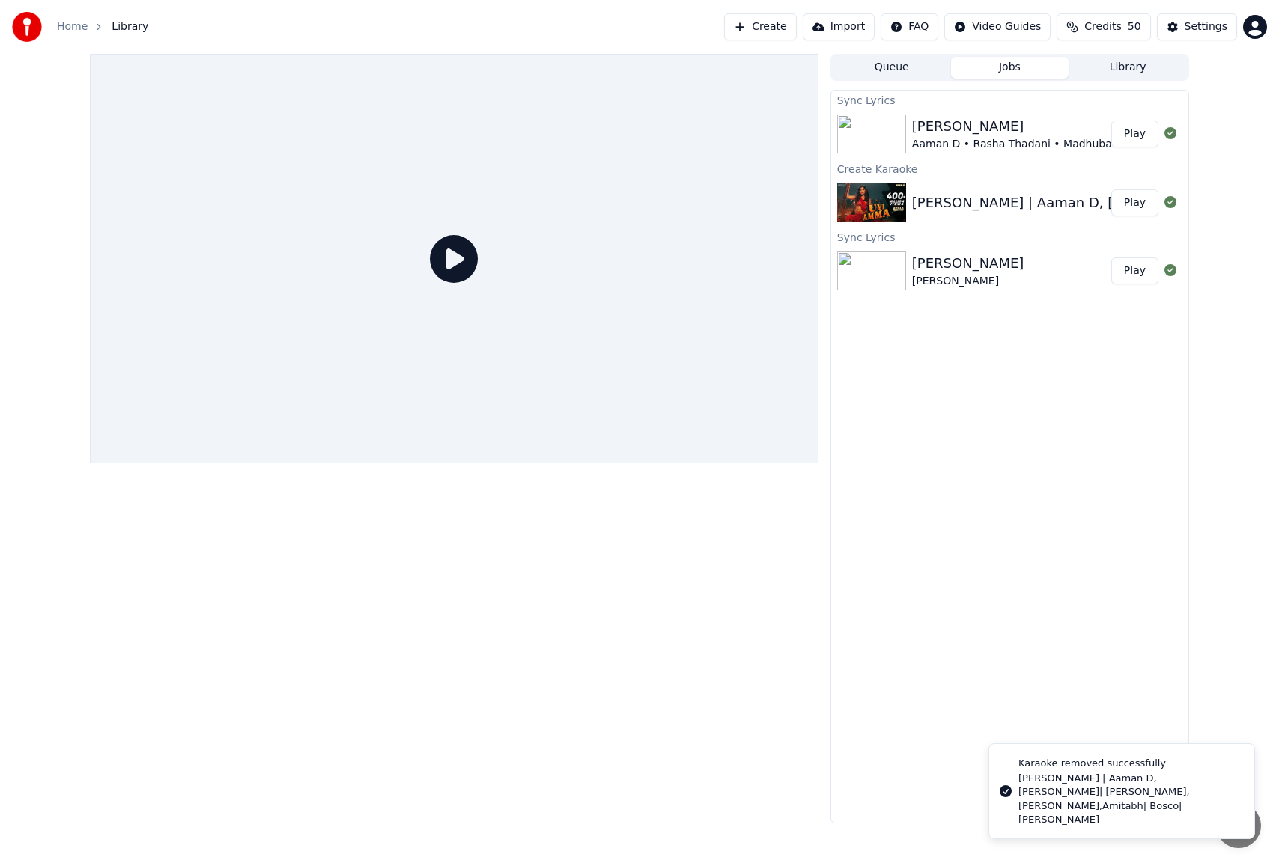
click at [893, 66] on button "Queue" at bounding box center [892, 68] width 118 height 22
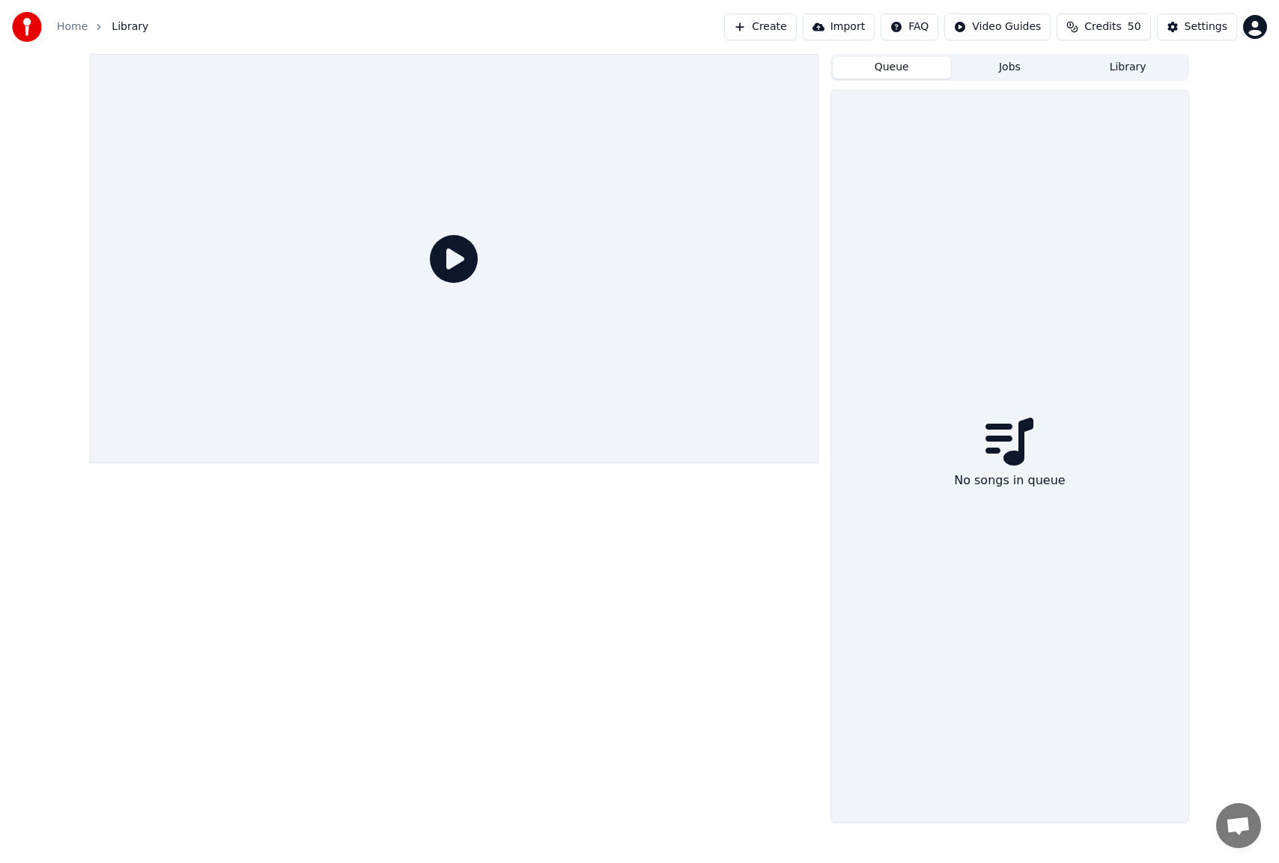
click at [788, 22] on button "Create" at bounding box center [760, 26] width 73 height 27
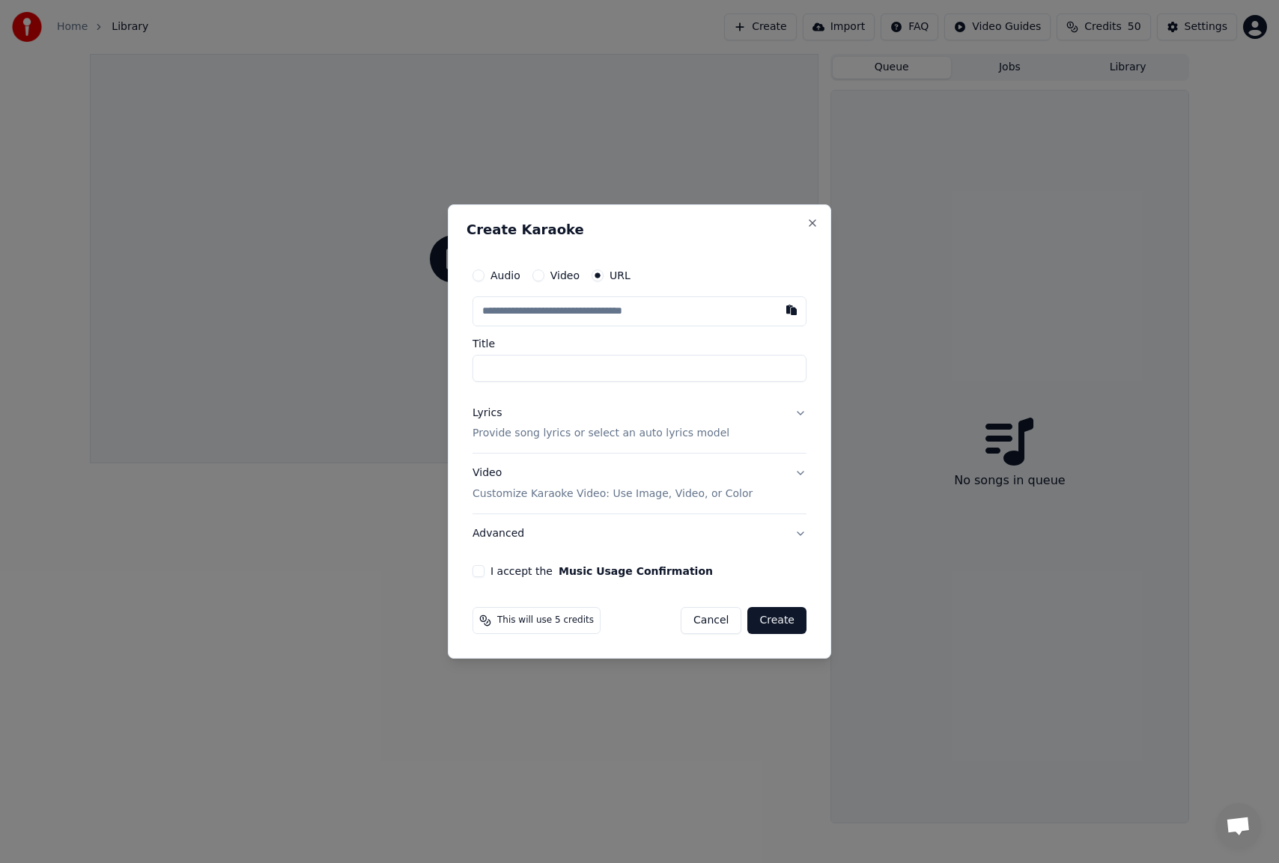
click at [554, 371] on input "Title" at bounding box center [640, 368] width 334 height 27
paste input "**********"
type input "**********"
click at [795, 413] on button "Lyrics Provide song lyrics or select an auto lyrics model" at bounding box center [640, 424] width 334 height 60
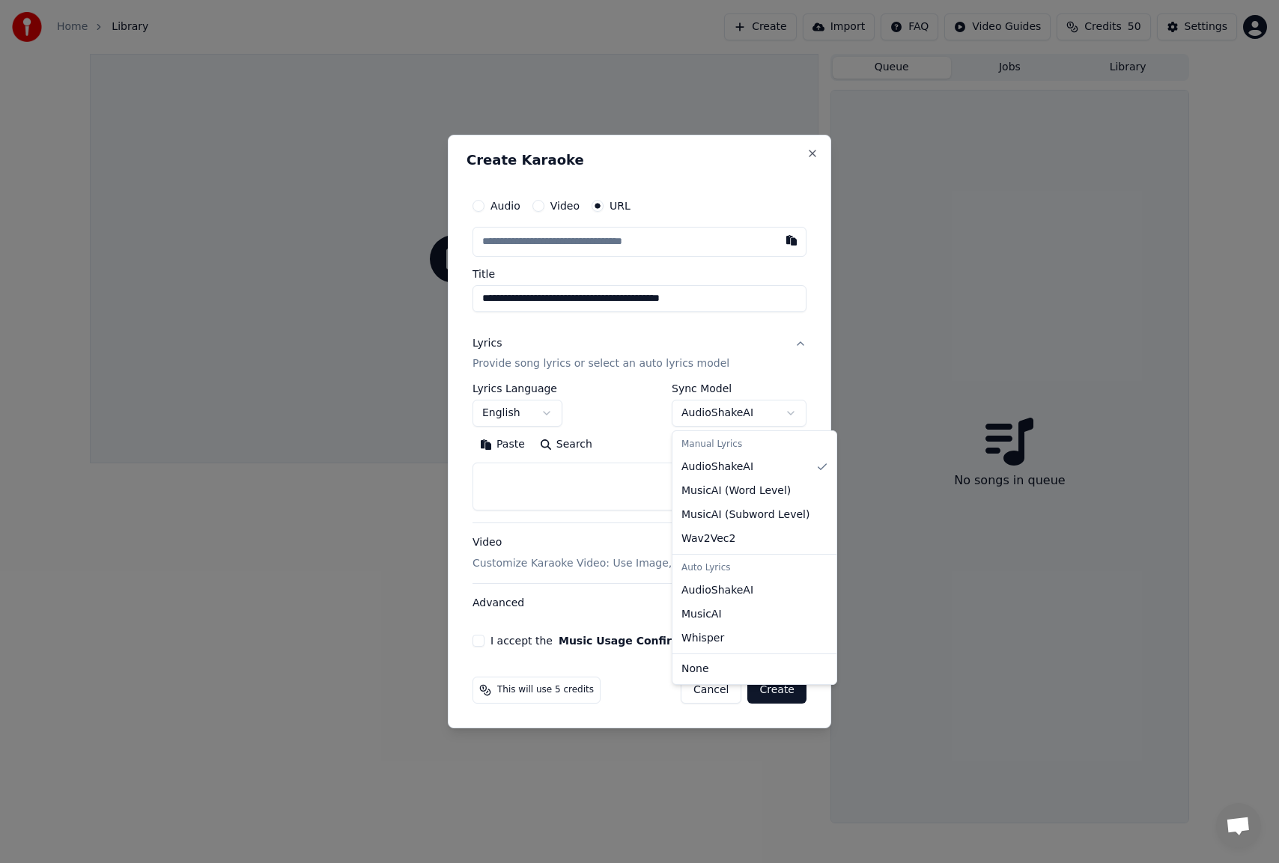
click at [780, 413] on body "**********" at bounding box center [639, 431] width 1279 height 863
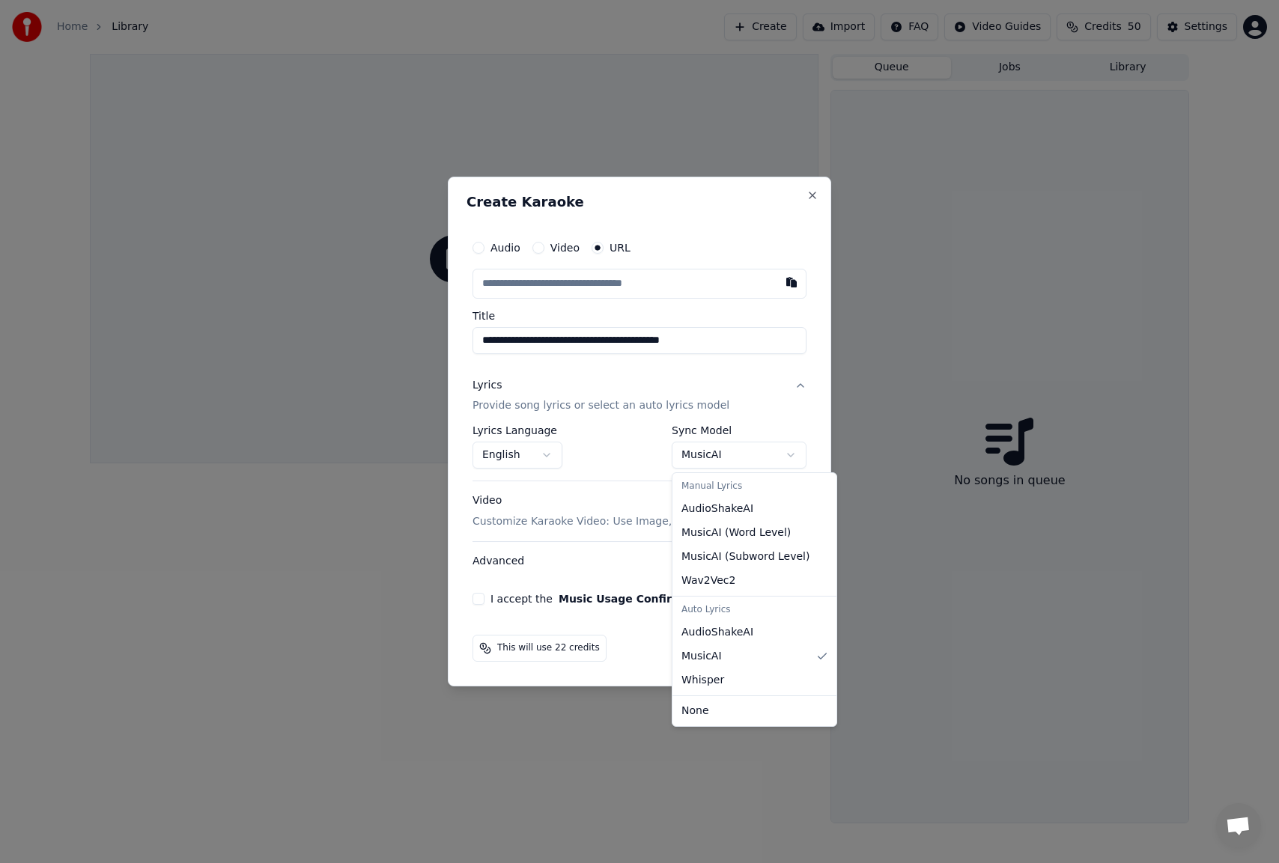
click at [762, 452] on body "**********" at bounding box center [639, 431] width 1279 height 863
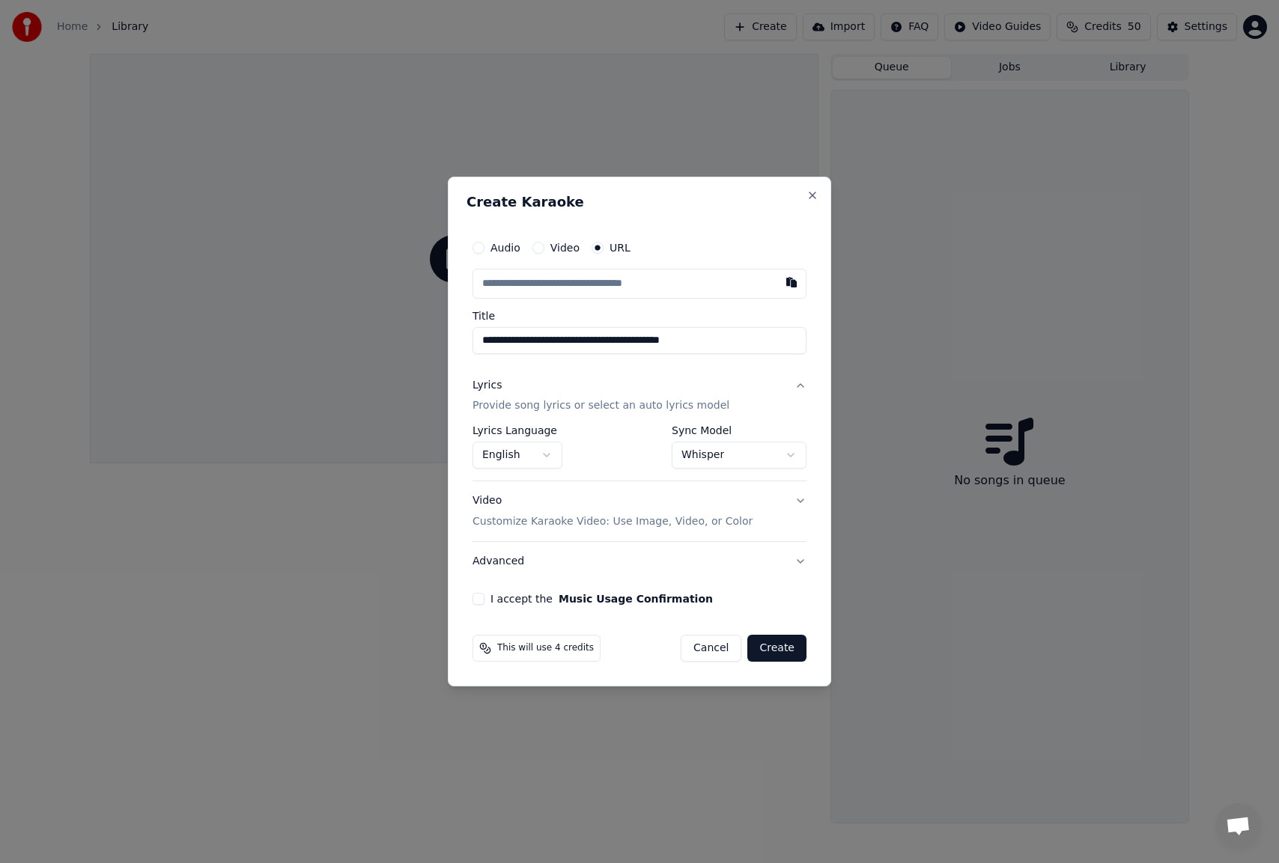
click at [754, 453] on body "**********" at bounding box center [639, 431] width 1279 height 863
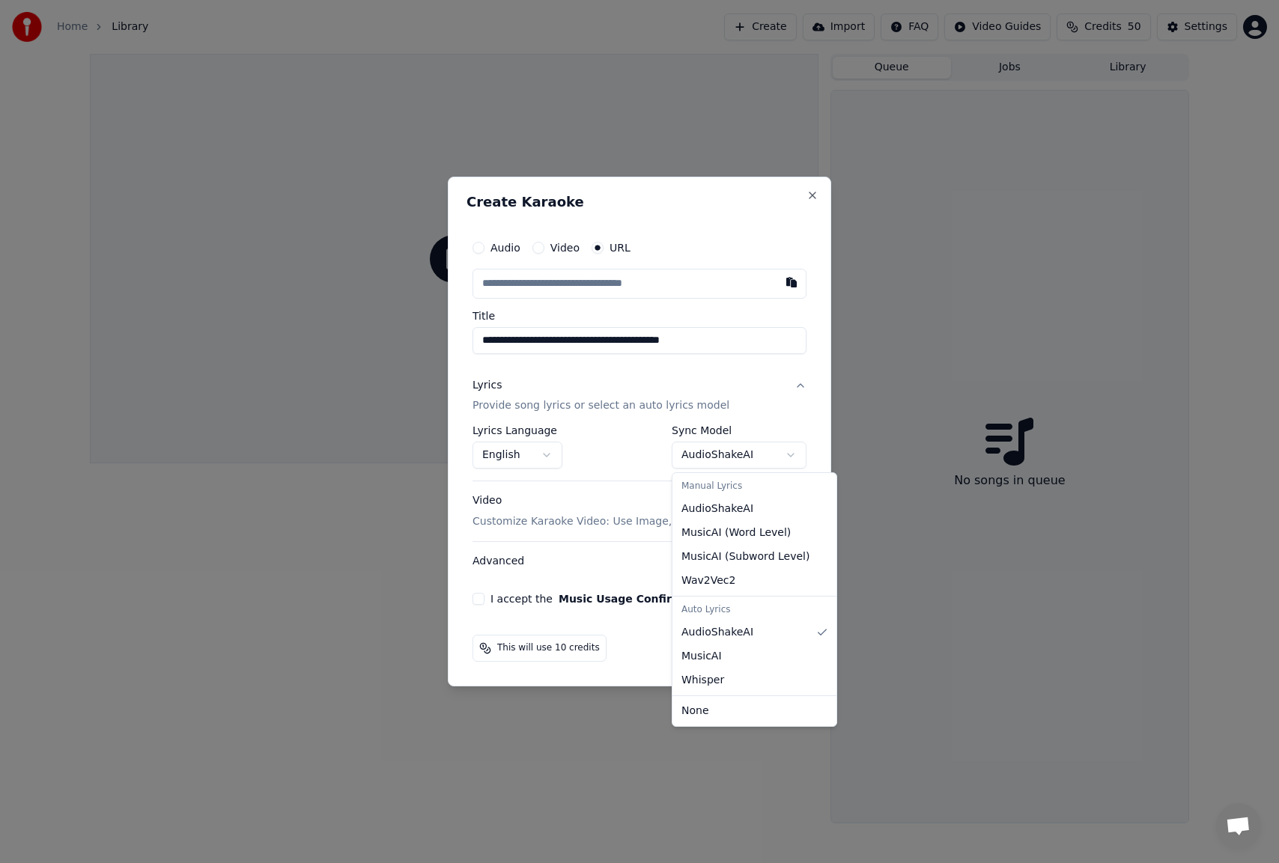
click at [732, 447] on body "**********" at bounding box center [639, 431] width 1279 height 863
select select "*******"
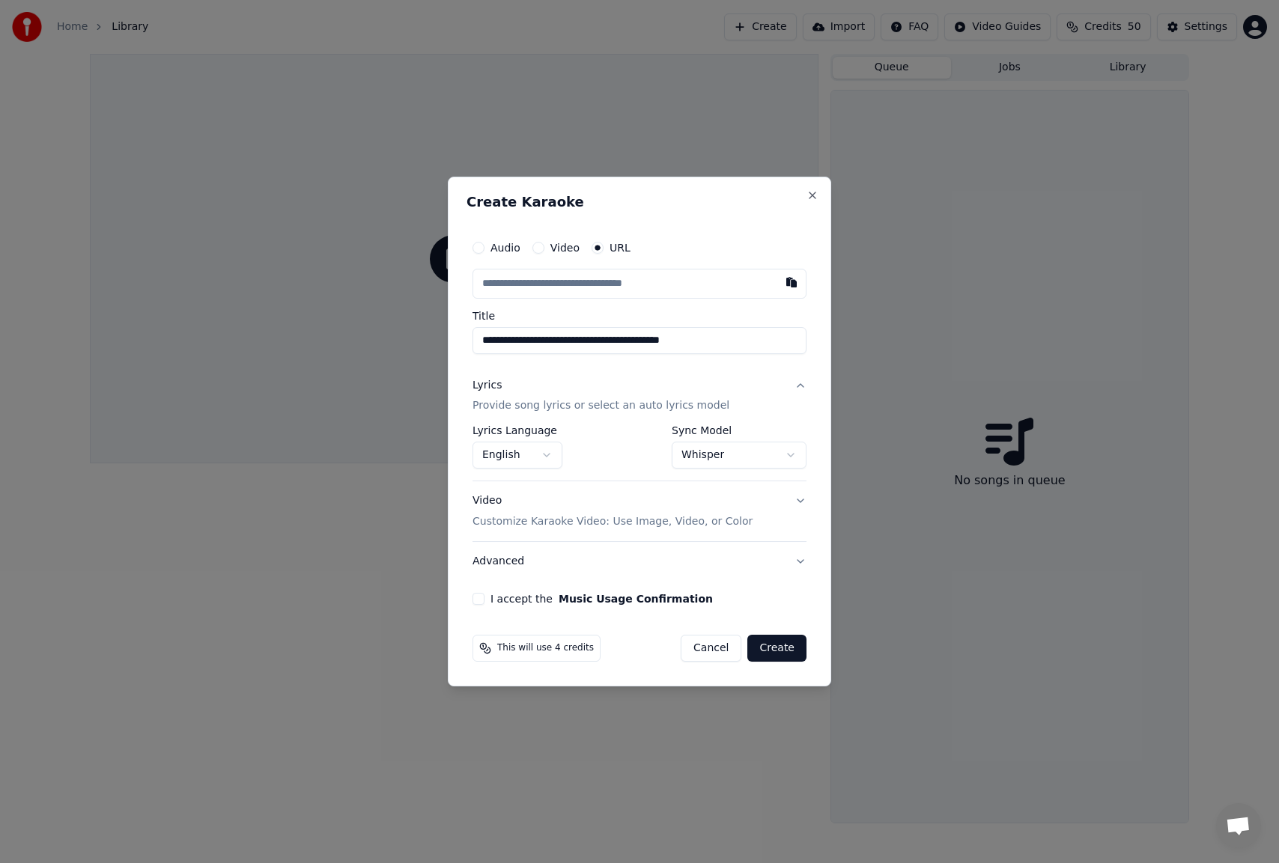
click at [480, 597] on button "I accept the Music Usage Confirmation" at bounding box center [479, 599] width 12 height 12
click at [779, 648] on button "Create" at bounding box center [776, 648] width 59 height 27
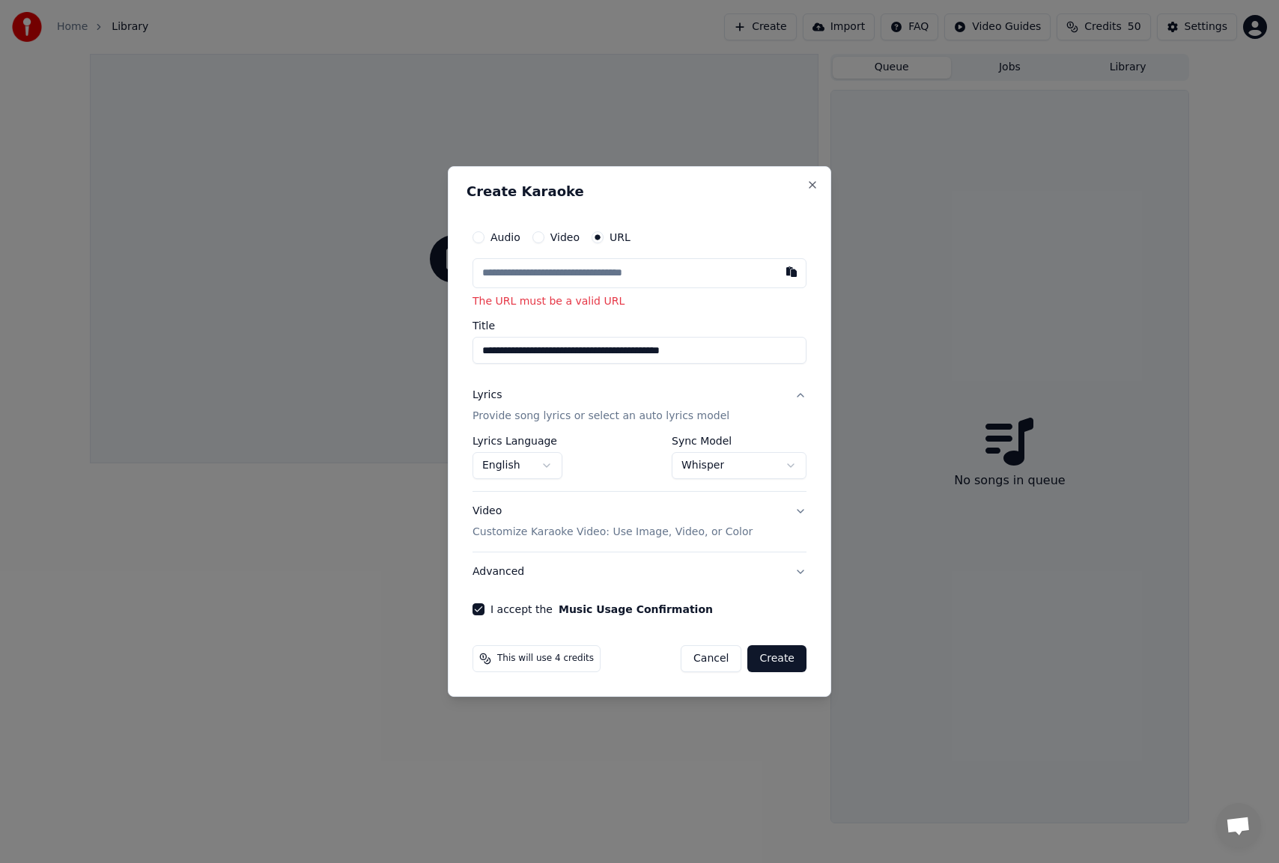
click at [590, 276] on input "text" at bounding box center [640, 273] width 334 height 30
paste input "**********"
type input "**********"
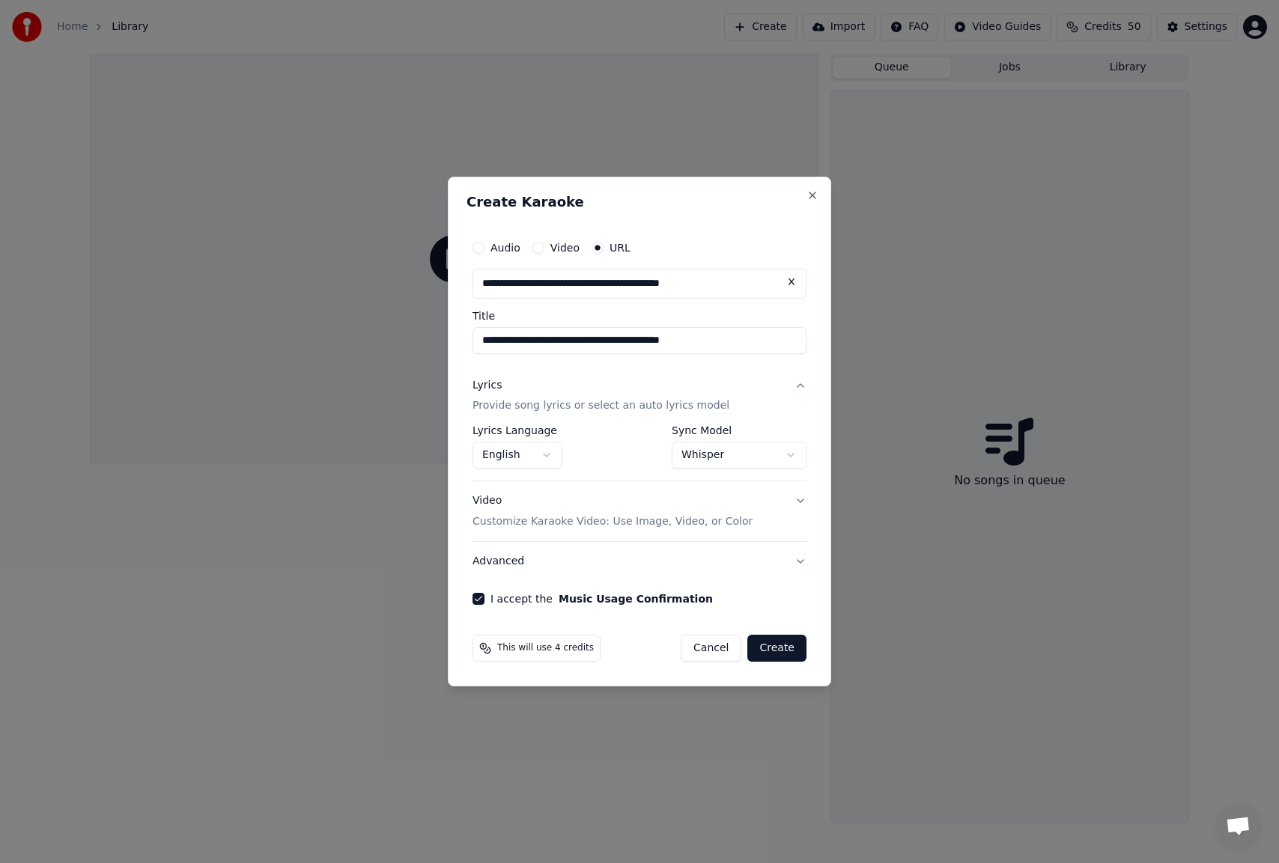
type input "**********"
click at [777, 652] on button "Create" at bounding box center [776, 648] width 59 height 27
type input "**********"
select select "**********"
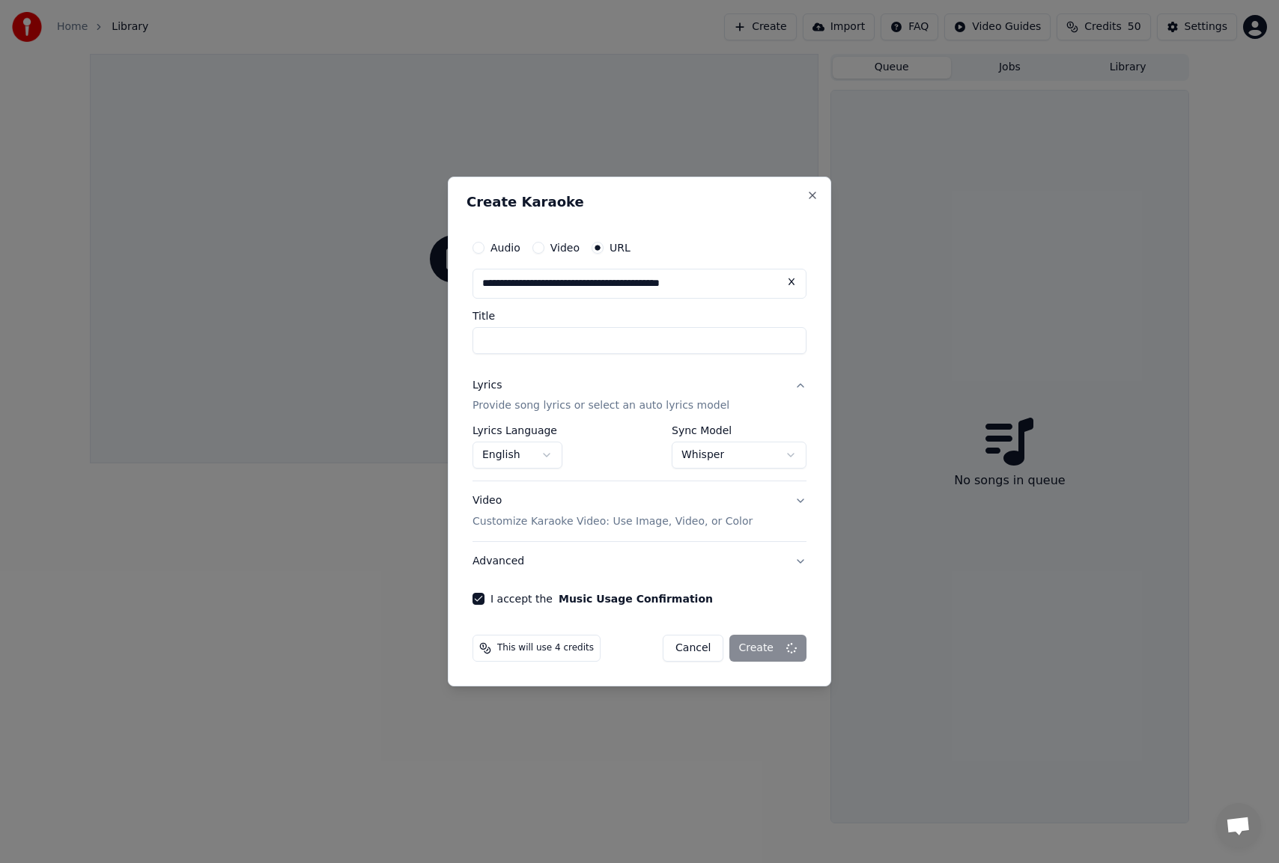
select select
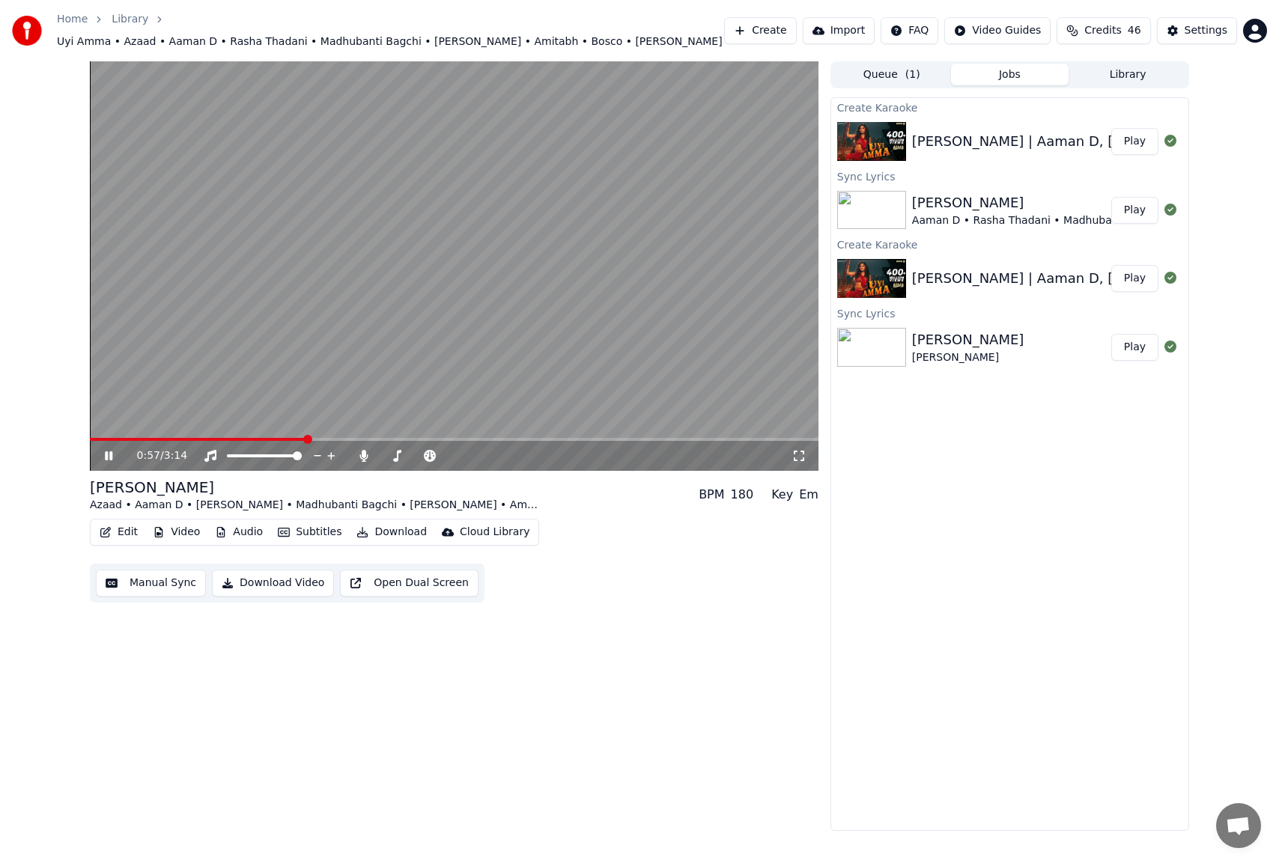
click at [103, 450] on icon at bounding box center [119, 456] width 35 height 12
click at [797, 28] on button "Create" at bounding box center [760, 30] width 73 height 27
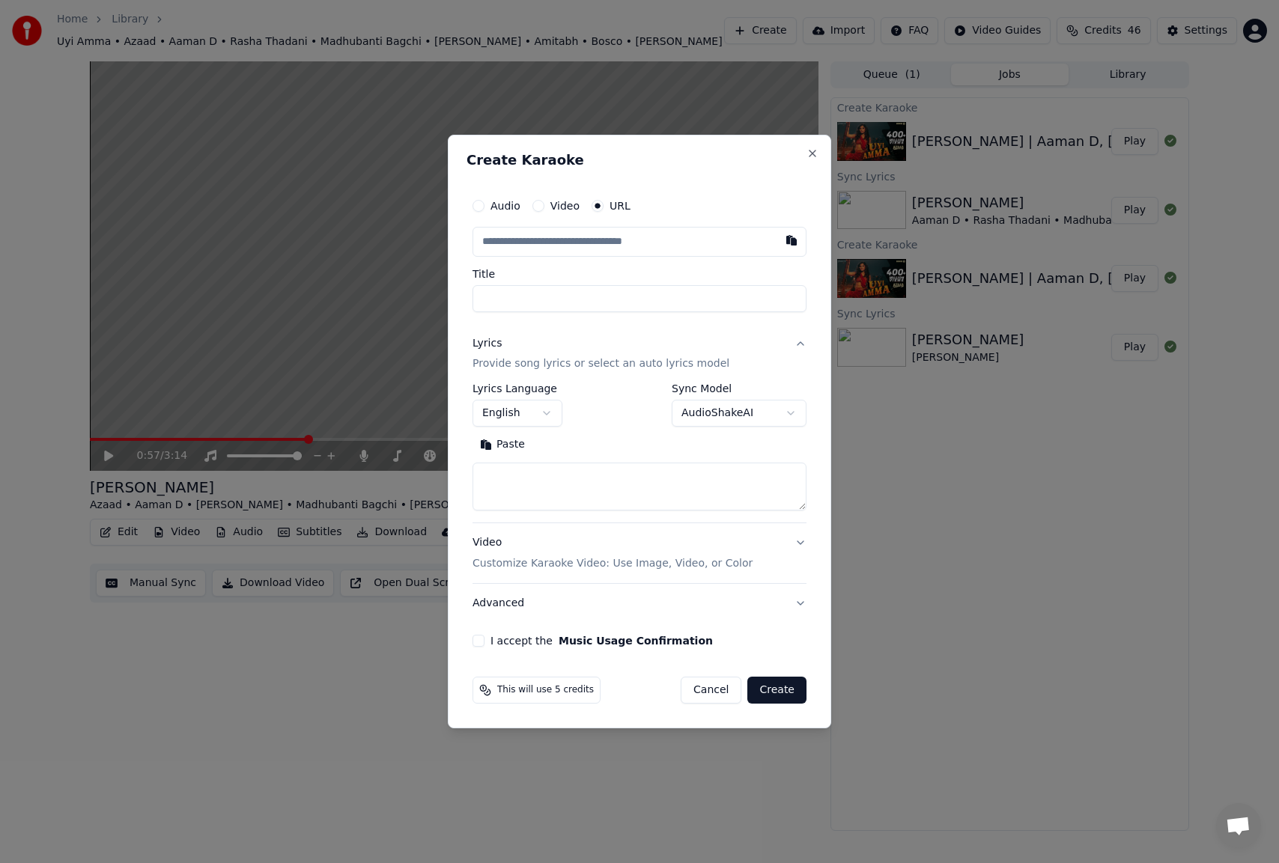
click at [560, 294] on input "Title" at bounding box center [640, 298] width 334 height 27
paste input "**********"
type input "**********"
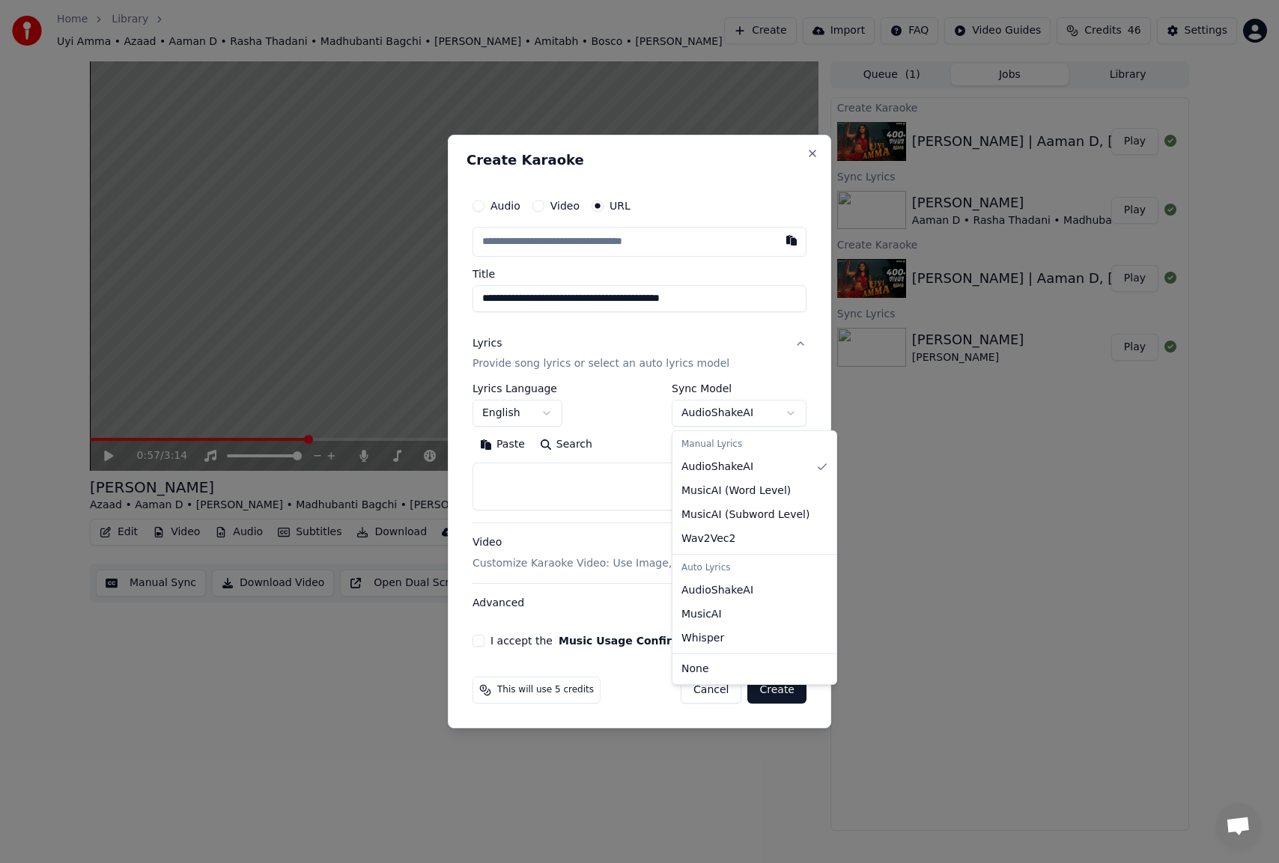
click at [712, 413] on body "**********" at bounding box center [639, 431] width 1279 height 863
select select "**********"
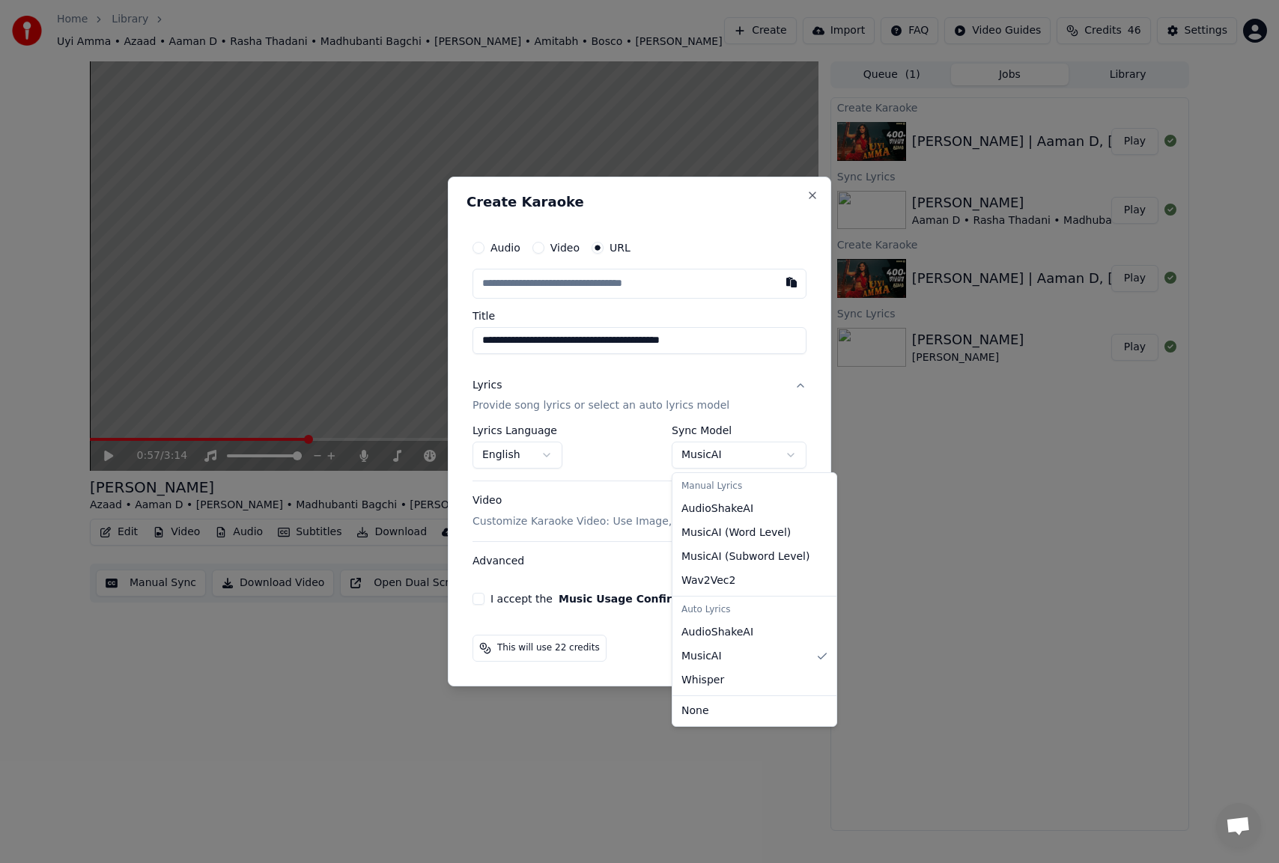
click at [720, 460] on body "**********" at bounding box center [639, 431] width 1279 height 863
click at [719, 456] on body "**********" at bounding box center [639, 431] width 1279 height 863
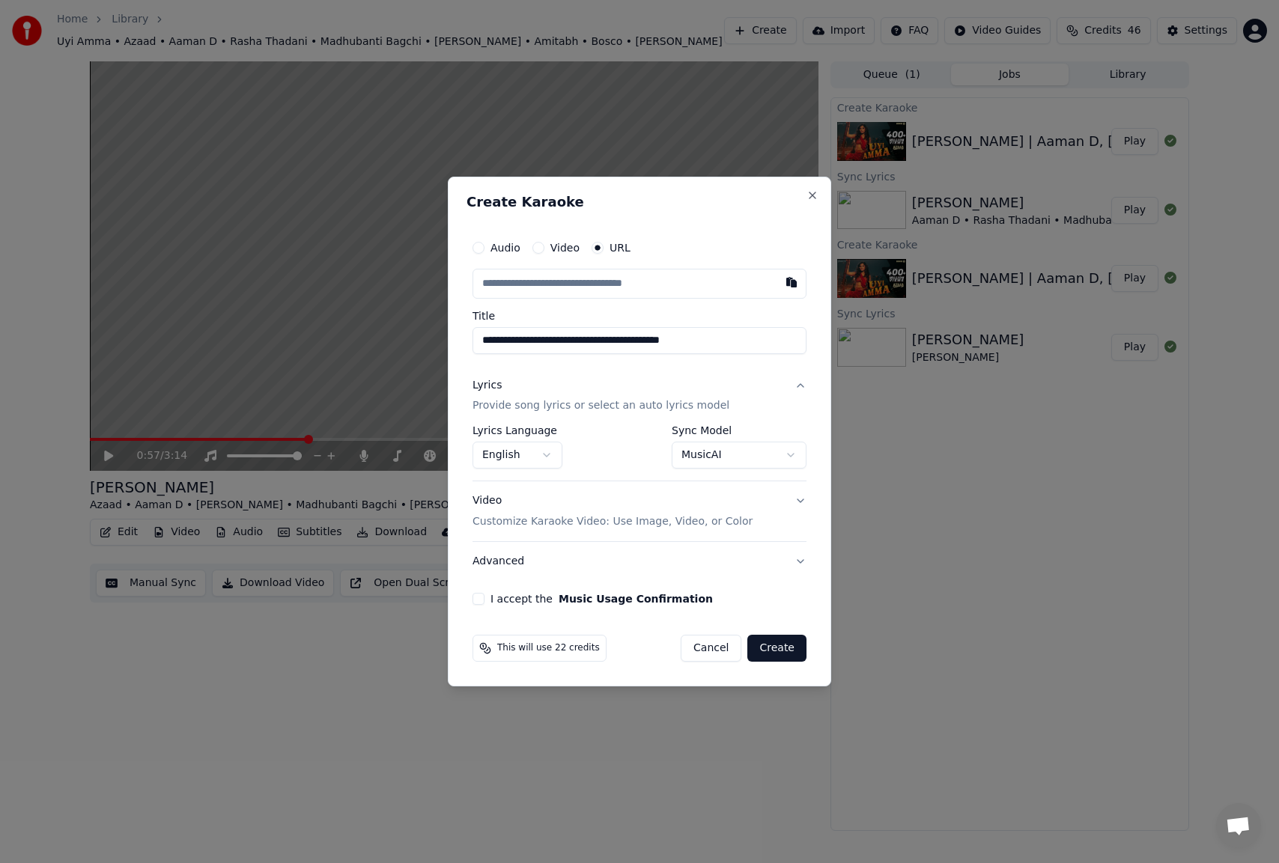
click at [478, 600] on button "I accept the Music Usage Confirmation" at bounding box center [479, 599] width 12 height 12
click at [766, 460] on body "**********" at bounding box center [639, 431] width 1279 height 863
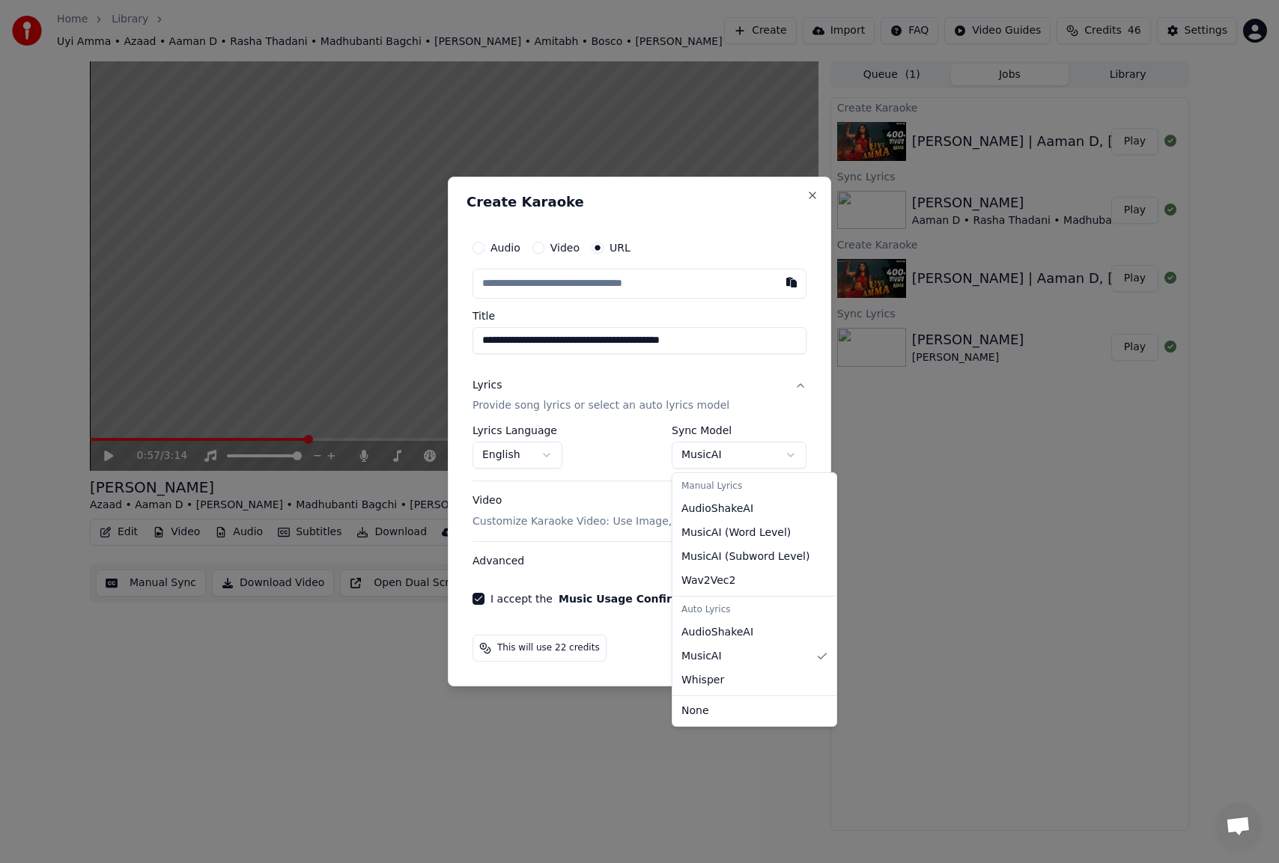
click at [766, 460] on body "**********" at bounding box center [639, 431] width 1279 height 863
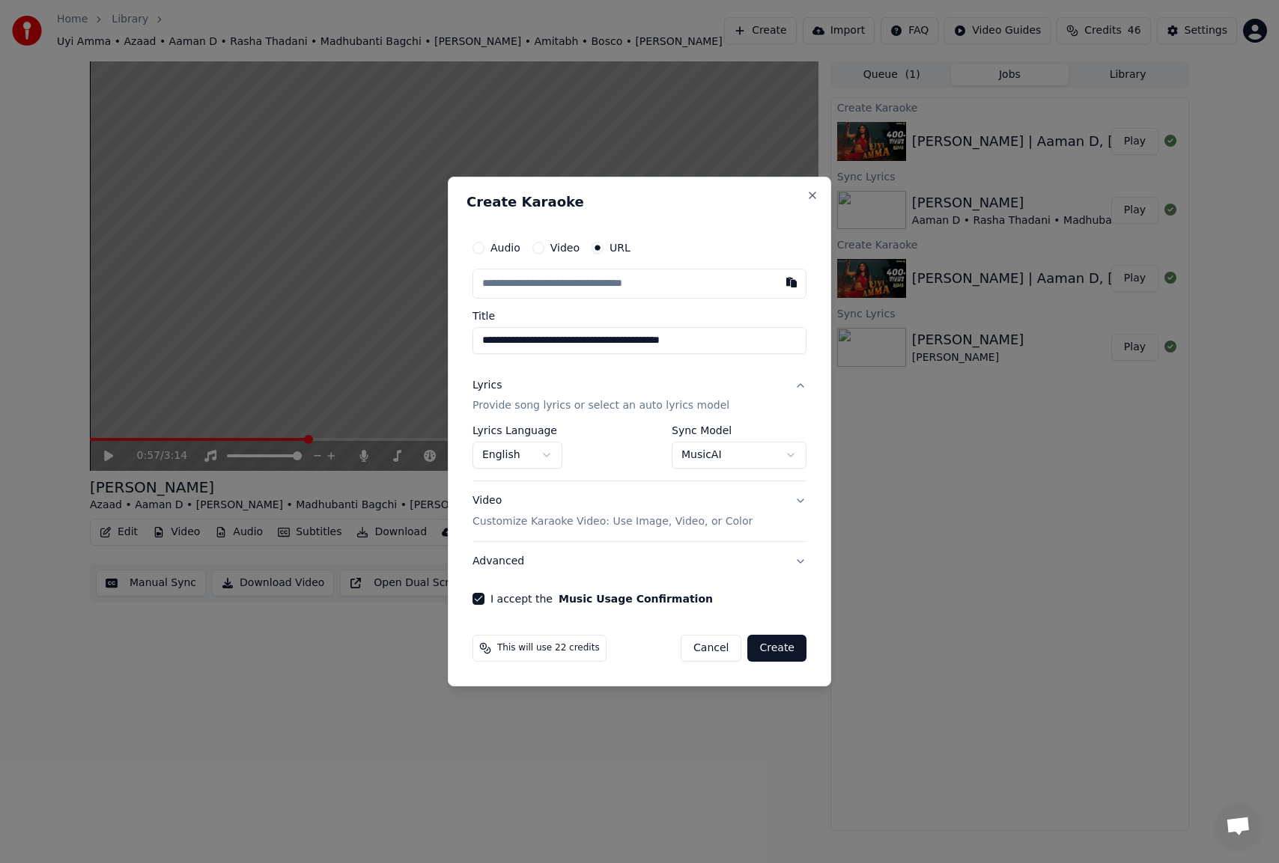
click at [771, 648] on button "Create" at bounding box center [776, 648] width 59 height 27
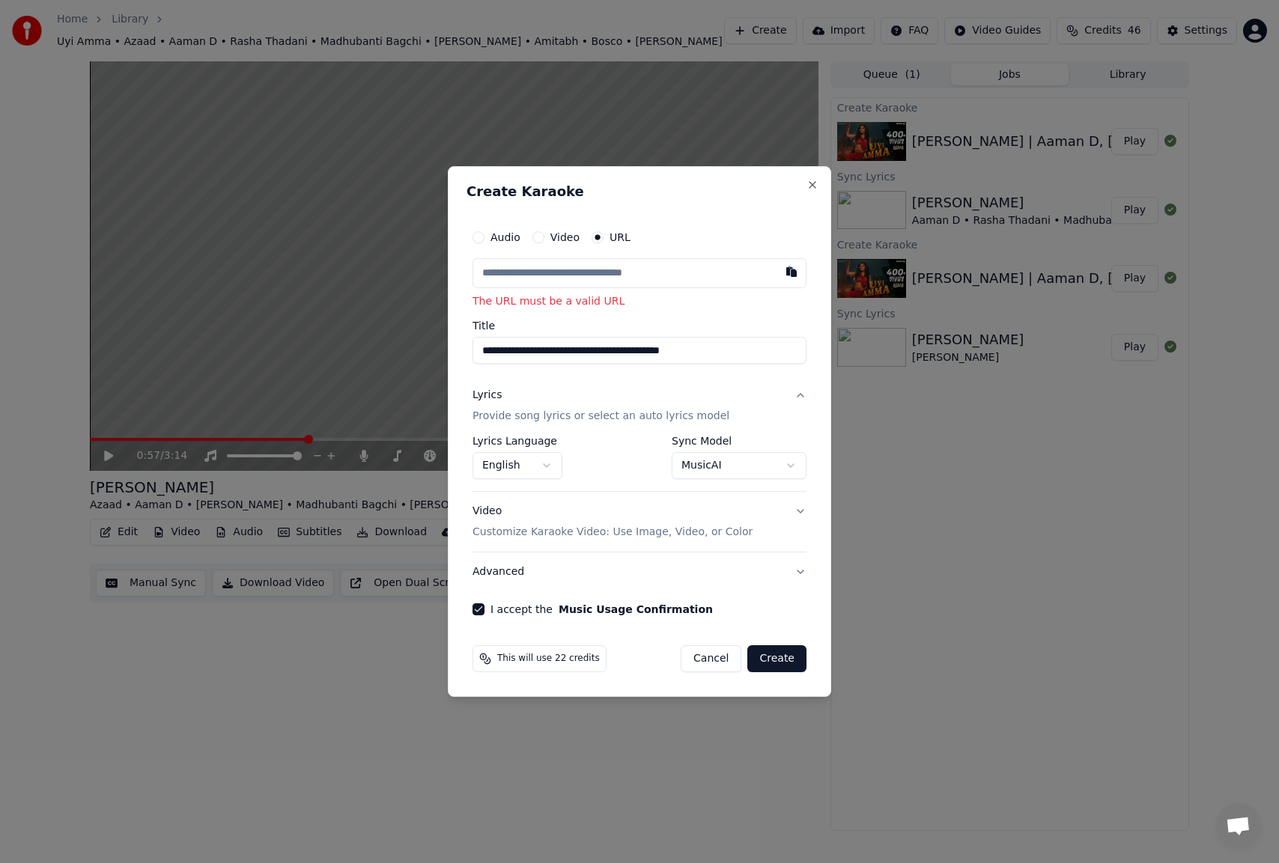
click at [607, 276] on input "text" at bounding box center [640, 273] width 334 height 30
paste input "**********"
type input "**********"
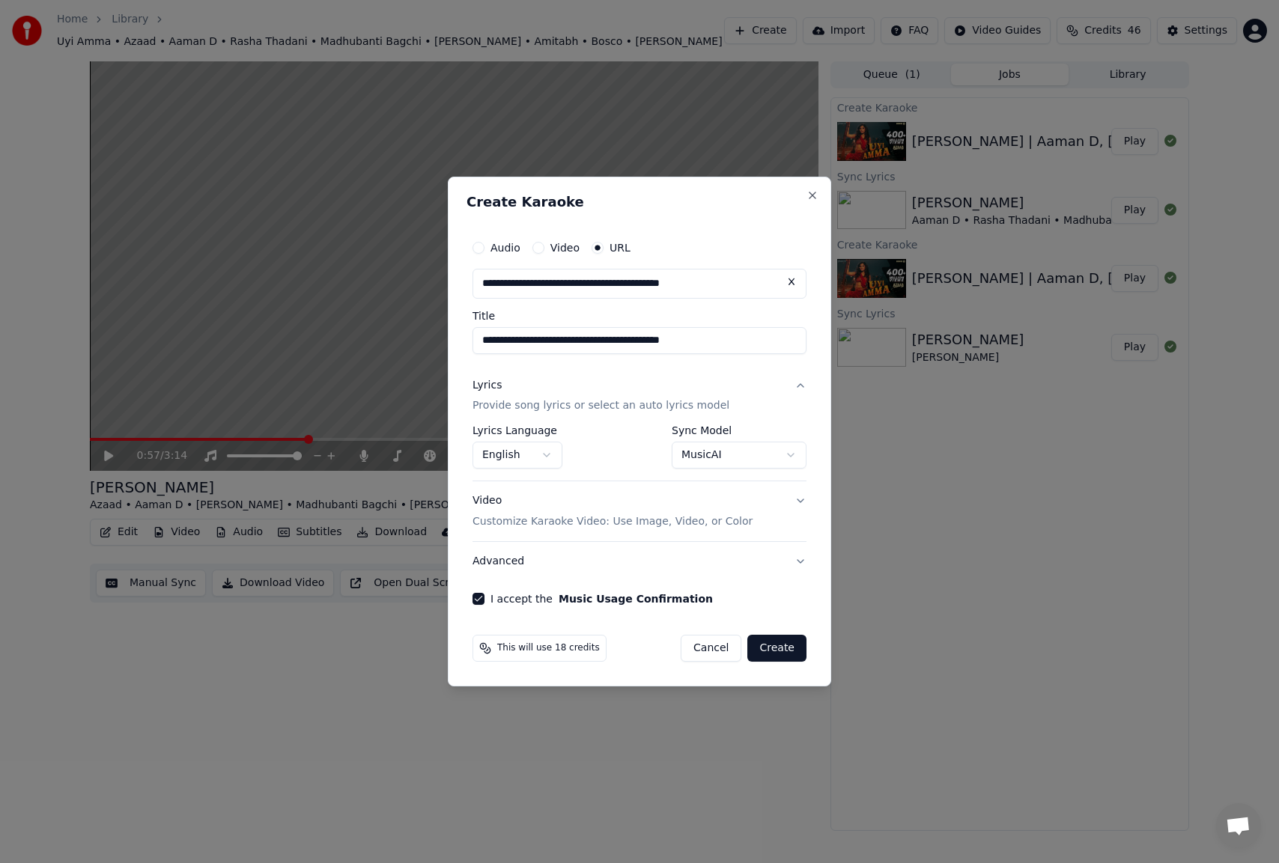
type input "**********"
click at [720, 458] on body "**********" at bounding box center [639, 431] width 1279 height 863
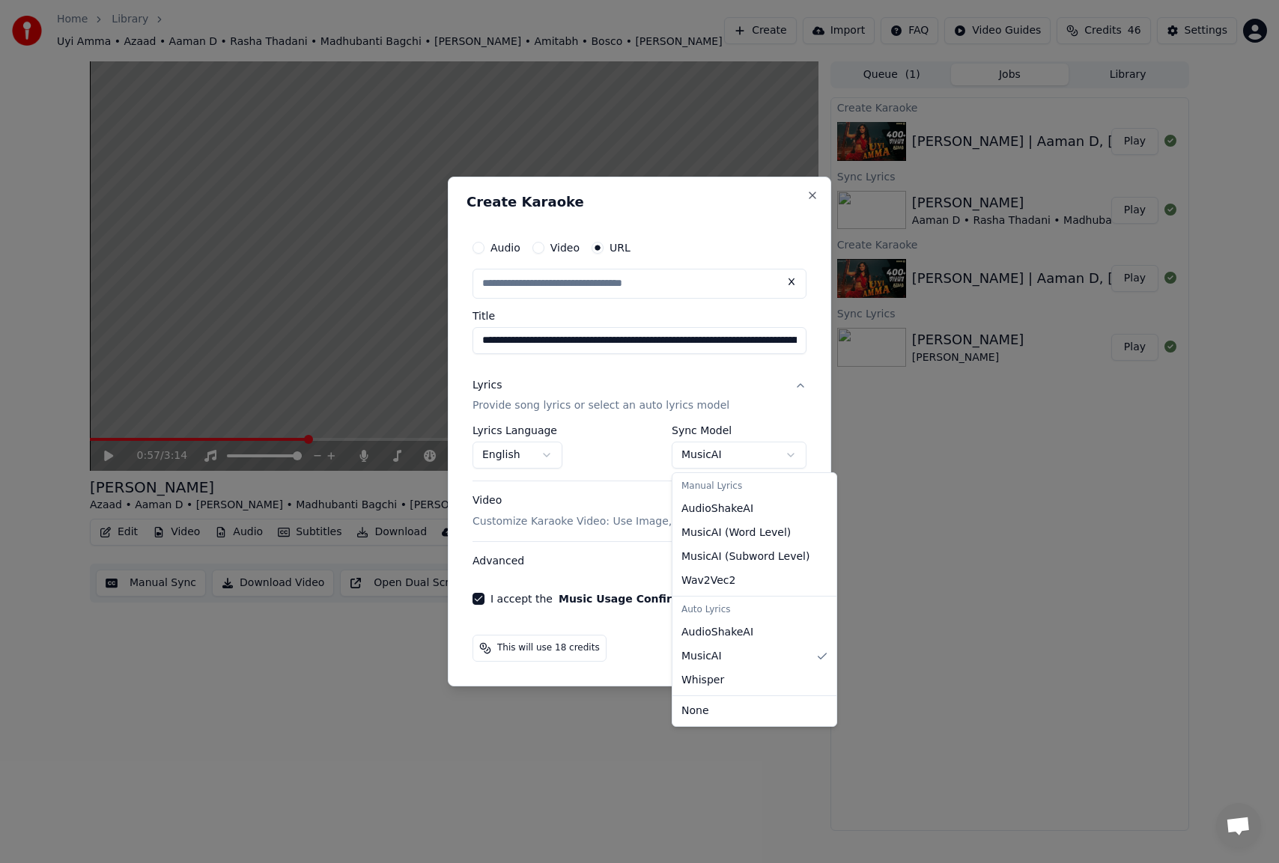
click at [720, 458] on body "**********" at bounding box center [639, 431] width 1279 height 863
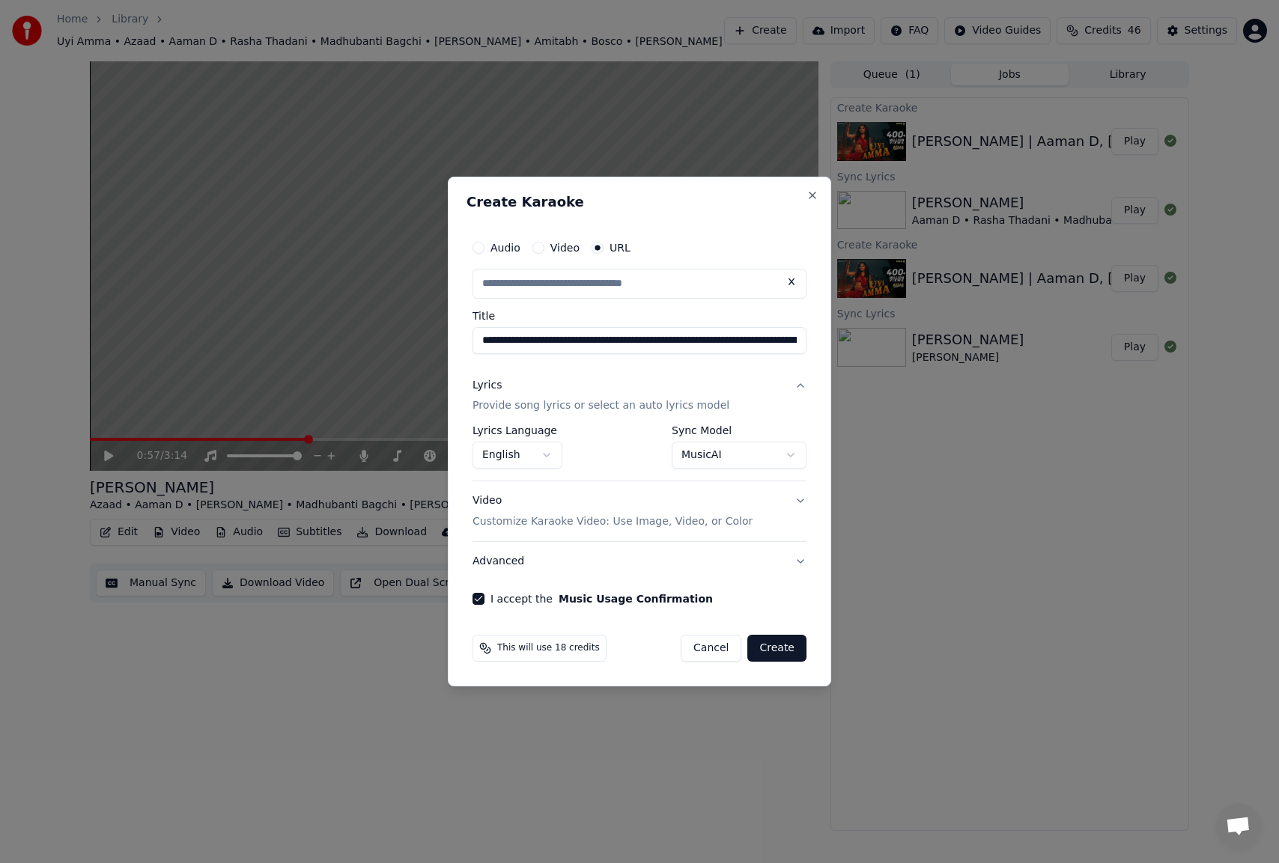
click at [767, 645] on button "Create" at bounding box center [776, 648] width 59 height 27
type input "**********"
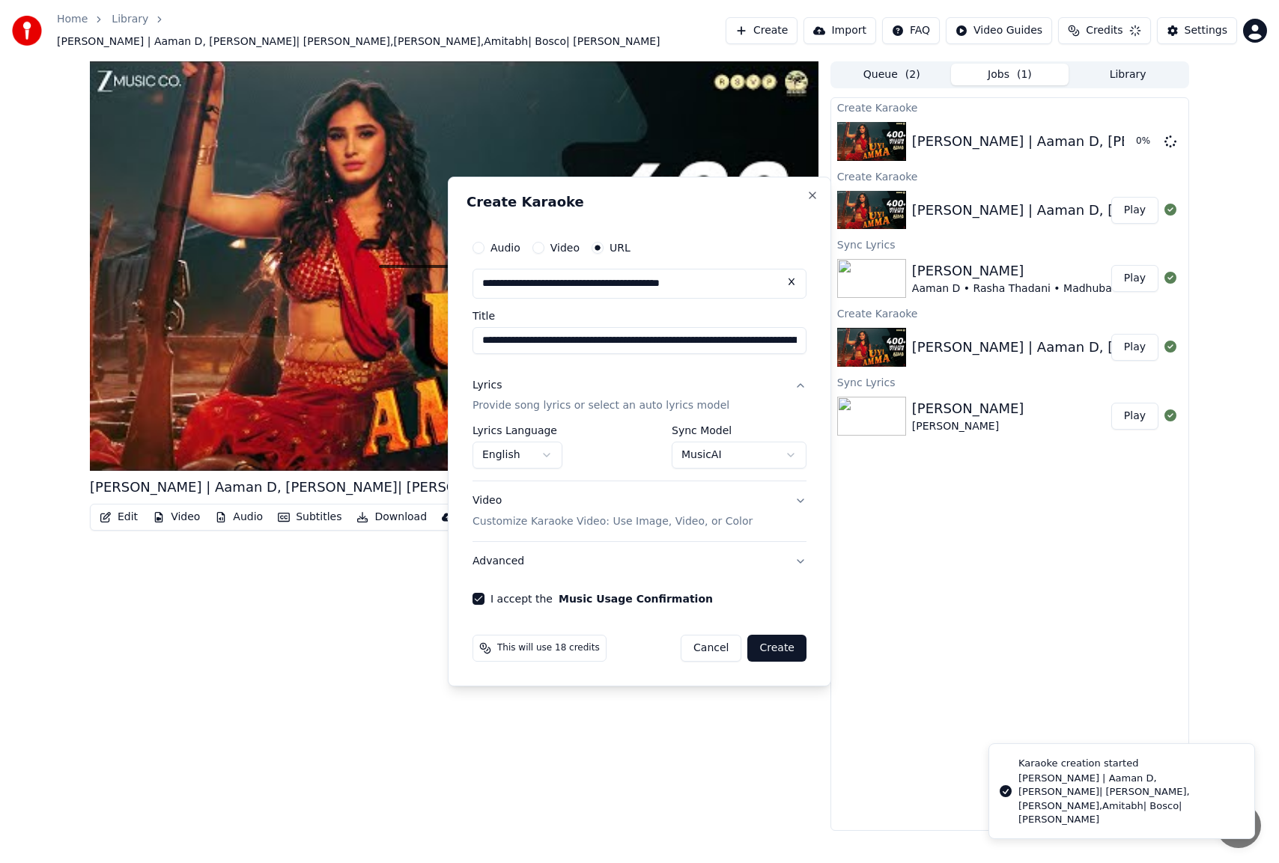
select select "**********"
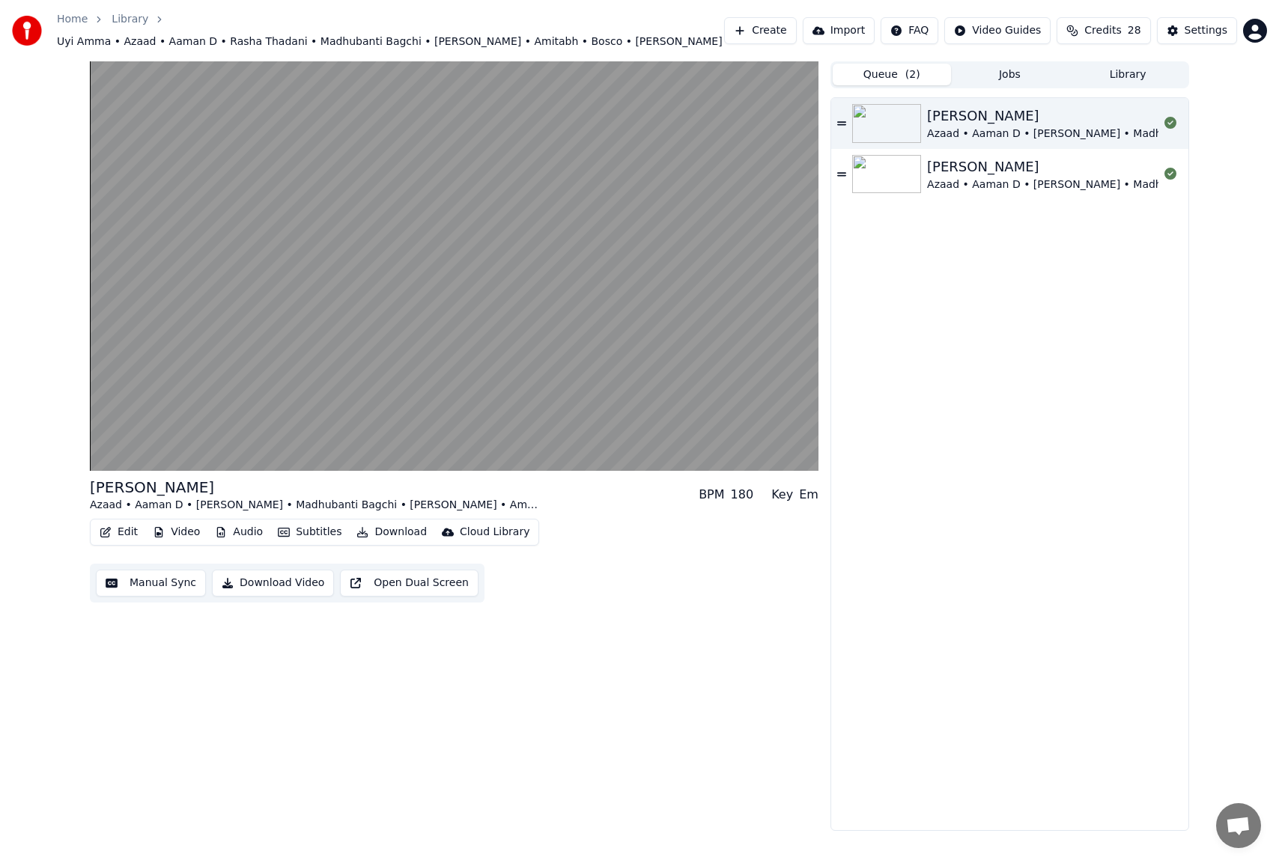
click at [903, 70] on button "Queue ( 2 )" at bounding box center [892, 75] width 118 height 22
click at [1032, 68] on button "Jobs" at bounding box center [1010, 75] width 118 height 22
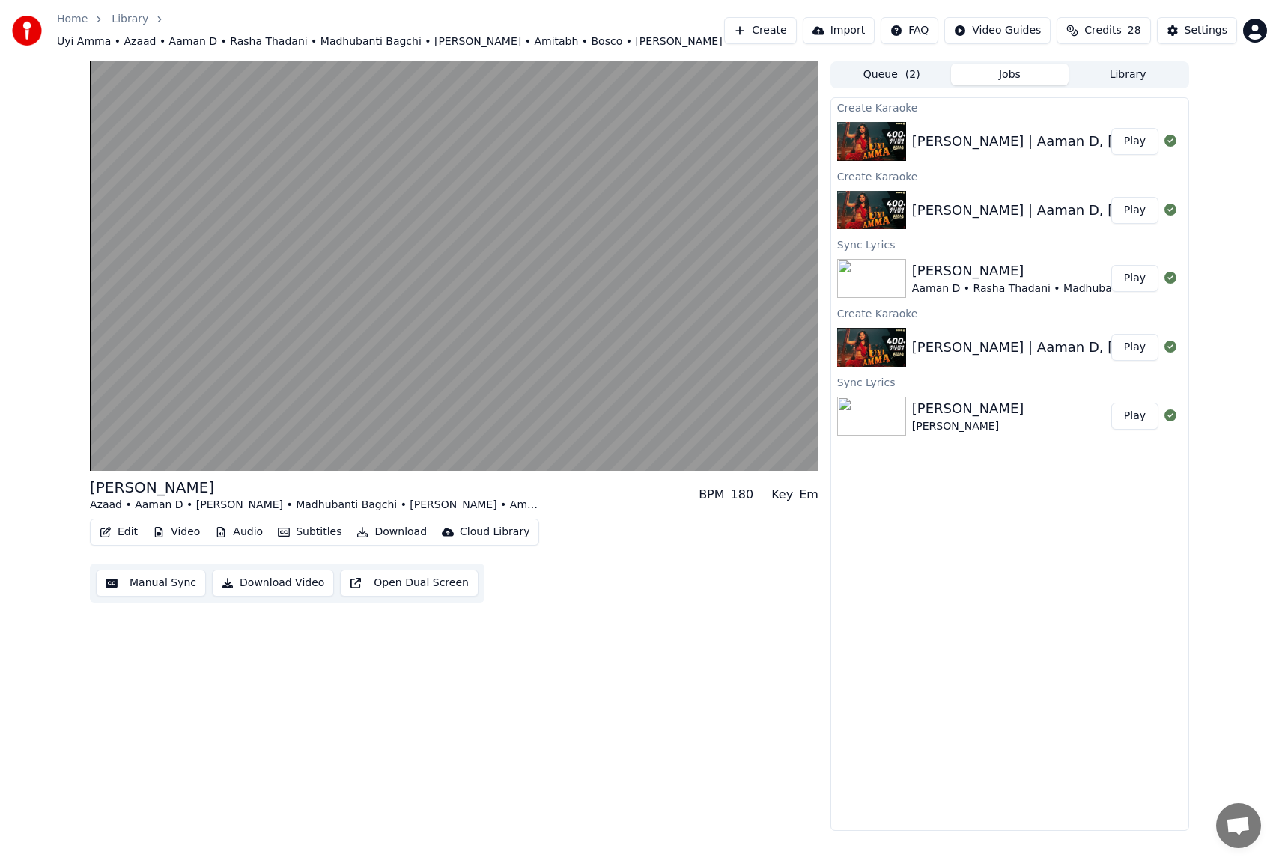
click at [1099, 68] on button "Library" at bounding box center [1128, 75] width 118 height 22
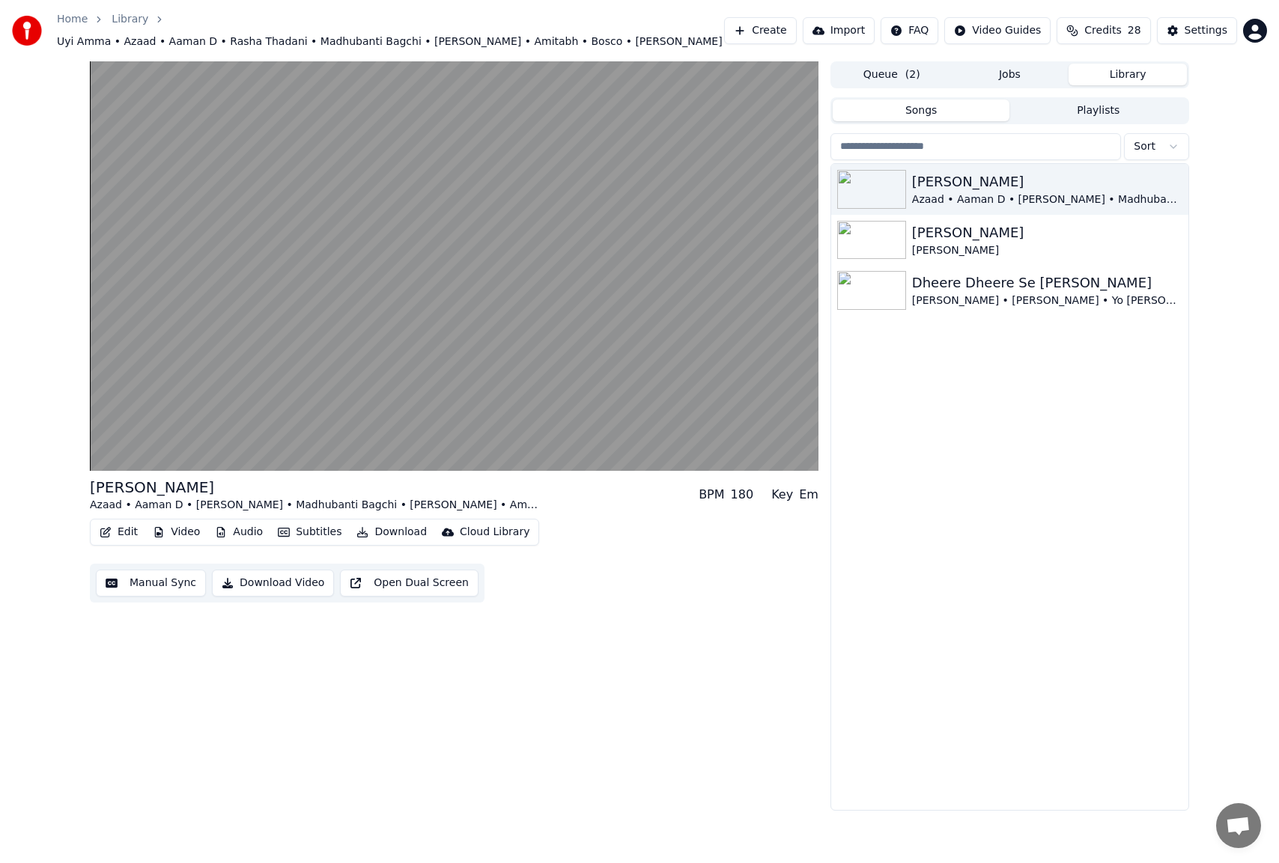
click at [1028, 68] on button "Jobs" at bounding box center [1010, 75] width 118 height 22
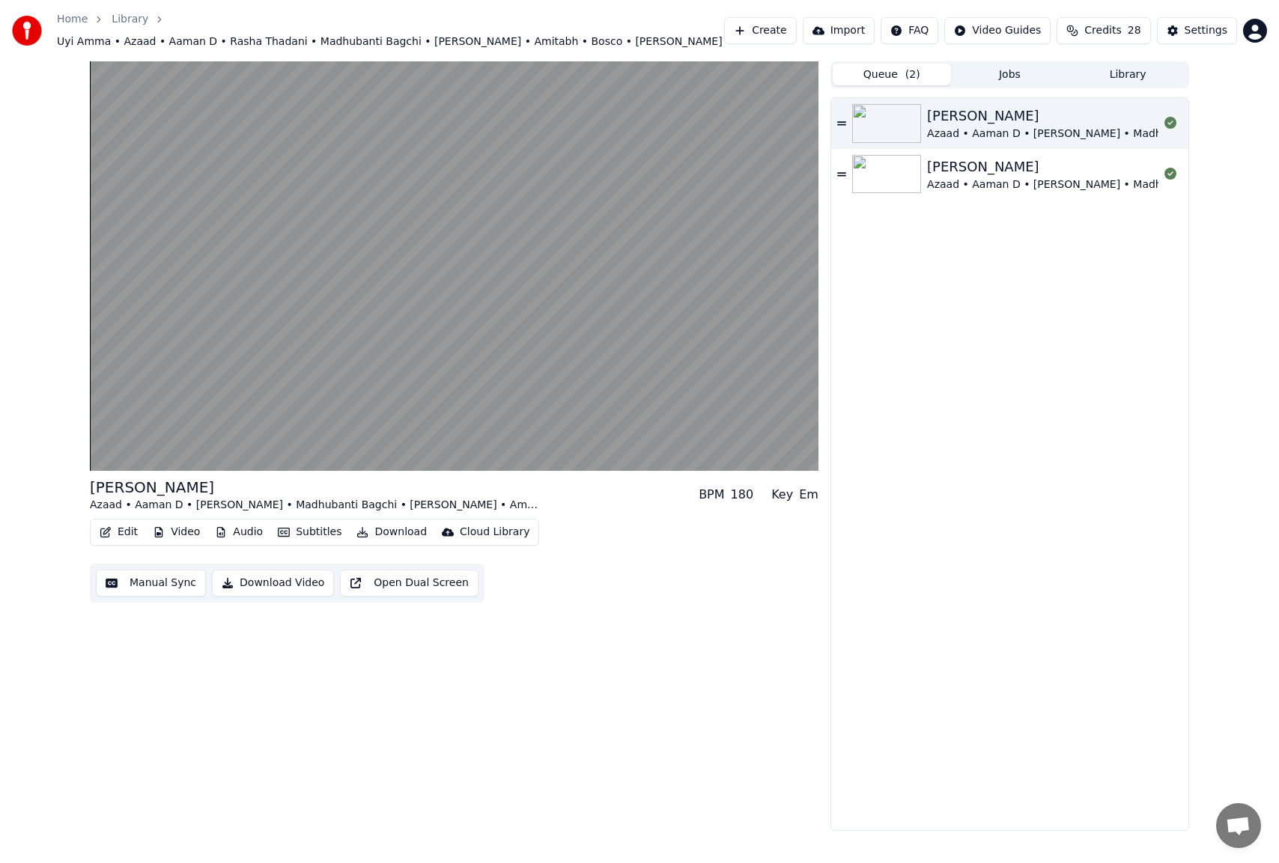
drag, startPoint x: 902, startPoint y: 68, endPoint x: 768, endPoint y: 100, distance: 137.9
click at [901, 68] on button "Queue ( 2 )" at bounding box center [892, 75] width 118 height 22
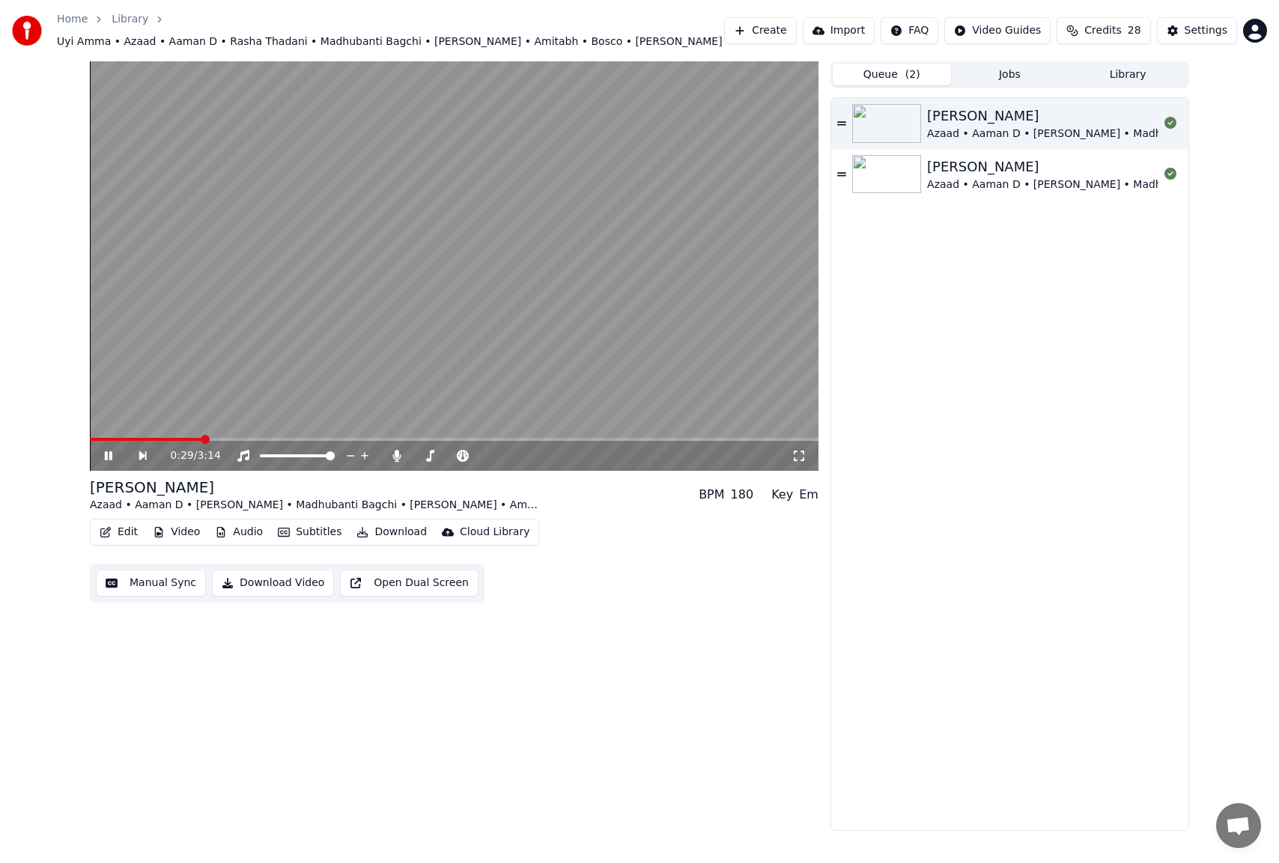
click at [115, 452] on icon at bounding box center [119, 456] width 34 height 12
click at [1030, 72] on button "Jobs" at bounding box center [1010, 75] width 118 height 22
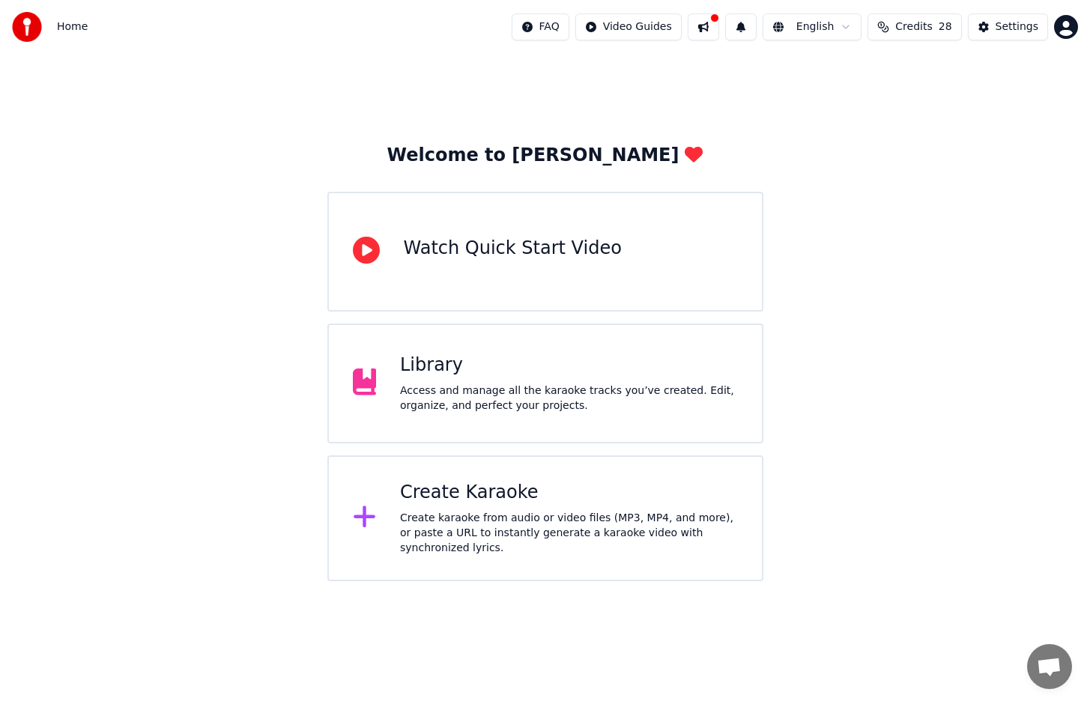
click at [523, 363] on div "Library" at bounding box center [569, 365] width 338 height 24
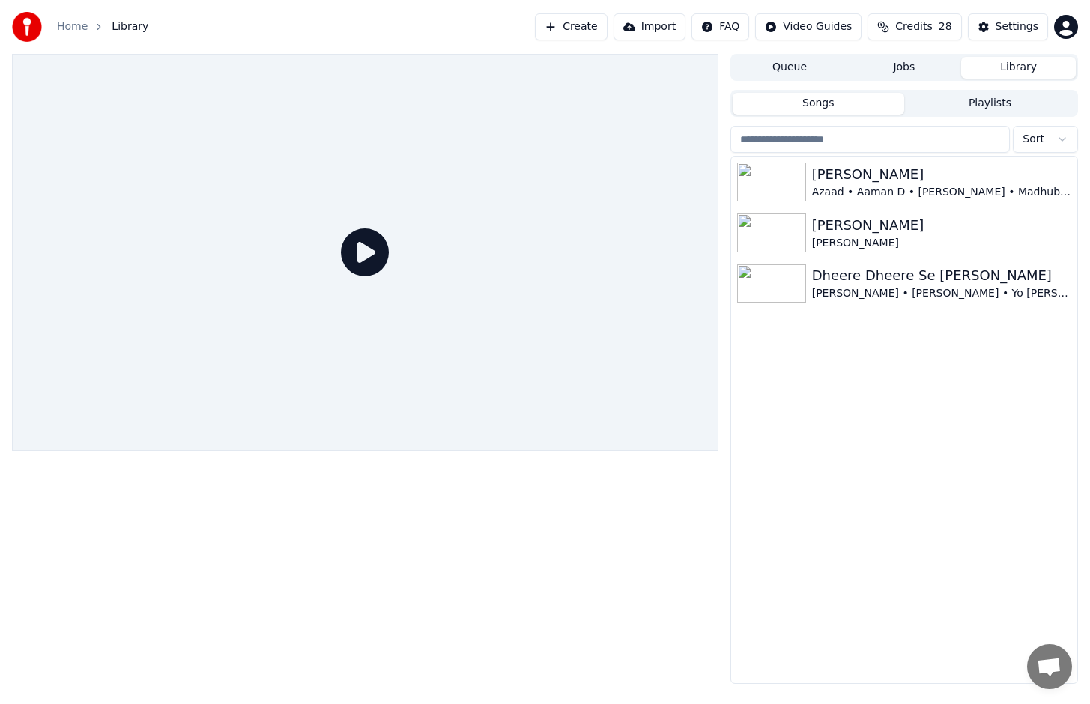
click at [900, 71] on button "Jobs" at bounding box center [903, 68] width 115 height 22
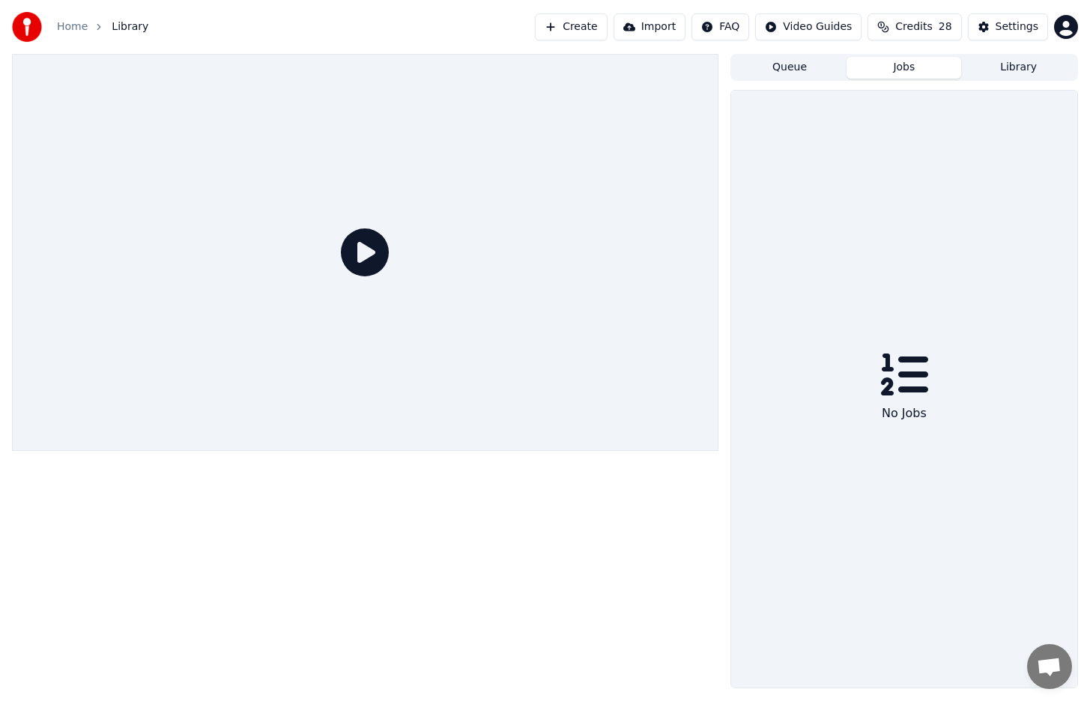
click at [810, 71] on button "Queue" at bounding box center [789, 68] width 115 height 22
drag, startPoint x: 875, startPoint y: 71, endPoint x: 897, endPoint y: 65, distance: 23.3
click at [876, 71] on button "Jobs" at bounding box center [903, 68] width 115 height 22
click at [1000, 70] on button "Library" at bounding box center [1018, 68] width 115 height 22
click at [809, 76] on button "Queue" at bounding box center [789, 68] width 115 height 22
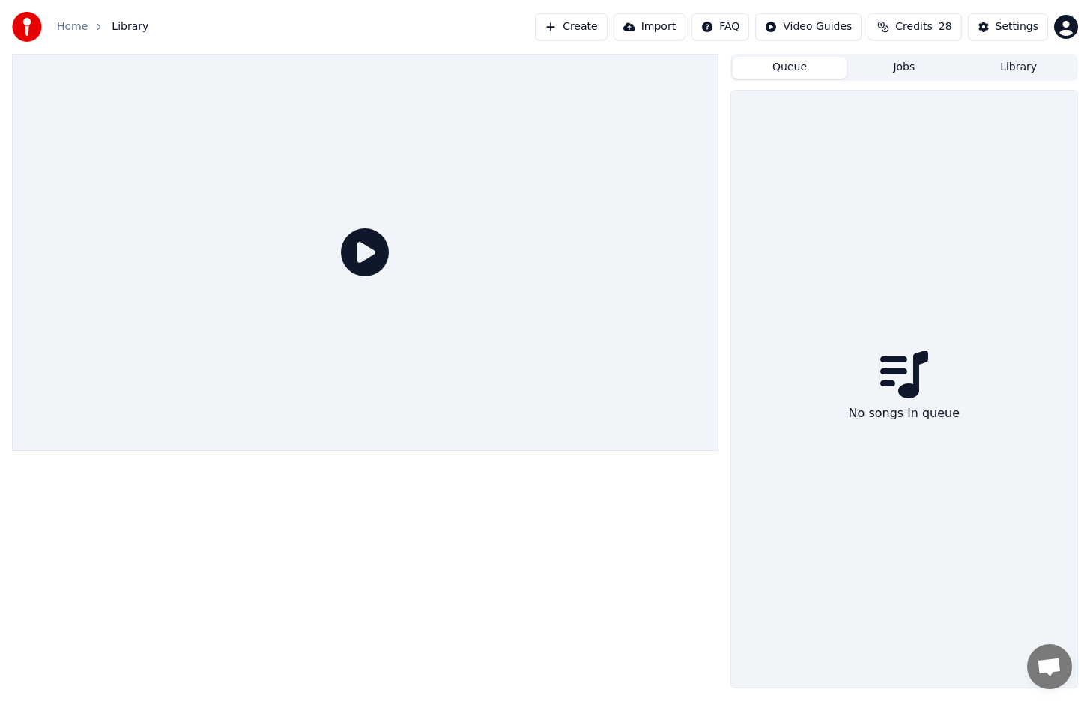
click at [594, 26] on button "Create" at bounding box center [571, 26] width 73 height 27
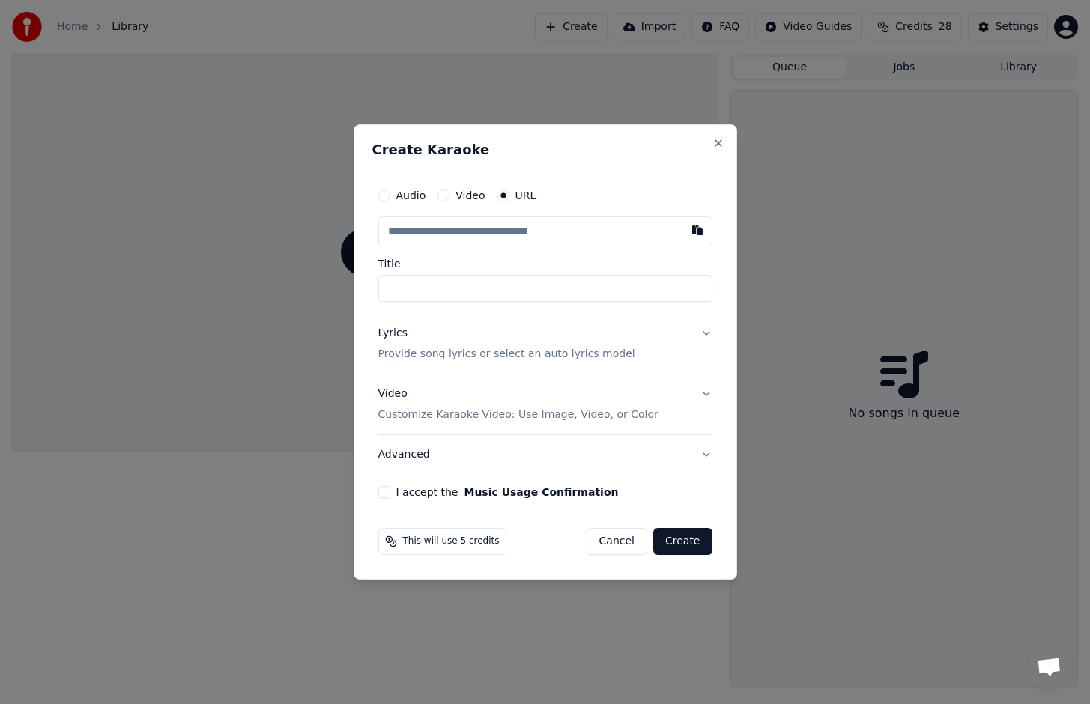
click at [450, 278] on input "Title" at bounding box center [545, 288] width 334 height 27
click at [579, 234] on input "text" at bounding box center [545, 231] width 334 height 30
paste input "**********"
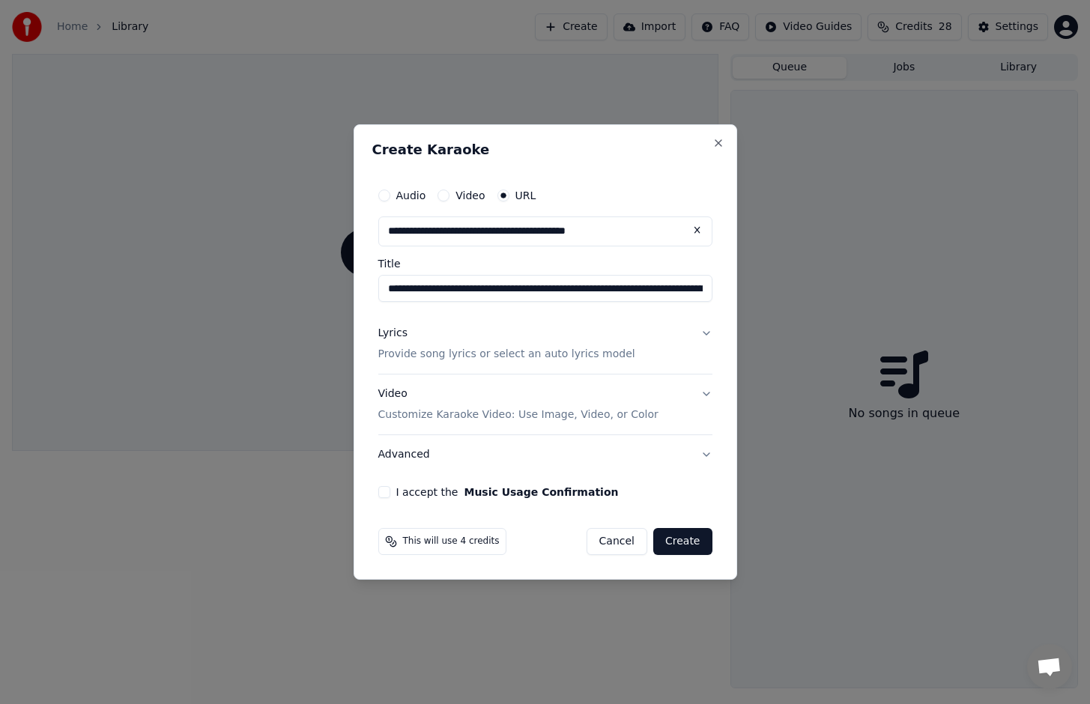
type input "**********"
click at [556, 279] on input "**********" at bounding box center [545, 288] width 334 height 27
click at [702, 452] on button "Advanced" at bounding box center [545, 454] width 334 height 39
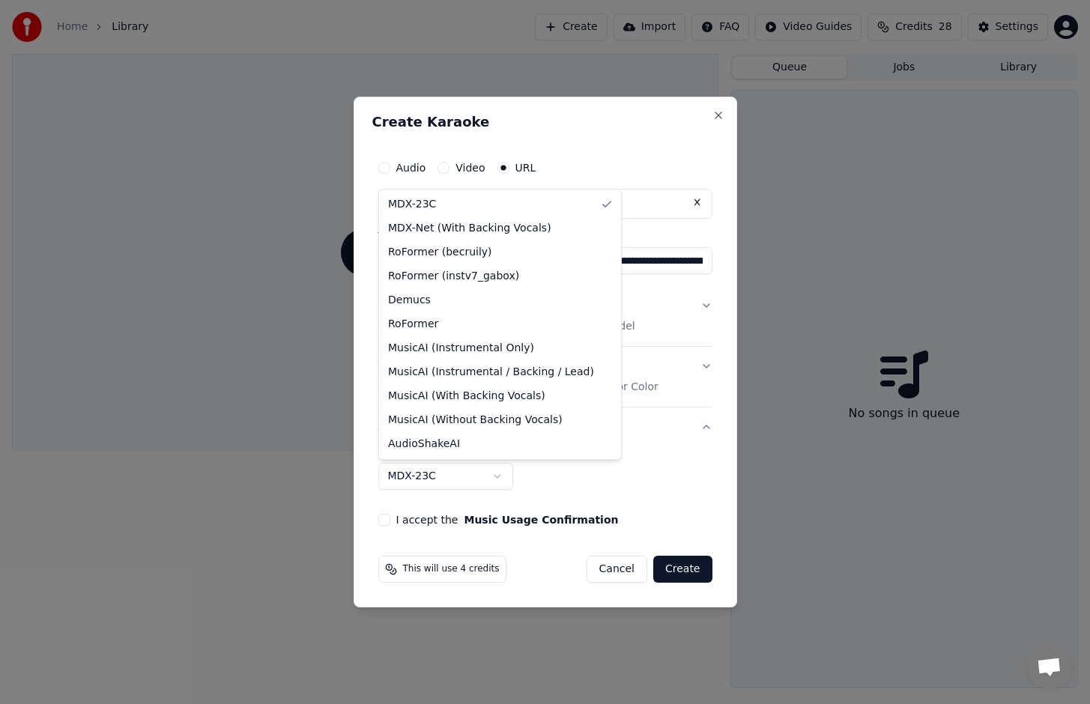
click at [495, 476] on body "**********" at bounding box center [545, 352] width 1090 height 704
select select "**********"
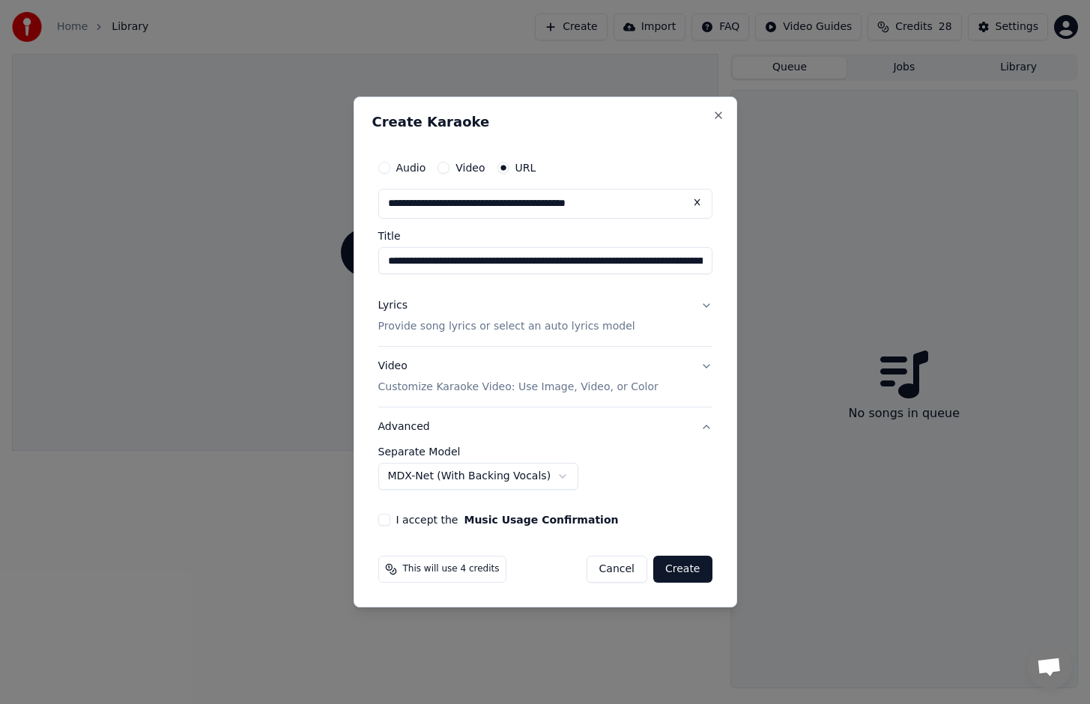
click at [704, 367] on button "Video Customize Karaoke Video: Use Image, Video, or Color" at bounding box center [545, 377] width 334 height 60
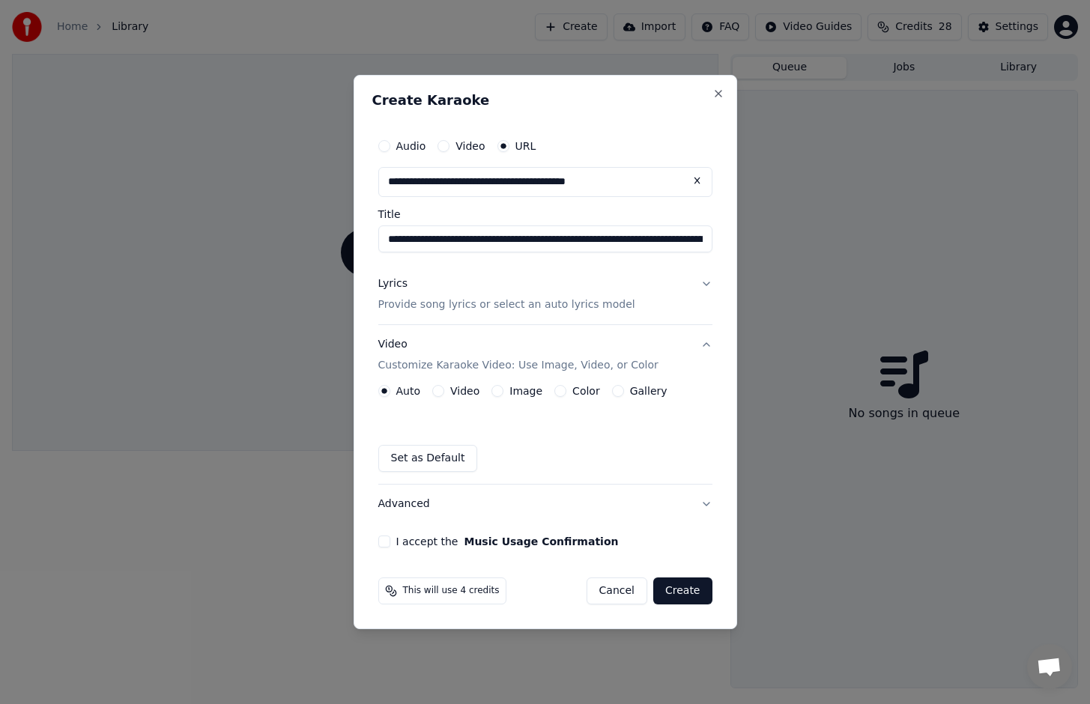
click at [698, 284] on button "Lyrics Provide song lyrics or select an auto lyrics model" at bounding box center [545, 294] width 334 height 60
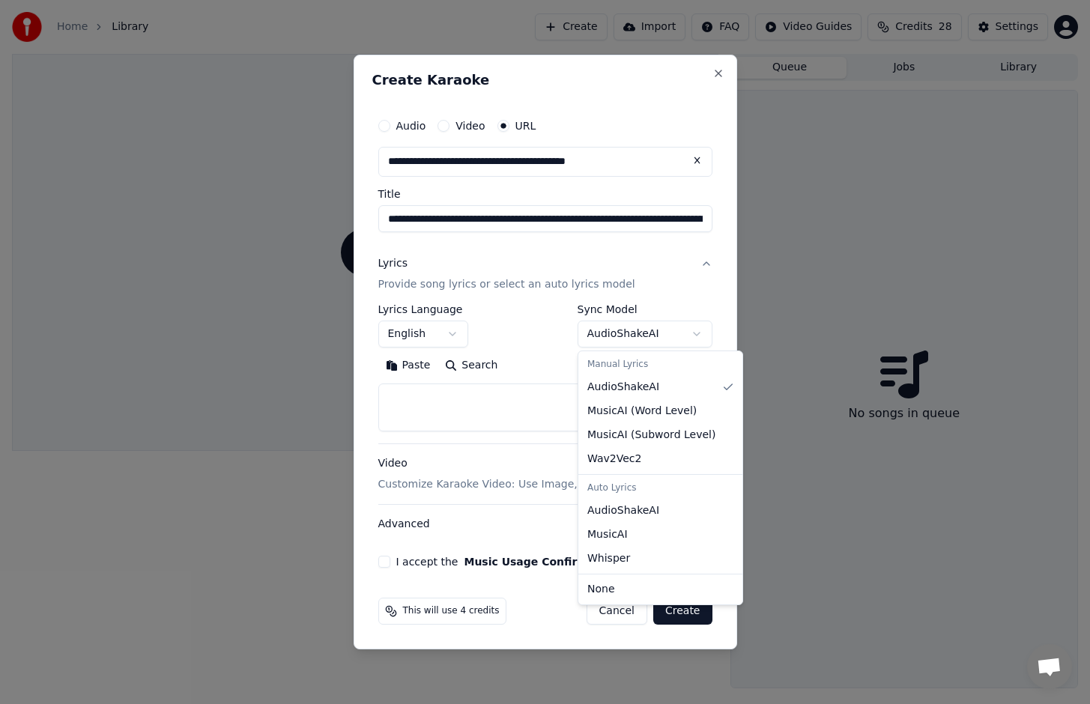
click at [668, 341] on body "**********" at bounding box center [545, 352] width 1090 height 704
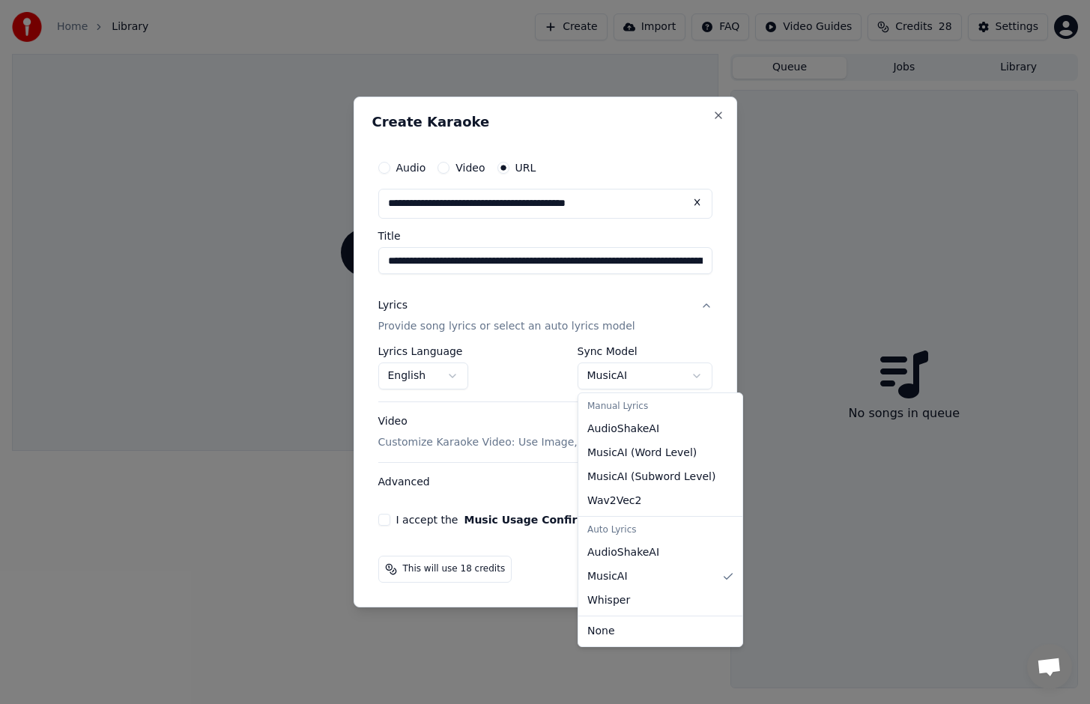
click at [651, 378] on body "**********" at bounding box center [545, 352] width 1090 height 704
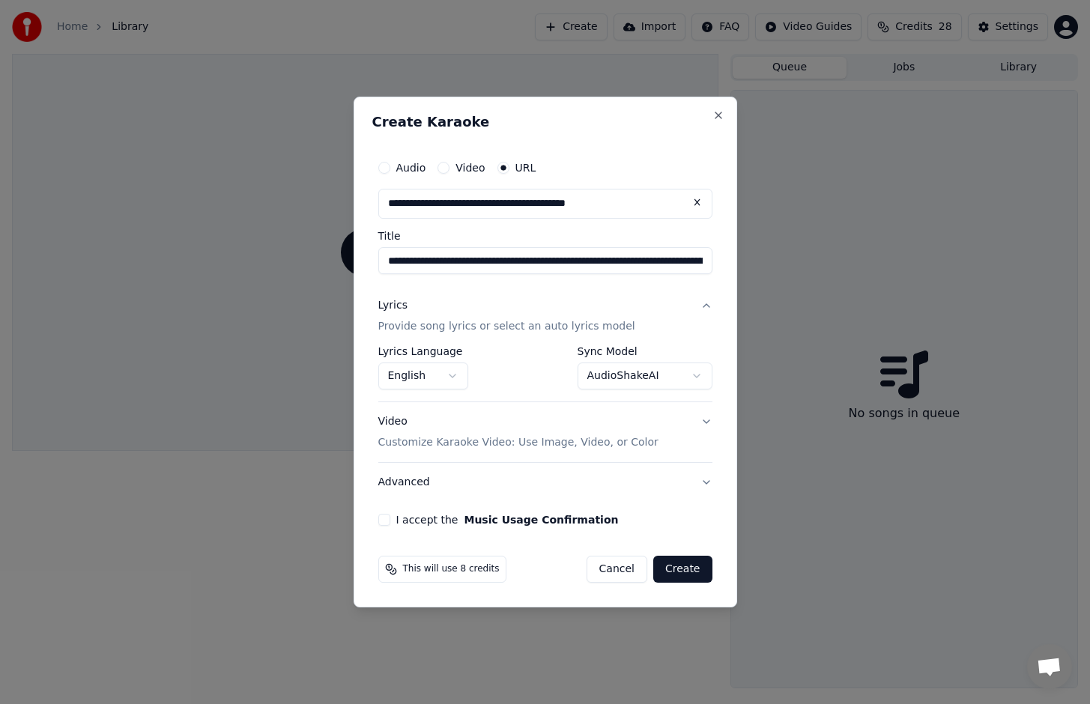
click at [630, 379] on body "**********" at bounding box center [545, 352] width 1090 height 704
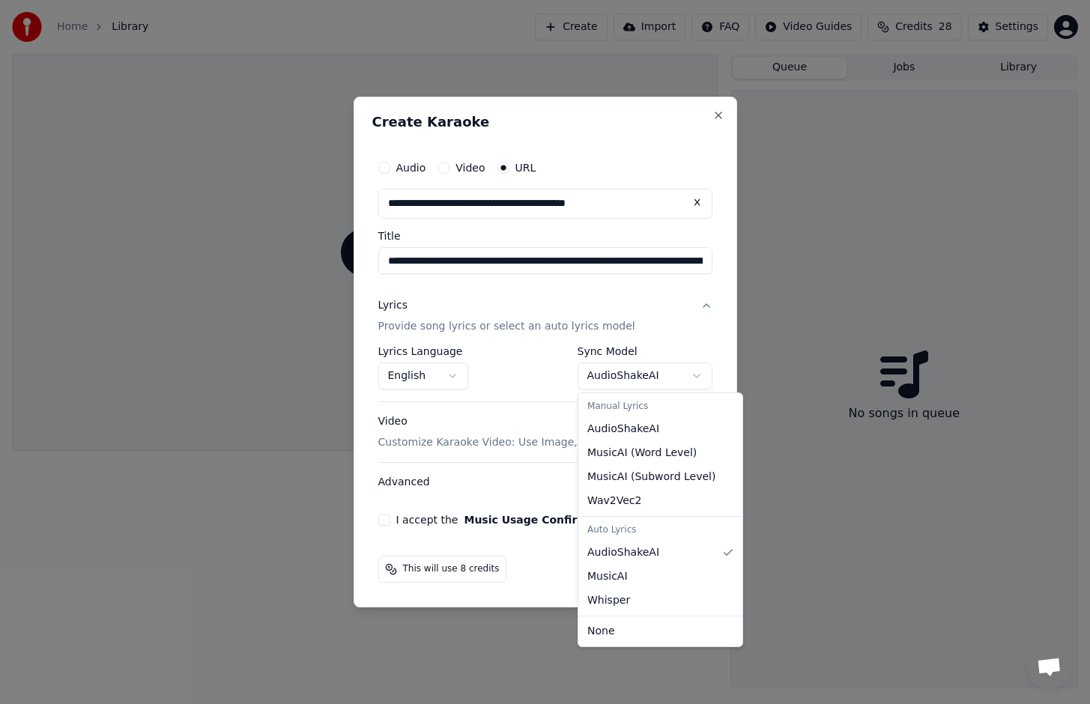
click at [630, 379] on body "**********" at bounding box center [545, 352] width 1090 height 704
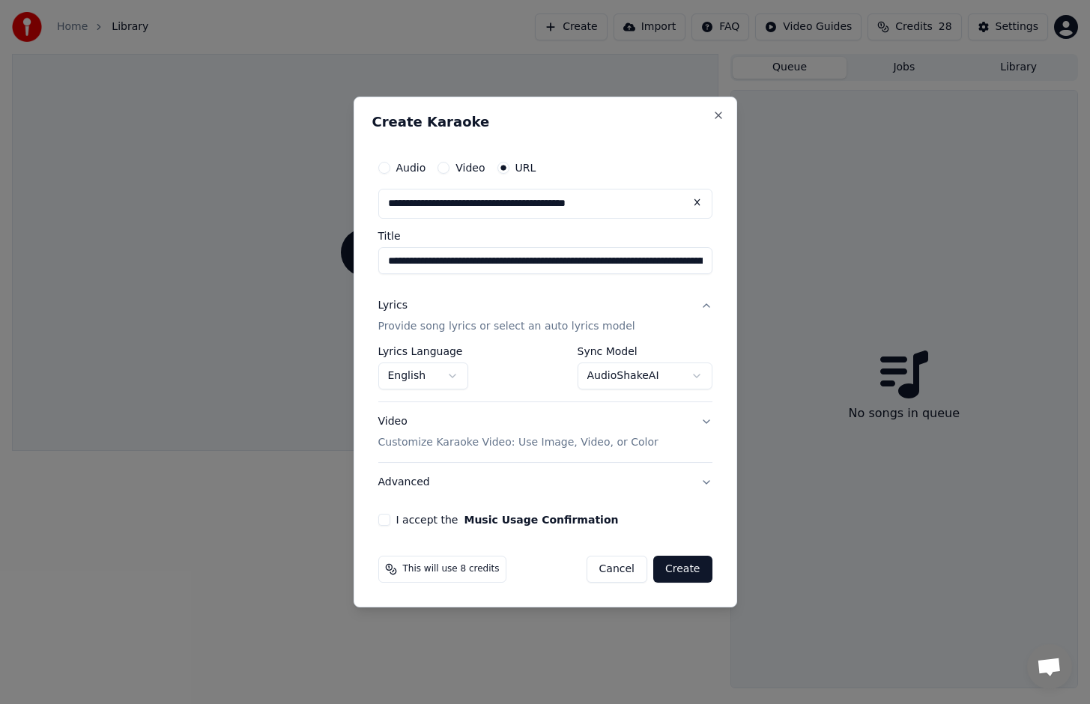
click at [386, 519] on button "I accept the Music Usage Confirmation" at bounding box center [384, 520] width 12 height 12
click at [682, 568] on button "Create" at bounding box center [682, 569] width 59 height 27
select select "**********"
select select
